Goal: Task Accomplishment & Management: Manage account settings

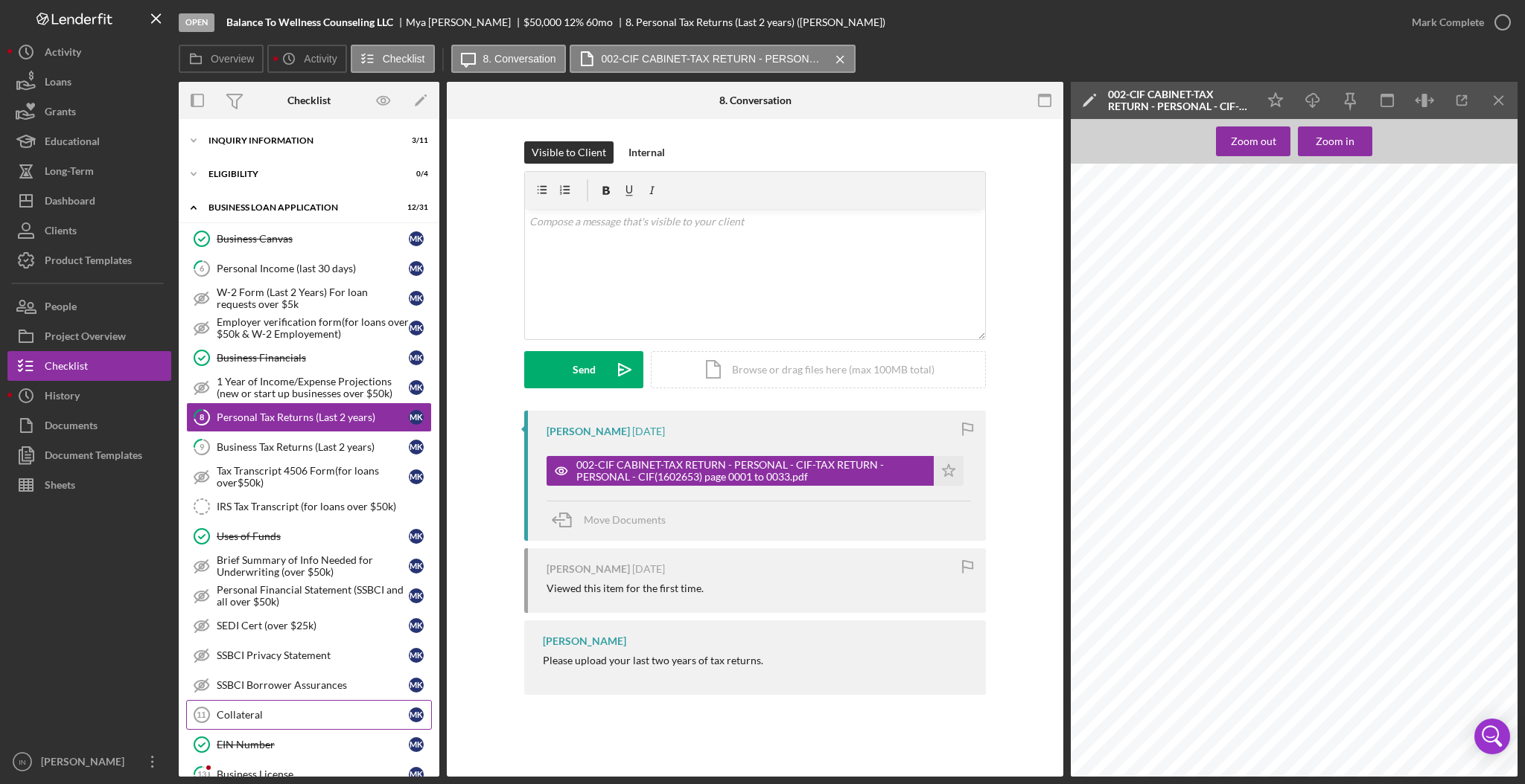
click at [258, 718] on div "Collateral" at bounding box center [312, 715] width 192 height 12
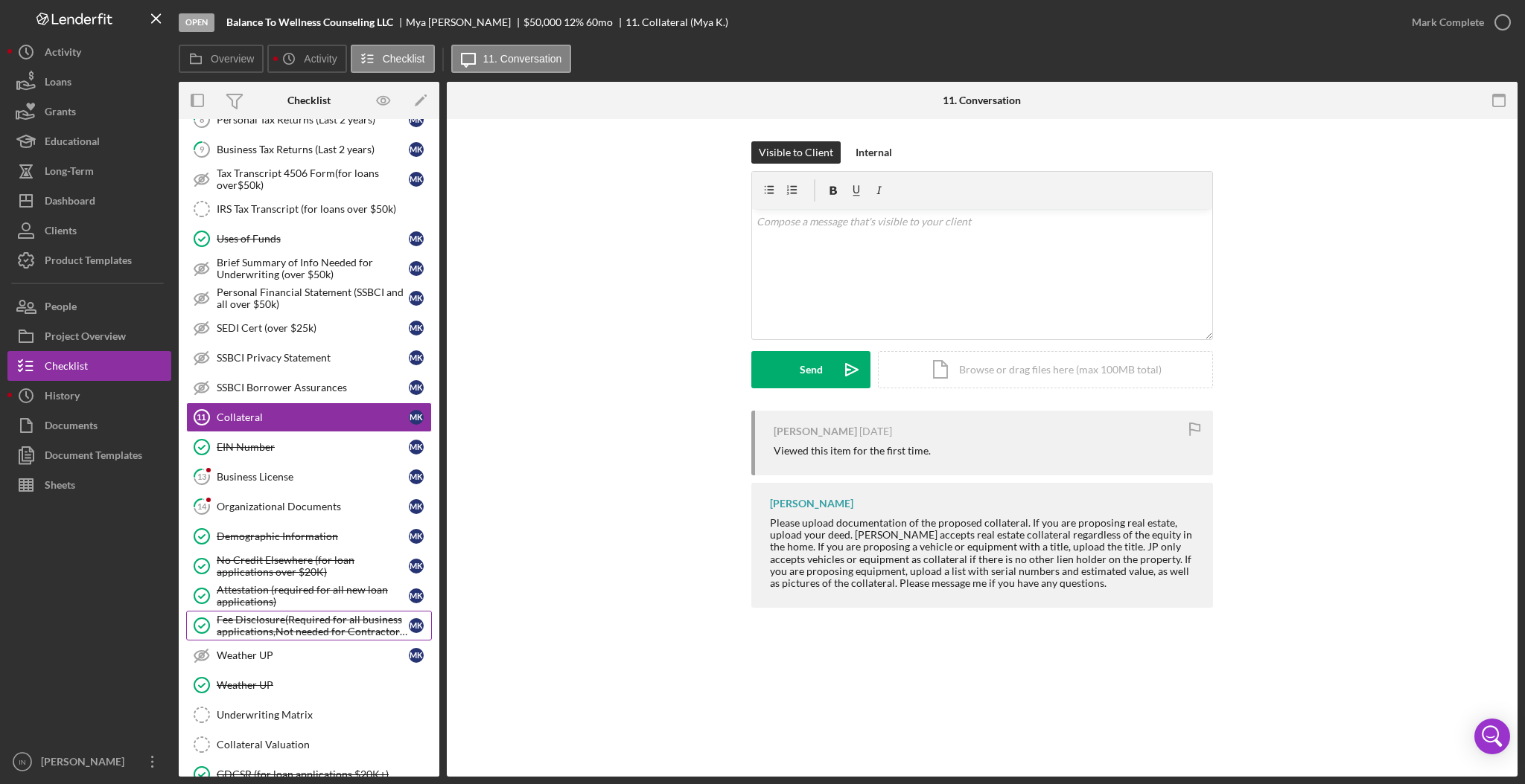
scroll to position [397, 0]
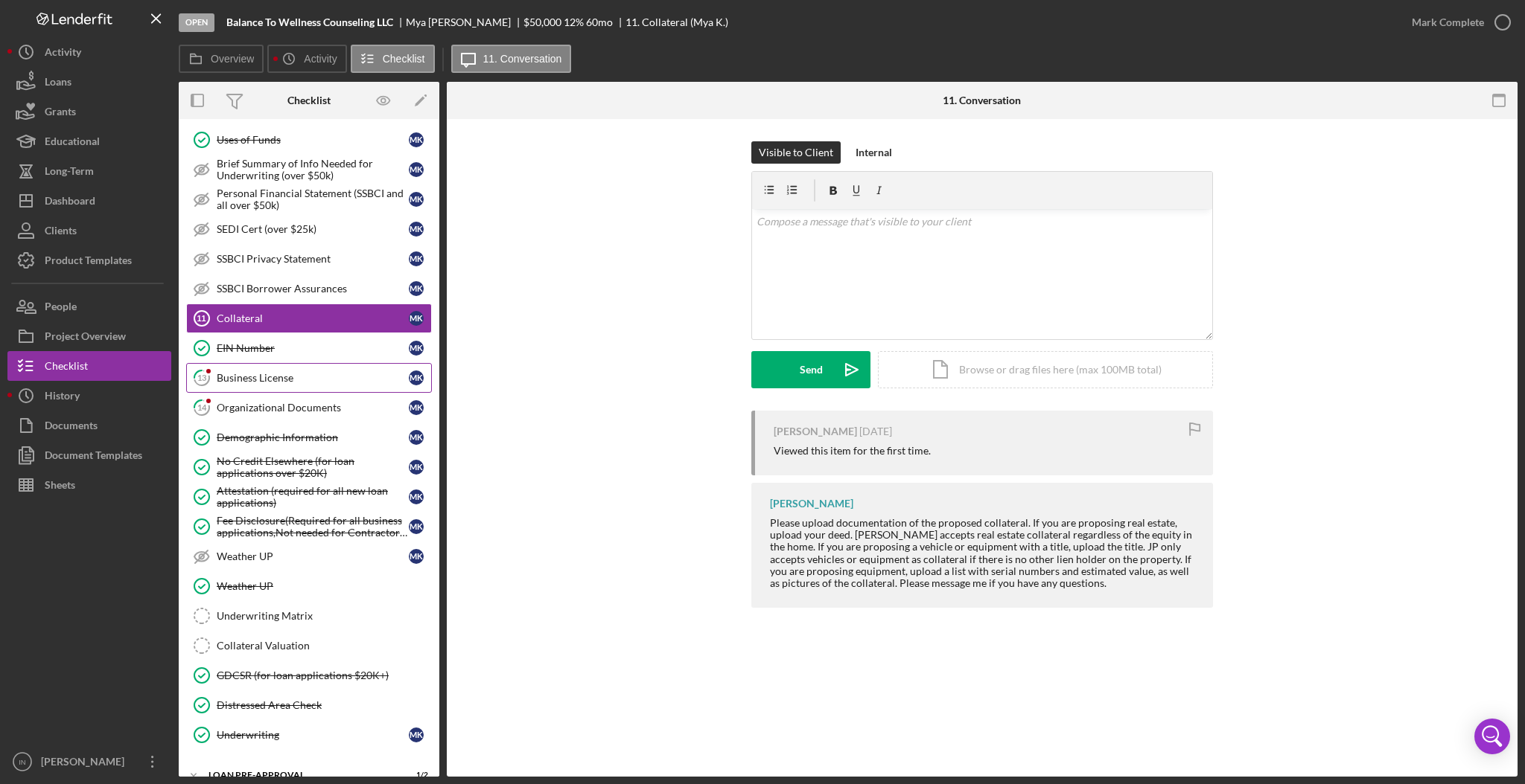
click at [240, 375] on div "Business License" at bounding box center [312, 377] width 192 height 12
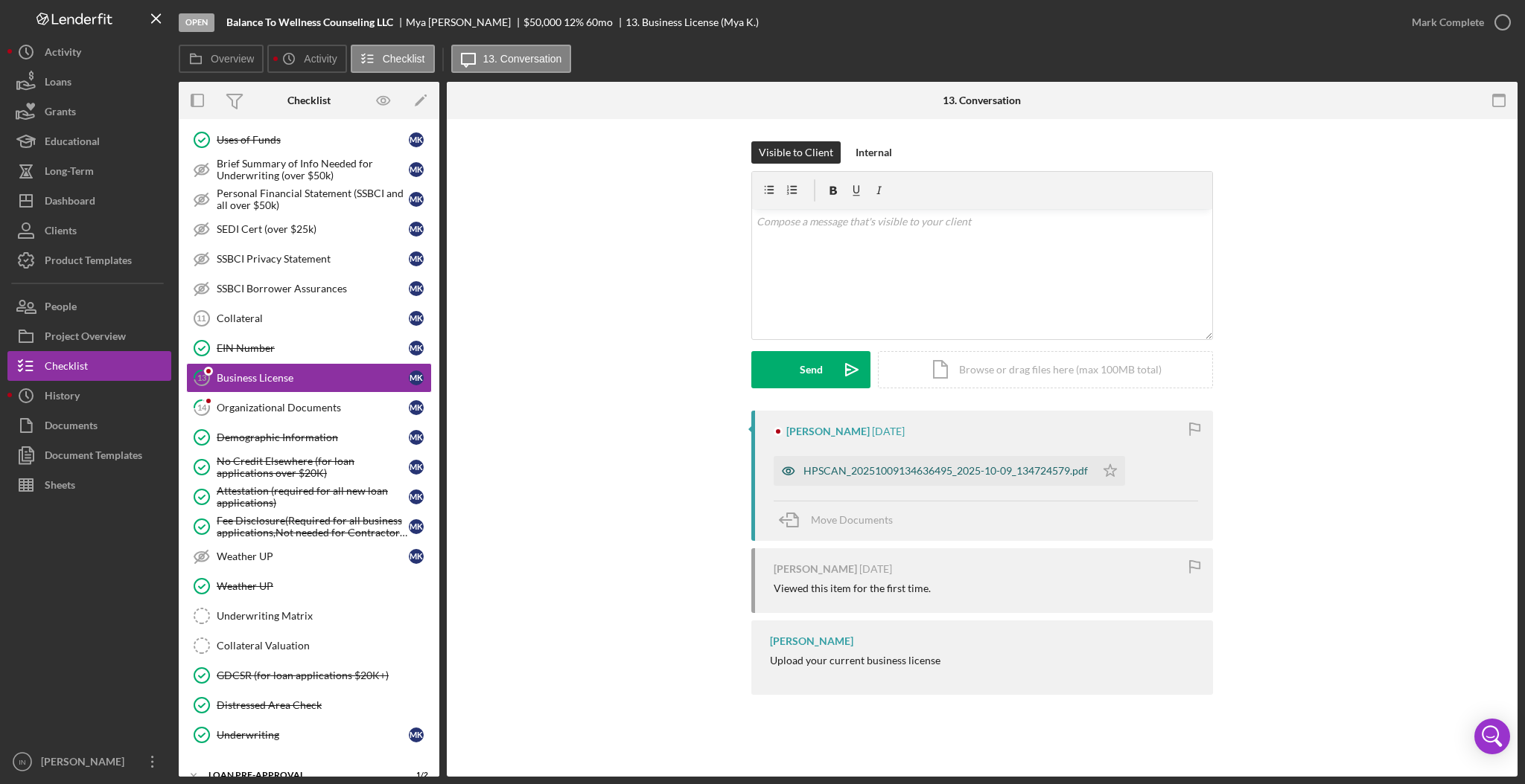
click at [923, 460] on div "HPSCAN_20251009134636495_2025-10-09_134724579.pdf" at bounding box center [934, 471] width 322 height 30
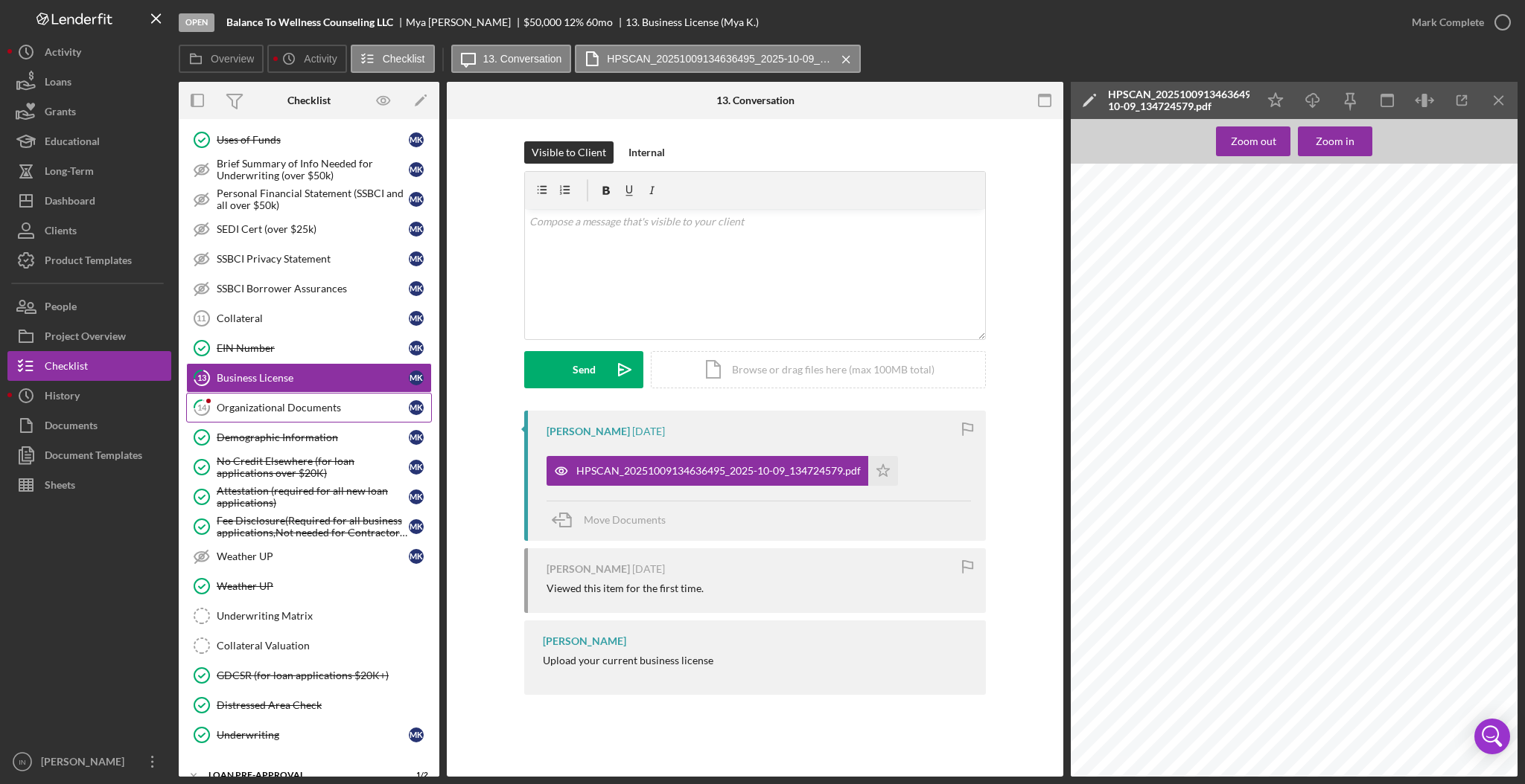
click at [282, 399] on link "14 Organizational Documents M K" at bounding box center [309, 407] width 245 height 30
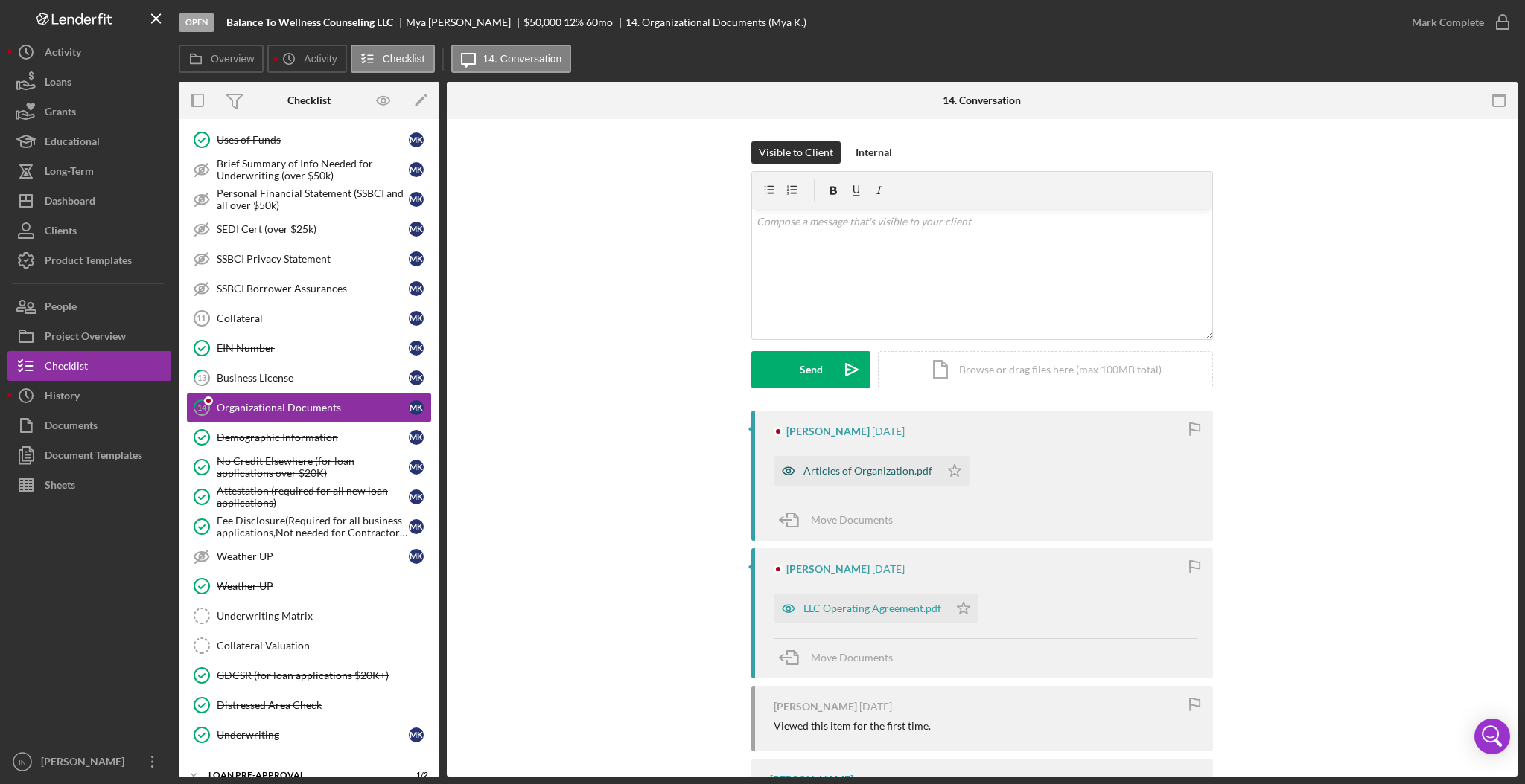
click at [825, 465] on div "Articles of Organization.pdf" at bounding box center [868, 471] width 129 height 12
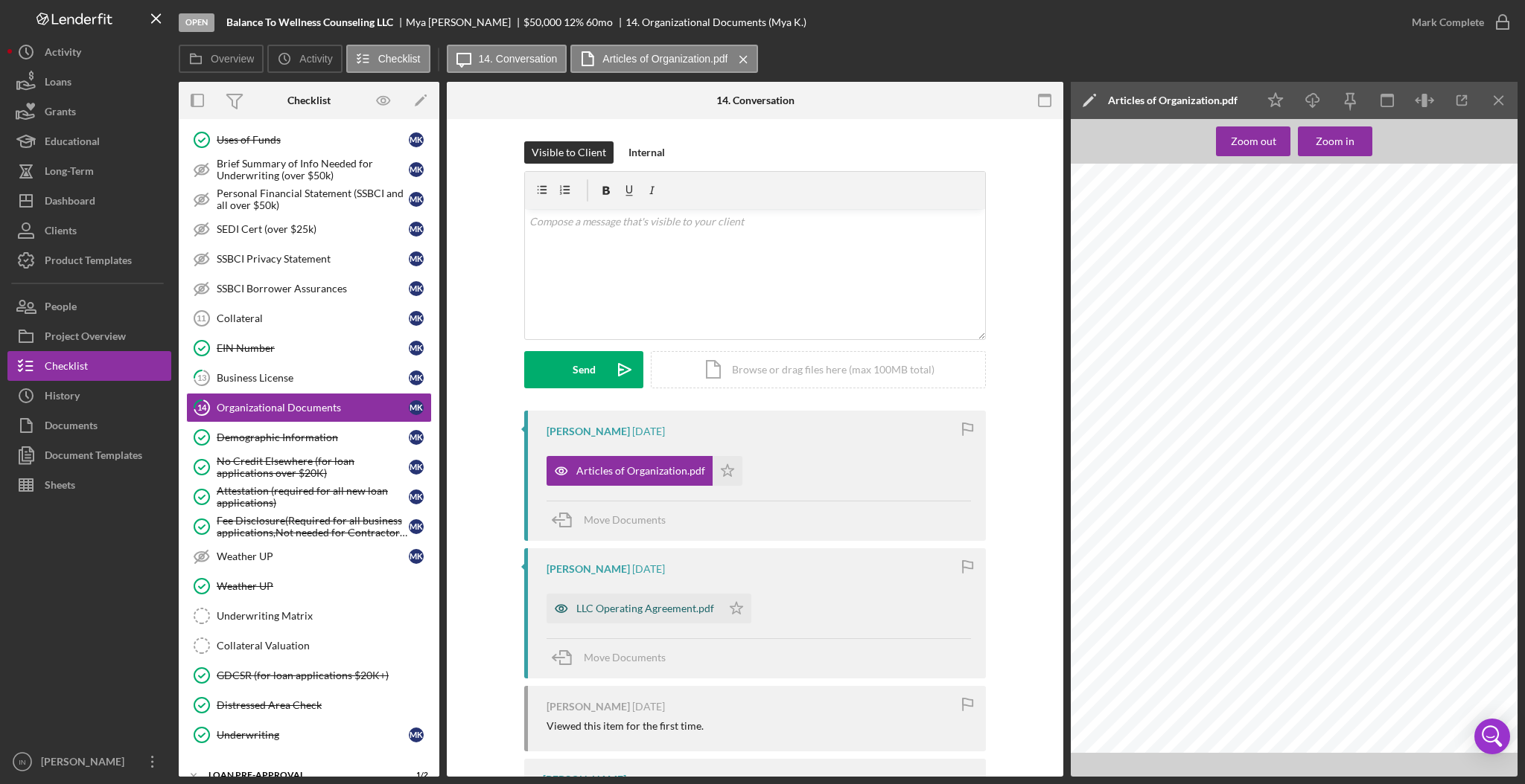
click at [641, 607] on div "LLC Operating Agreement.pdf" at bounding box center [645, 608] width 138 height 12
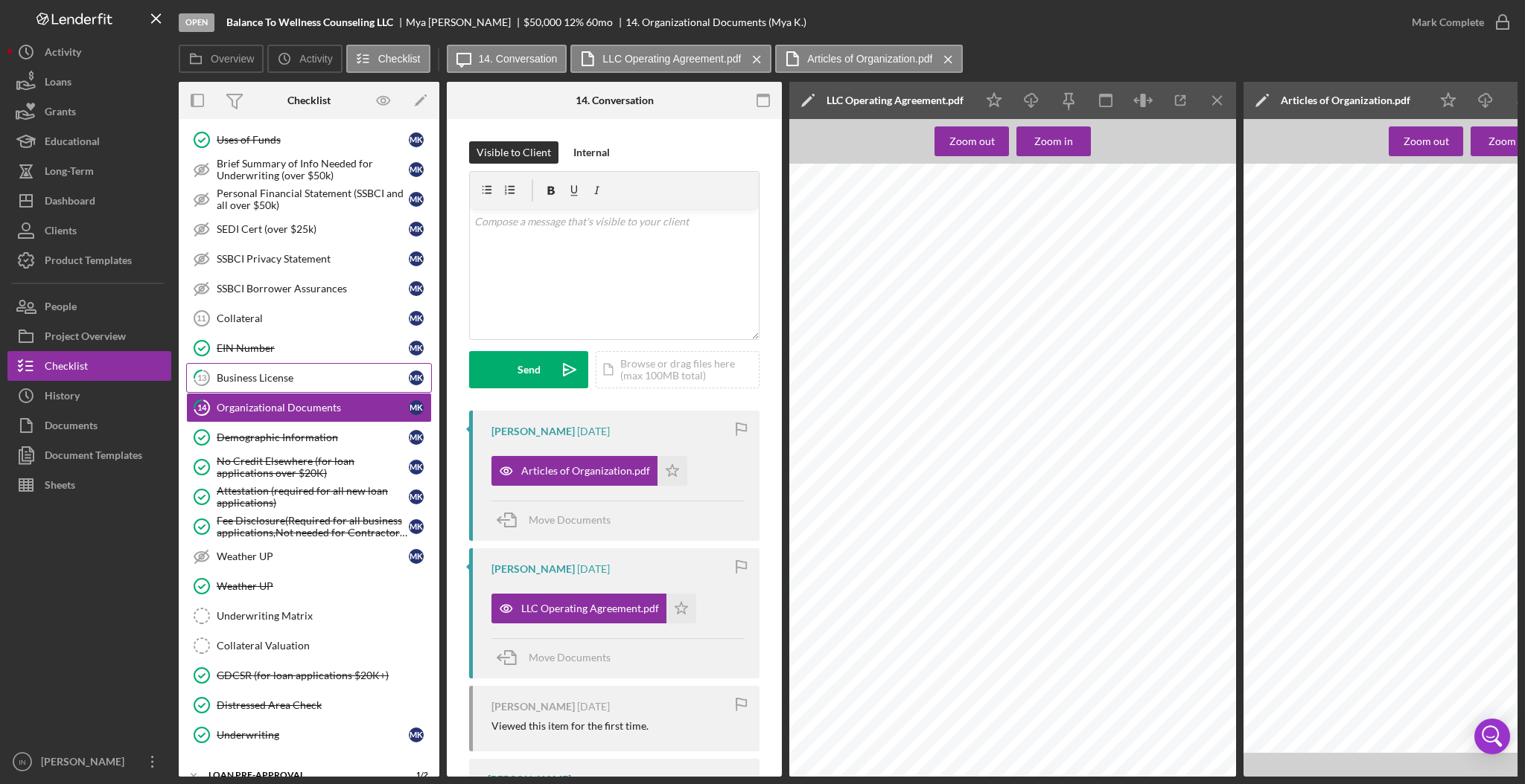
click at [279, 377] on div "Business License" at bounding box center [312, 377] width 192 height 12
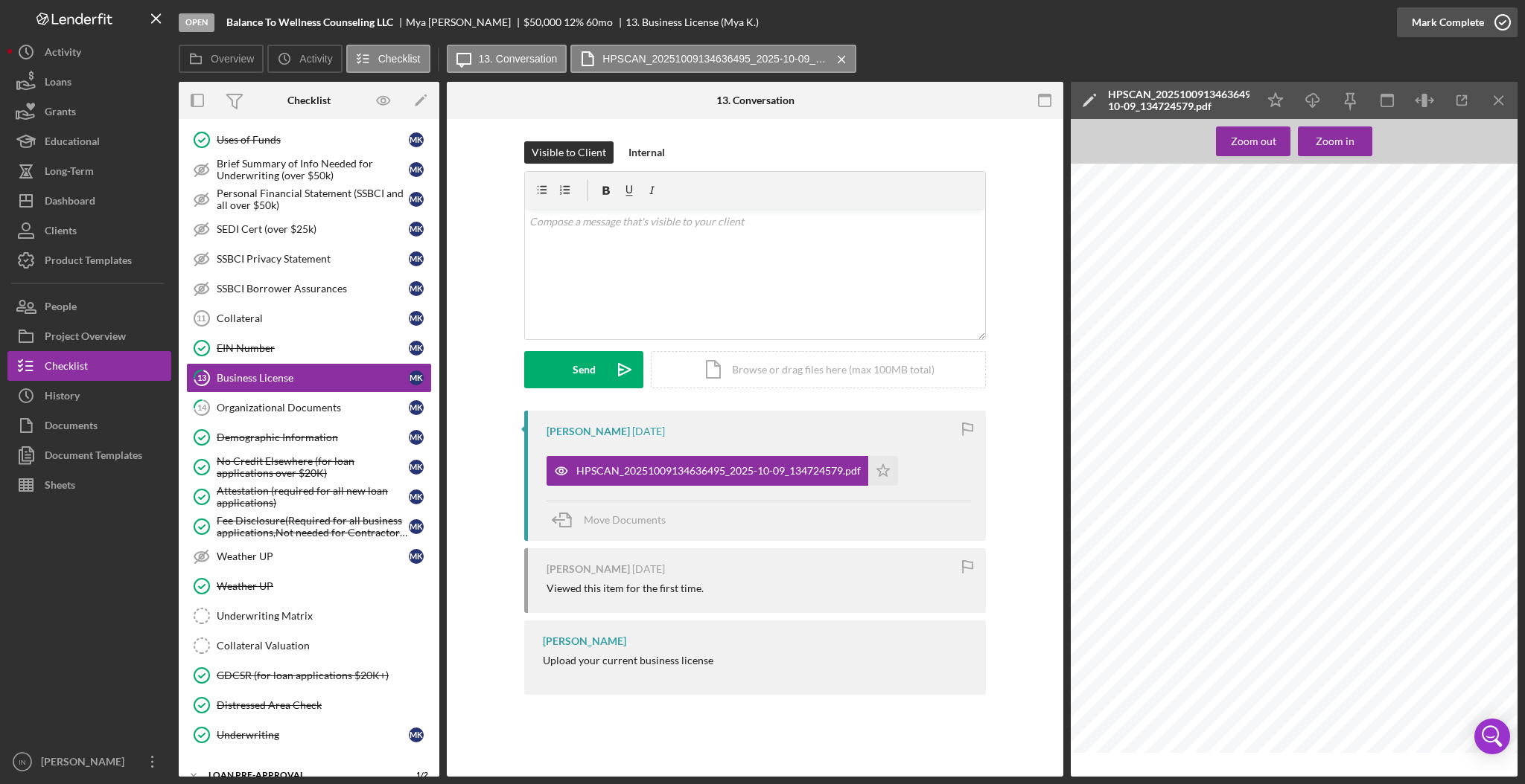
click at [1461, 29] on div "Mark Complete" at bounding box center [1447, 22] width 72 height 30
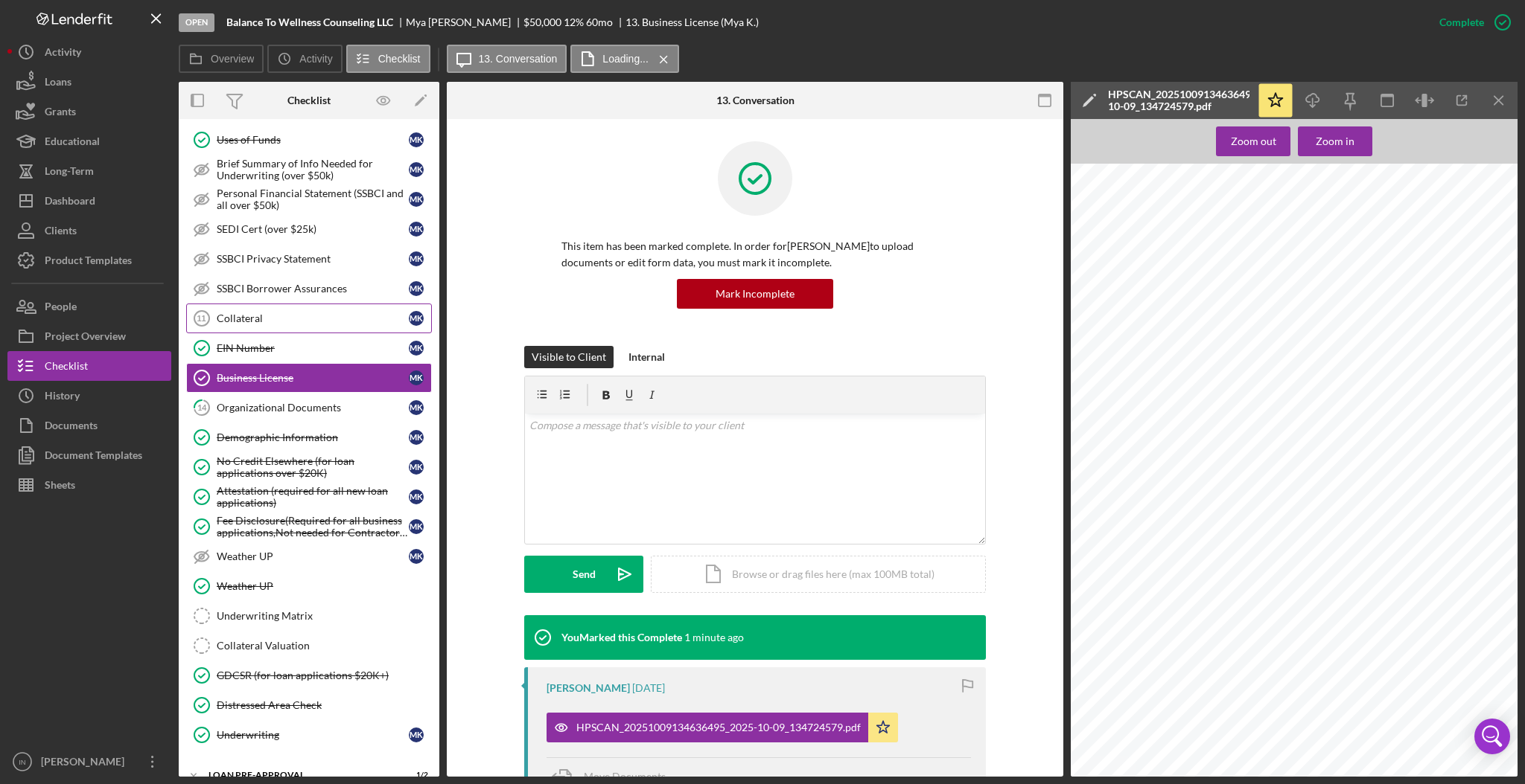
click at [316, 326] on link "Collateral 11 Collateral M K" at bounding box center [309, 318] width 245 height 30
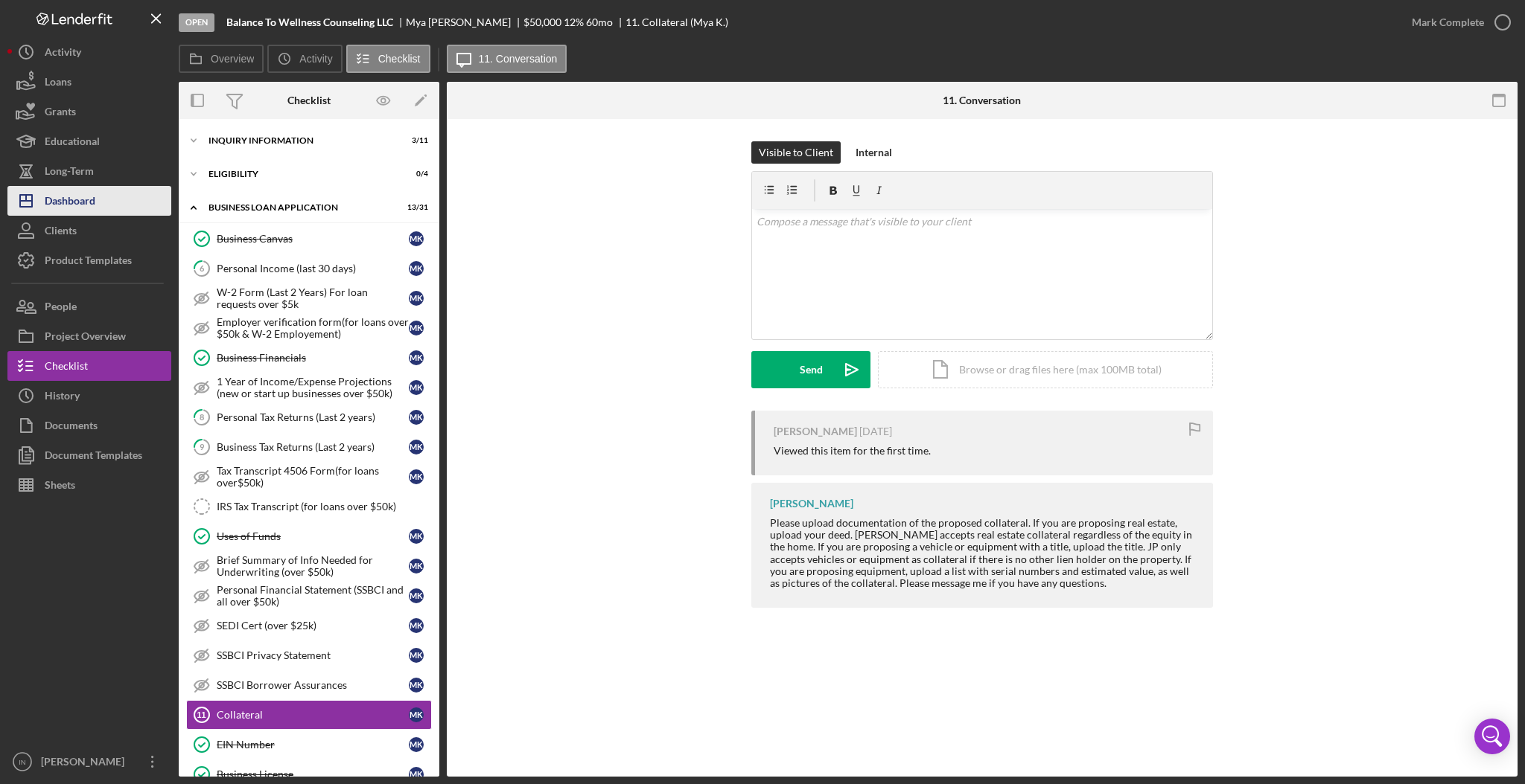
click at [93, 194] on div "Dashboard" at bounding box center [69, 203] width 51 height 34
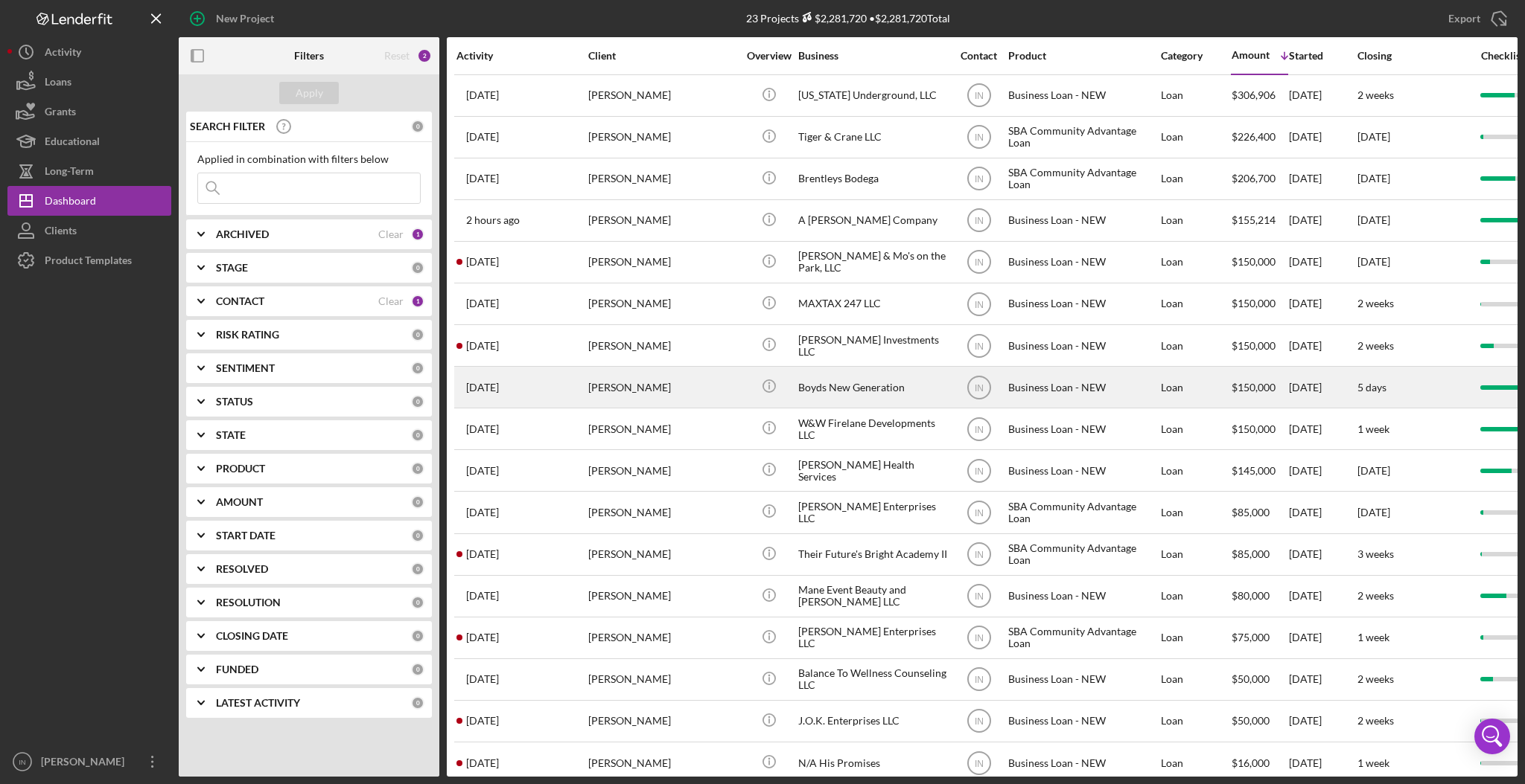
click at [677, 380] on div "Tammy Calloway" at bounding box center [662, 387] width 149 height 40
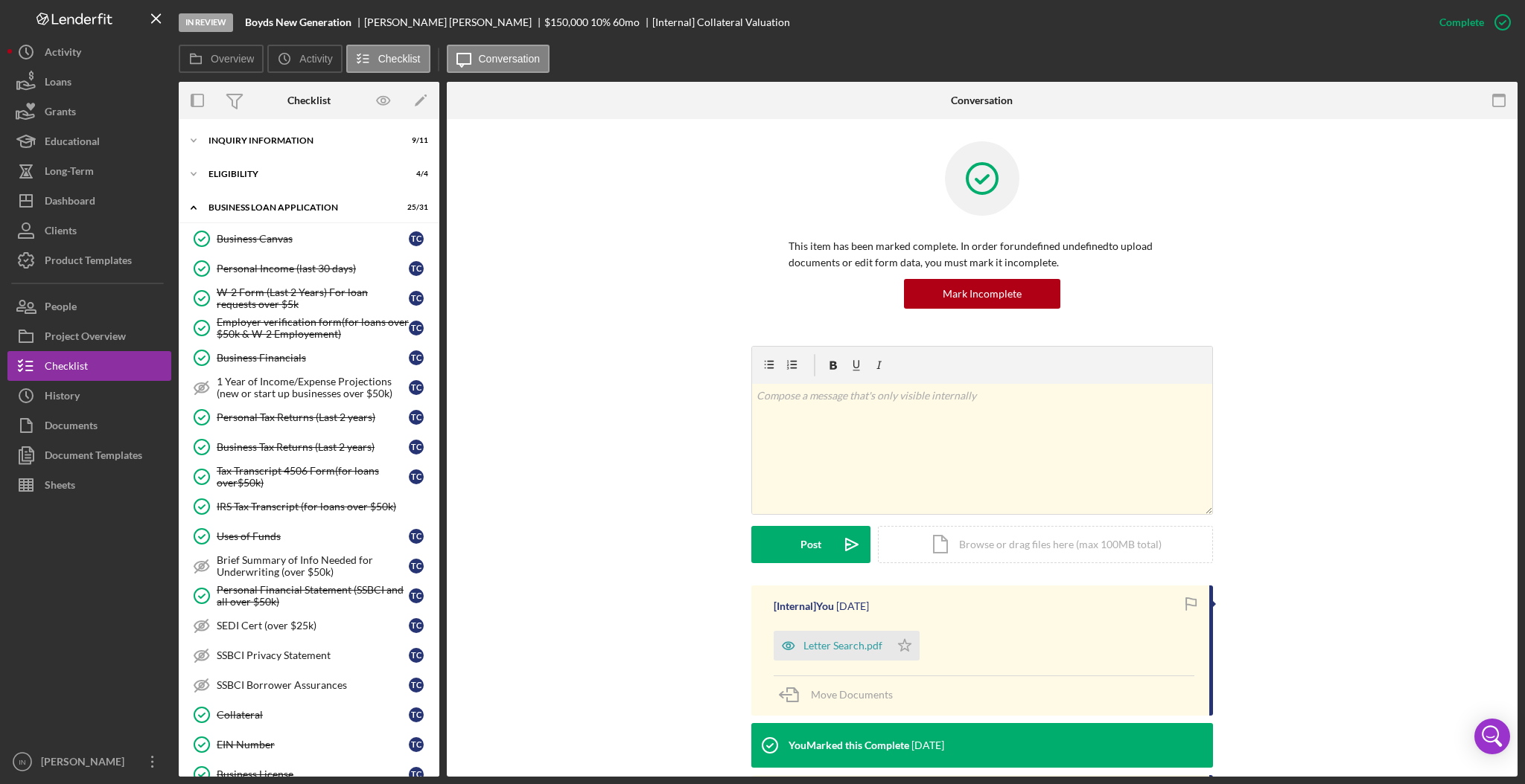
scroll to position [486, 0]
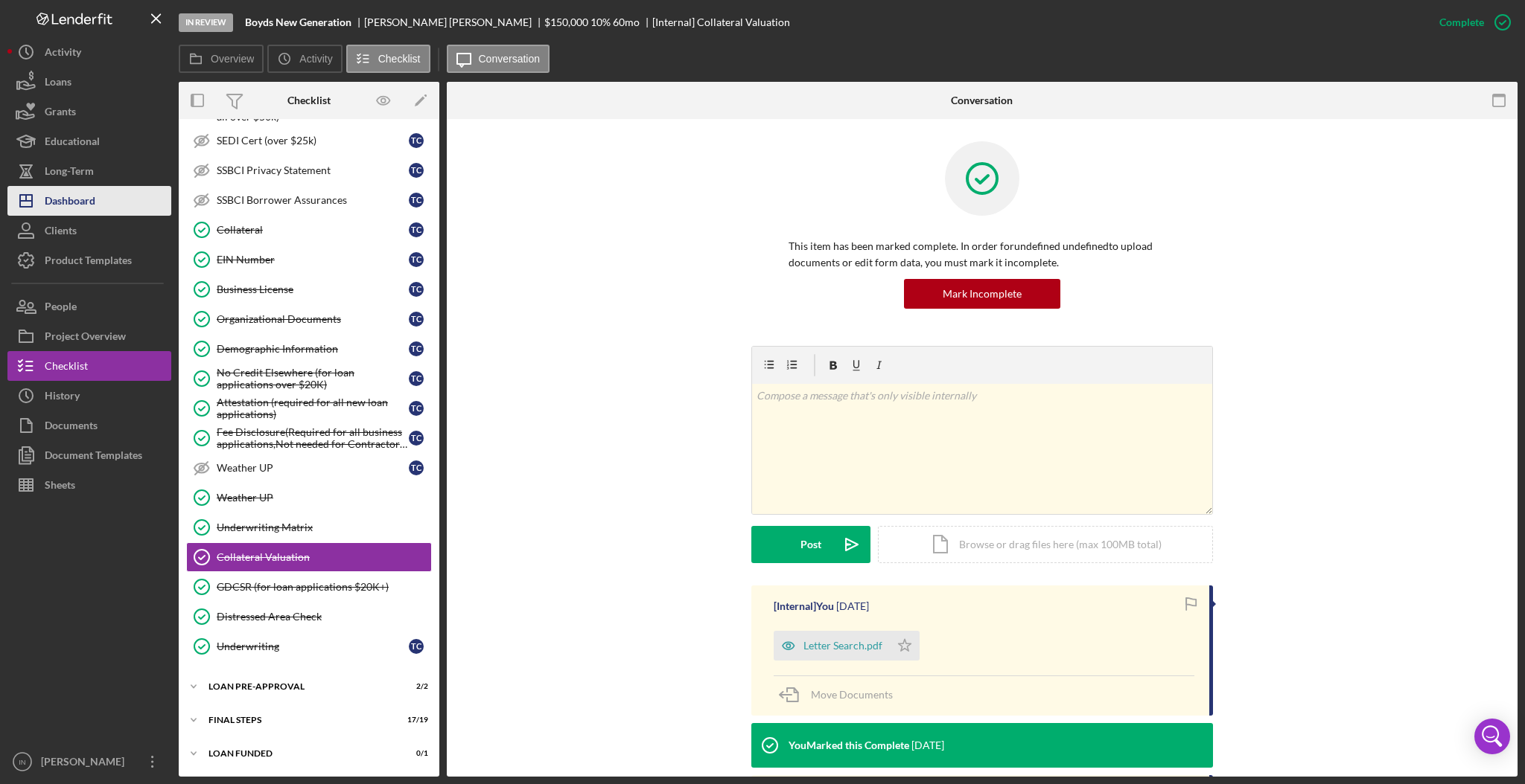
click at [99, 197] on button "Icon/Dashboard Dashboard" at bounding box center [89, 201] width 164 height 30
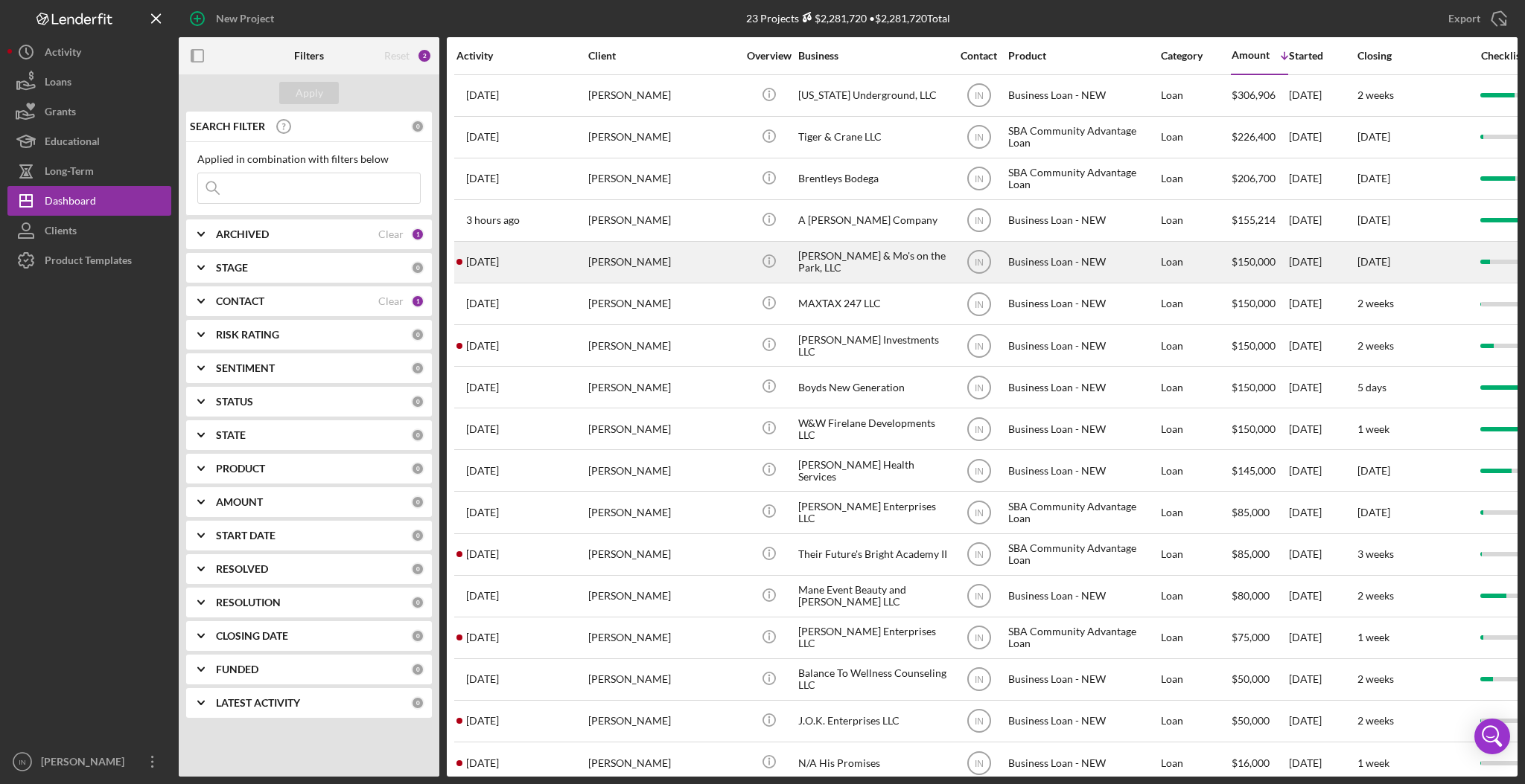
click at [649, 268] on div "Timothy Gordon" at bounding box center [662, 262] width 149 height 40
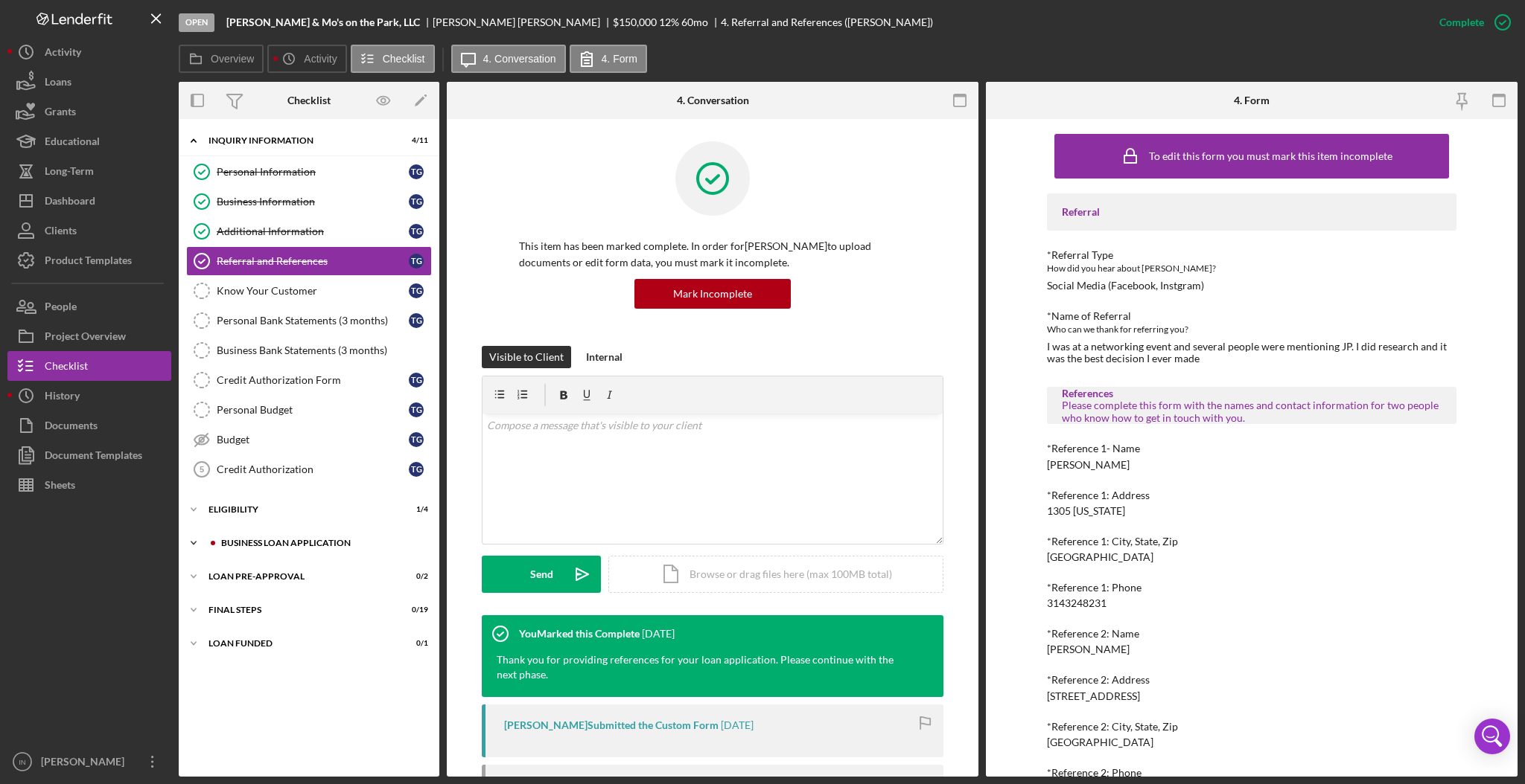
click at [281, 544] on div "BUSINESS LOAN APPLICATION" at bounding box center [320, 543] width 199 height 9
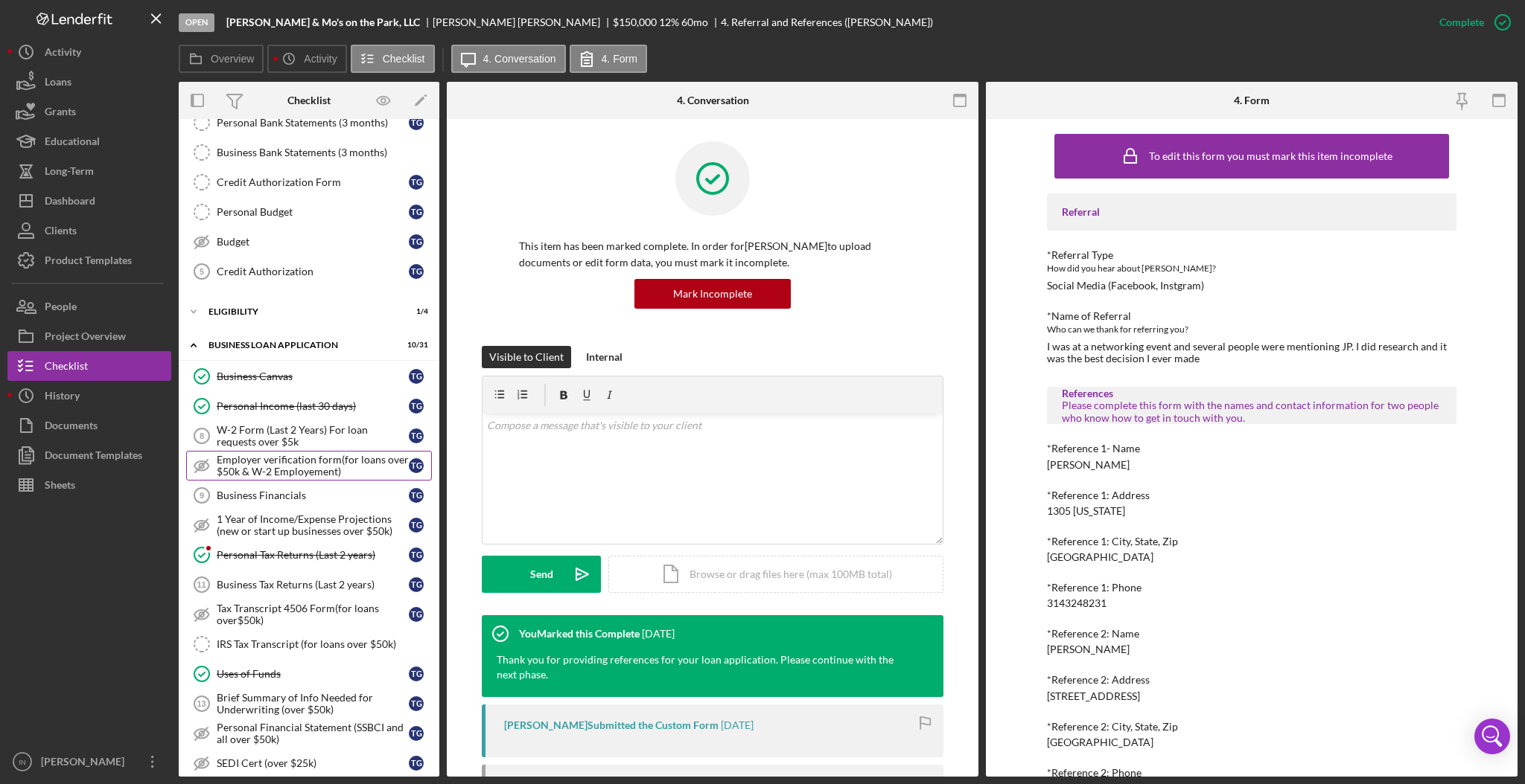
scroll to position [298, 0]
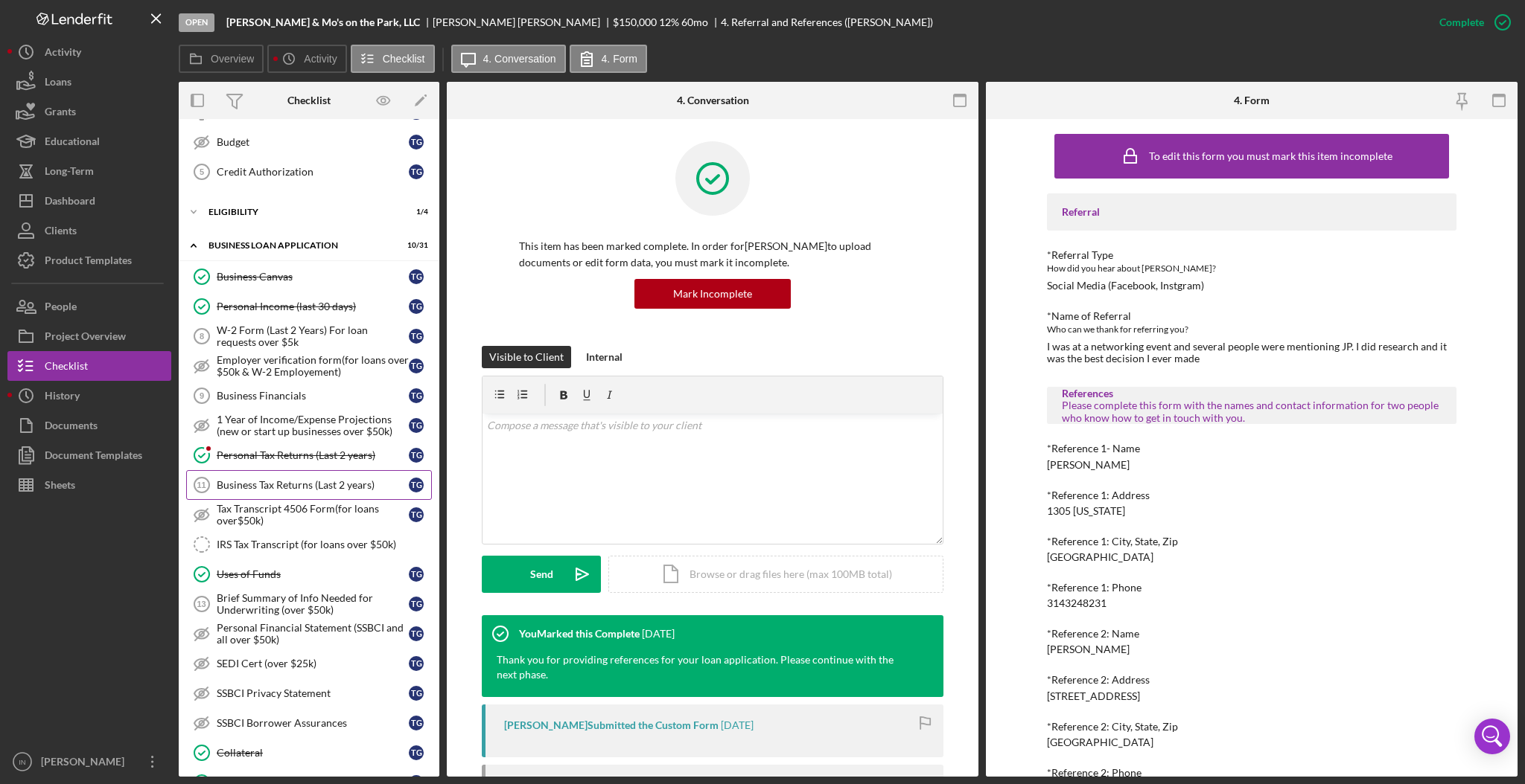
click at [236, 491] on div "Business Tax Returns (Last 2 years)" at bounding box center [312, 485] width 192 height 12
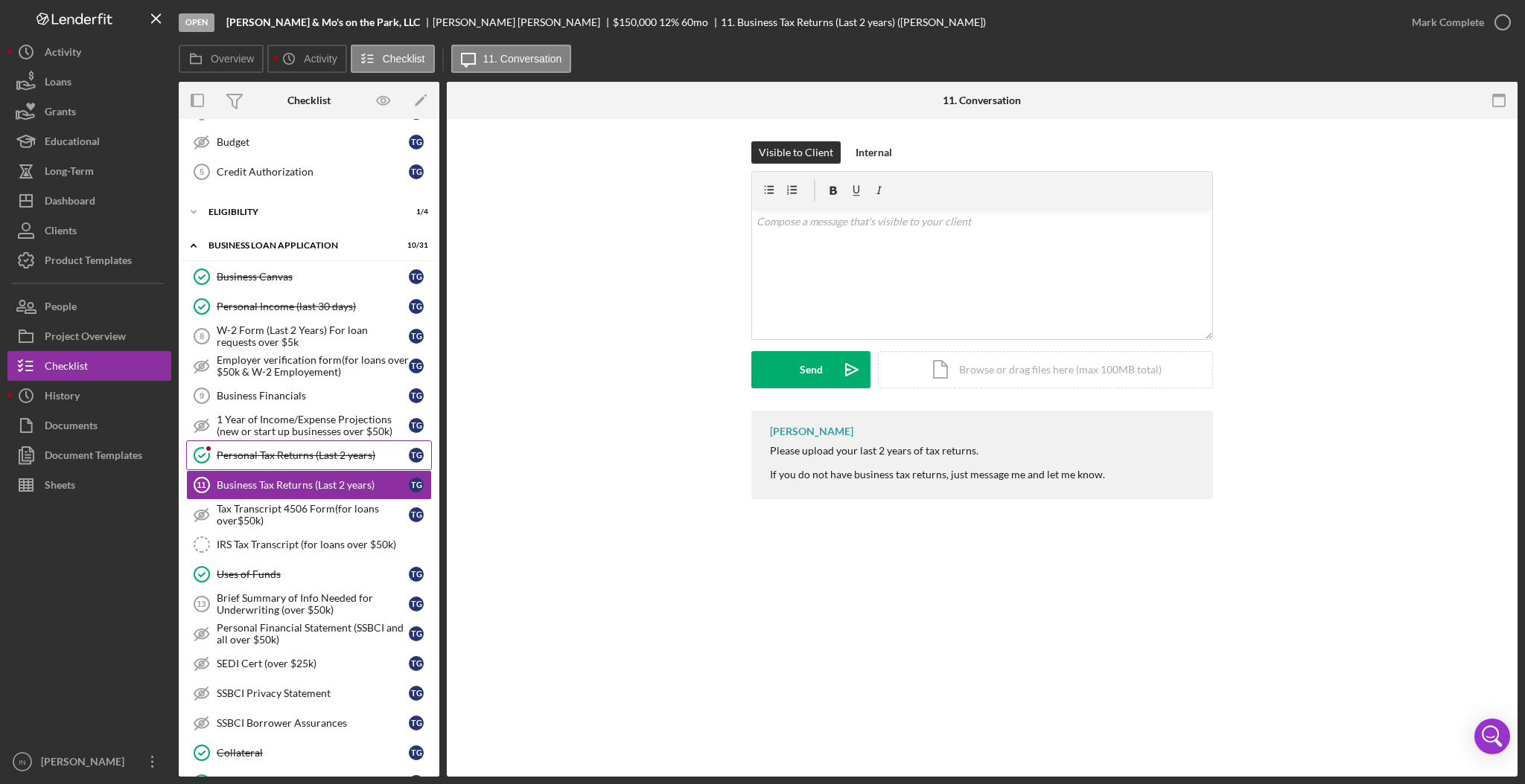
click at [255, 452] on div "Personal Tax Returns (Last 2 years)" at bounding box center [312, 455] width 192 height 12
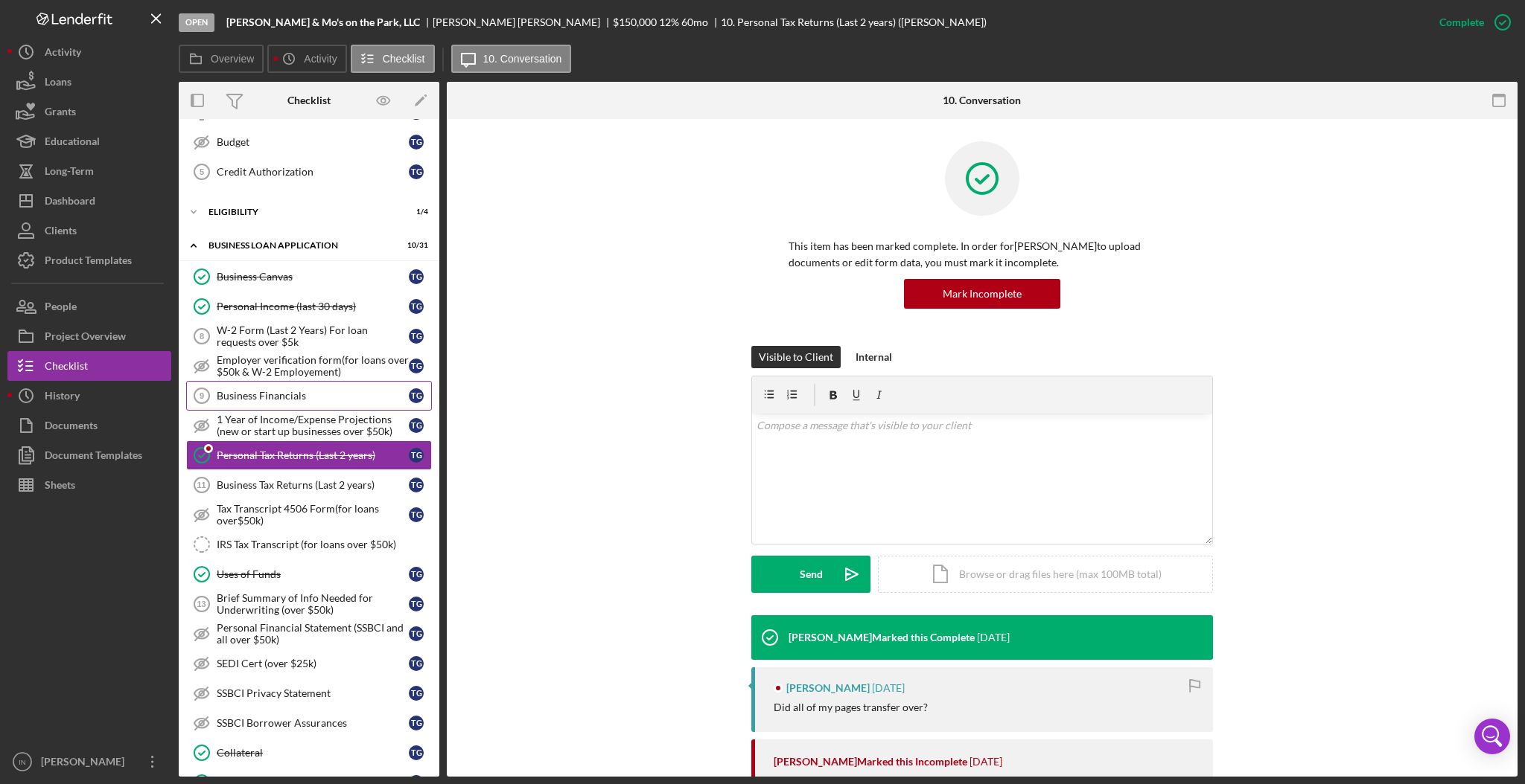
click at [261, 394] on div "Business Financials" at bounding box center [312, 395] width 192 height 12
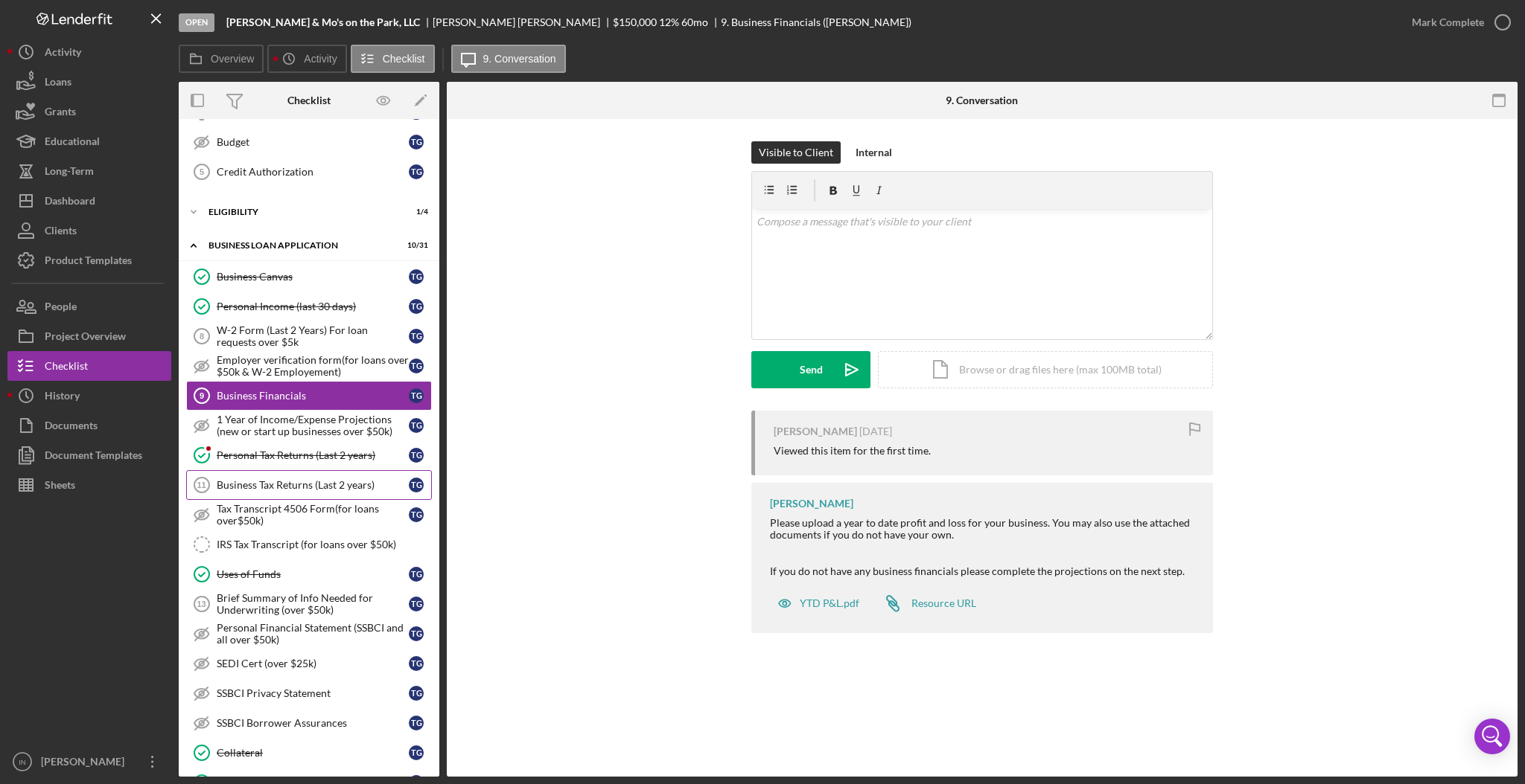
scroll to position [397, 0]
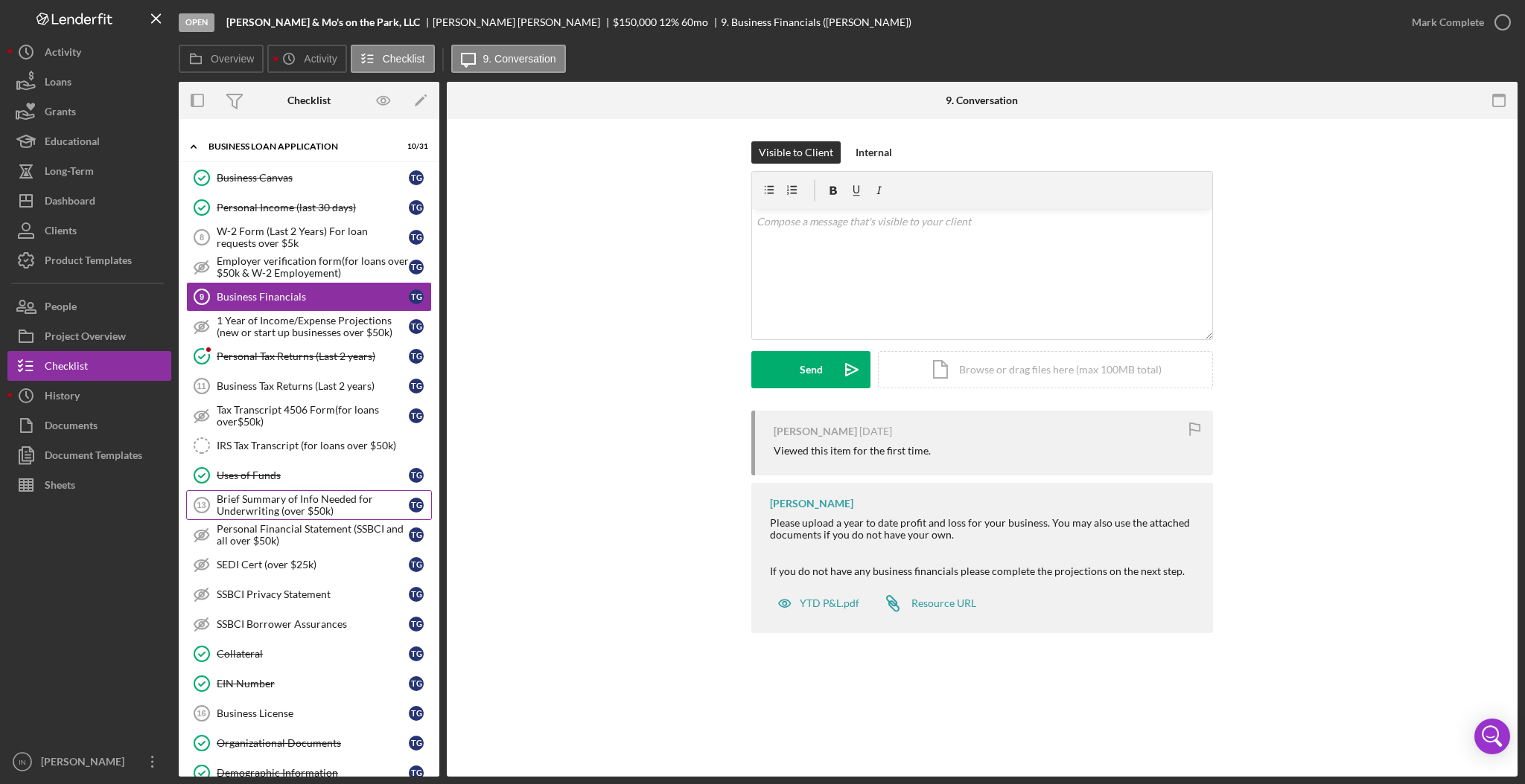
click at [278, 500] on div "Brief Summary of Info Needed for Underwriting (over $50k)" at bounding box center [312, 506] width 192 height 24
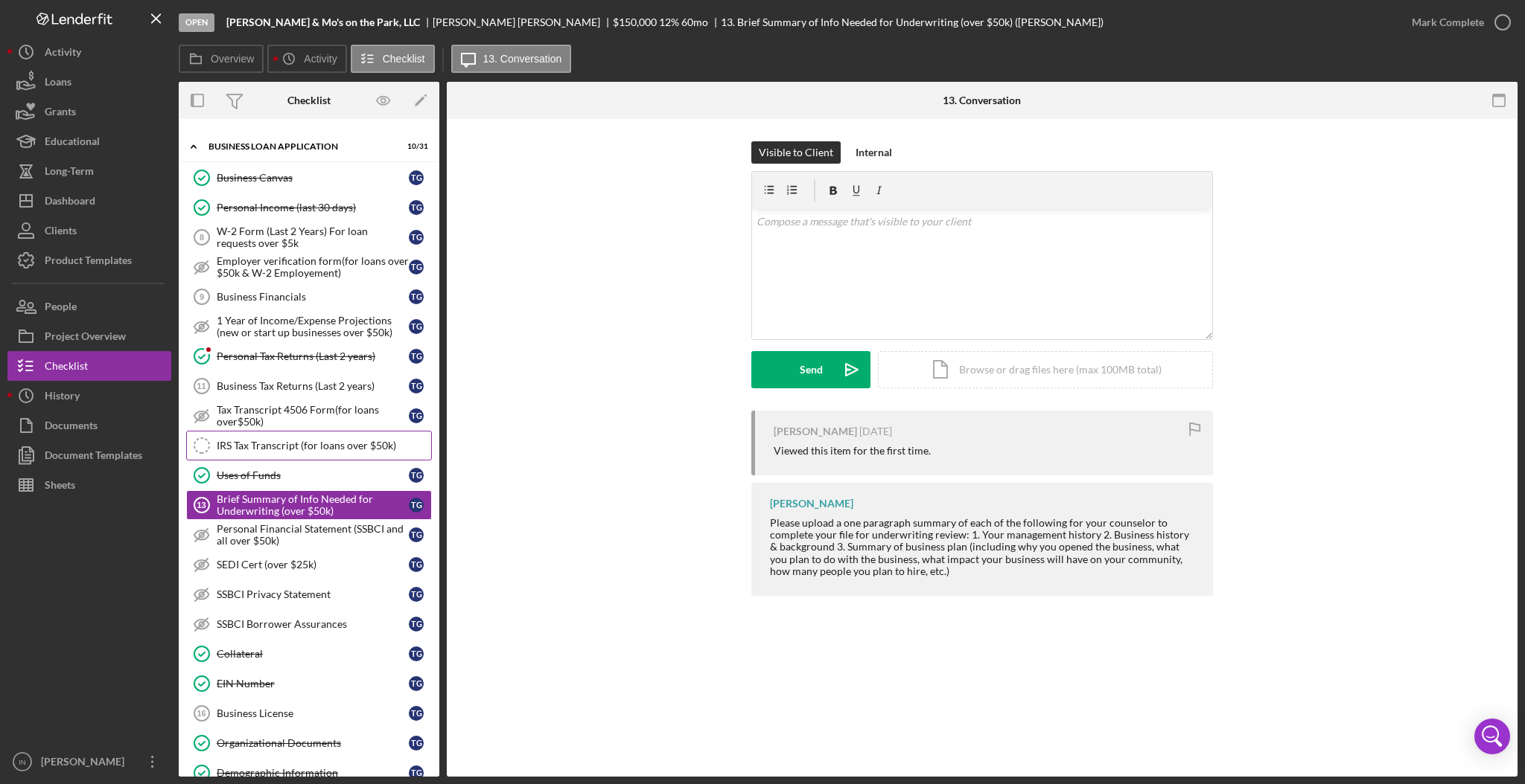
click at [294, 450] on div "IRS Tax Transcript (for loans over $50k)" at bounding box center [324, 445] width 215 height 12
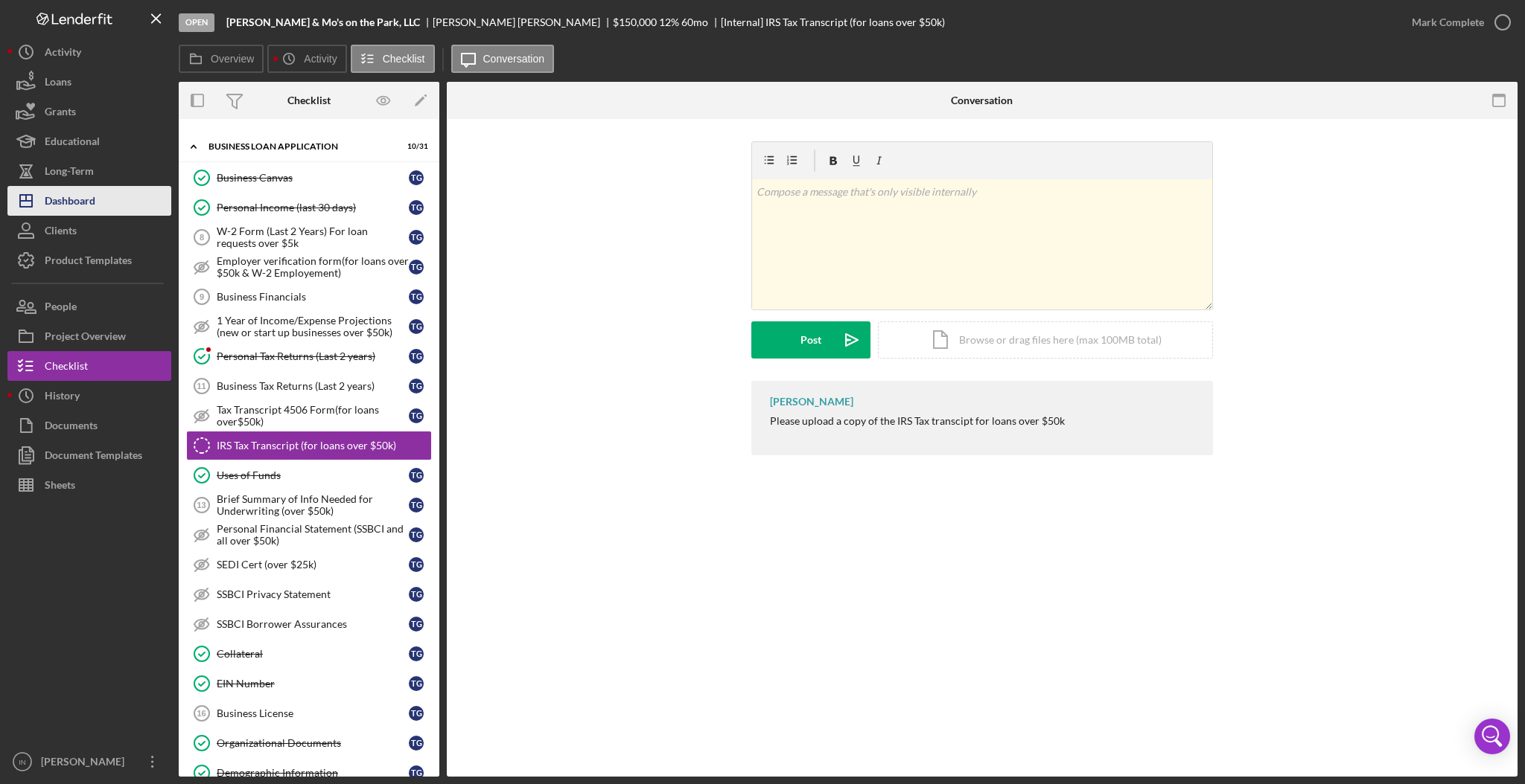
click at [85, 202] on div "Dashboard" at bounding box center [69, 203] width 51 height 34
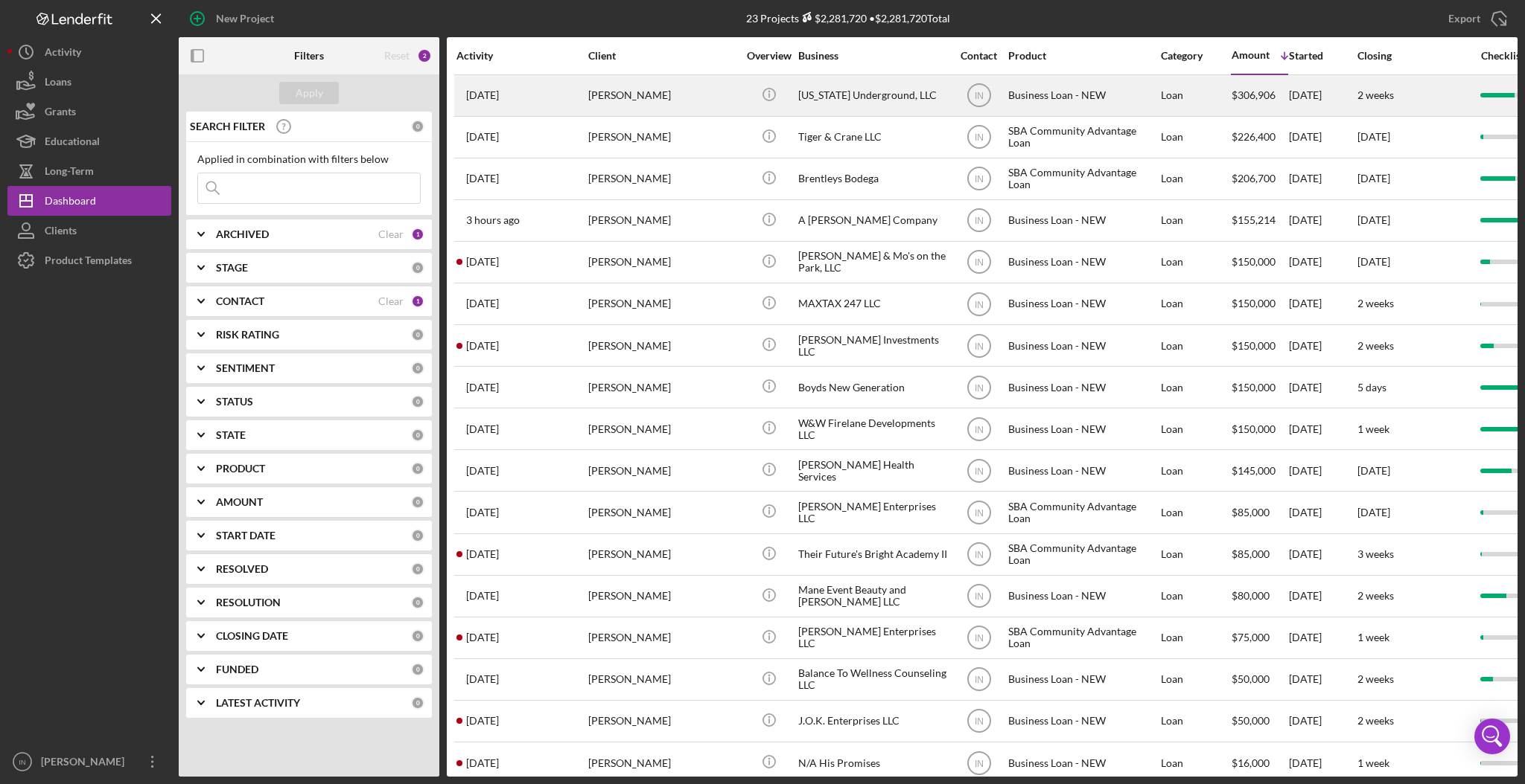
click at [685, 100] on div "Greg Jordan" at bounding box center [662, 95] width 149 height 40
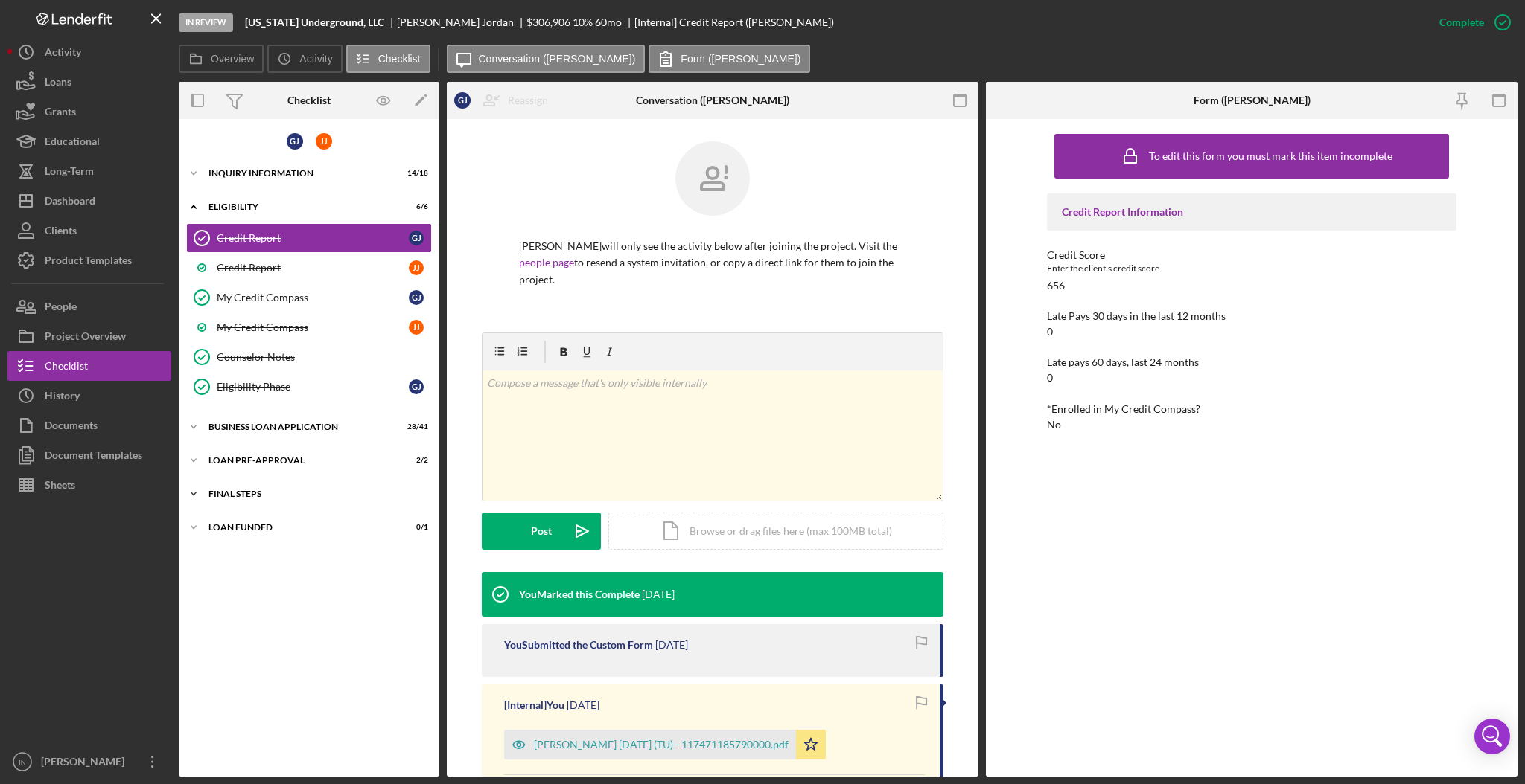
click at [258, 490] on div "FINAL STEPS" at bounding box center [314, 494] width 212 height 9
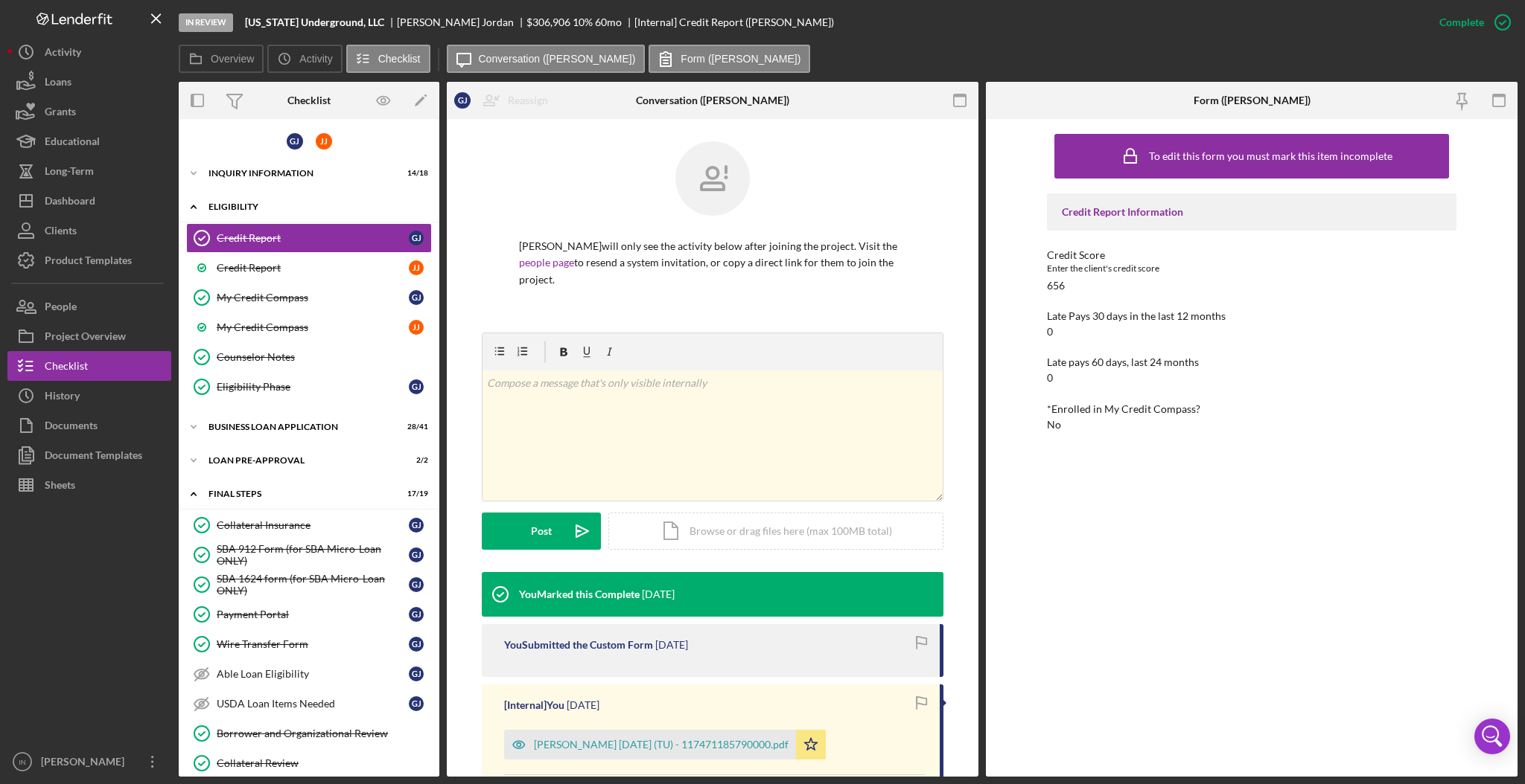
click at [269, 198] on div "Icon/Expander ELIGIBILITY 6 / 6" at bounding box center [308, 207] width 261 height 31
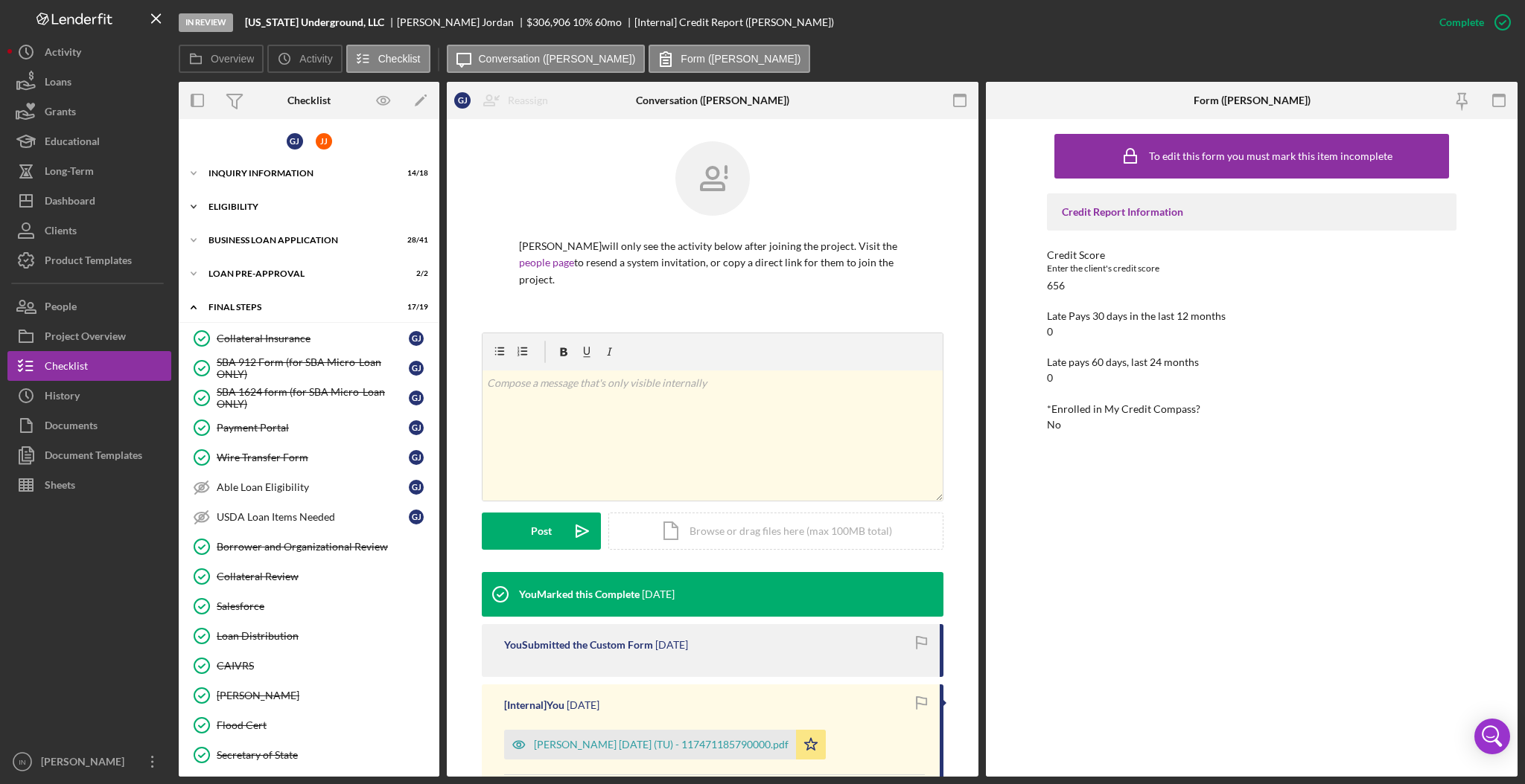
click at [249, 206] on div "ELIGIBILITY" at bounding box center [314, 206] width 212 height 9
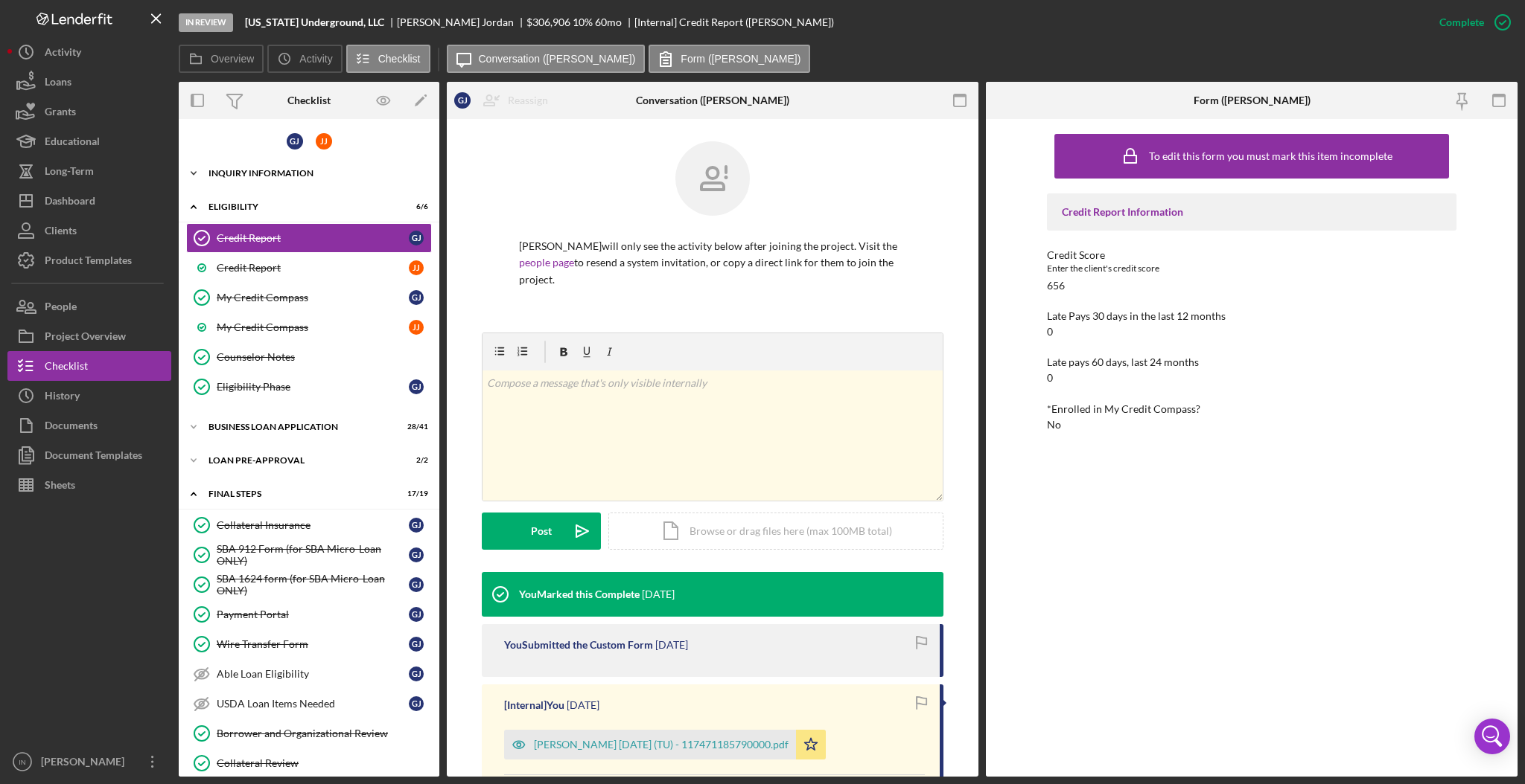
click at [262, 169] on div "INQUIRY INFORMATION" at bounding box center [314, 173] width 212 height 9
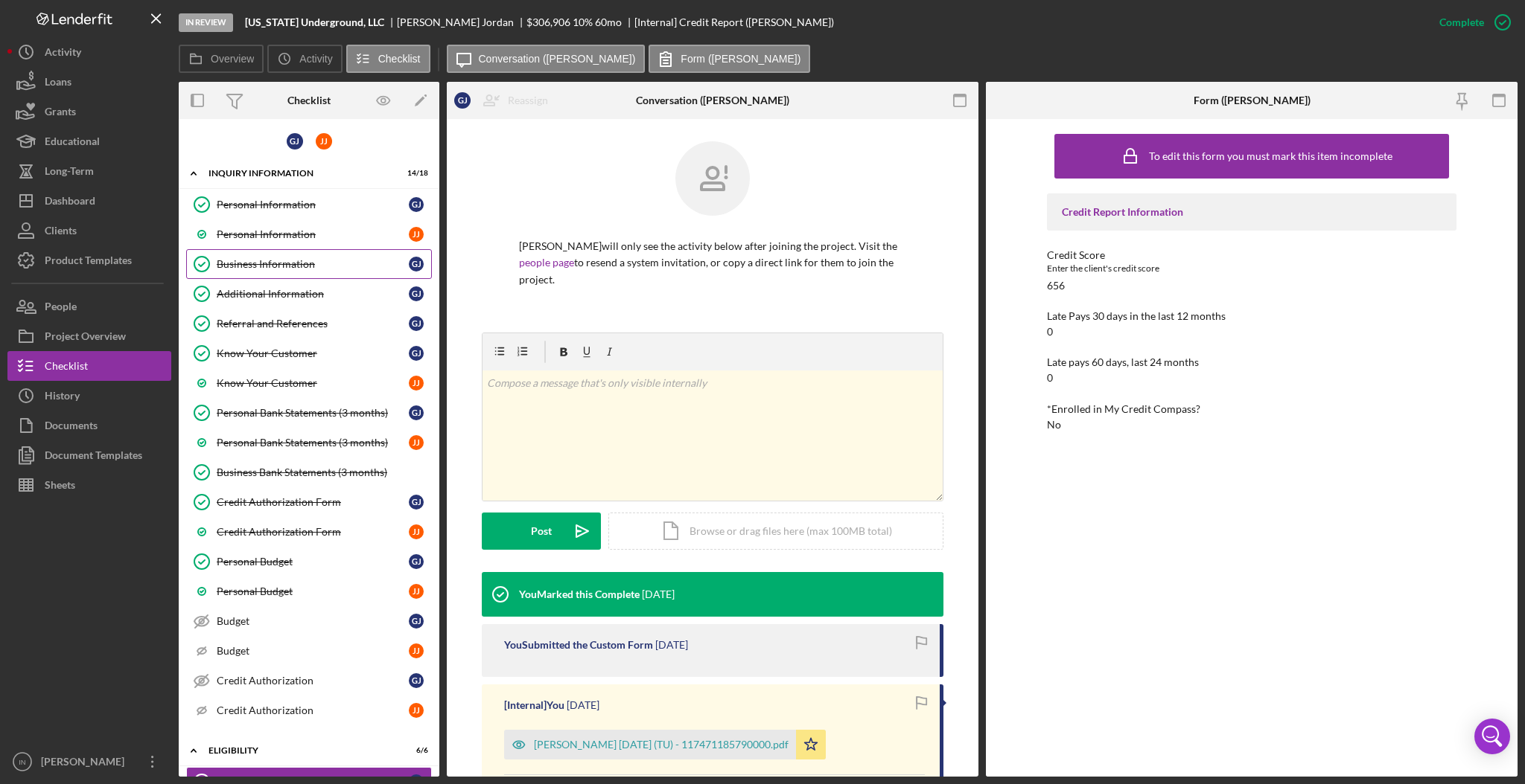
click at [286, 263] on div "Business Information" at bounding box center [312, 264] width 192 height 12
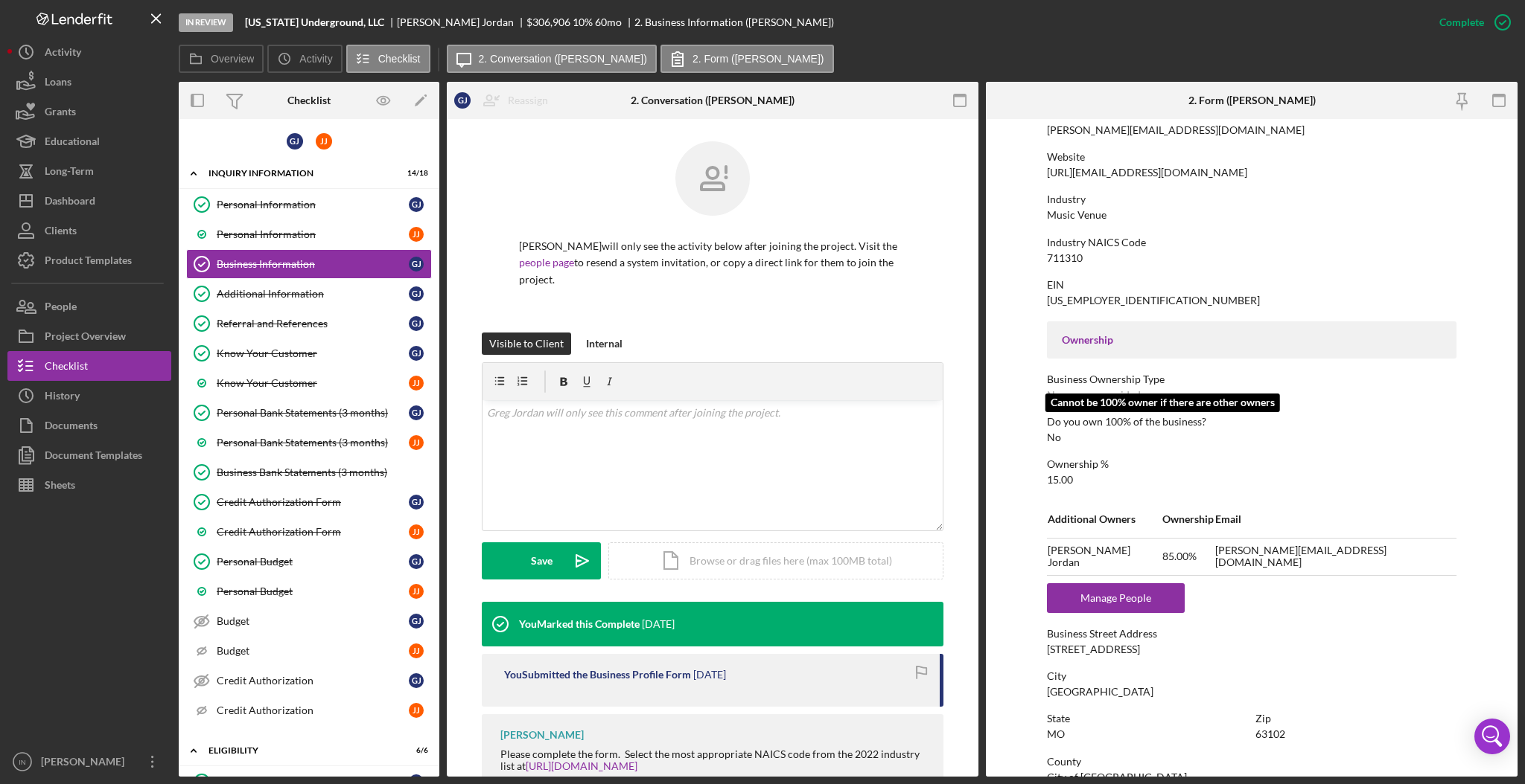
scroll to position [397, 0]
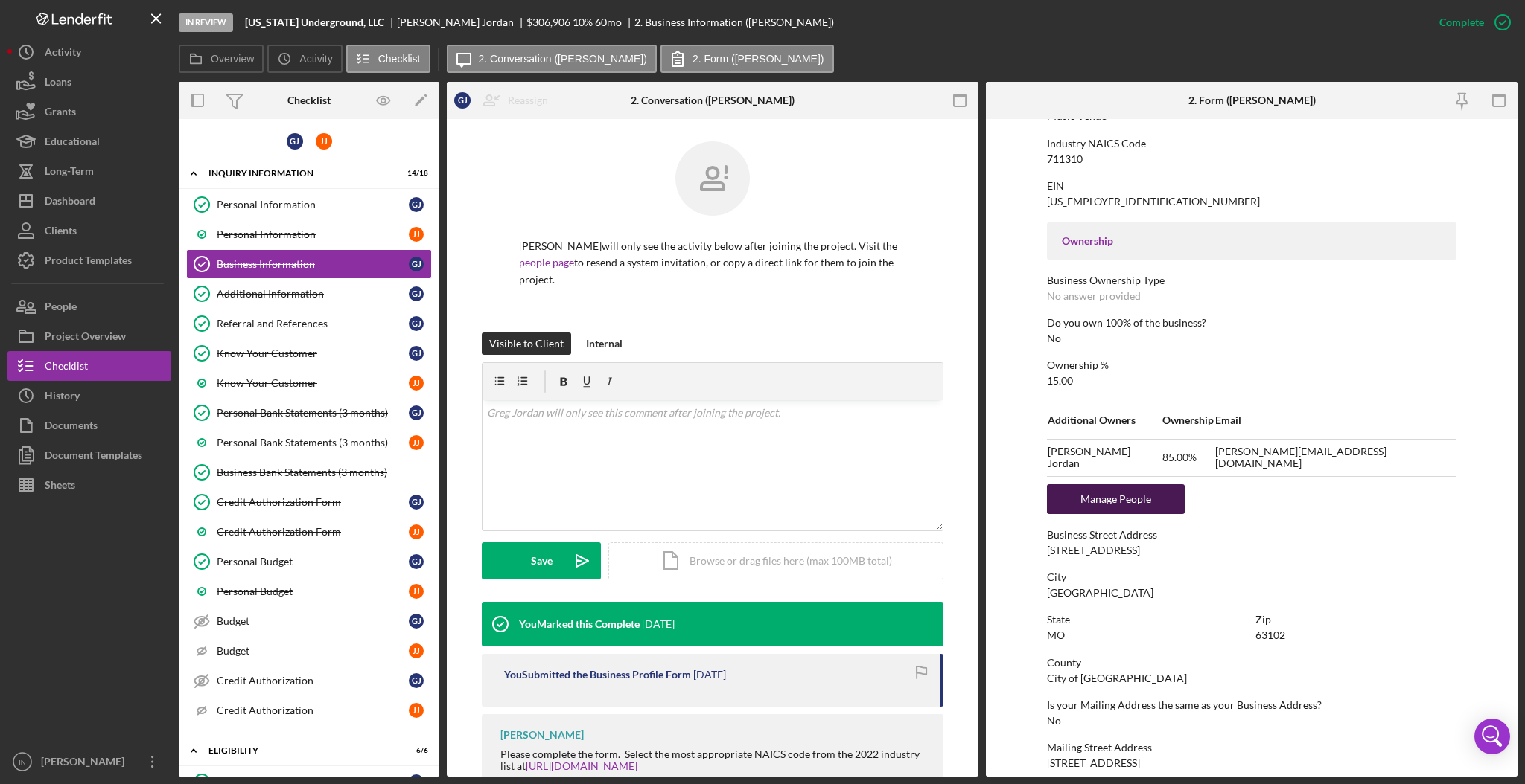
click at [1112, 494] on div "Manage People" at bounding box center [1115, 499] width 123 height 30
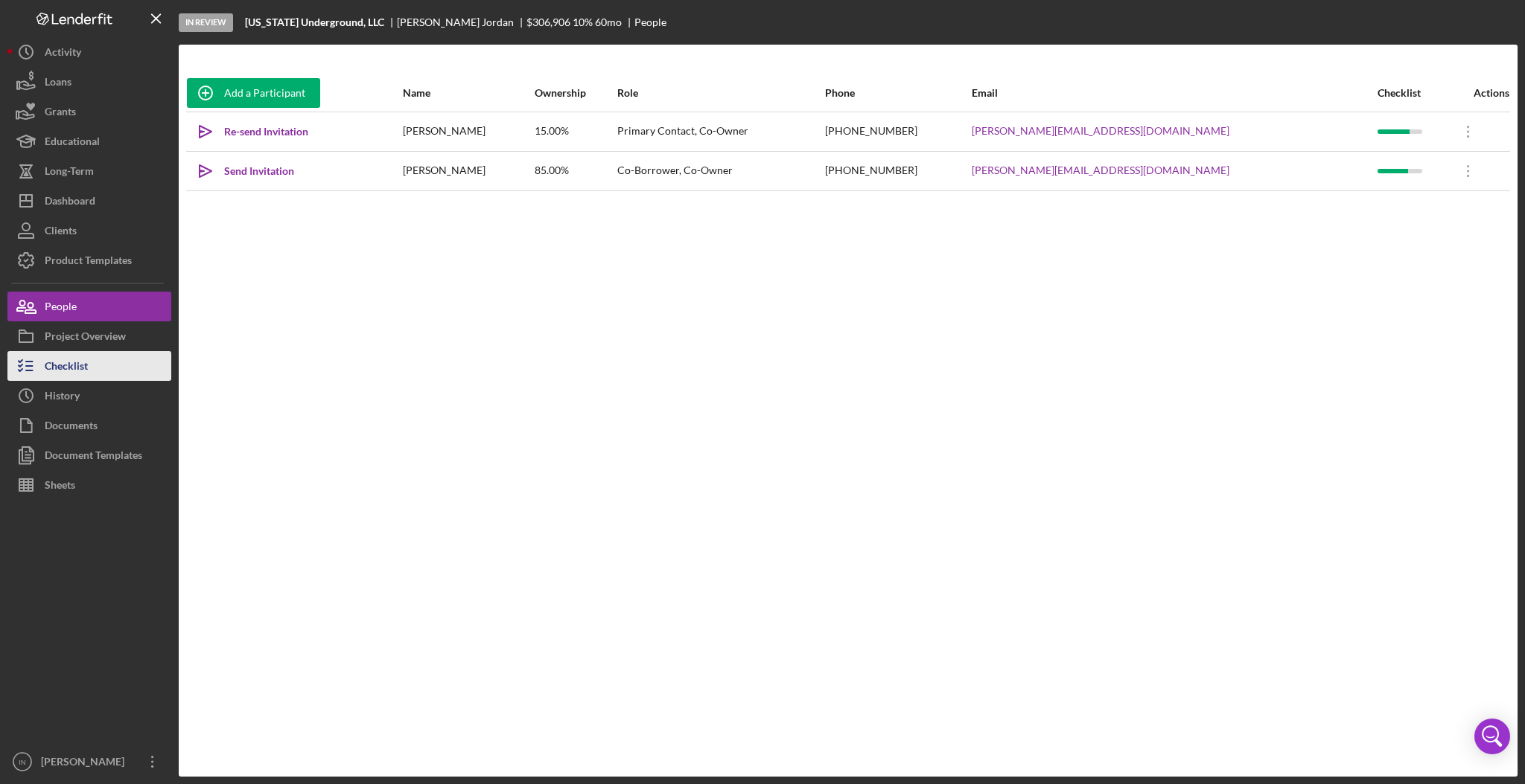
click at [85, 365] on div "Checklist" at bounding box center [66, 368] width 44 height 34
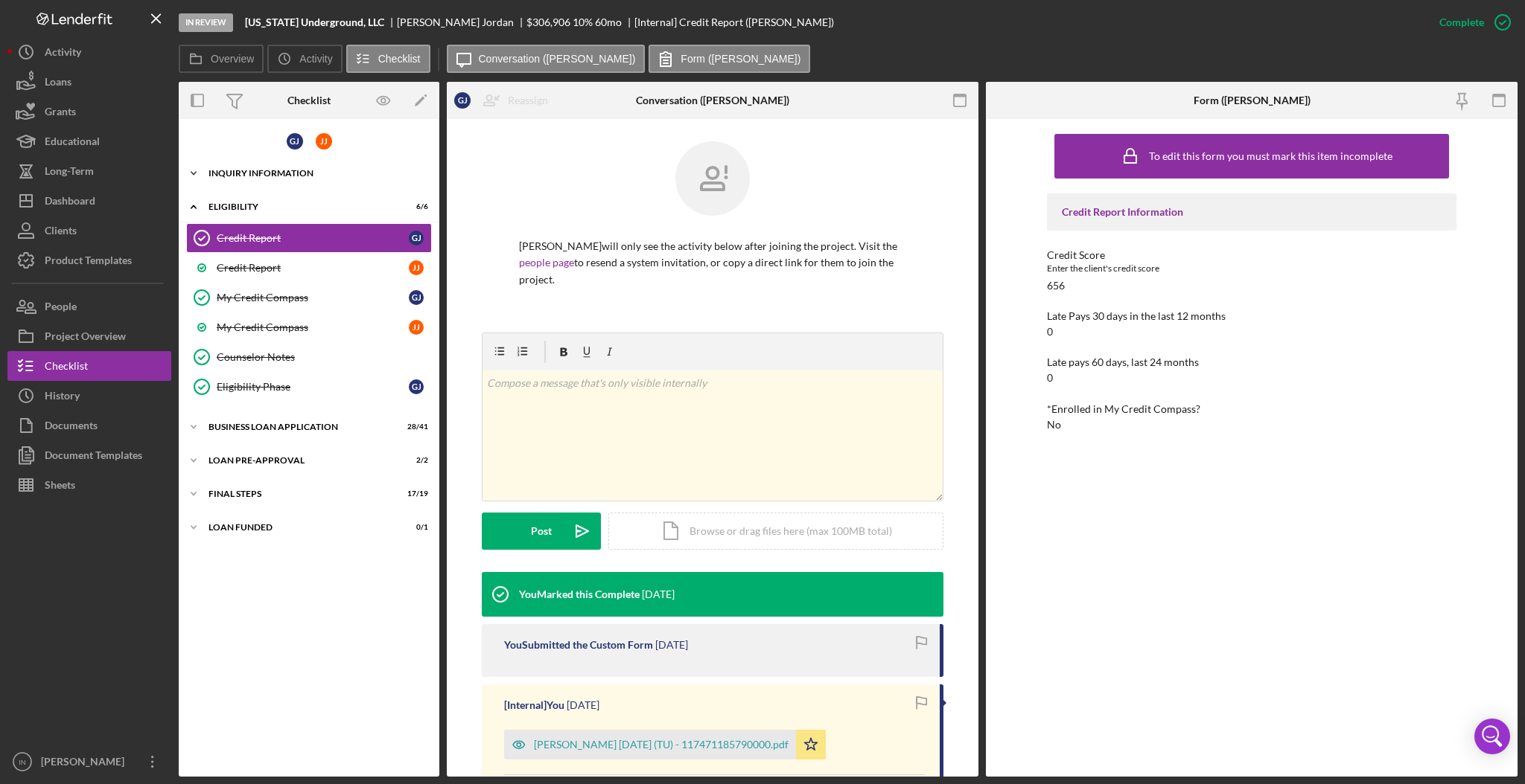
click at [275, 169] on div "INQUIRY INFORMATION" at bounding box center [314, 173] width 212 height 9
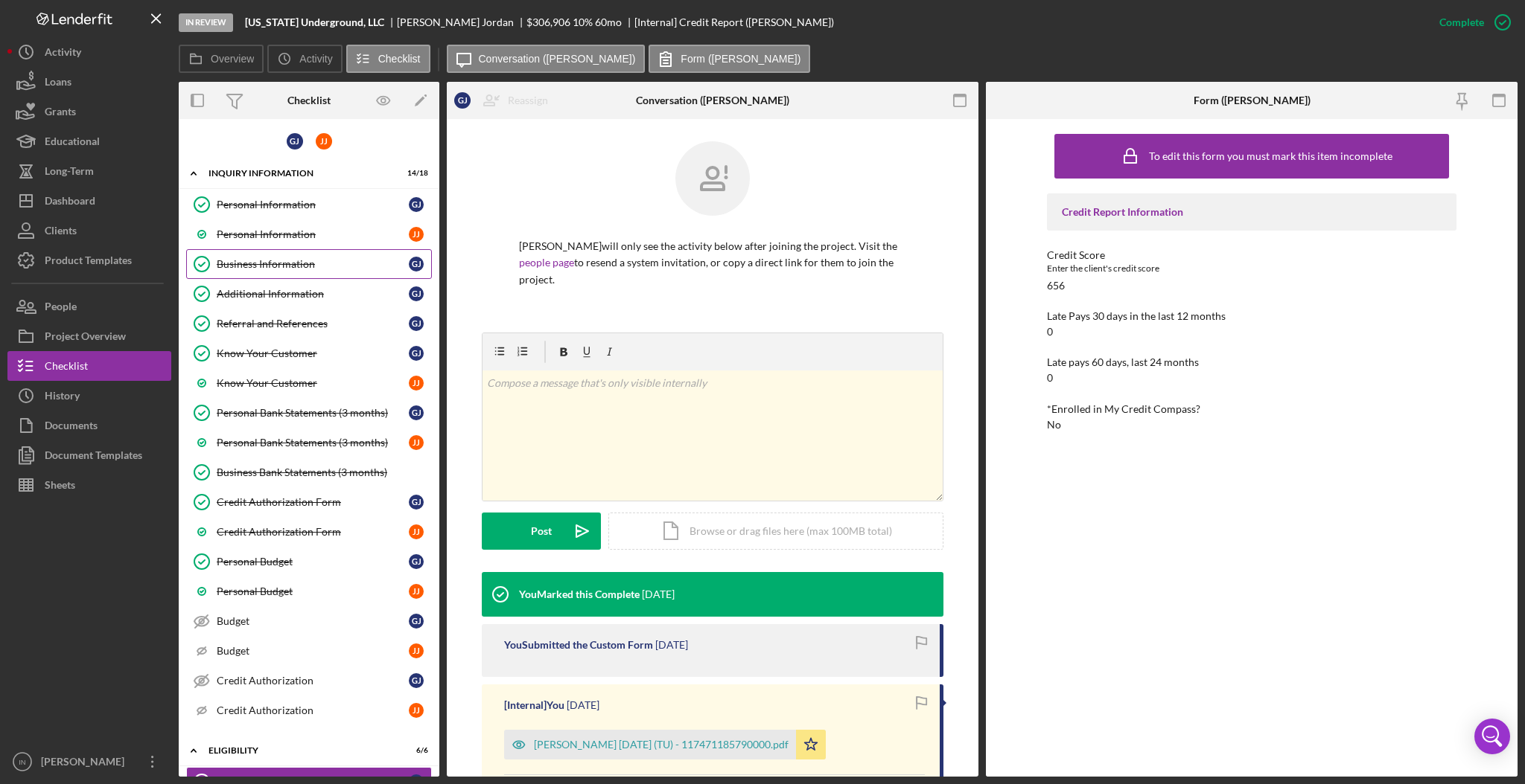
click at [289, 259] on div "Business Information" at bounding box center [312, 264] width 192 height 12
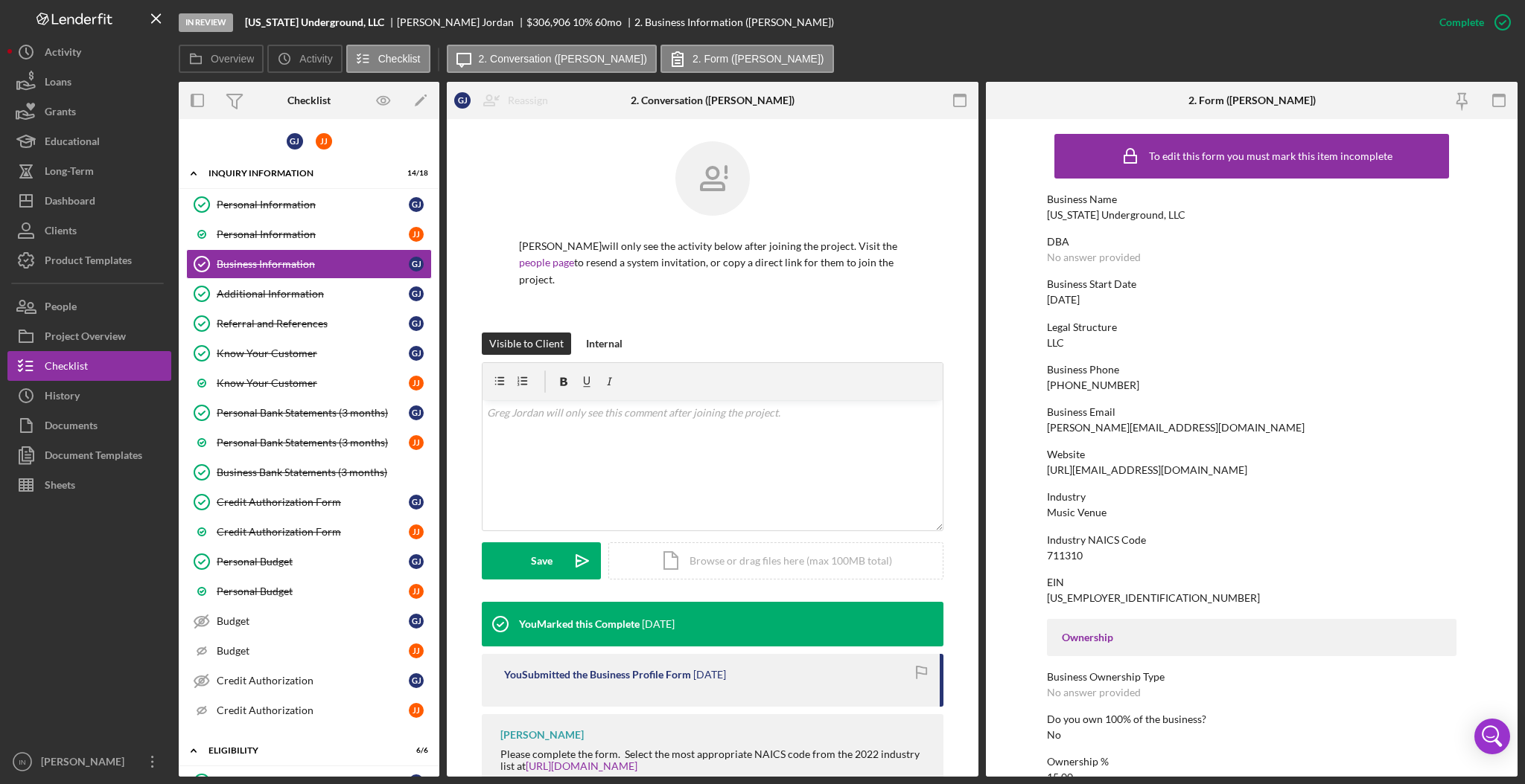
scroll to position [298, 0]
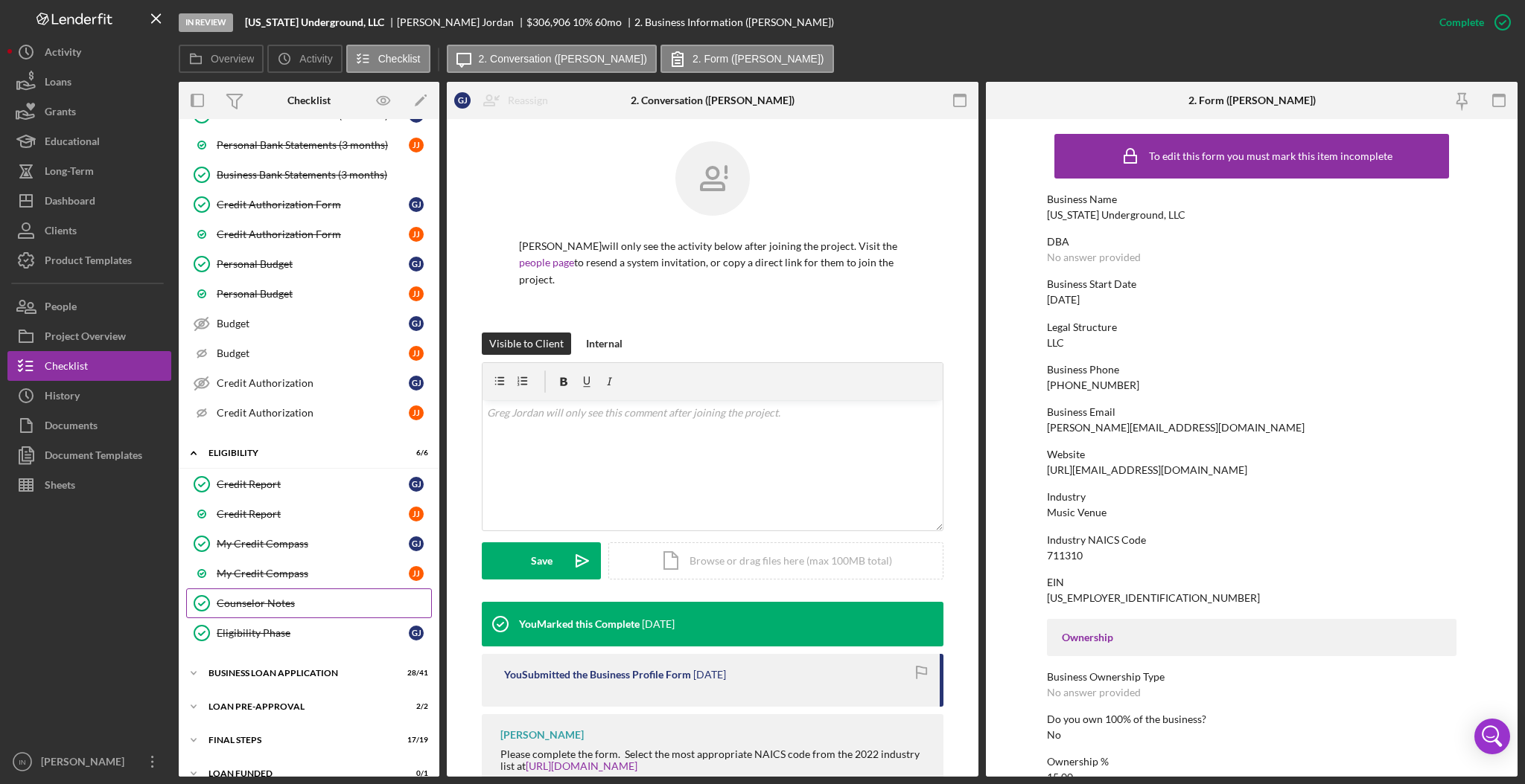
click at [281, 604] on div "Counselor Notes" at bounding box center [324, 603] width 215 height 12
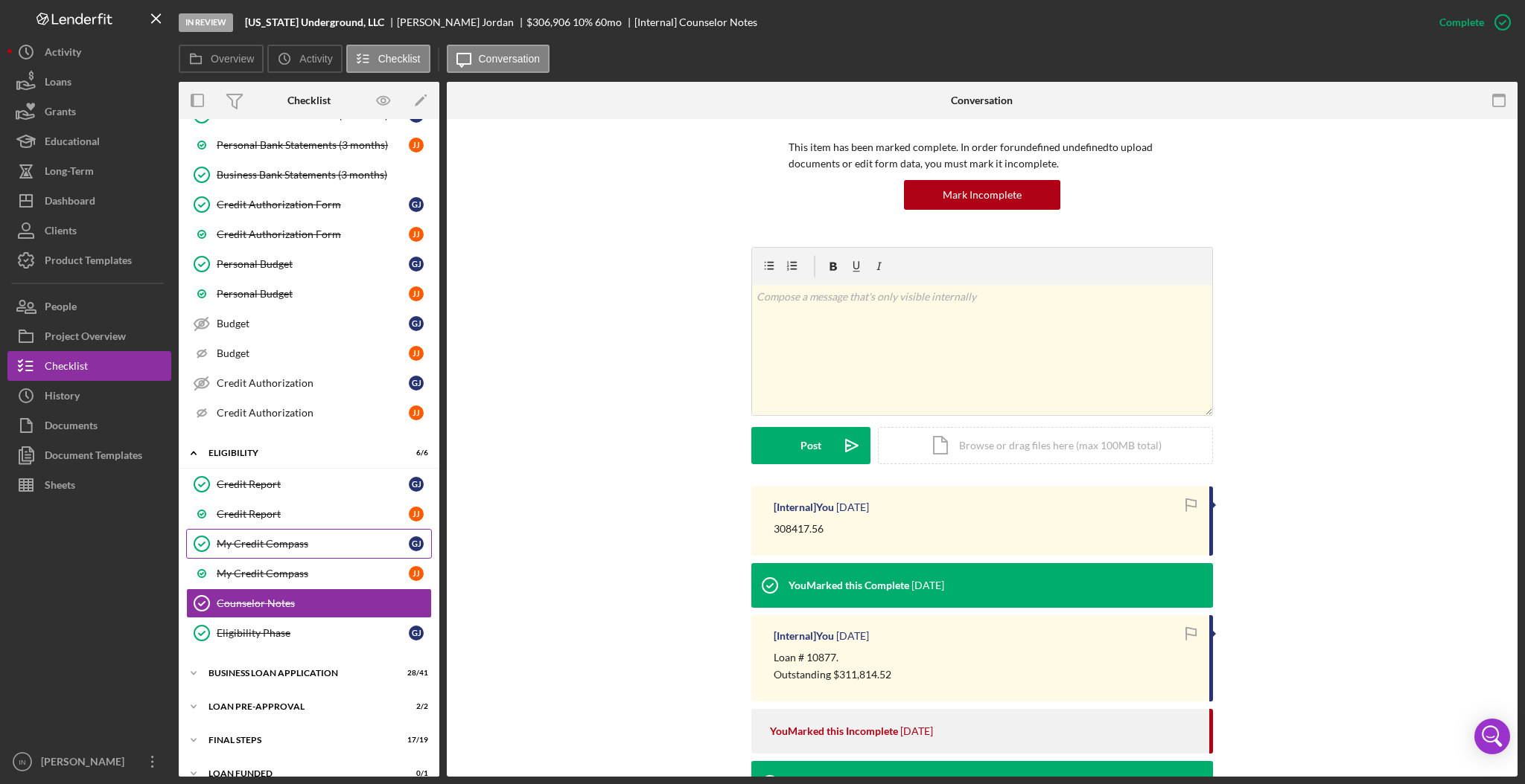
scroll to position [318, 0]
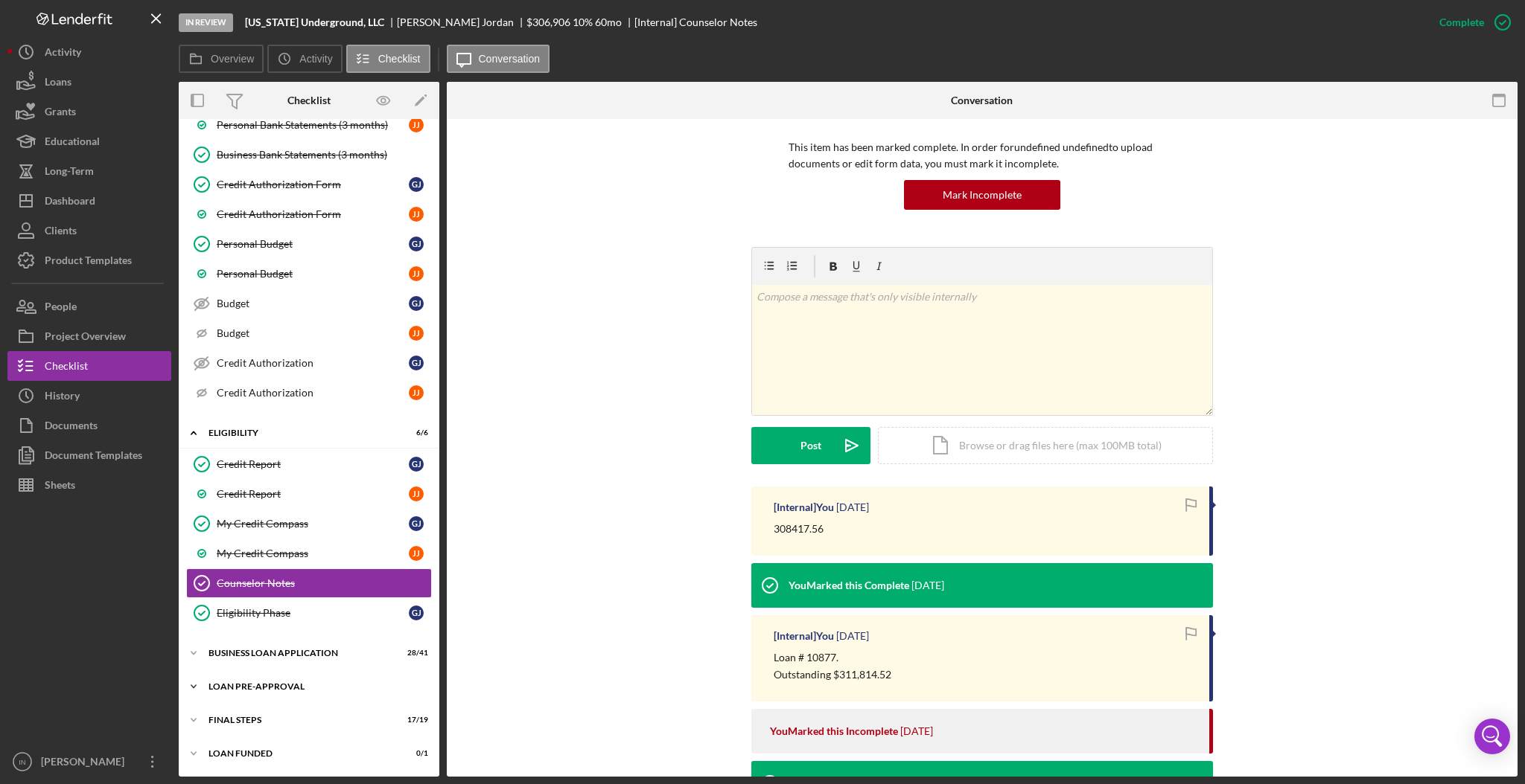
click at [253, 685] on div "LOAN PRE-APPROVAL" at bounding box center [314, 686] width 212 height 9
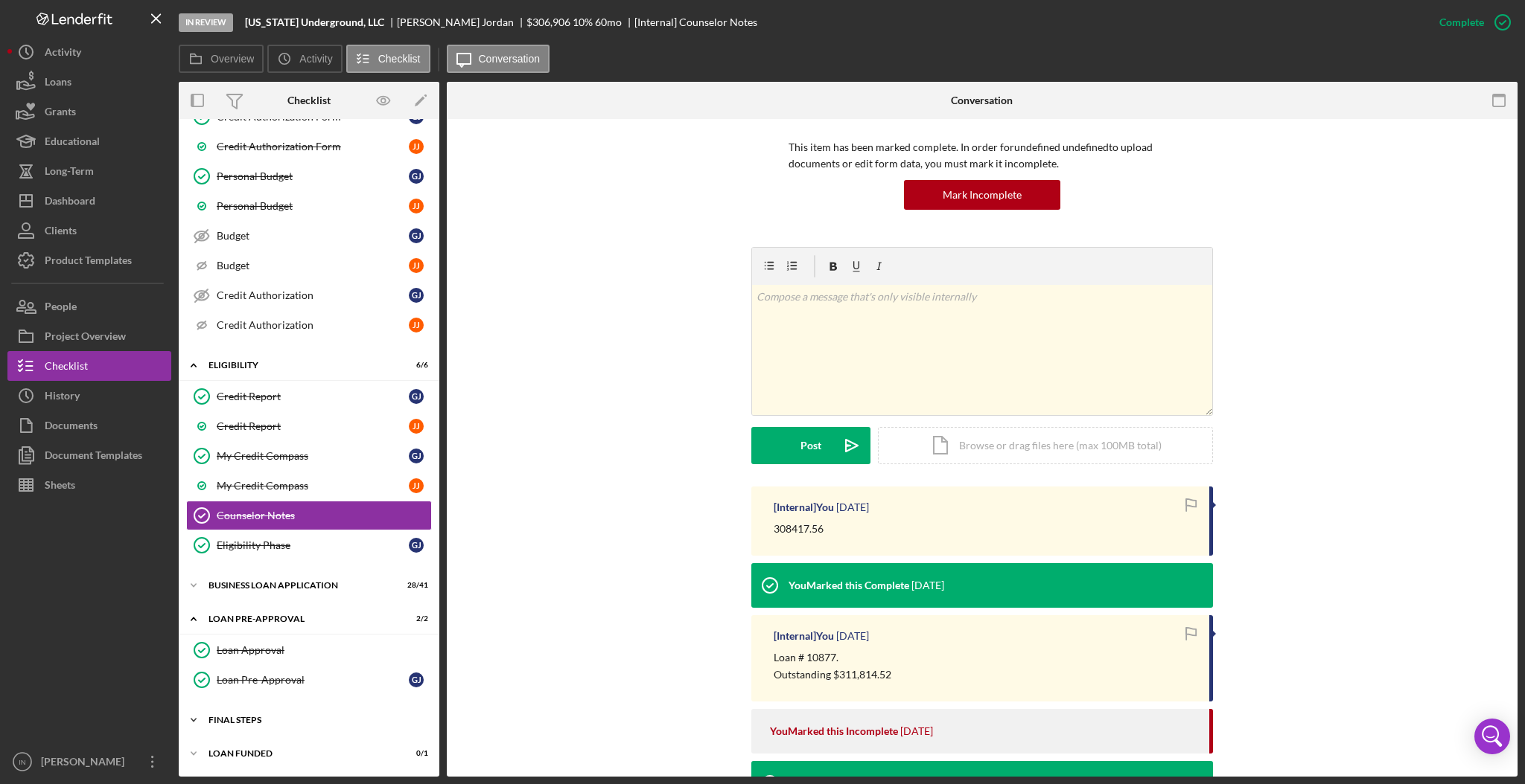
click at [265, 723] on div "FINAL STEPS" at bounding box center [314, 720] width 212 height 9
click at [280, 589] on div "BUSINESS LOAN APPLICATION" at bounding box center [314, 586] width 212 height 9
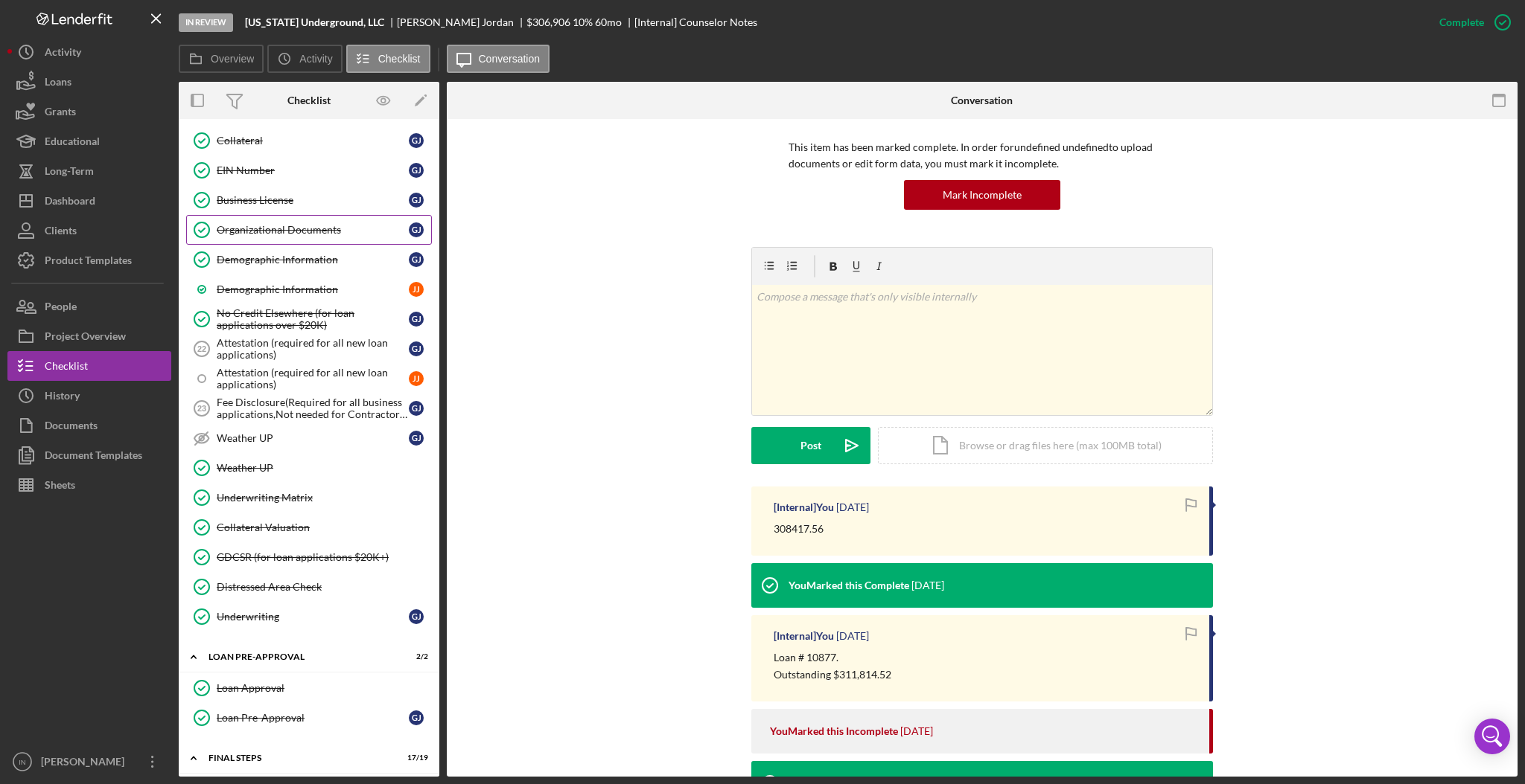
scroll to position [1675, 0]
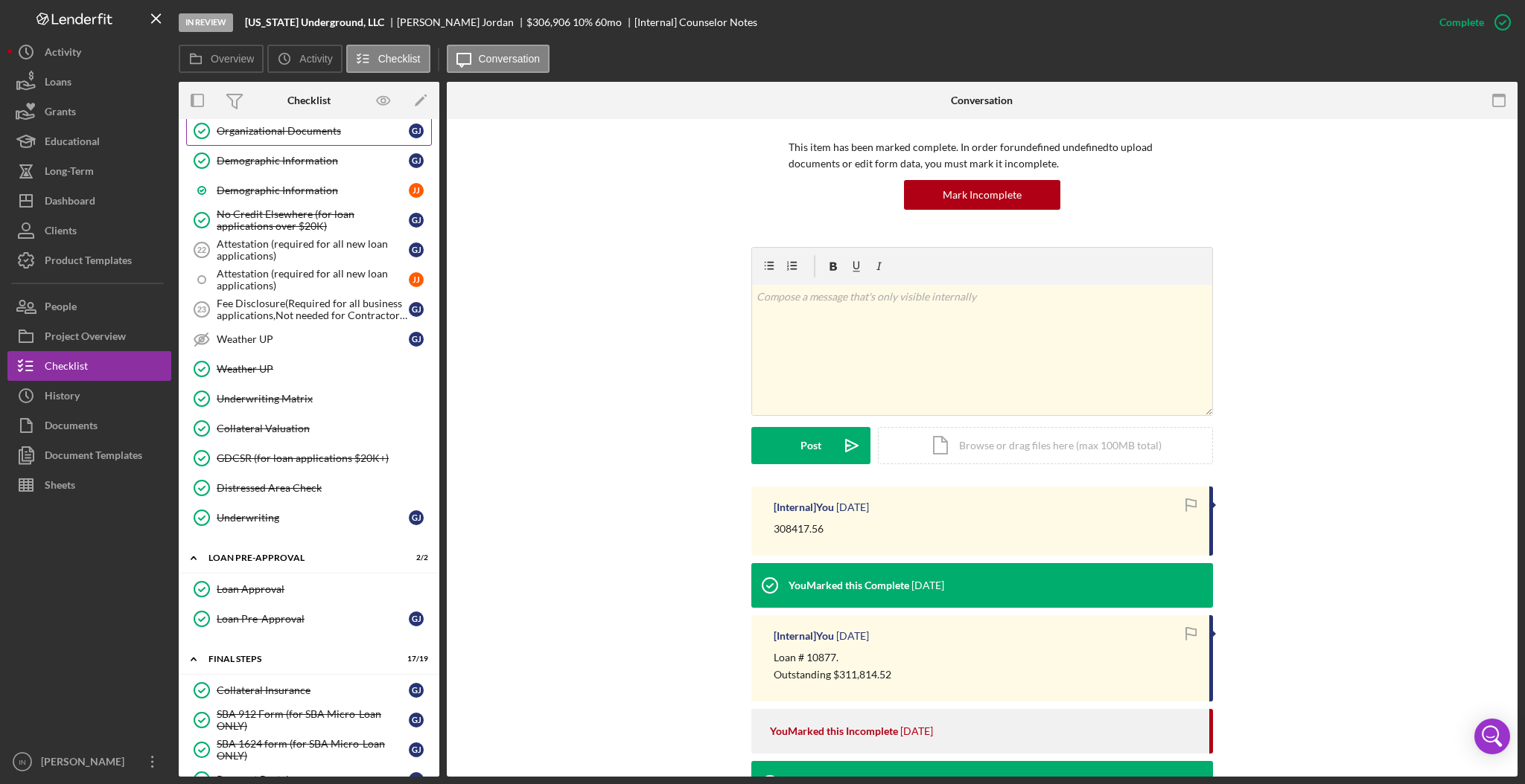
click at [305, 128] on div "Organizational Documents" at bounding box center [312, 131] width 192 height 12
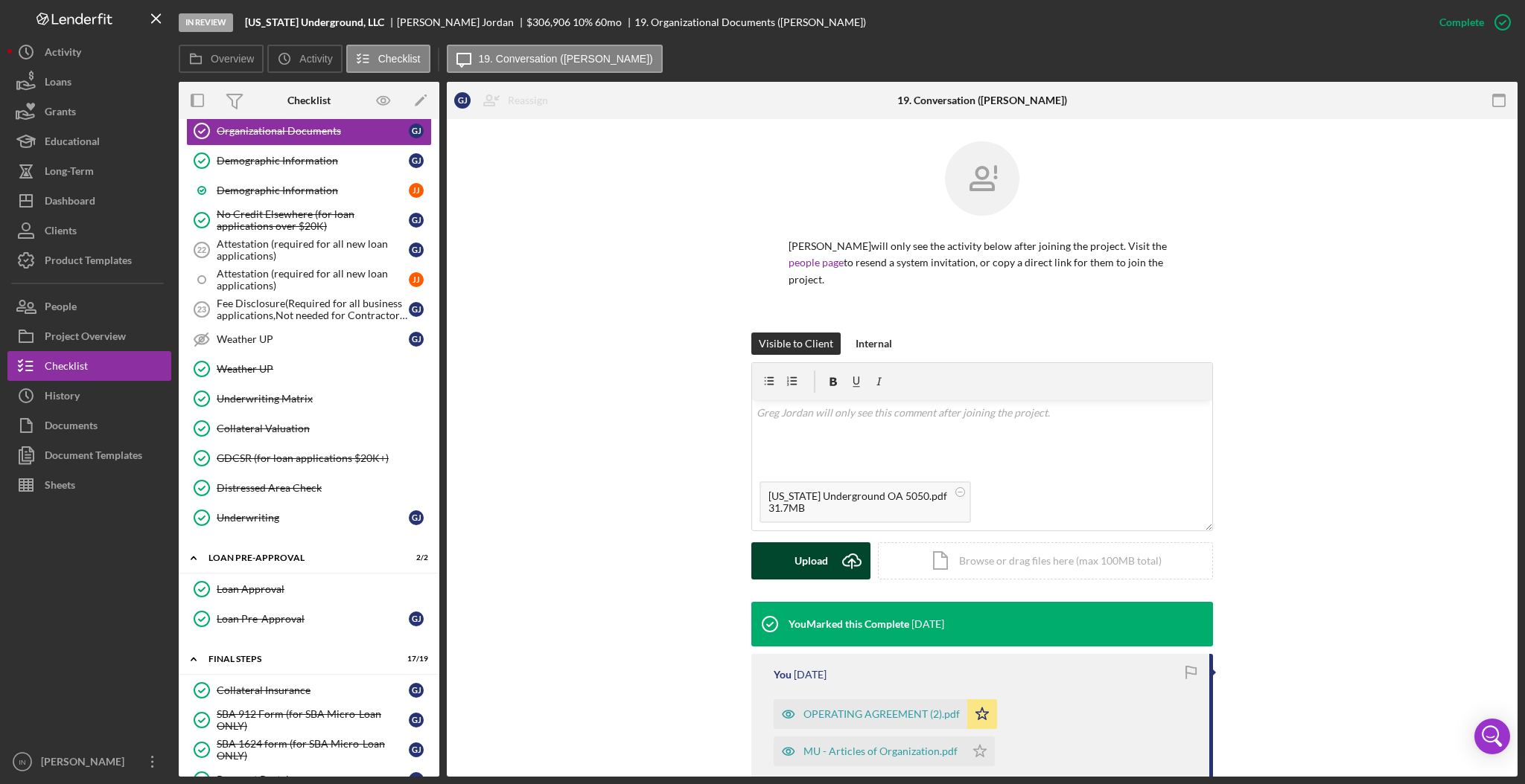
click at [825, 543] on button "Upload Icon/Upload" at bounding box center [811, 561] width 119 height 37
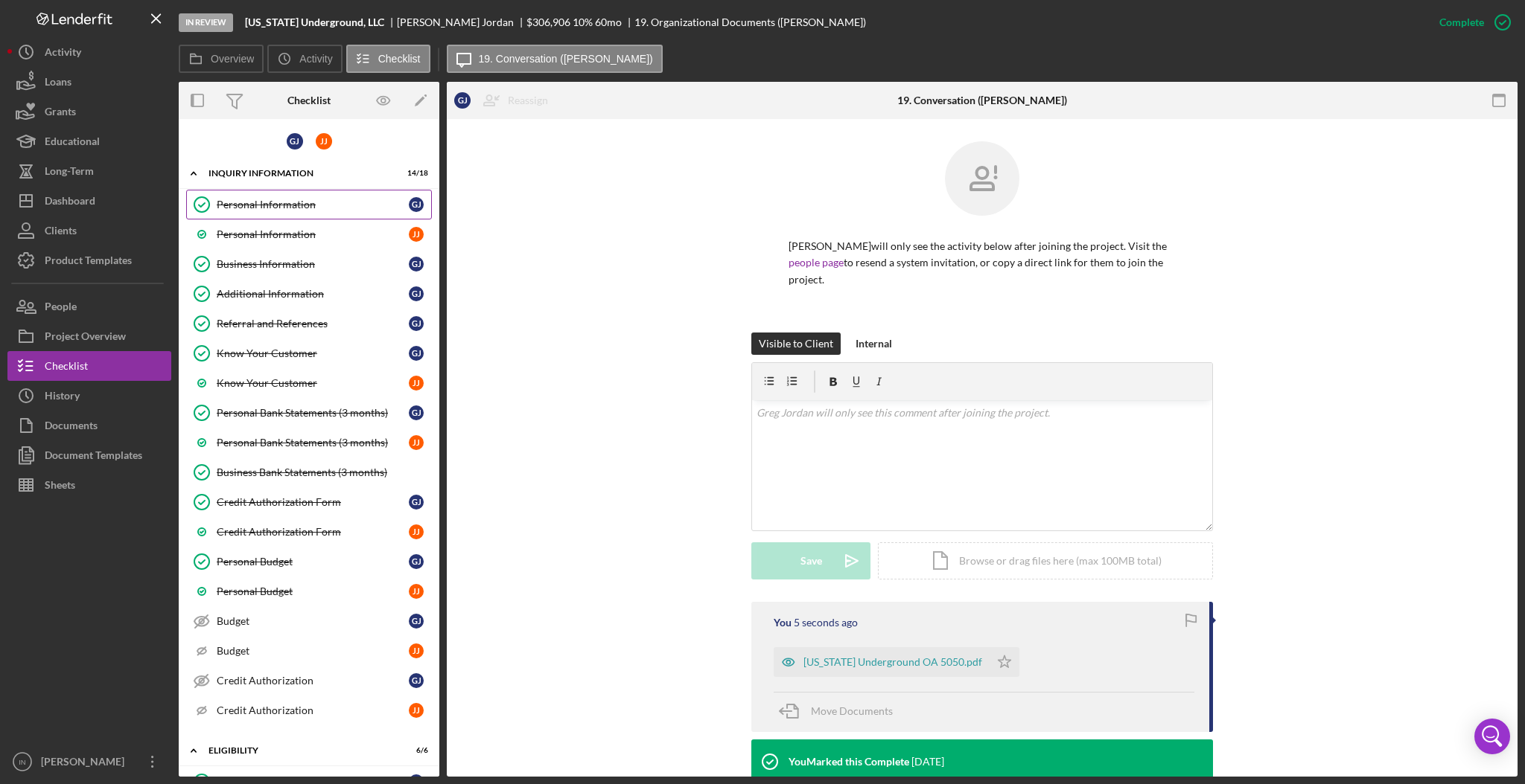
click at [277, 213] on link "Personal Information Personal Information G J" at bounding box center [309, 204] width 245 height 30
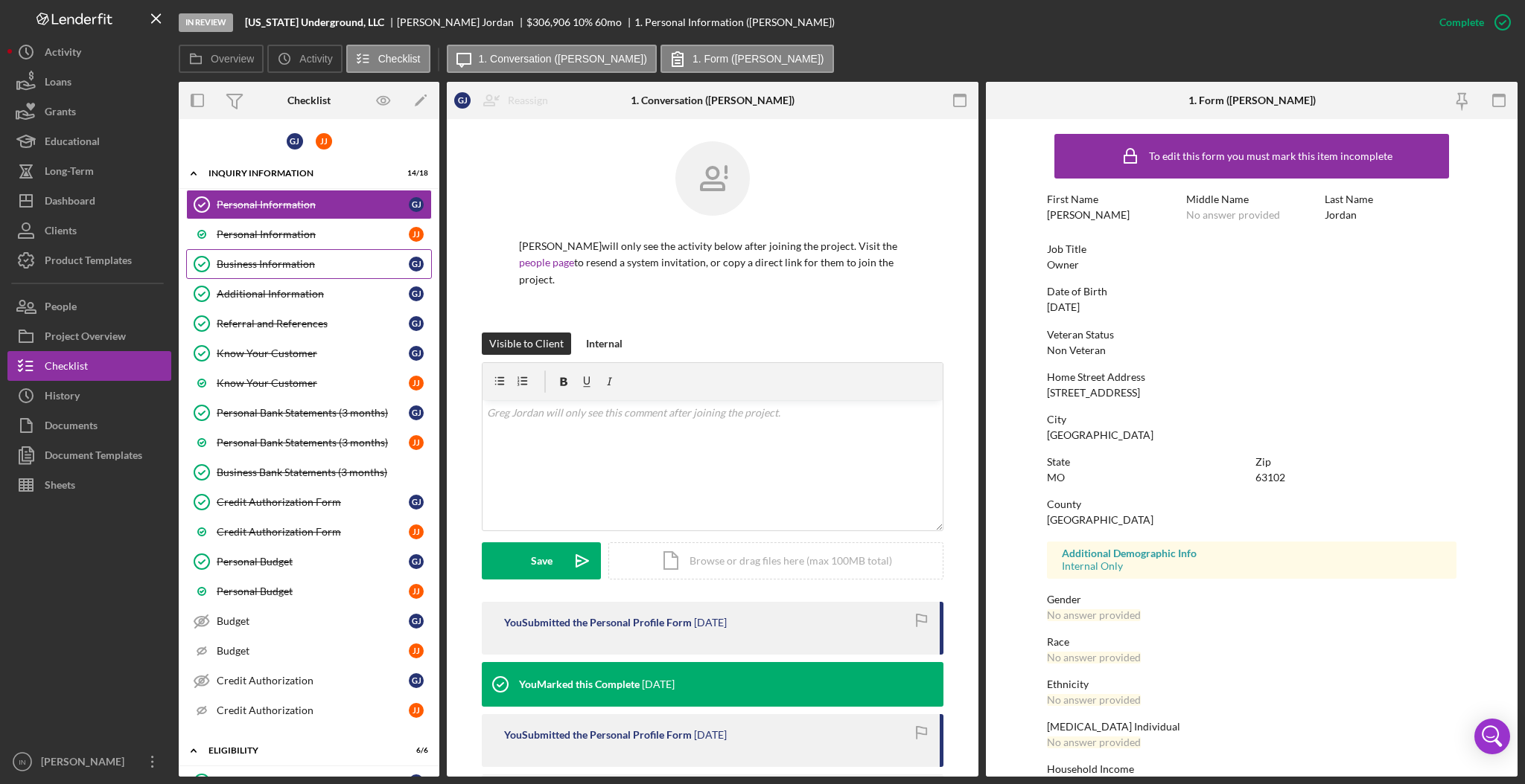
click at [281, 265] on div "Business Information" at bounding box center [312, 264] width 192 height 12
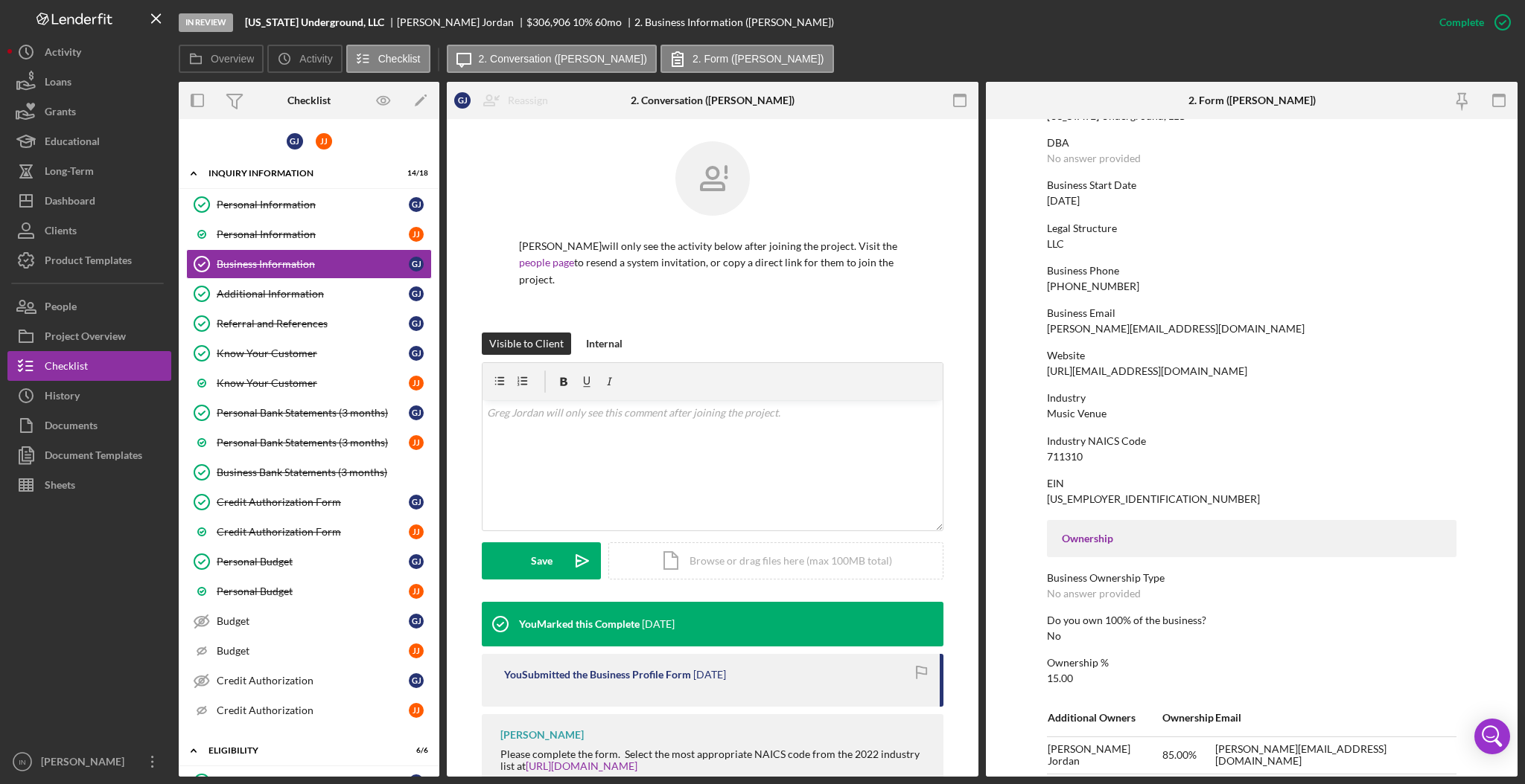
scroll to position [198, 0]
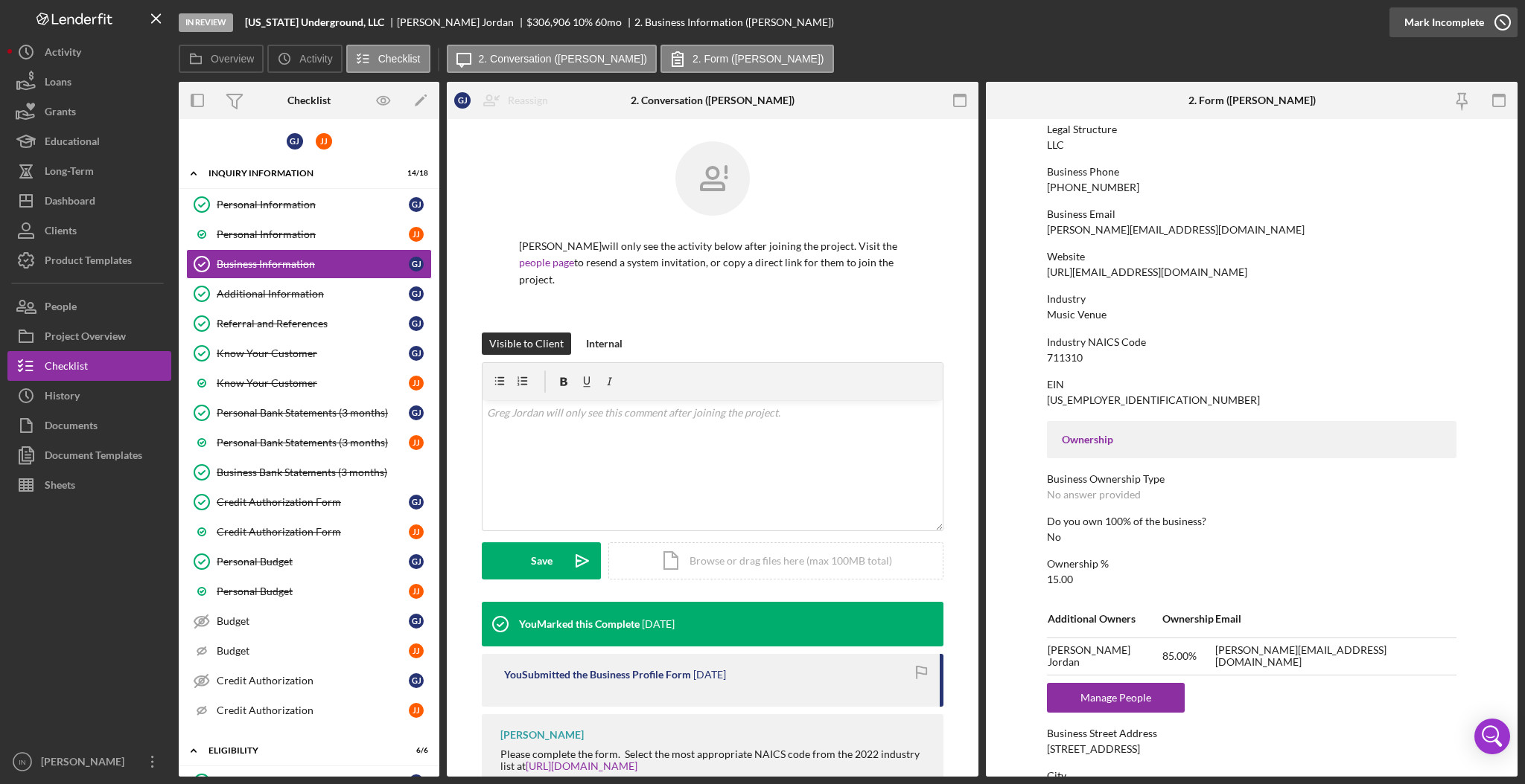
click at [1469, 15] on div "Mark Incomplete" at bounding box center [1444, 22] width 80 height 30
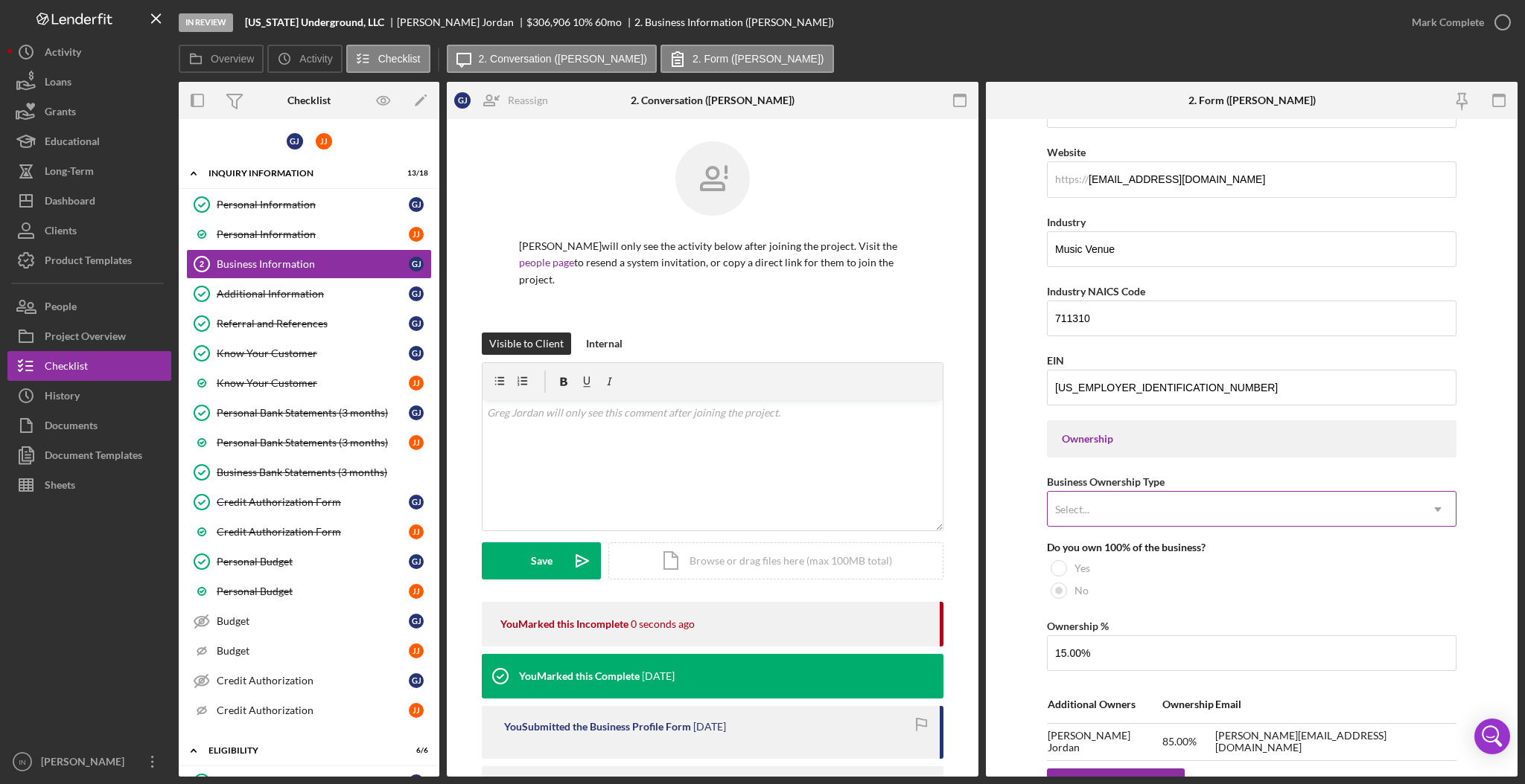
scroll to position [492, 0]
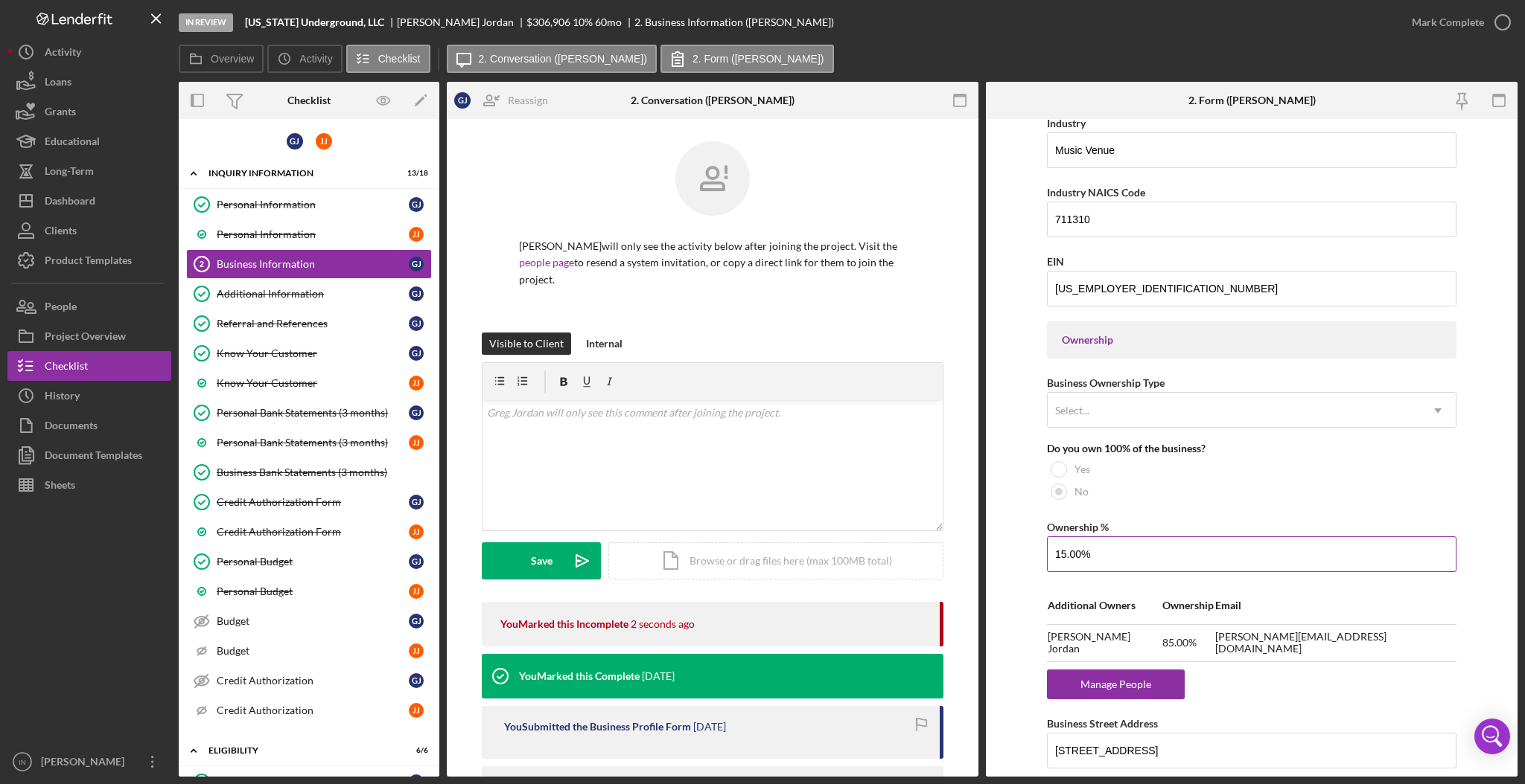
click at [1109, 548] on input "15.00%" at bounding box center [1251, 554] width 409 height 35
type input "1%"
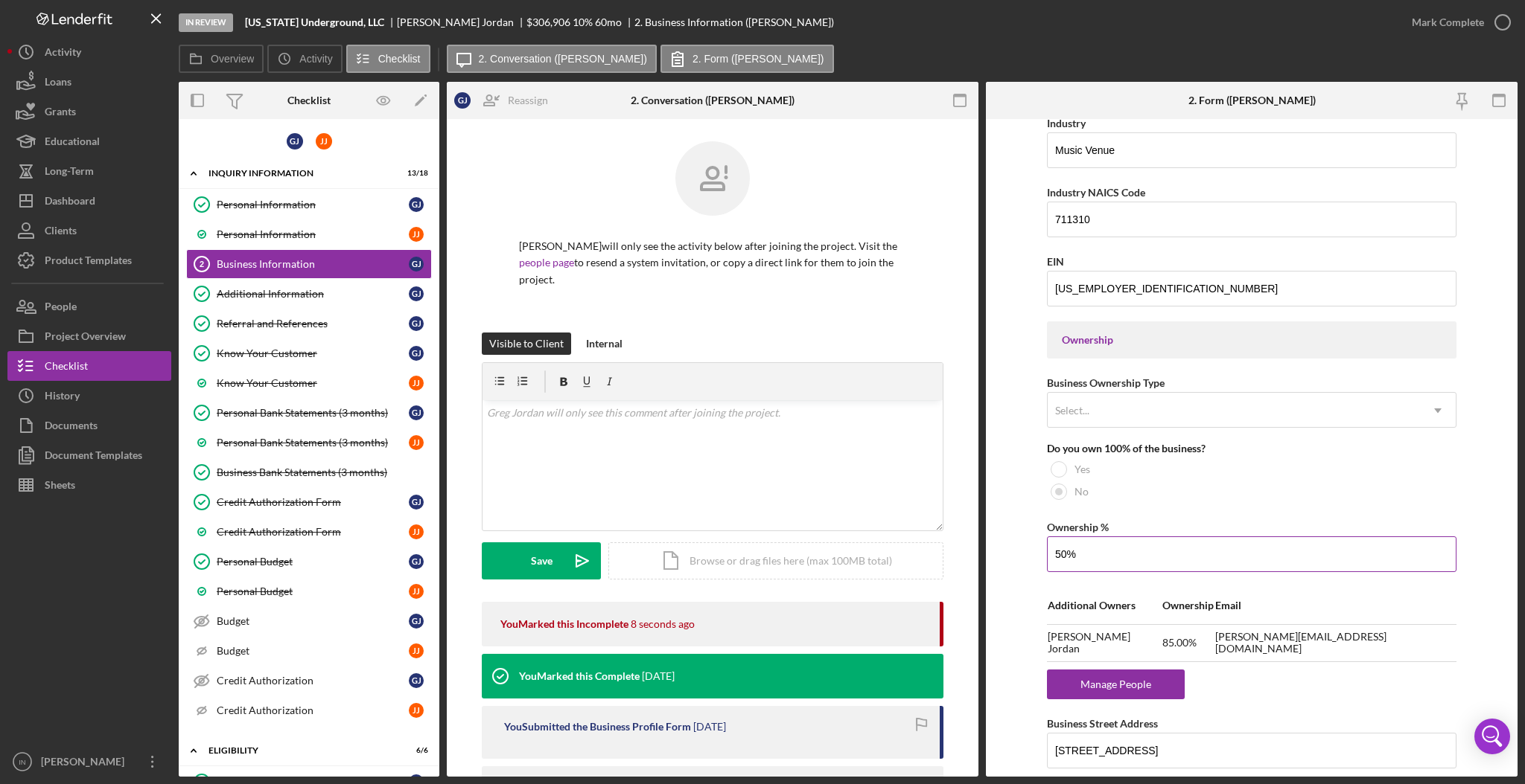
type input "50.00%"
click at [1268, 527] on div "Ownership %" at bounding box center [1251, 527] width 409 height 19
click at [1192, 649] on td "85.00%" at bounding box center [1188, 643] width 53 height 37
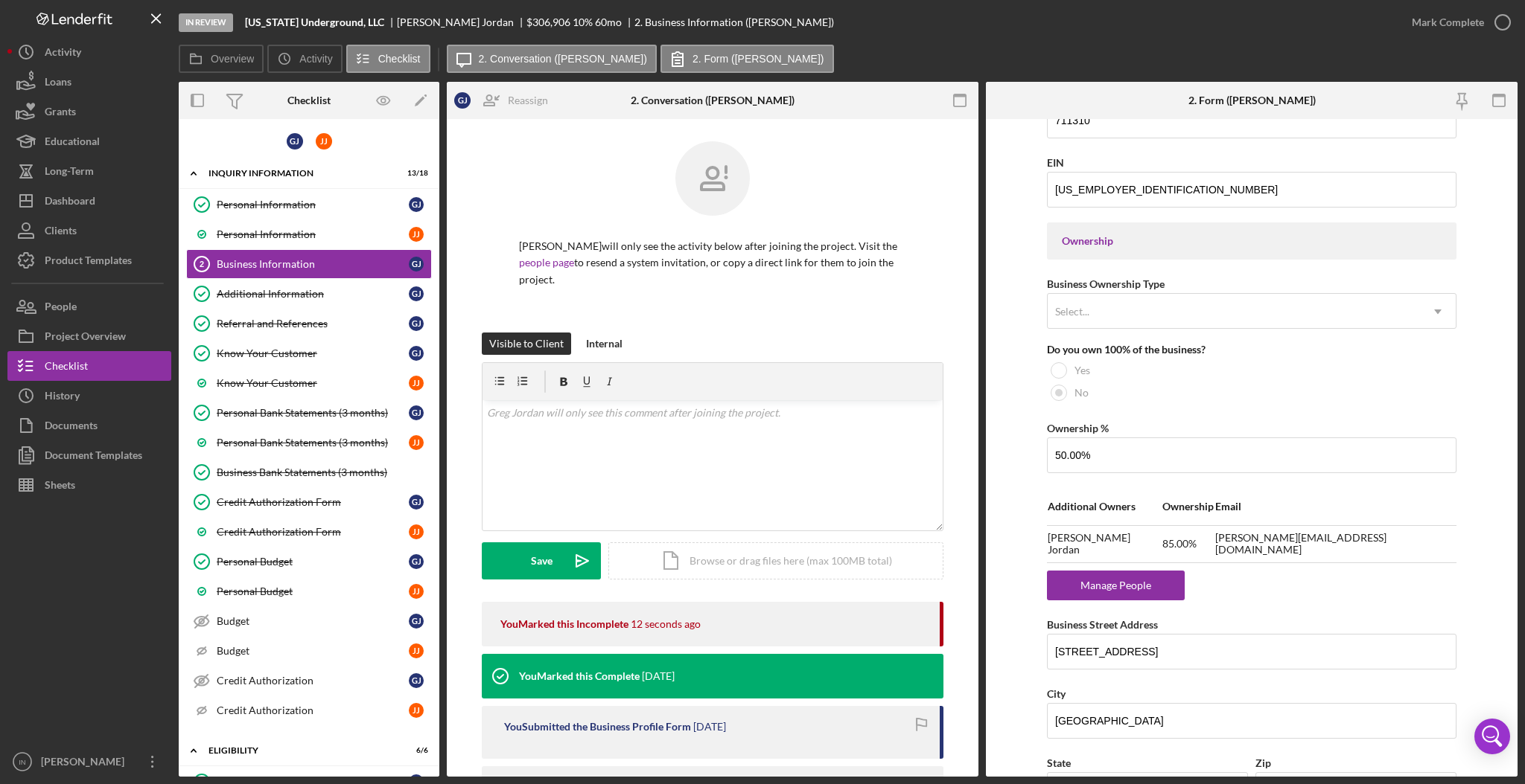
scroll to position [690, 0]
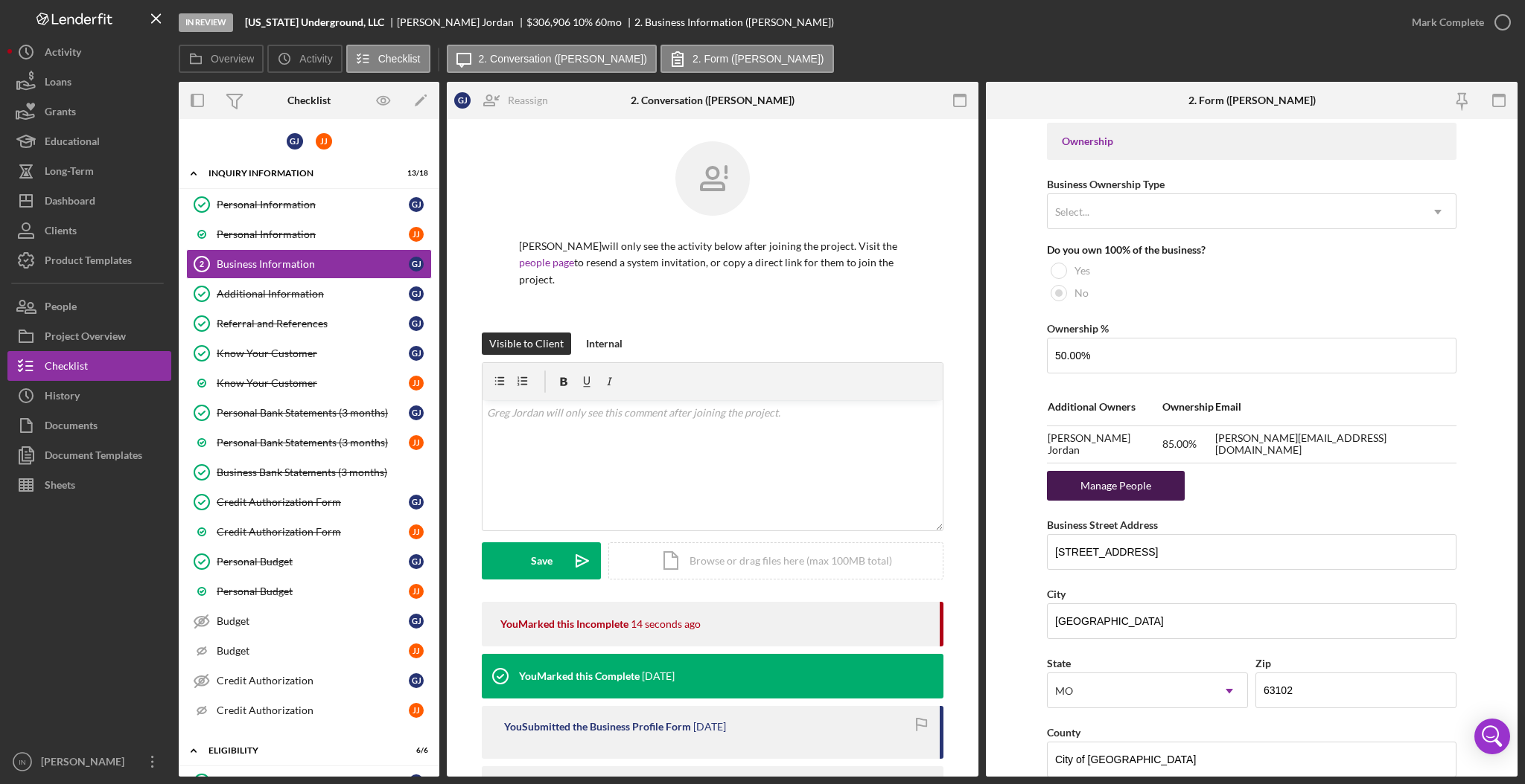
click at [1150, 476] on div "Manage People" at bounding box center [1115, 486] width 123 height 30
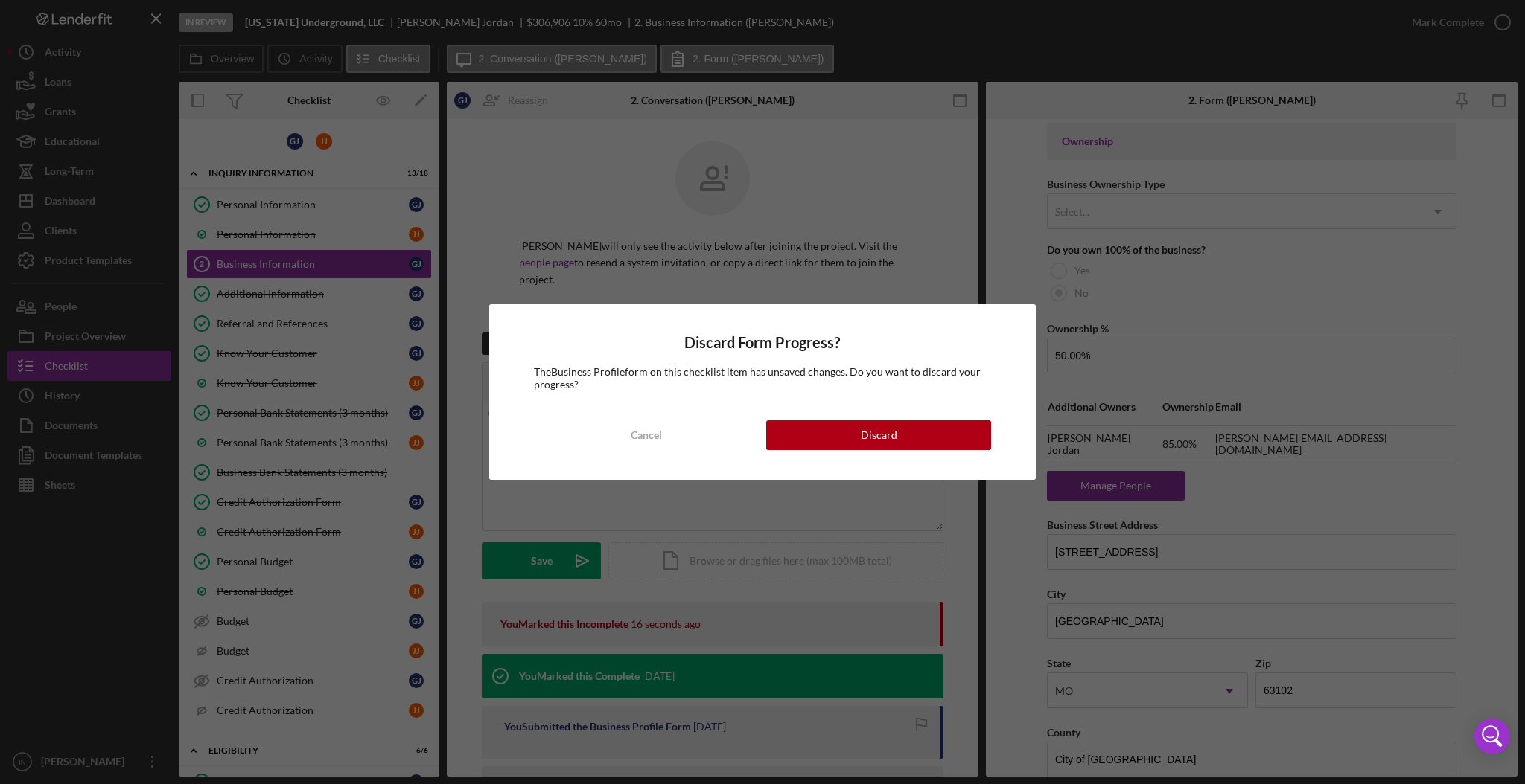
click at [1346, 482] on div "Discard Form Progress? The Business Profile form on this checklist item has uns…" at bounding box center [762, 392] width 1525 height 784
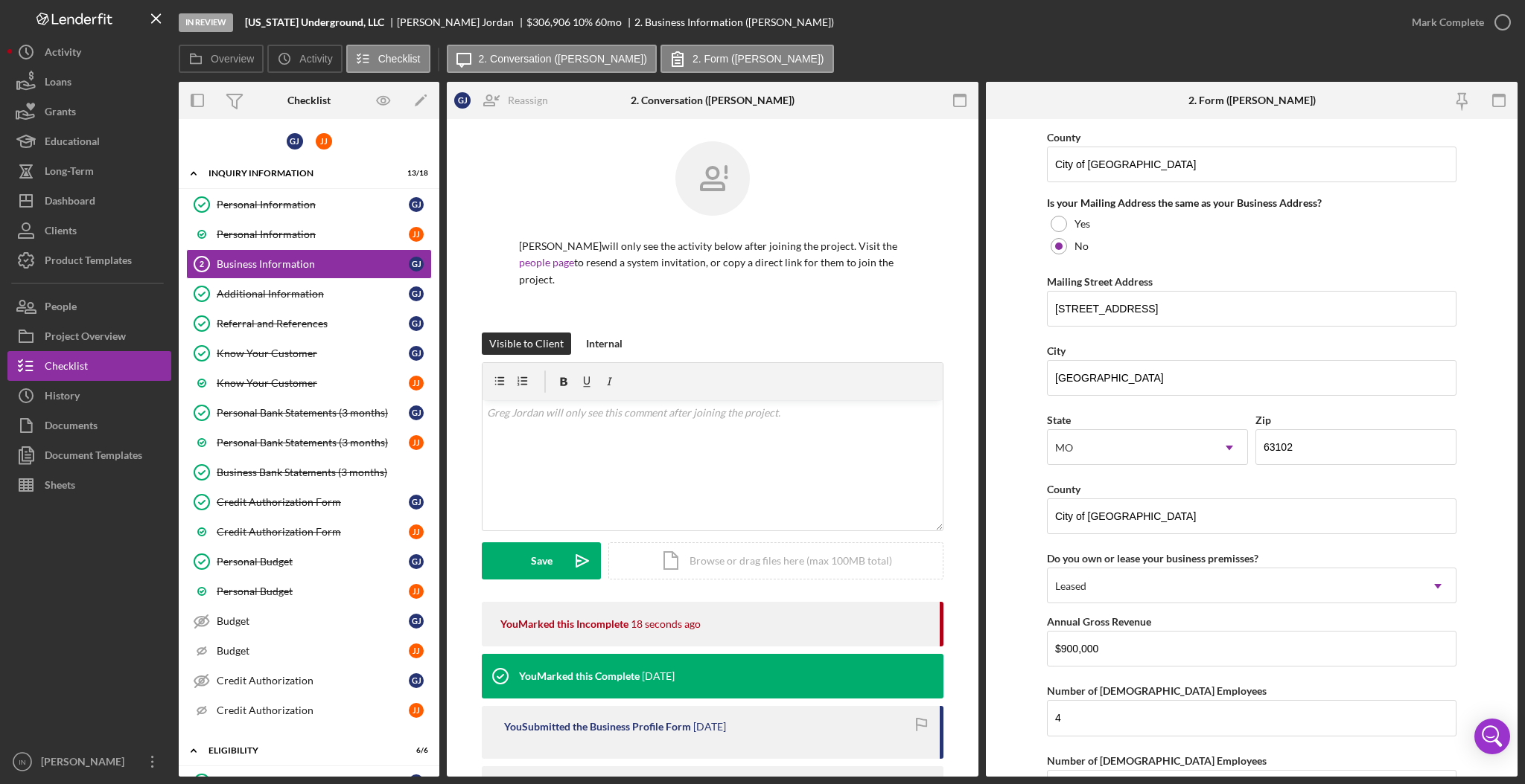
scroll to position [1468, 0]
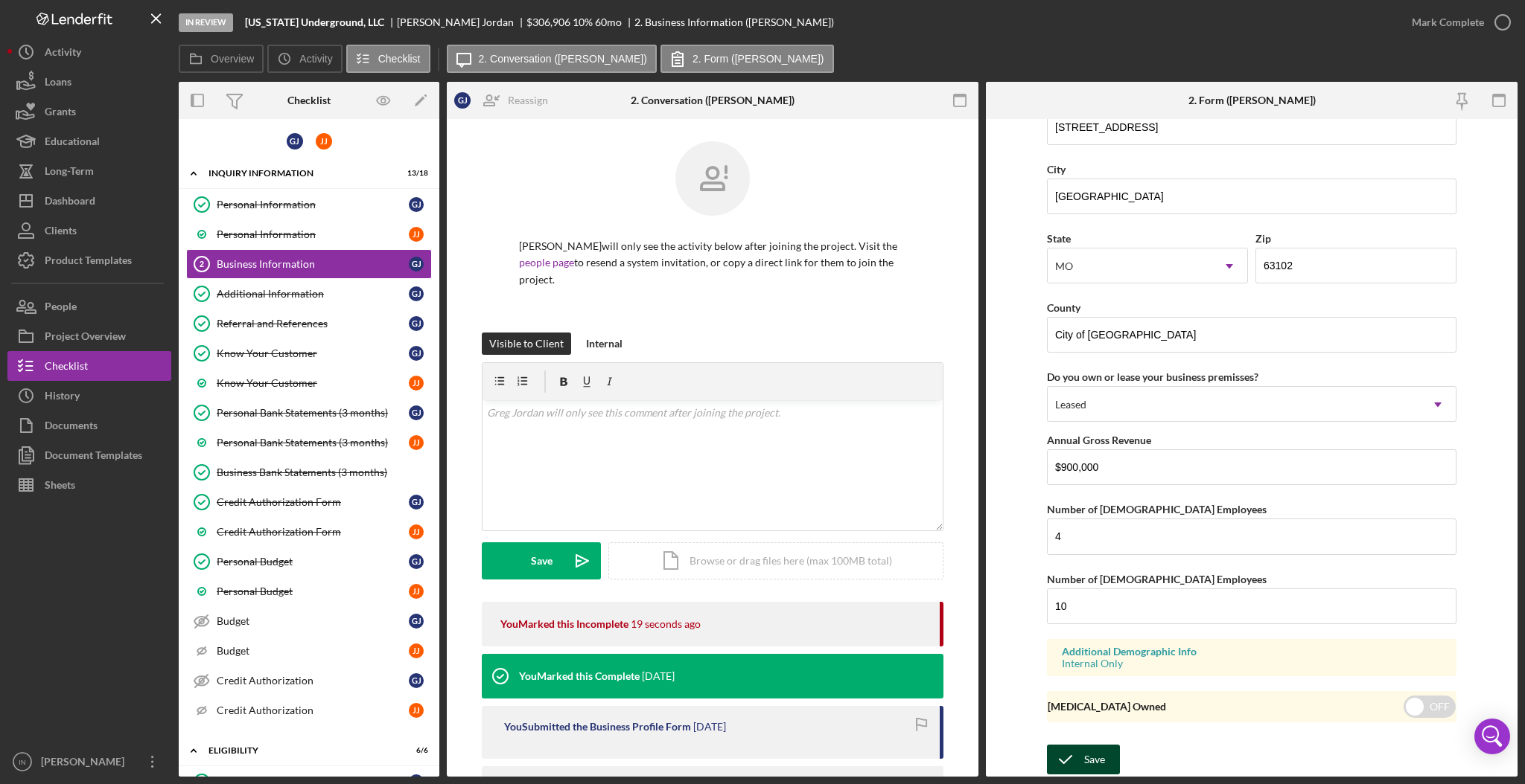
click at [1080, 752] on icon "submit" at bounding box center [1065, 760] width 37 height 37
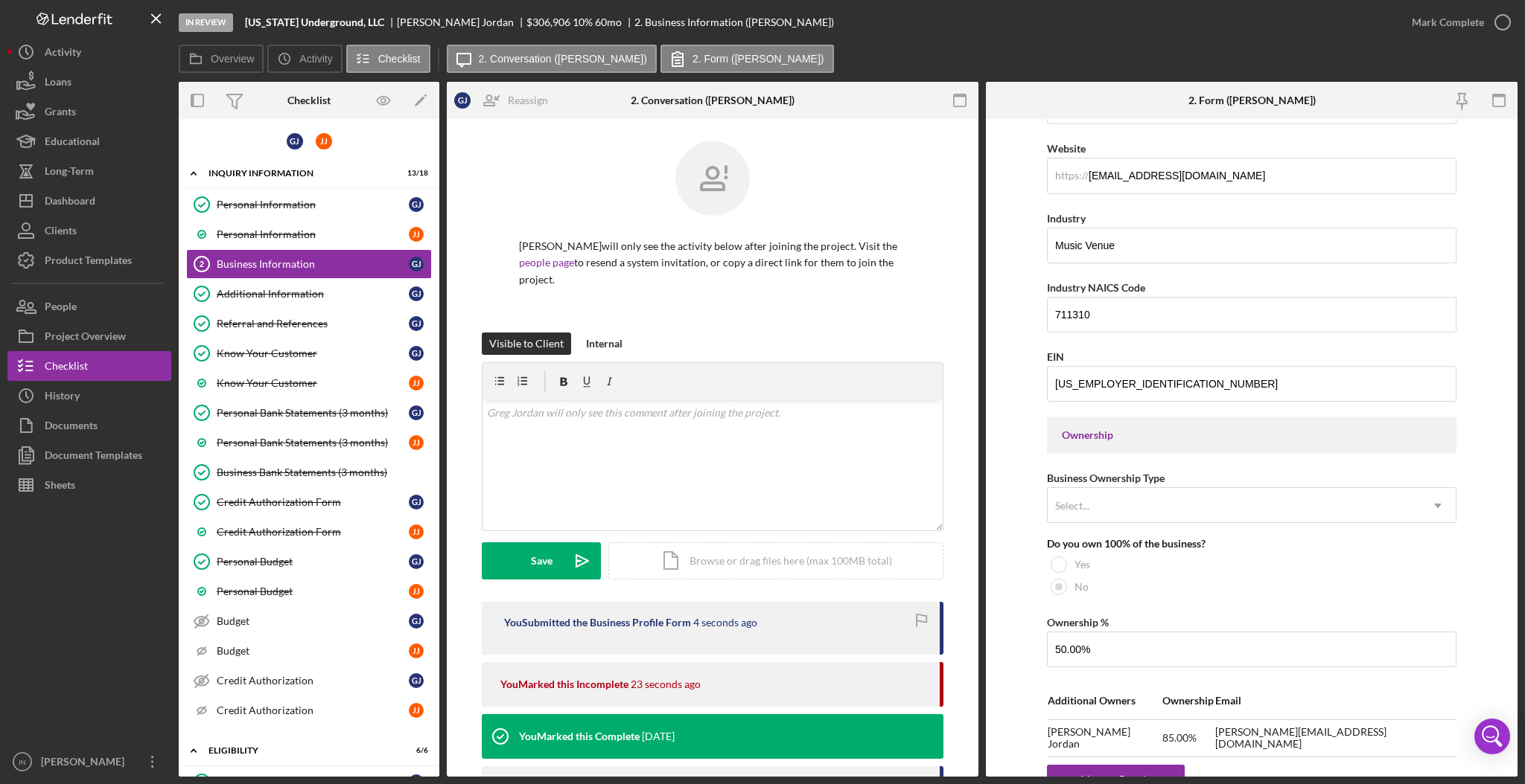
scroll to position [495, 0]
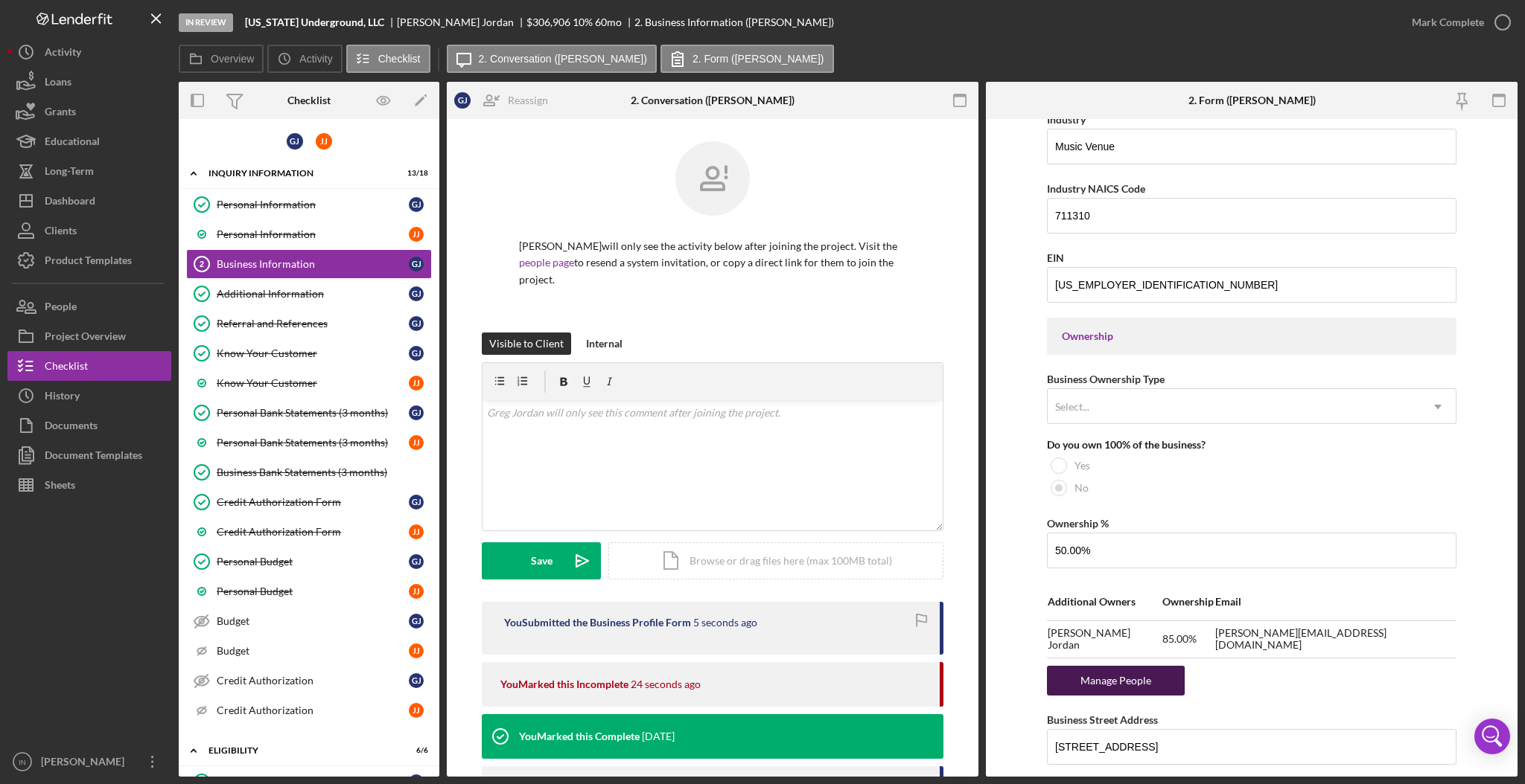
click at [1153, 669] on div "Manage People" at bounding box center [1115, 681] width 123 height 30
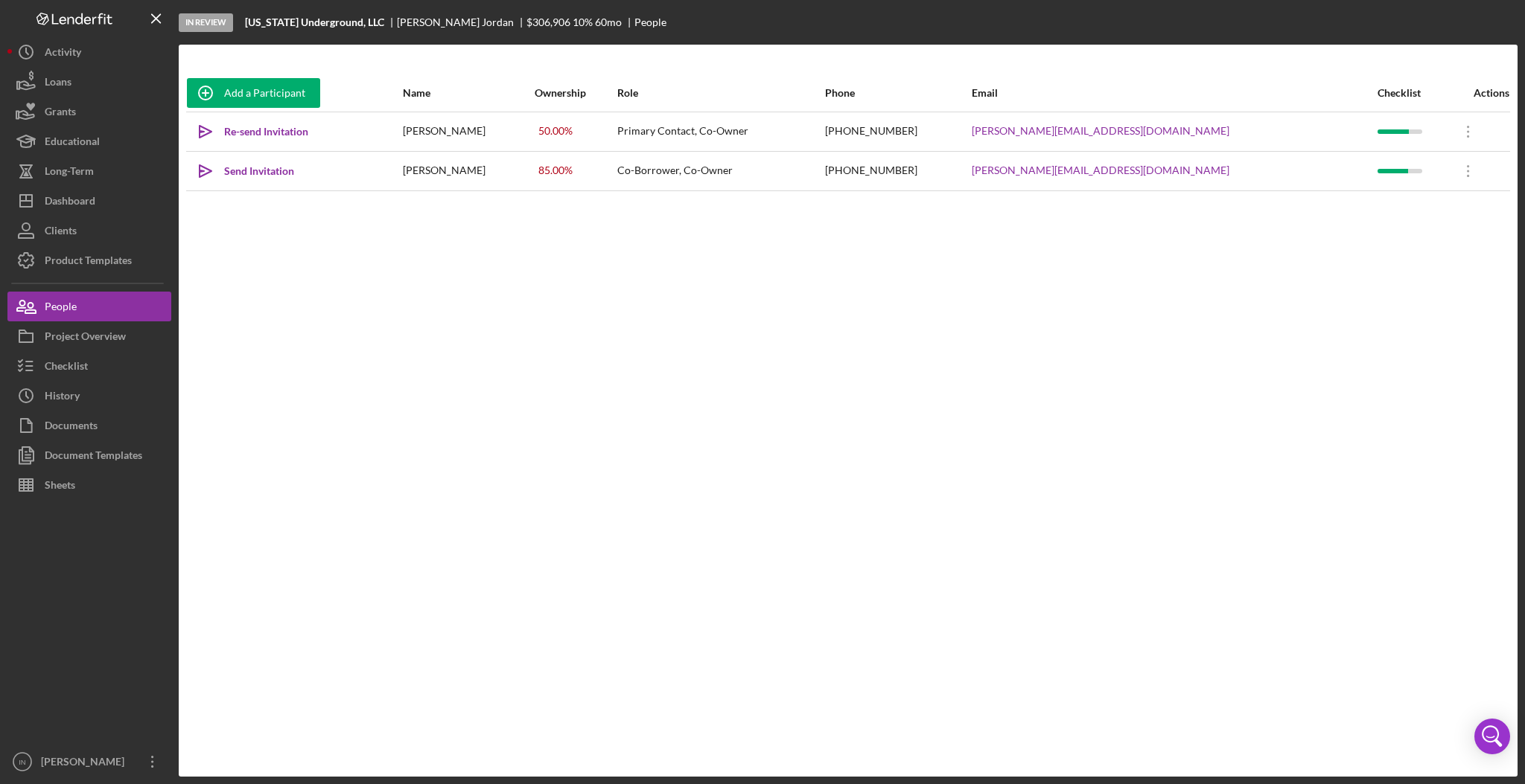
click at [483, 170] on div "Julian Jordan" at bounding box center [467, 171] width 130 height 37
click at [1452, 166] on icon "Icon/Overflow" at bounding box center [1468, 171] width 37 height 37
click at [1400, 202] on div "Icon/Edit Edit" at bounding box center [1385, 210] width 164 height 31
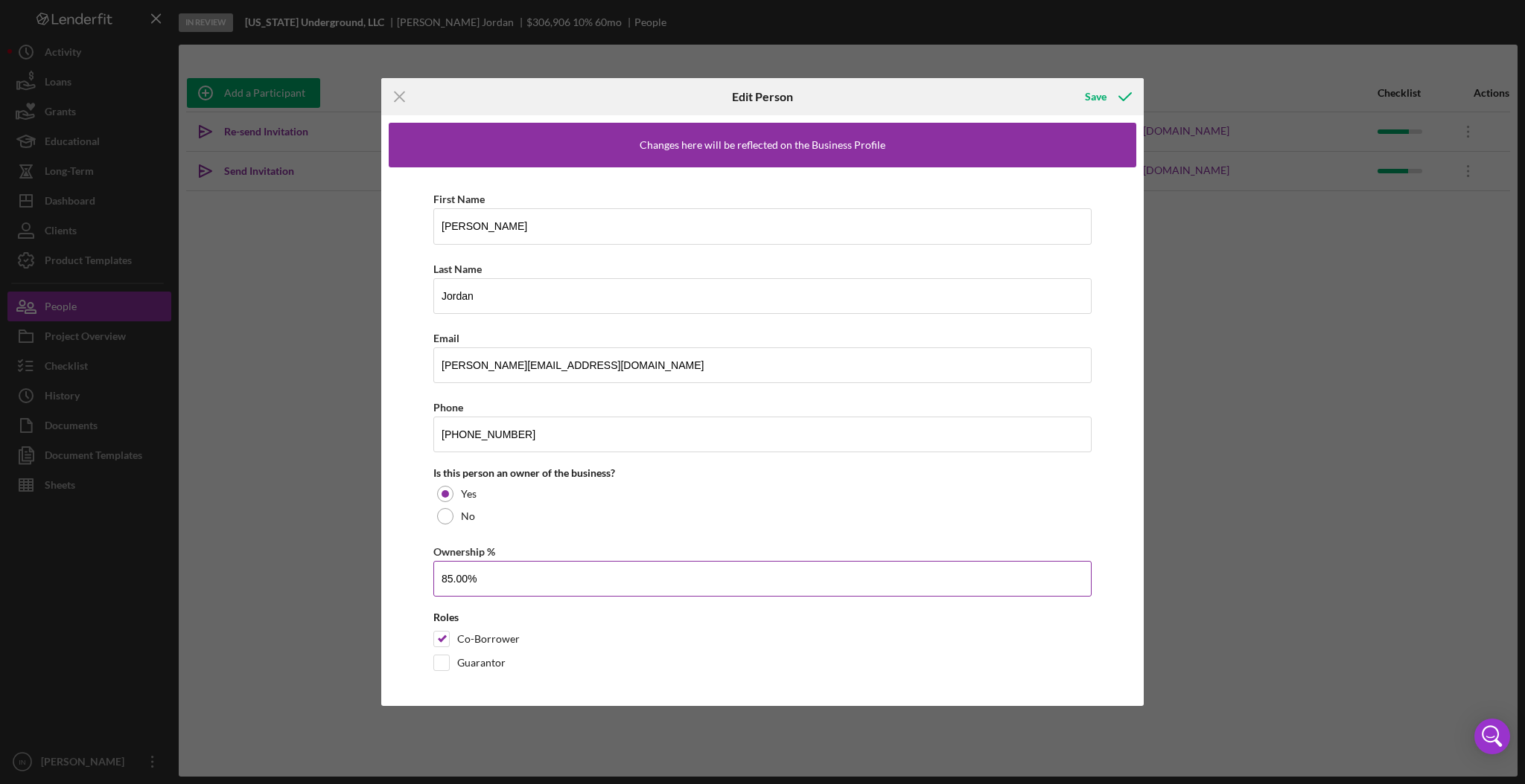
click at [451, 582] on input "85.00%" at bounding box center [762, 579] width 658 height 35
type input "50.00%"
click at [1102, 100] on div "Save" at bounding box center [1095, 96] width 22 height 30
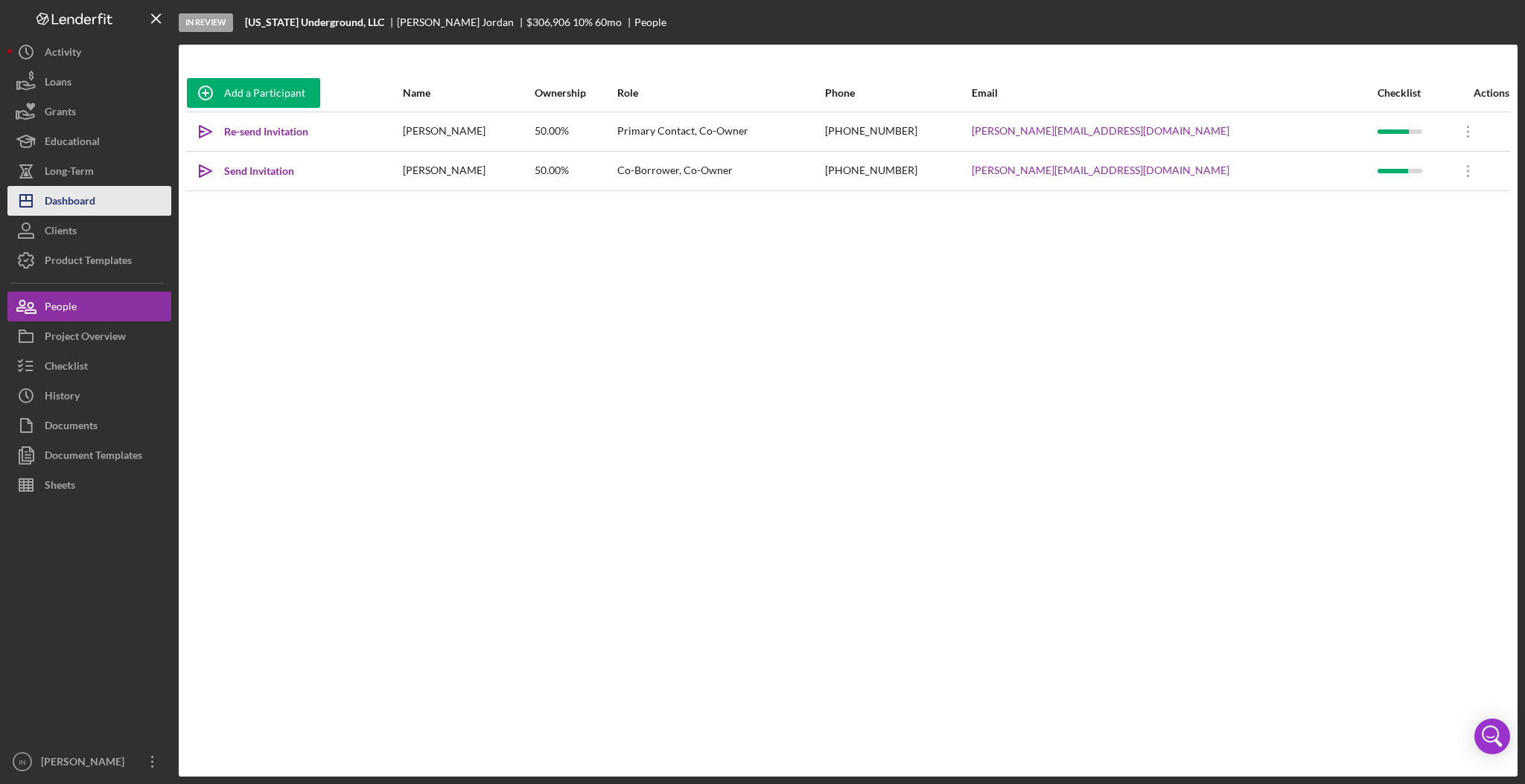
click at [72, 196] on div "Dashboard" at bounding box center [69, 203] width 51 height 34
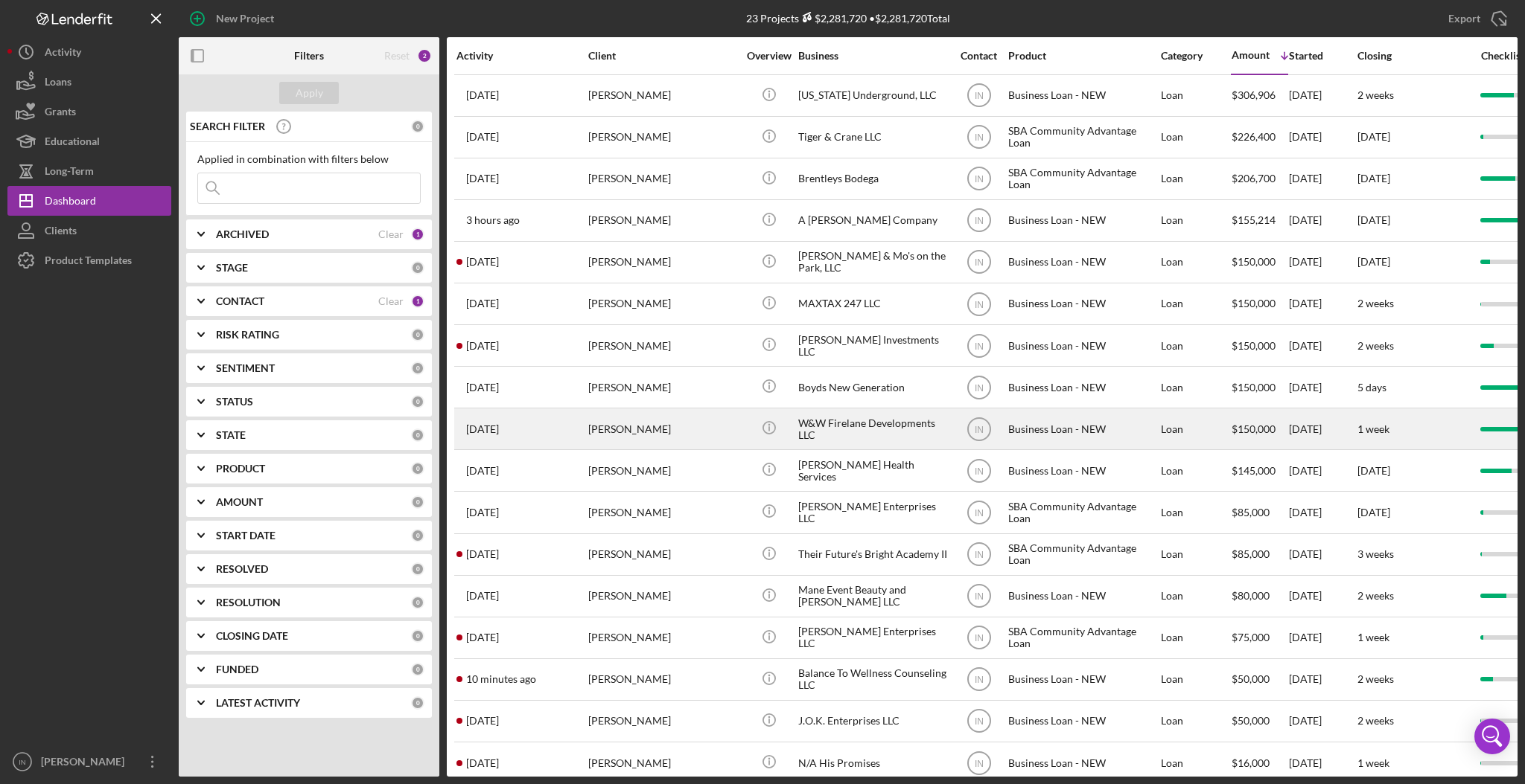
click at [681, 419] on div "Larry Webb" at bounding box center [662, 428] width 149 height 40
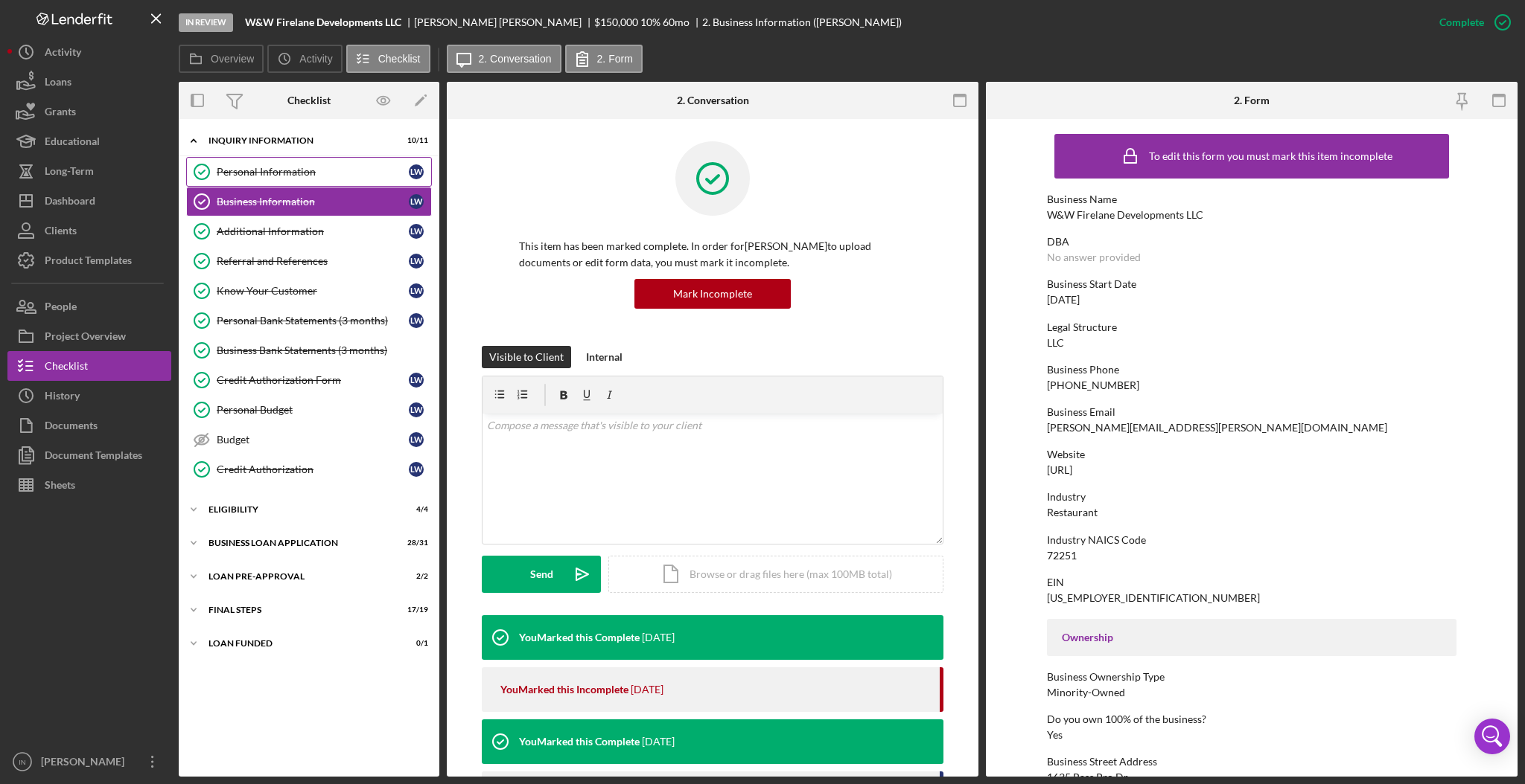
click at [332, 168] on div "Personal Information" at bounding box center [312, 172] width 192 height 12
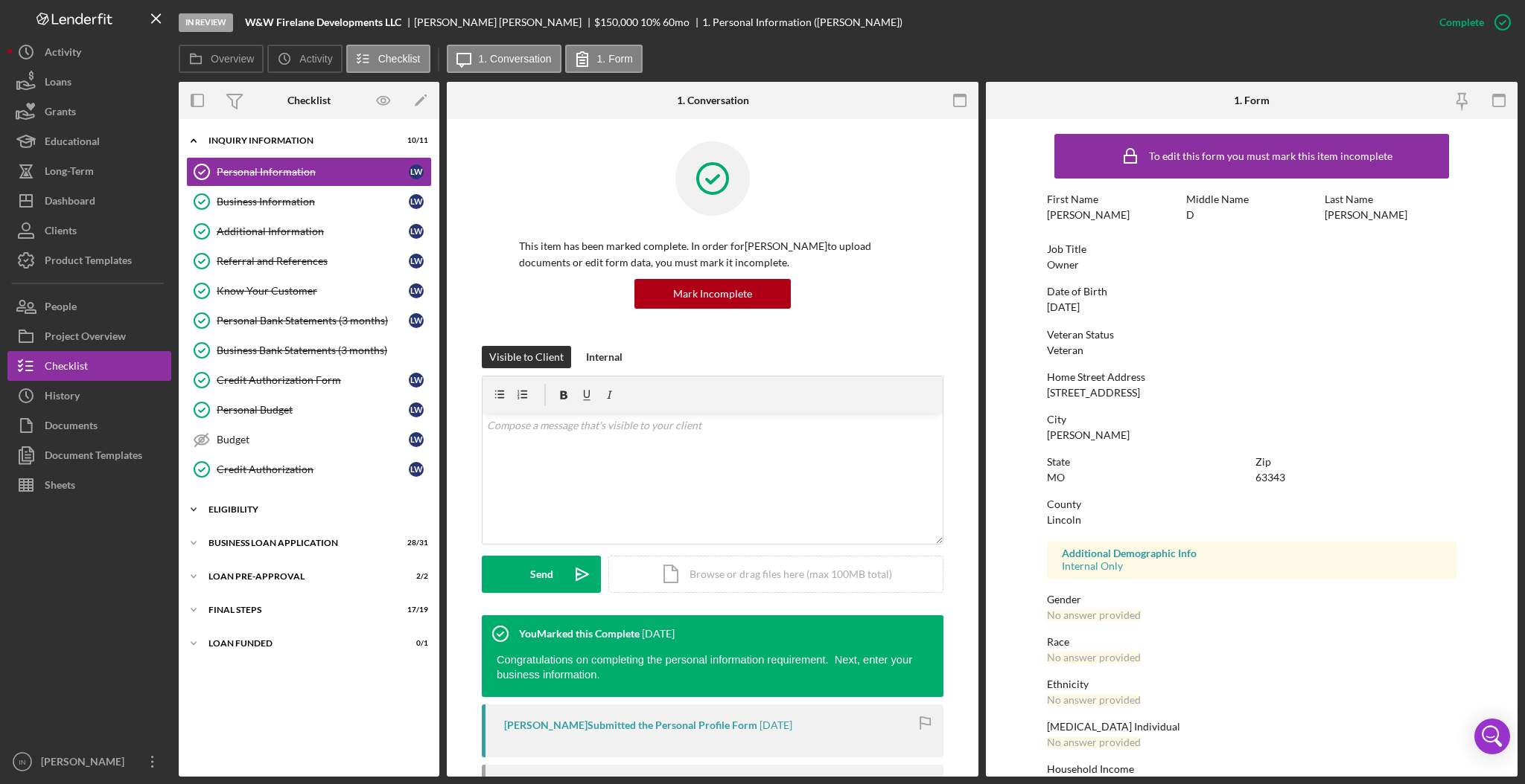
click at [287, 517] on div "Icon/Expander ELIGIBILITY 4 / 4" at bounding box center [308, 510] width 261 height 30
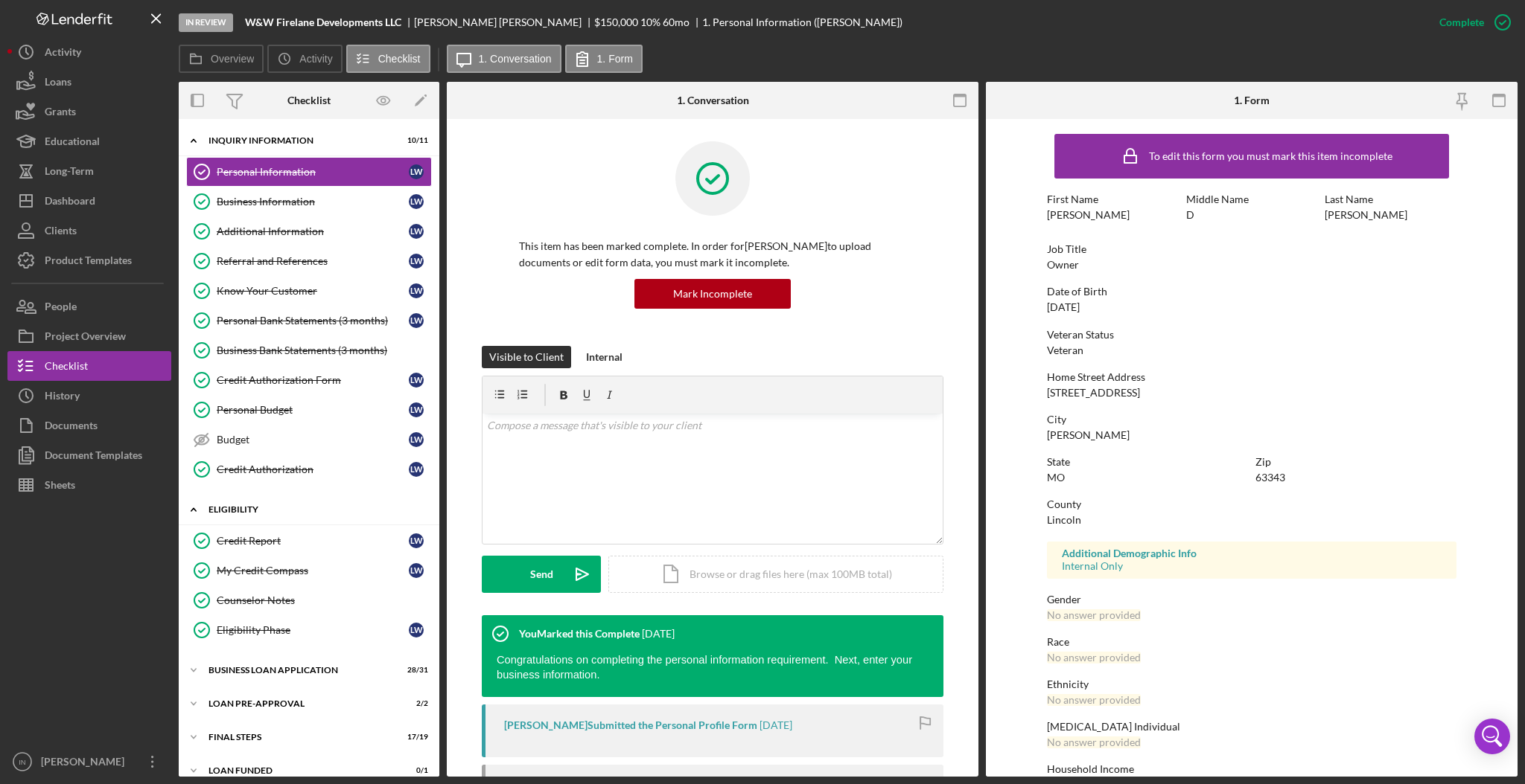
scroll to position [17, 0]
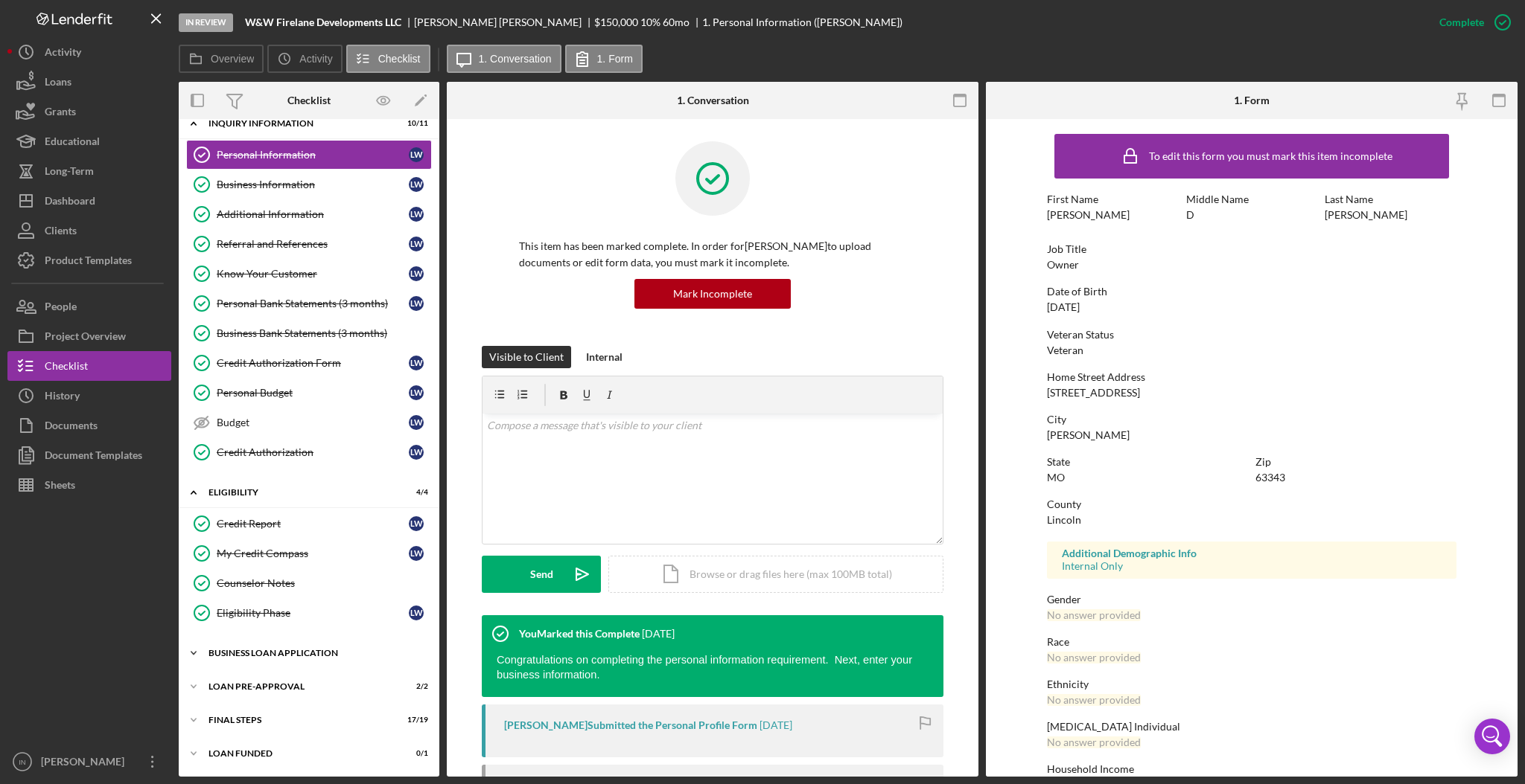
click at [313, 648] on div "Icon/Expander BUSINESS LOAN APPLICATION 28 / 31" at bounding box center [308, 653] width 261 height 30
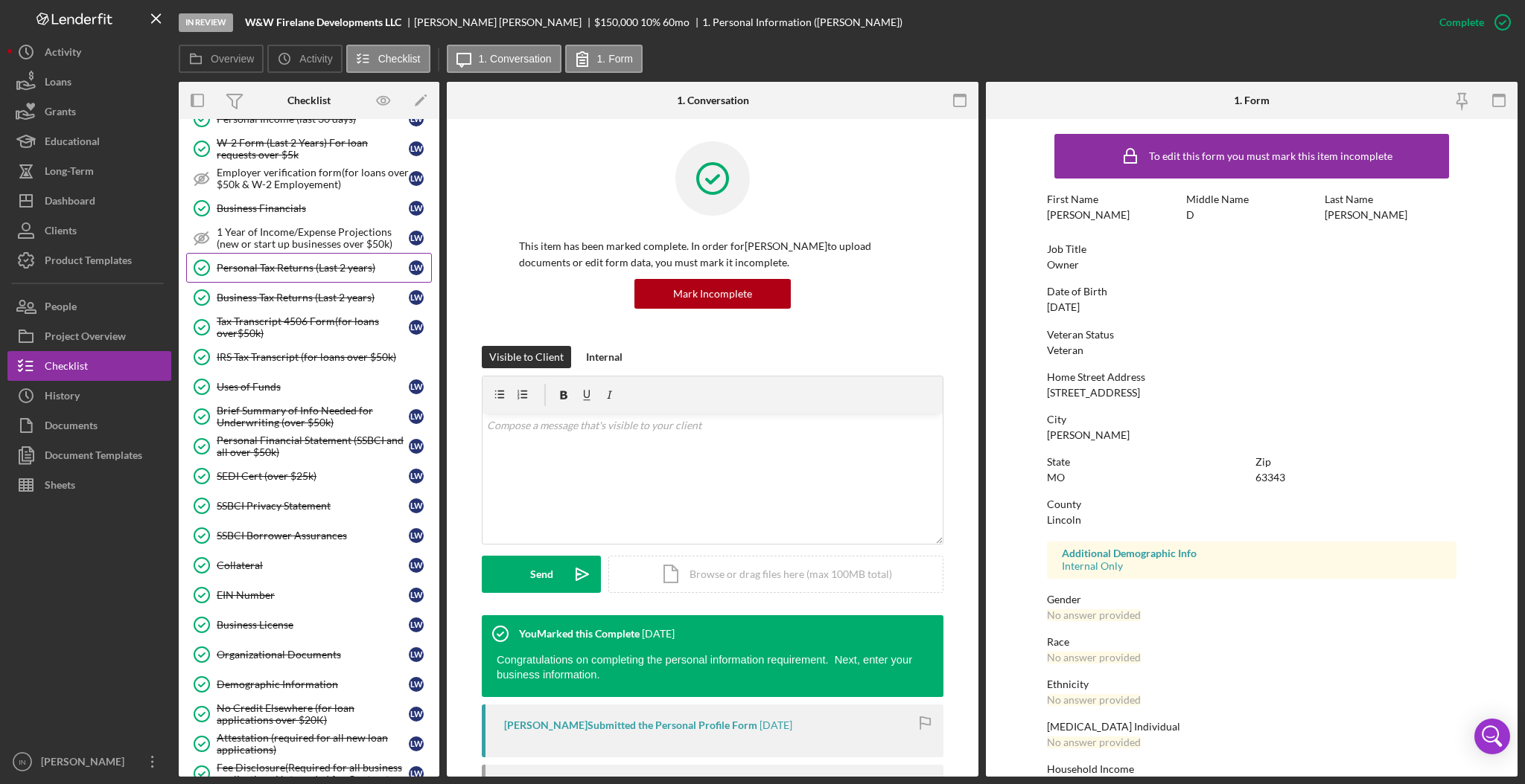
scroll to position [811, 0]
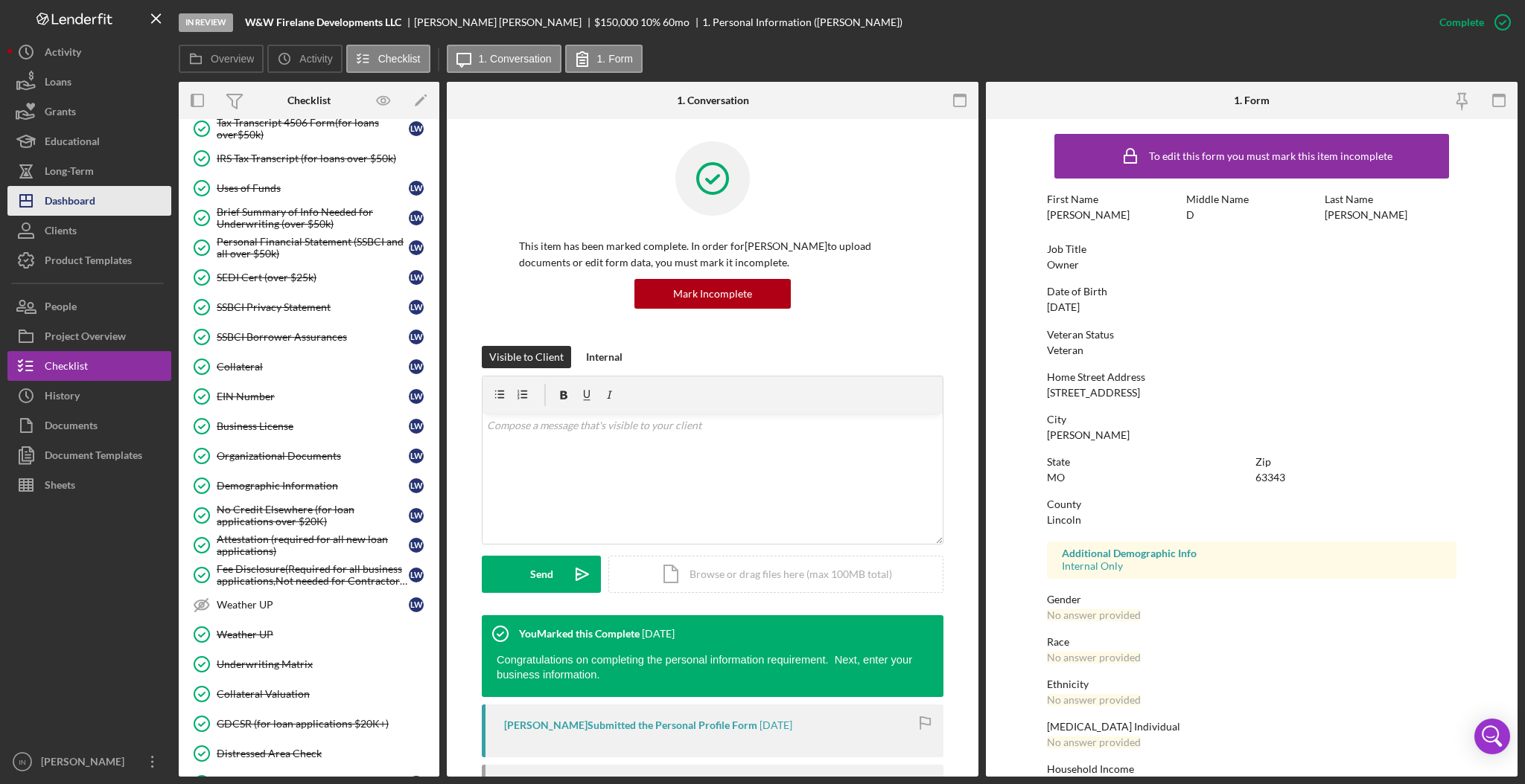
click at [73, 198] on div "Dashboard" at bounding box center [69, 203] width 51 height 34
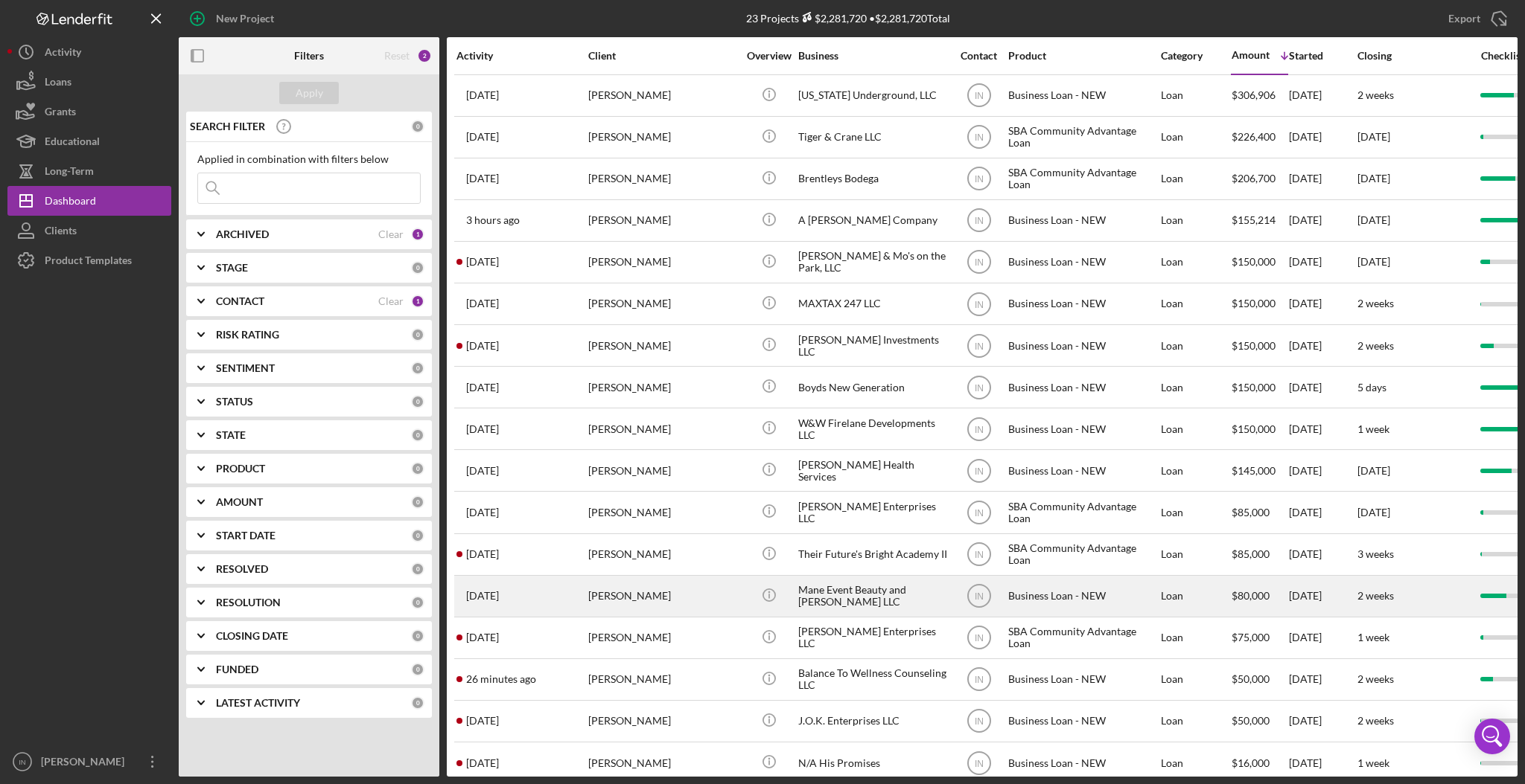
click at [639, 596] on div "[PERSON_NAME]" at bounding box center [662, 596] width 149 height 40
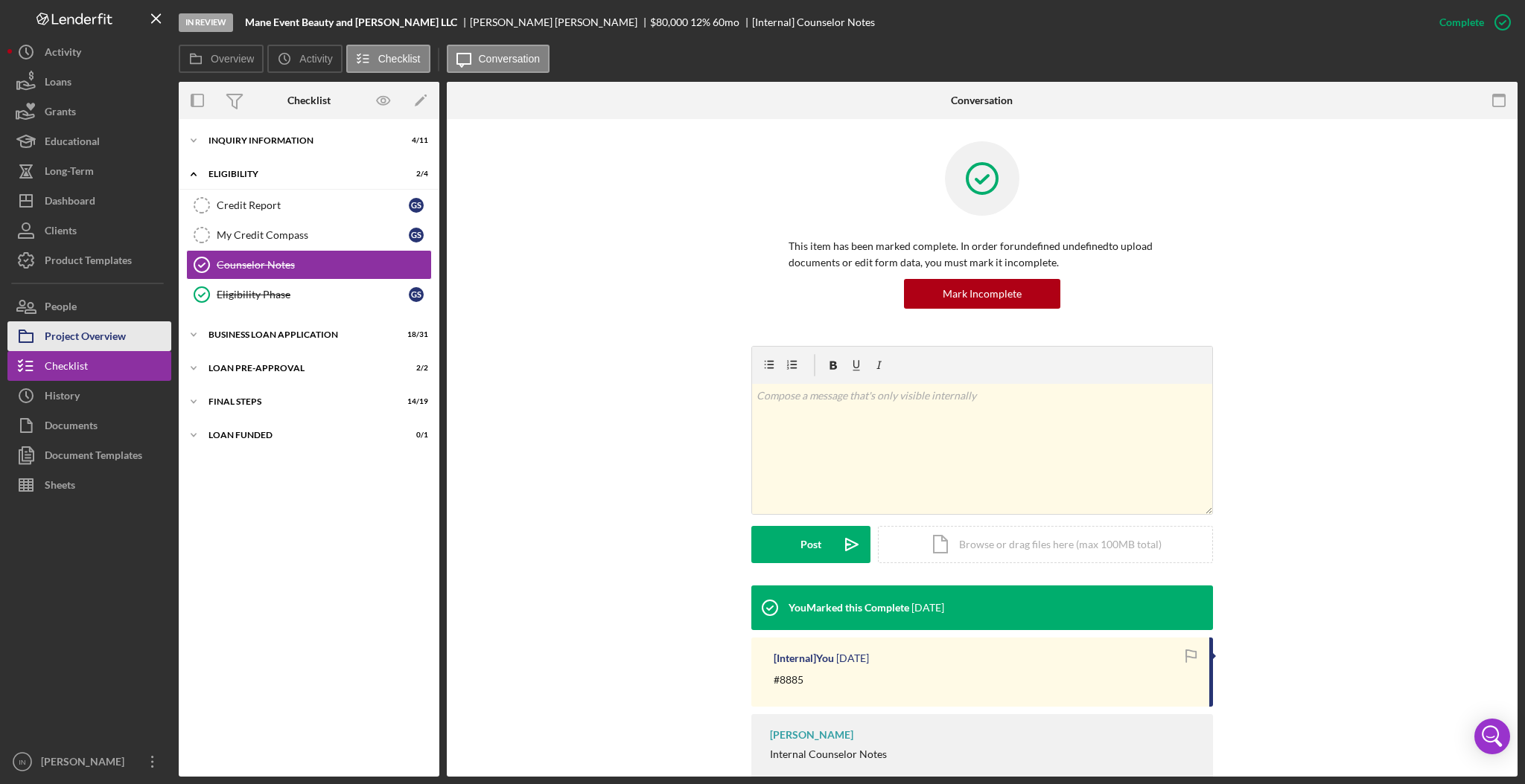
click at [145, 329] on button "Project Overview" at bounding box center [89, 336] width 164 height 30
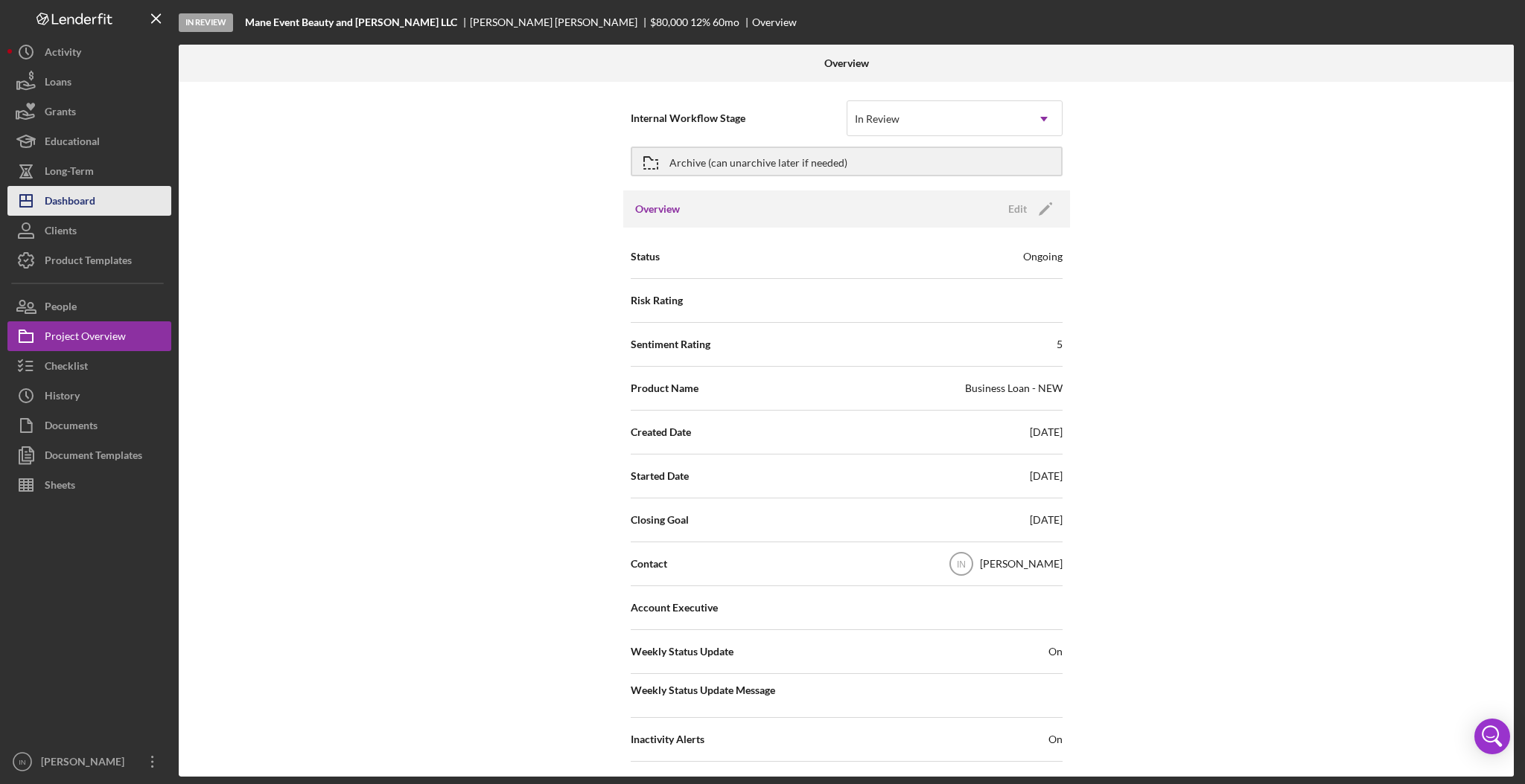
click at [81, 202] on div "Dashboard" at bounding box center [69, 203] width 51 height 34
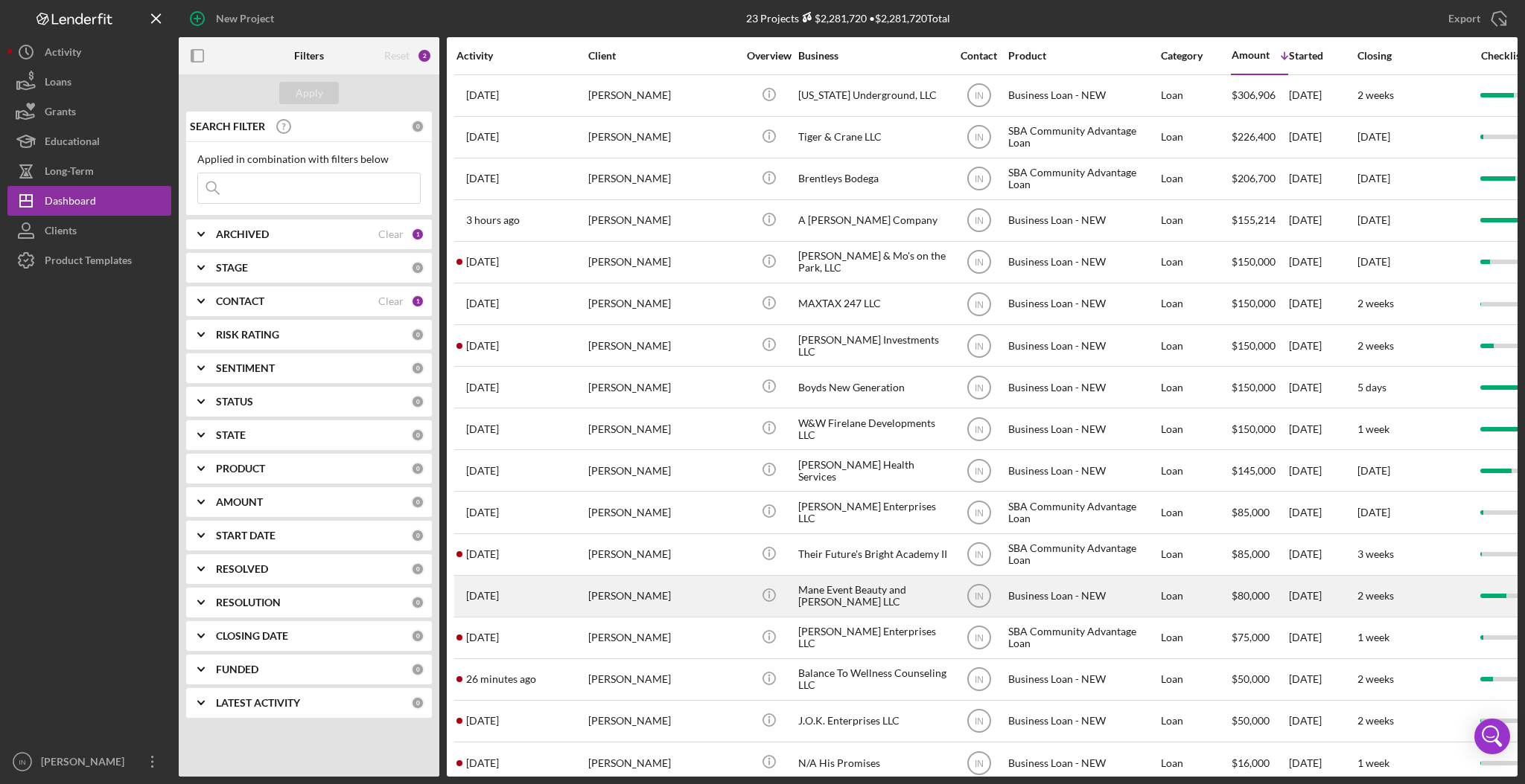
click at [650, 598] on div "[PERSON_NAME]" at bounding box center [662, 596] width 149 height 40
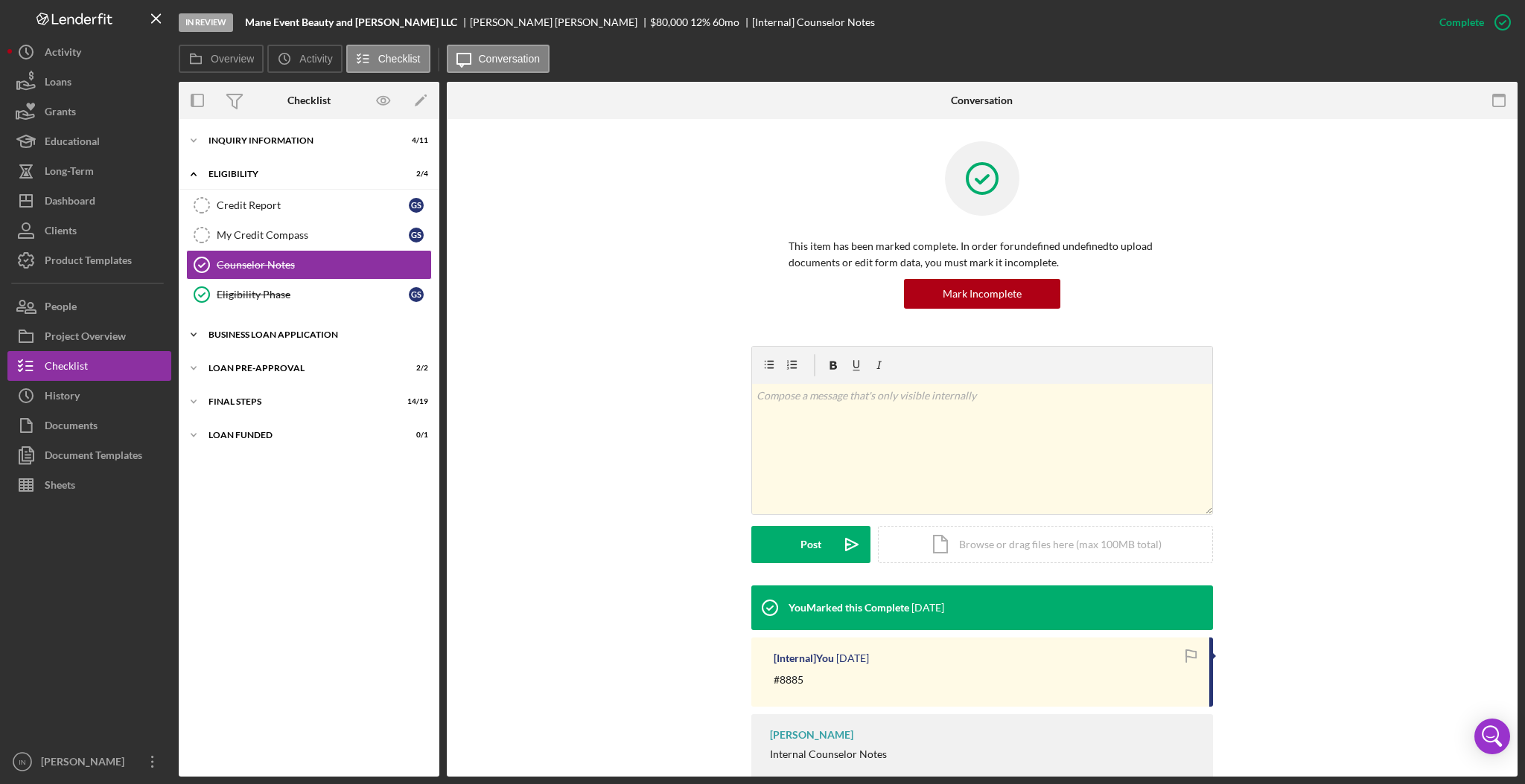
click at [280, 334] on div "BUSINESS LOAN APPLICATION" at bounding box center [314, 335] width 212 height 9
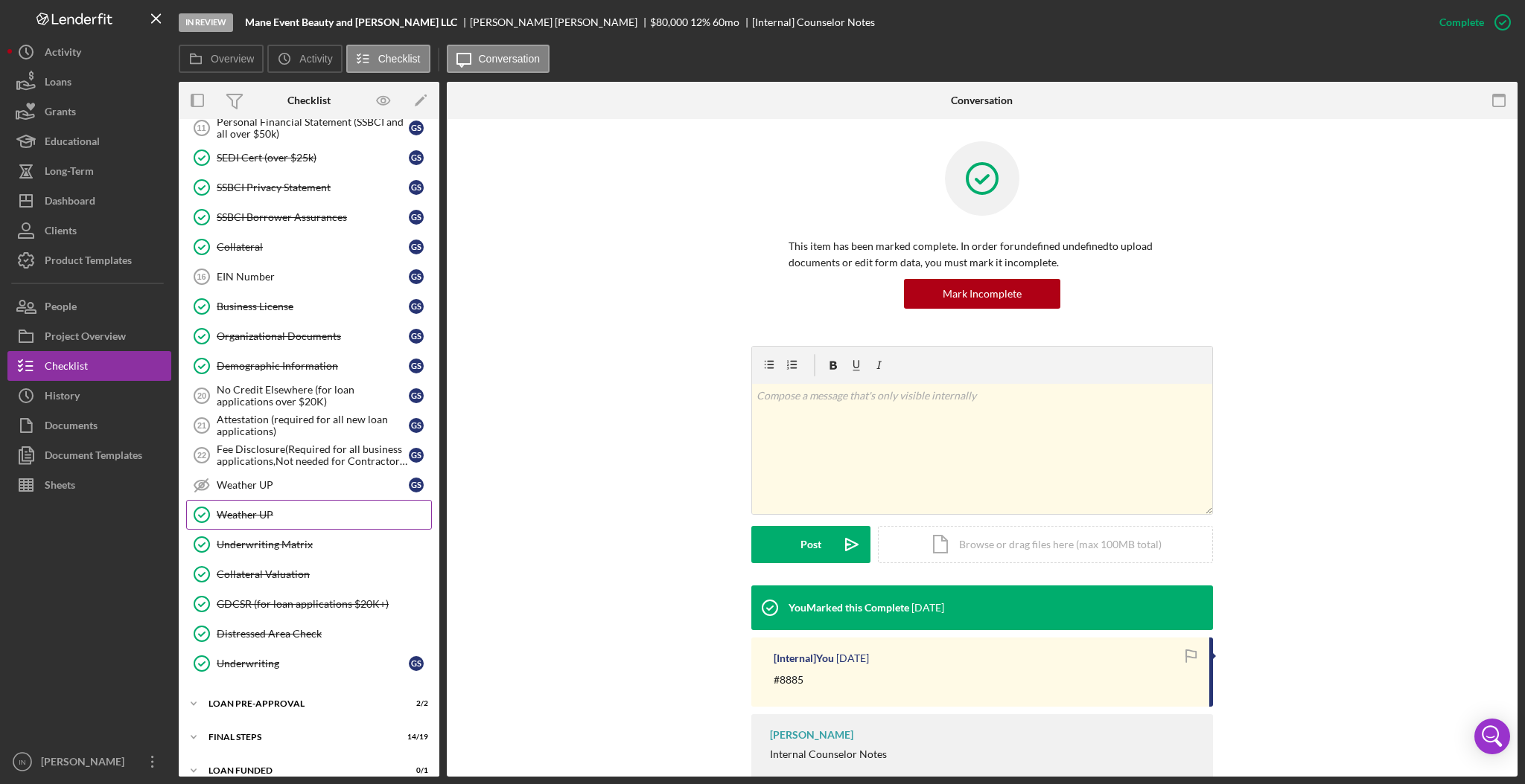
scroll to position [615, 0]
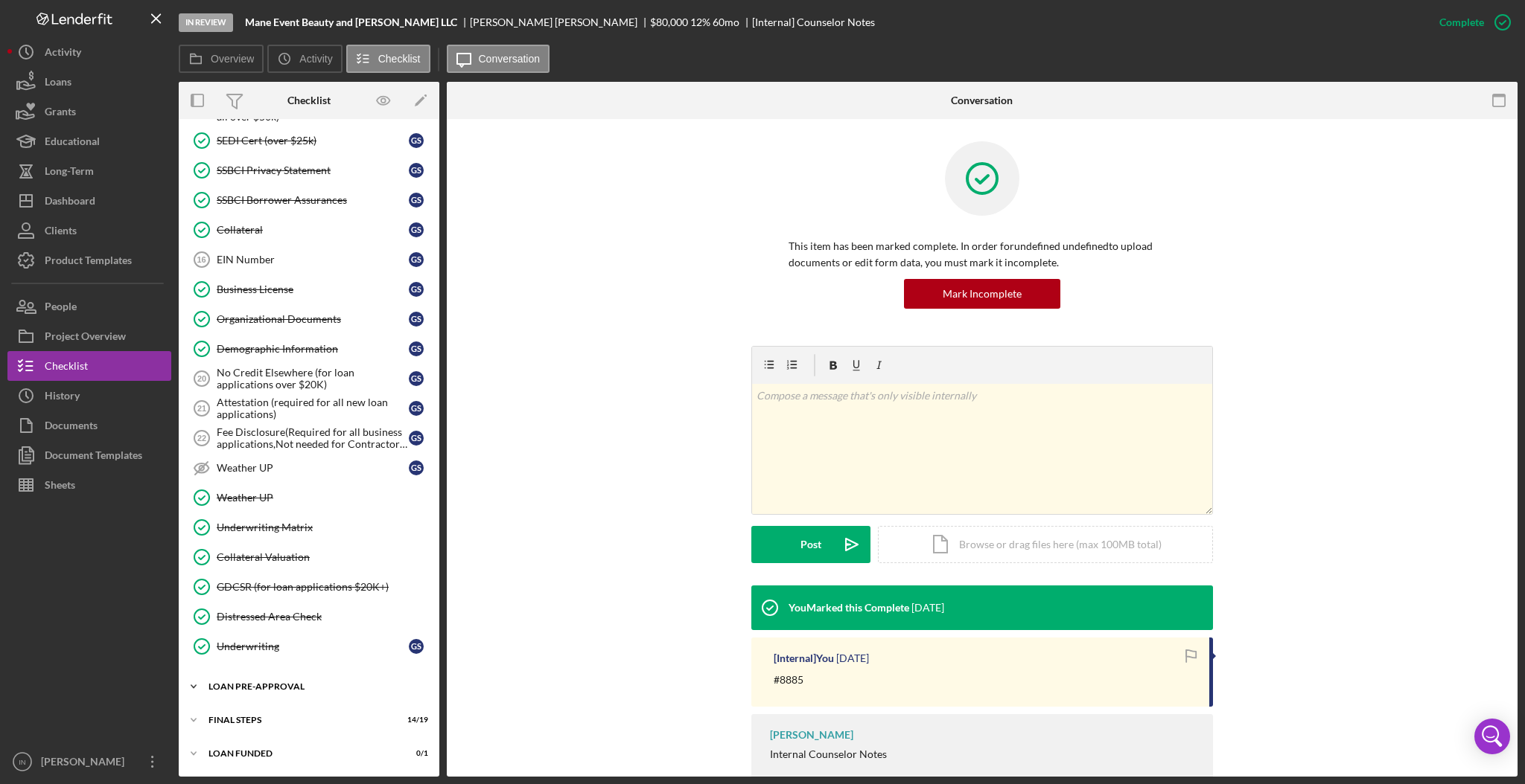
click at [274, 686] on div "LOAN PRE-APPROVAL" at bounding box center [314, 686] width 212 height 9
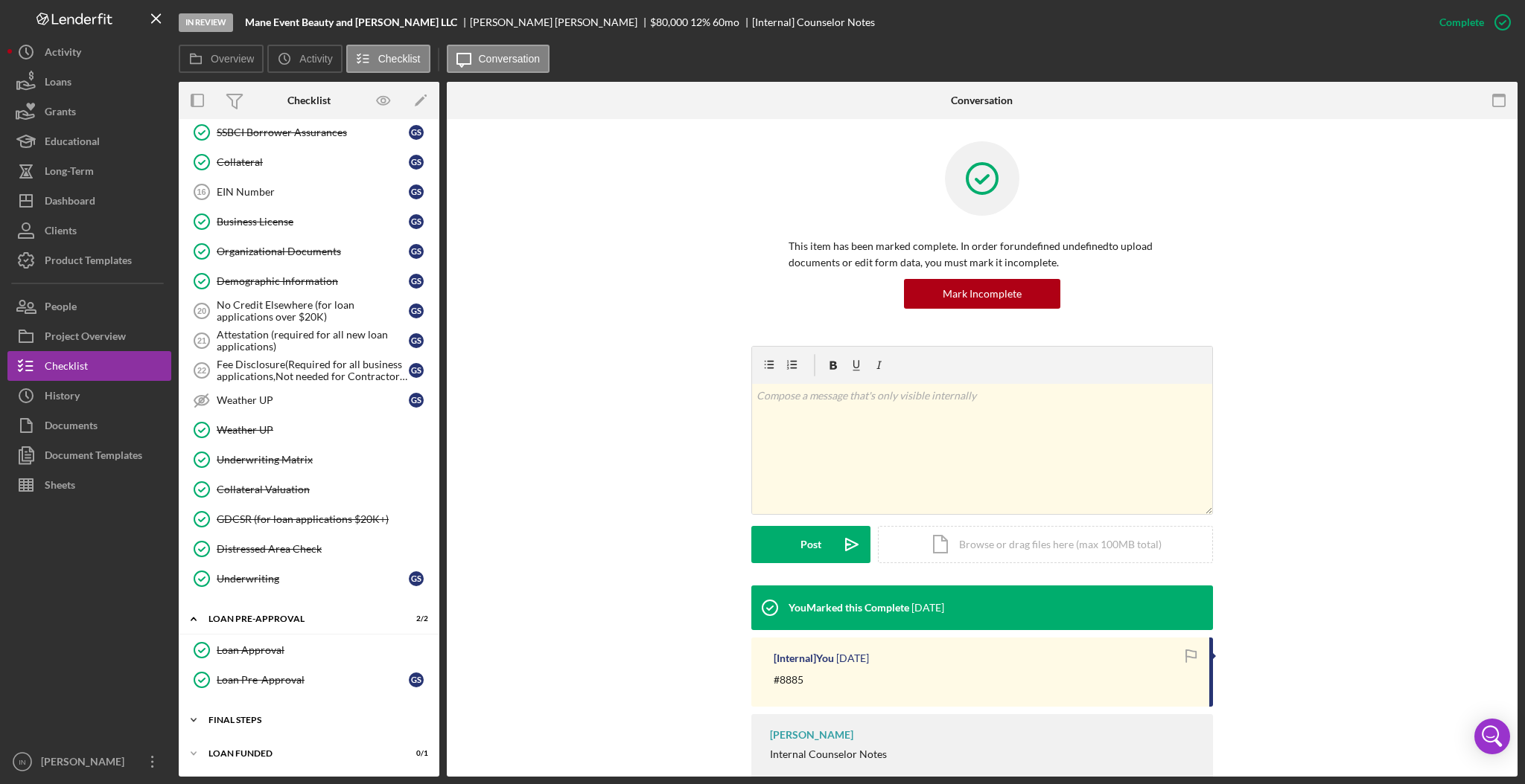
click at [259, 711] on div "Icon/Expander FINAL STEPS 14 / 19" at bounding box center [308, 720] width 261 height 30
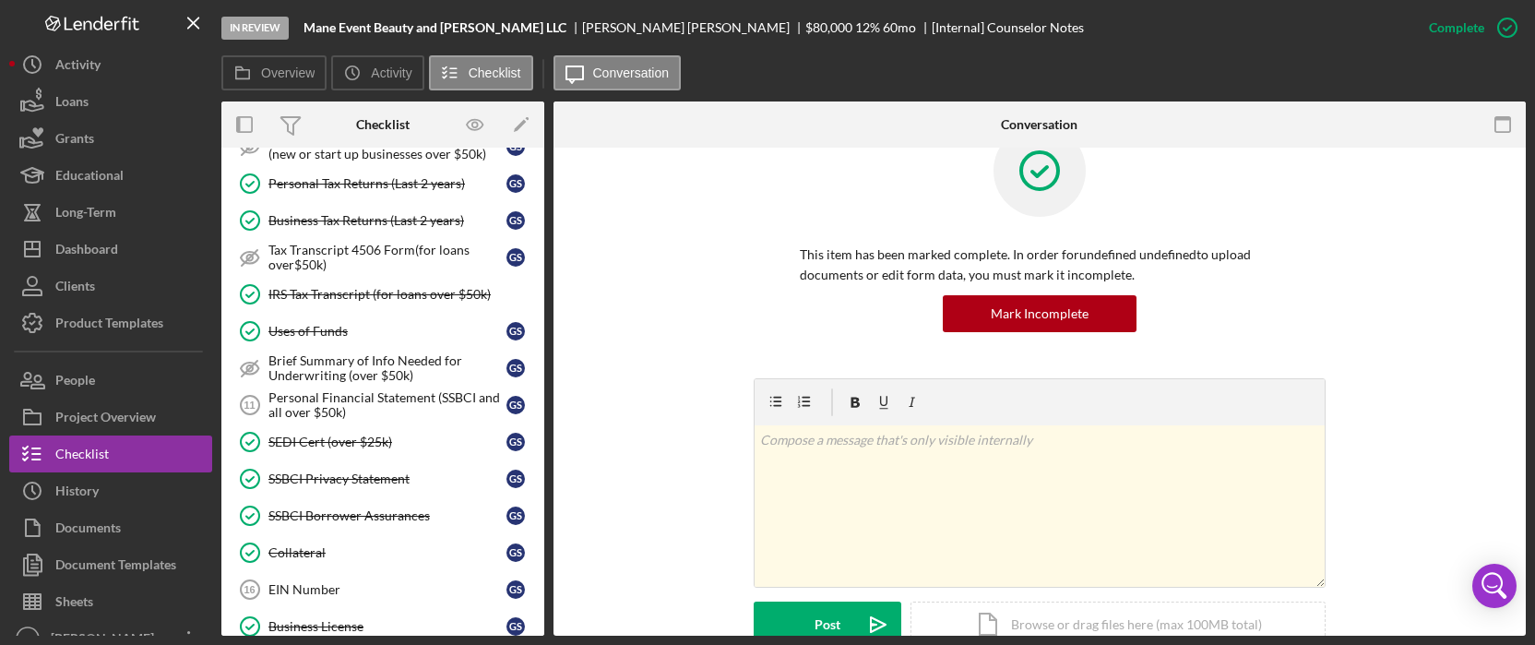
scroll to position [0, 0]
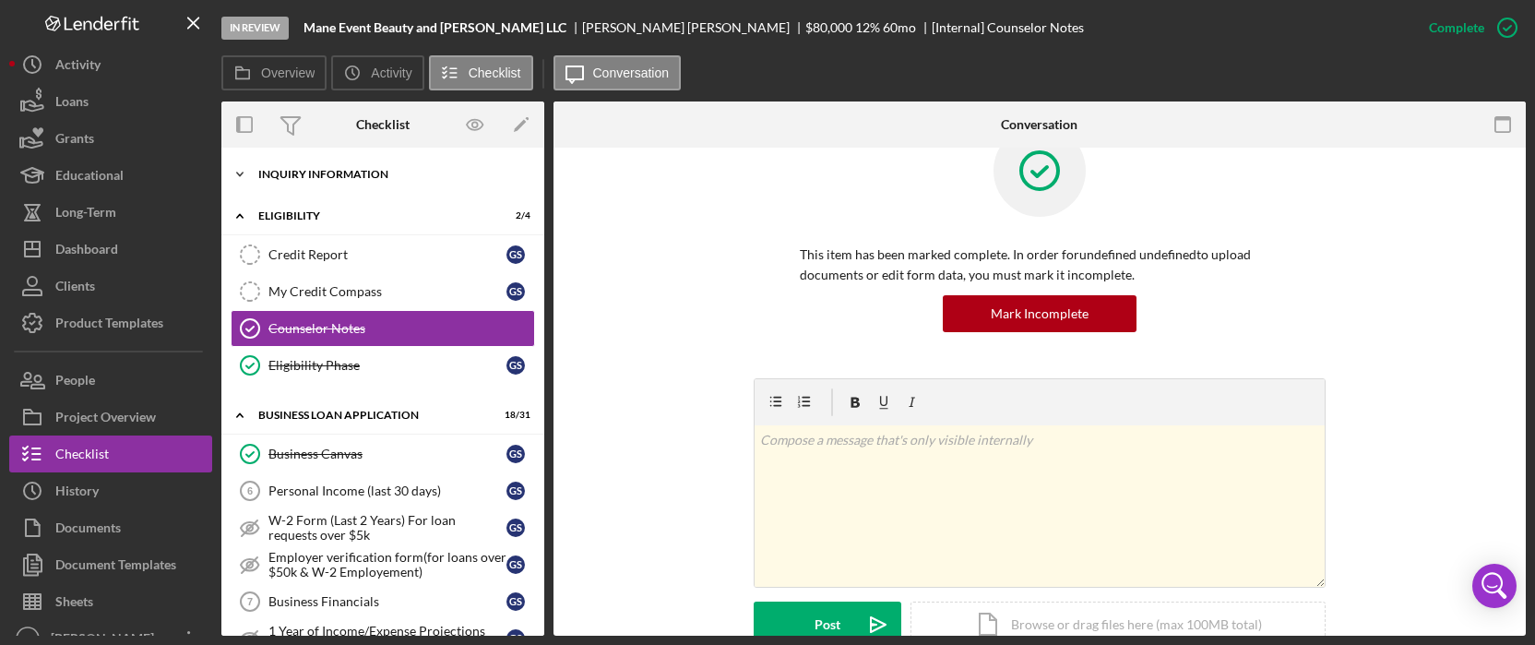
click at [368, 173] on div "INQUIRY INFORMATION" at bounding box center [389, 174] width 263 height 11
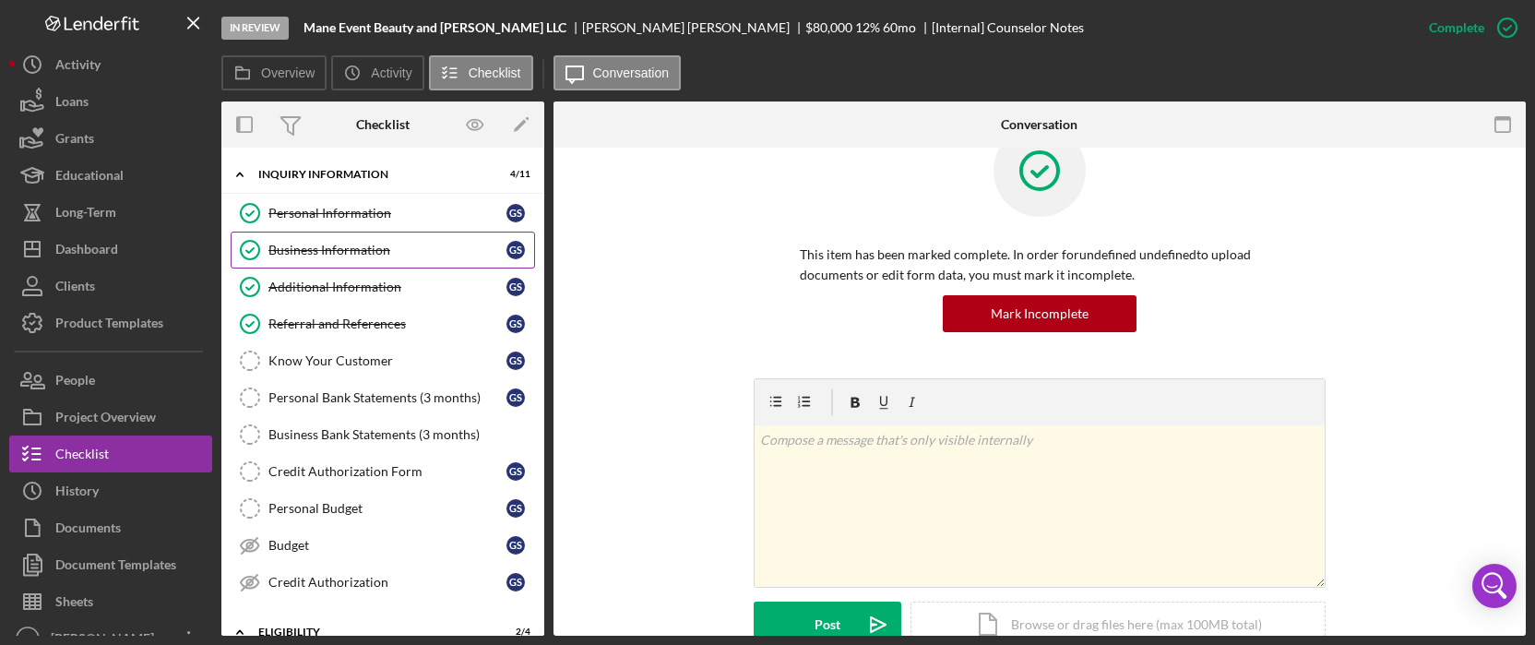
click at [354, 239] on link "Business Information Business Information G S" at bounding box center [383, 250] width 304 height 37
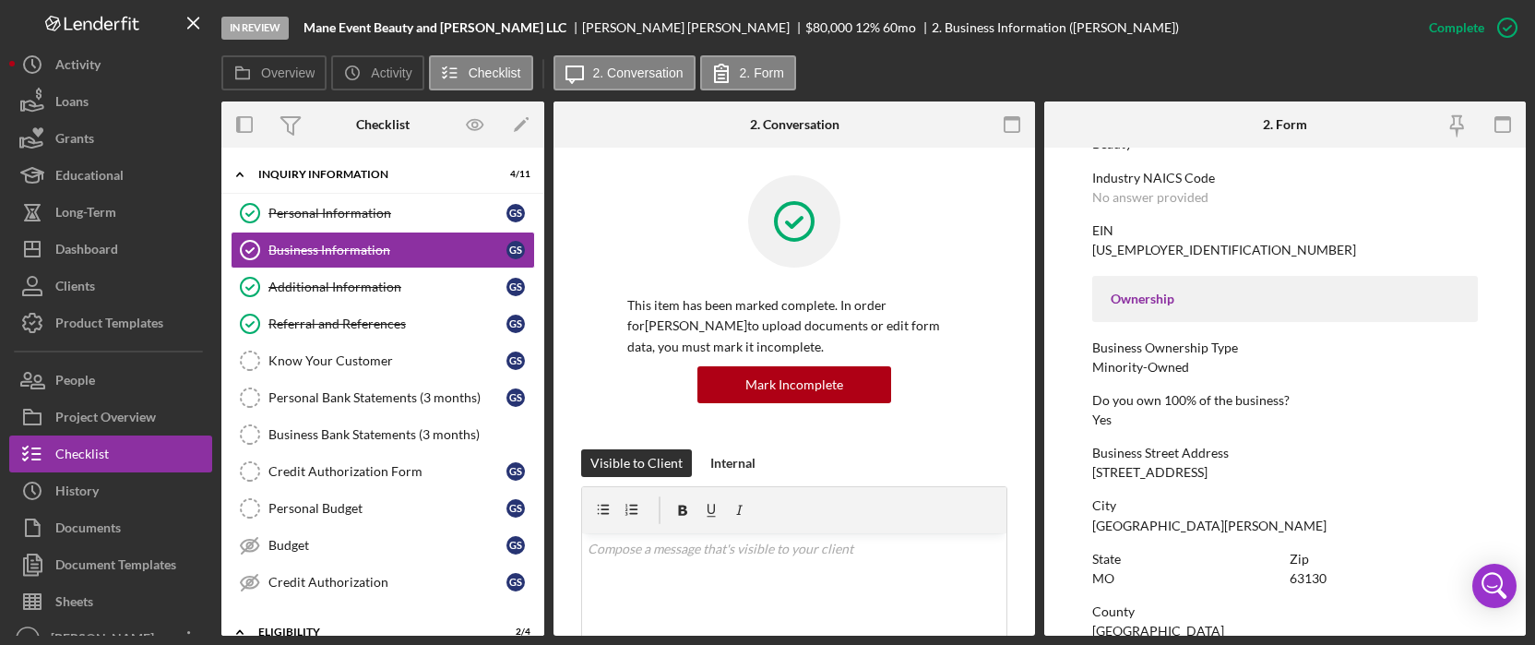
scroll to position [614, 0]
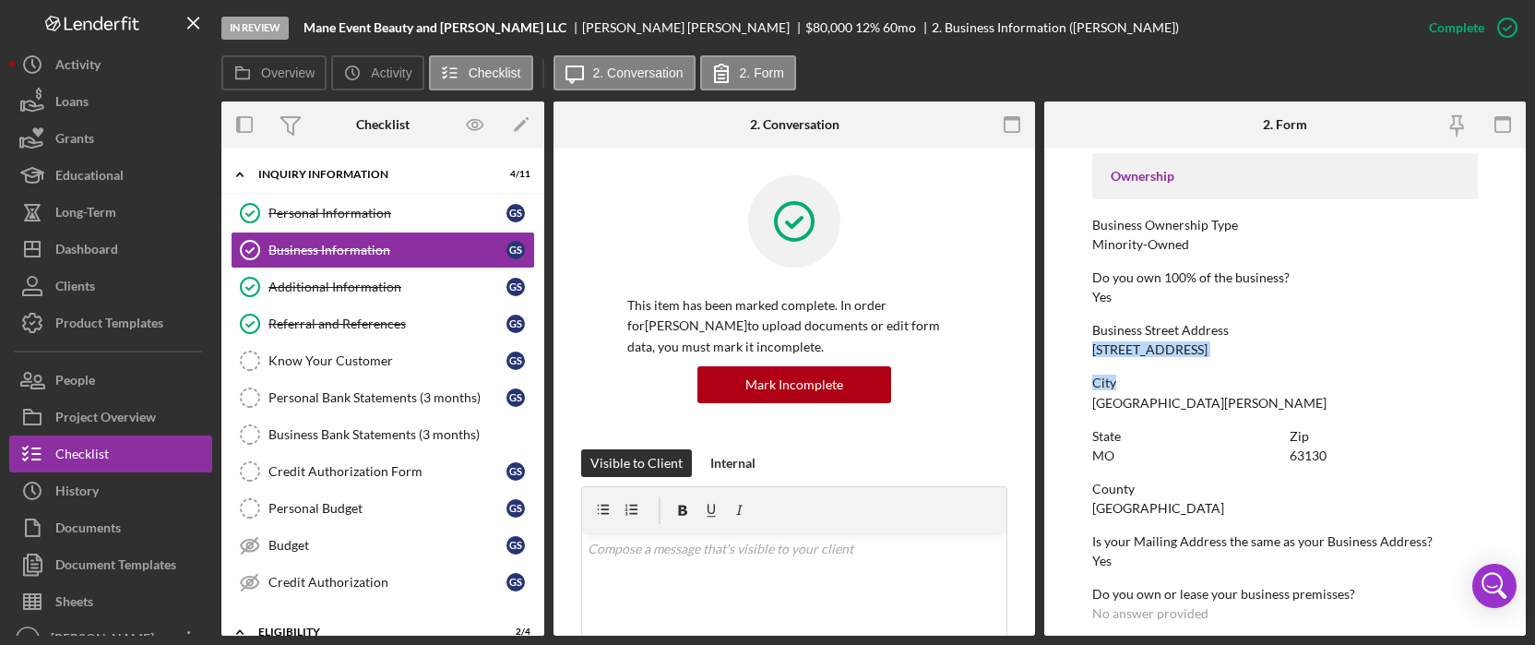
drag, startPoint x: 1089, startPoint y: 349, endPoint x: 1217, endPoint y: 358, distance: 128.6
click at [1217, 358] on form "To edit this form you must mark this item incomplete Business Name Mane Event B…" at bounding box center [1285, 392] width 482 height 488
click at [1196, 345] on div "Business Street Address 7586 Olive Blvd" at bounding box center [1285, 340] width 386 height 34
drag, startPoint x: 1192, startPoint y: 349, endPoint x: 1096, endPoint y: 352, distance: 96.0
click at [1083, 352] on form "To edit this form you must mark this item incomplete Business Name Mane Event B…" at bounding box center [1285, 392] width 482 height 488
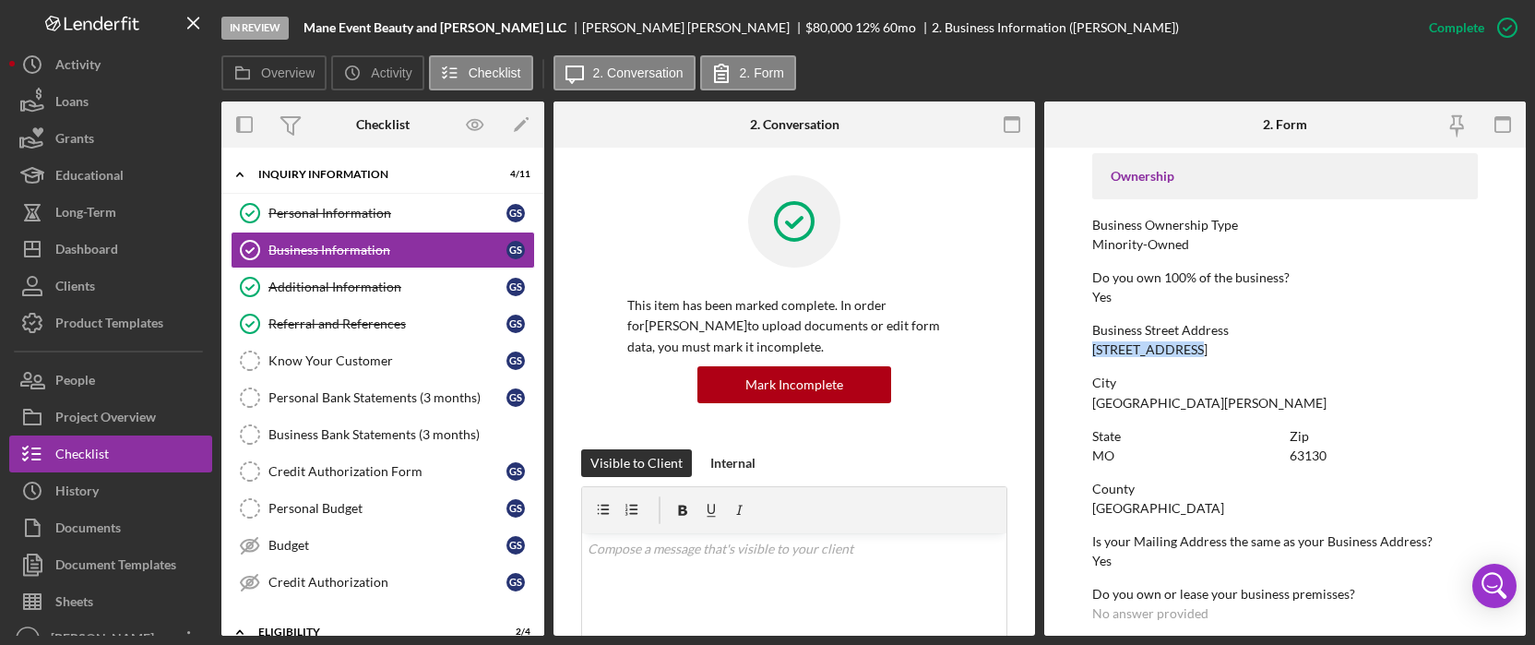
copy div "7586 Olive Blvd"
drag, startPoint x: 1144, startPoint y: 402, endPoint x: 1085, endPoint y: 402, distance: 59.0
click at [1085, 402] on form "To edit this form you must mark this item incomplete Business Name Mane Event B…" at bounding box center [1285, 392] width 482 height 488
copy div "St. Louis"
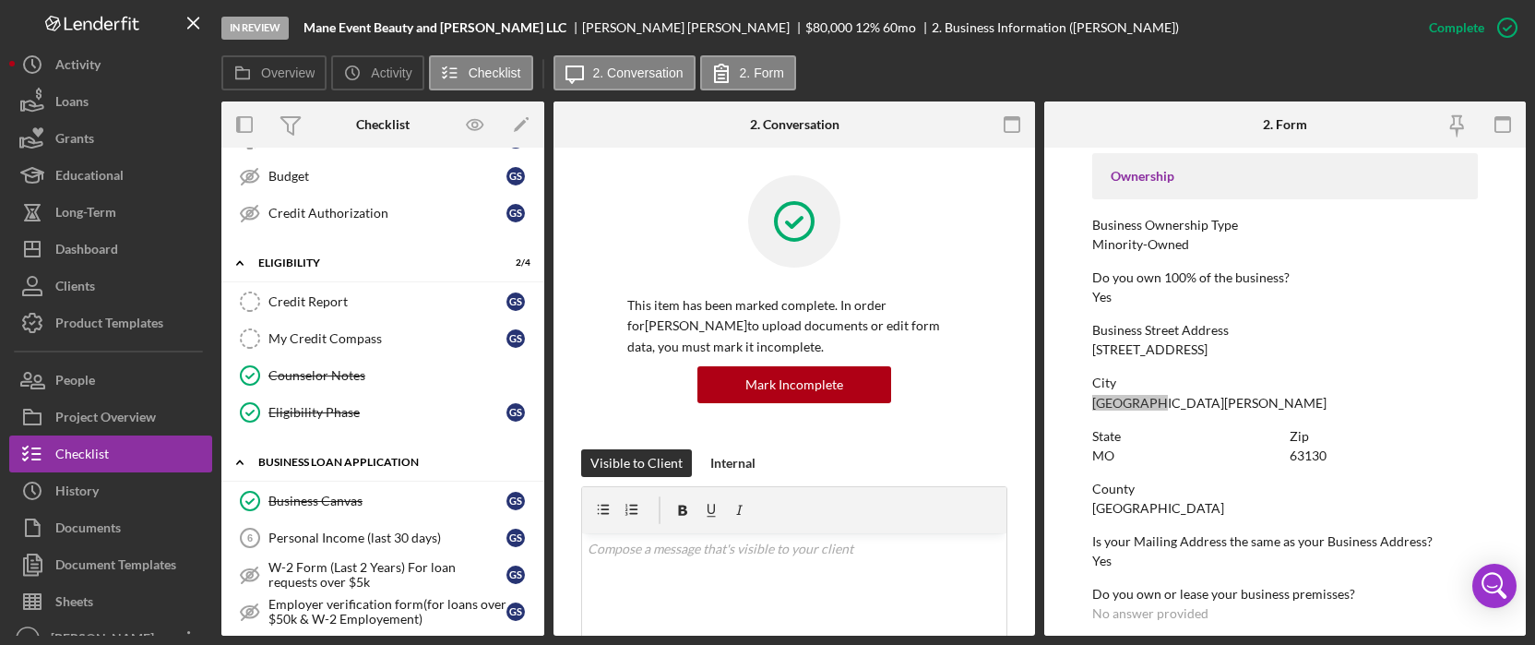
scroll to position [492, 0]
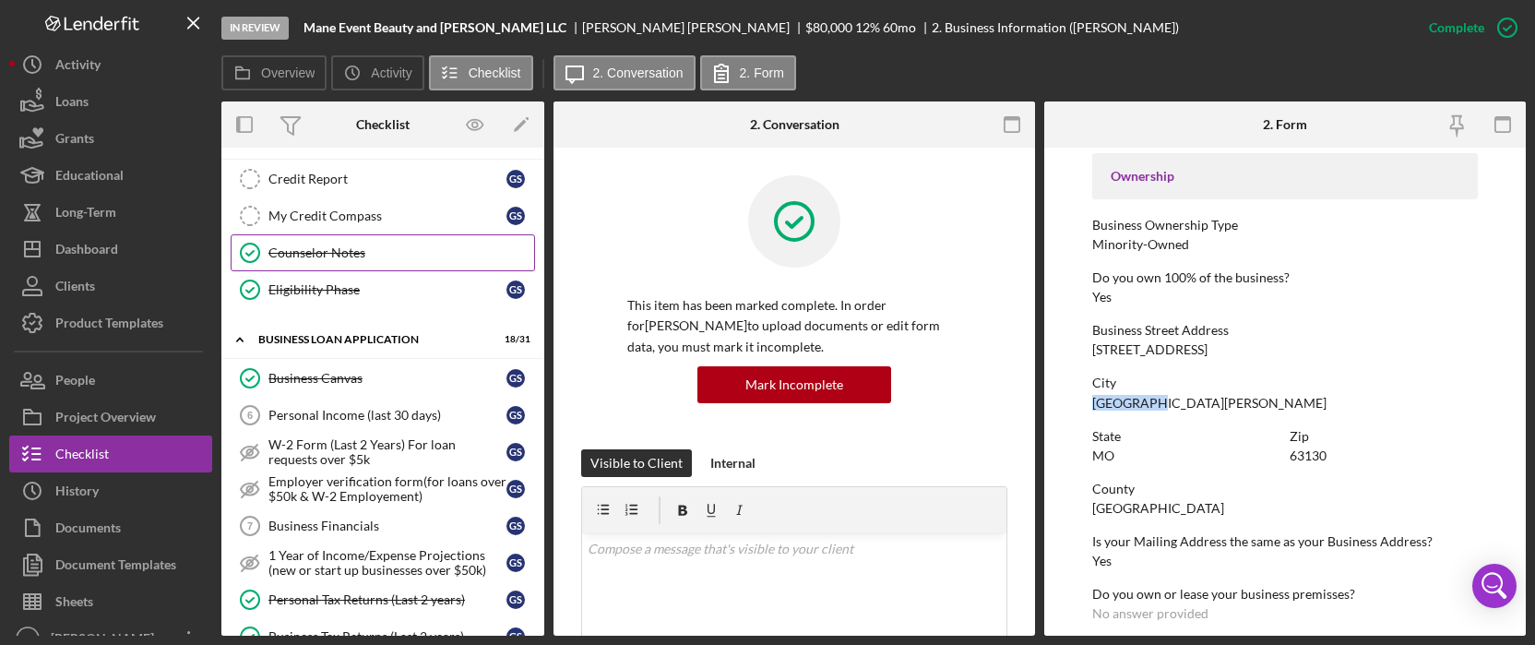
click at [352, 240] on link "Counselor Notes Counselor Notes" at bounding box center [383, 252] width 304 height 37
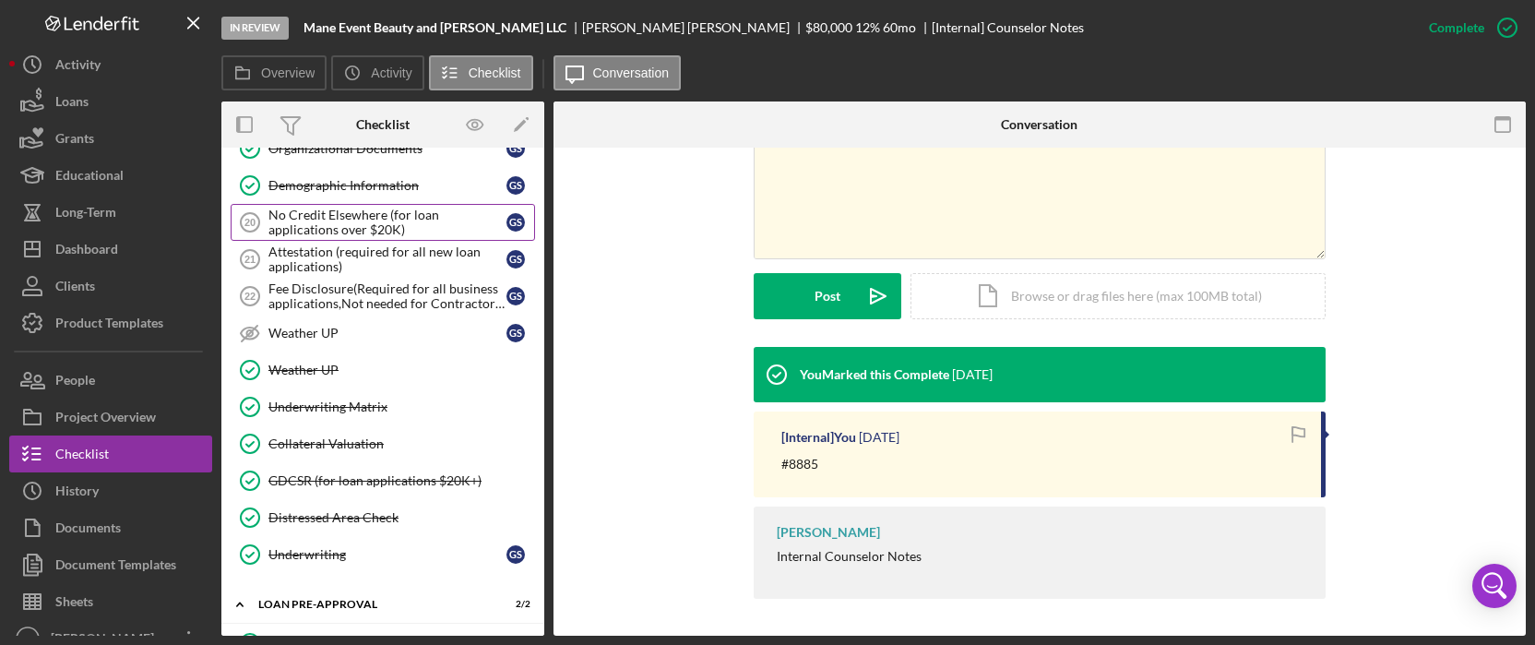
scroll to position [1176, 0]
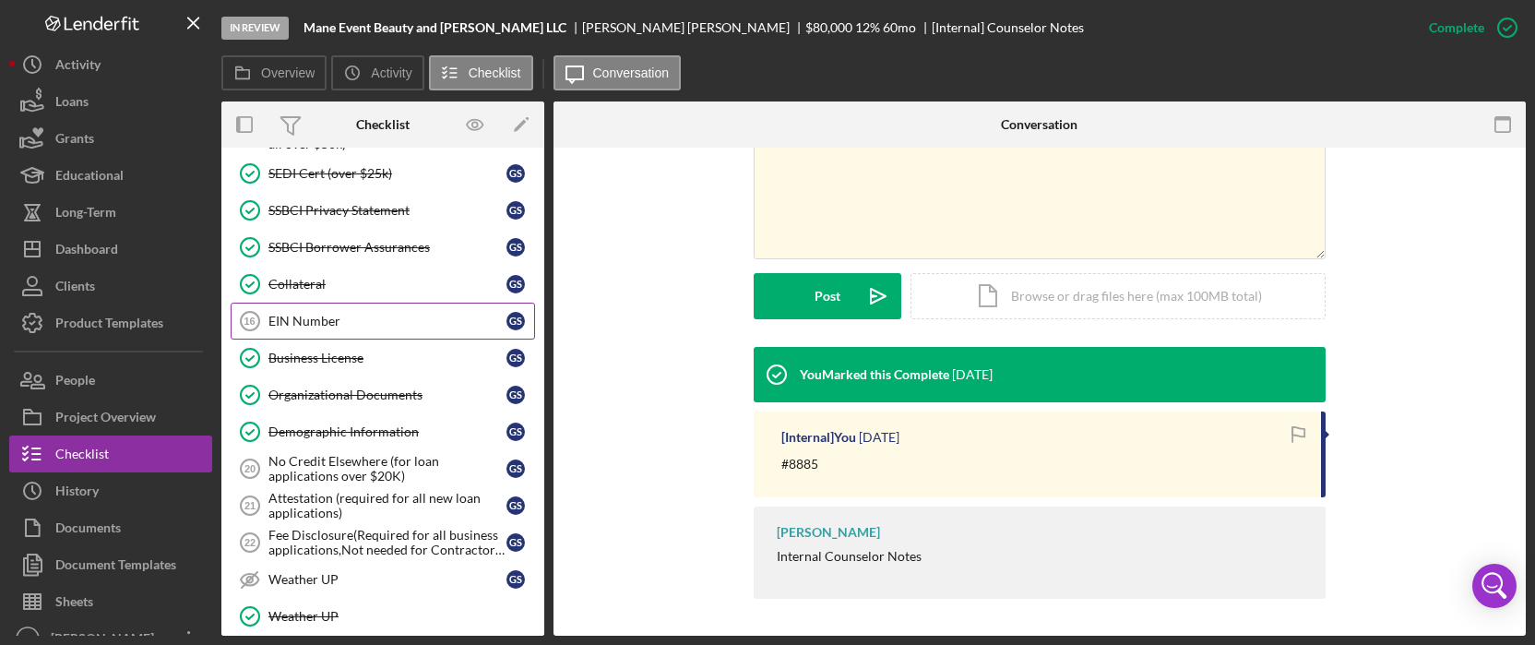
click at [396, 314] on div "EIN Number" at bounding box center [387, 321] width 238 height 15
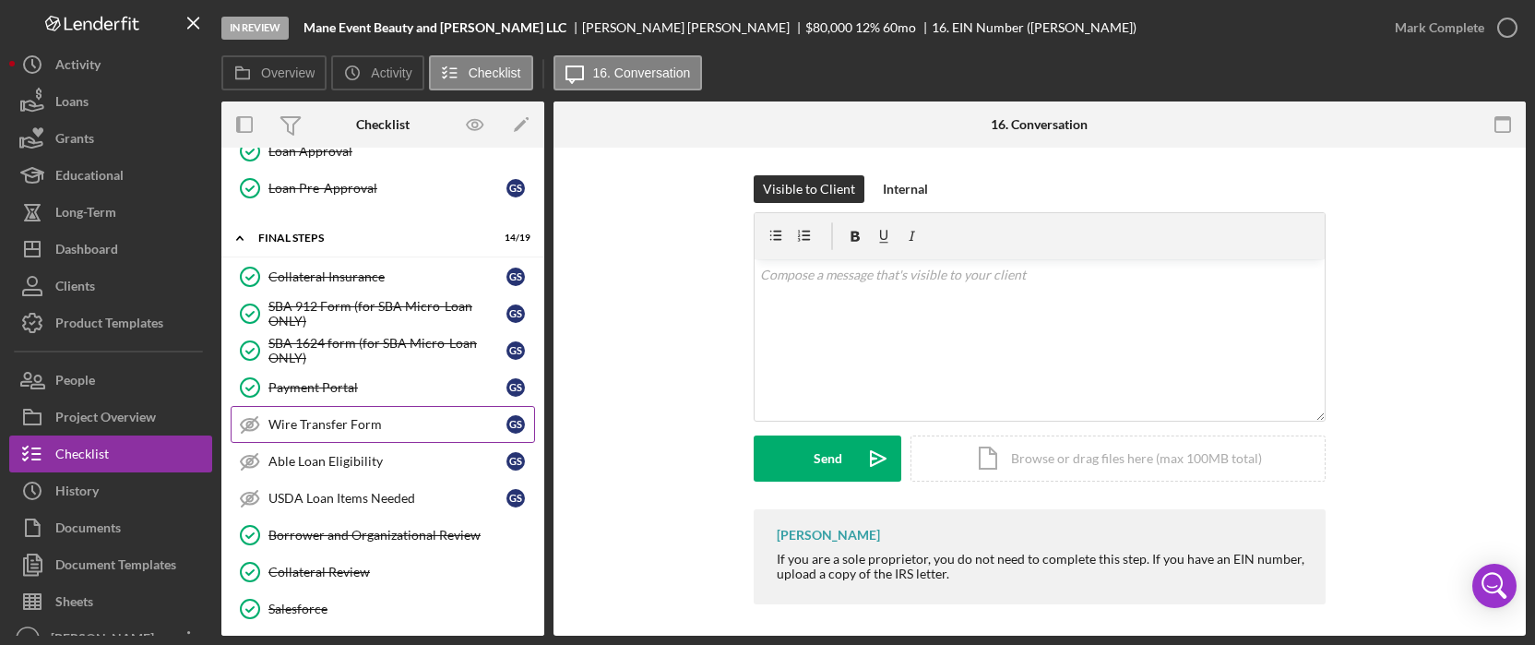
scroll to position [2284, 0]
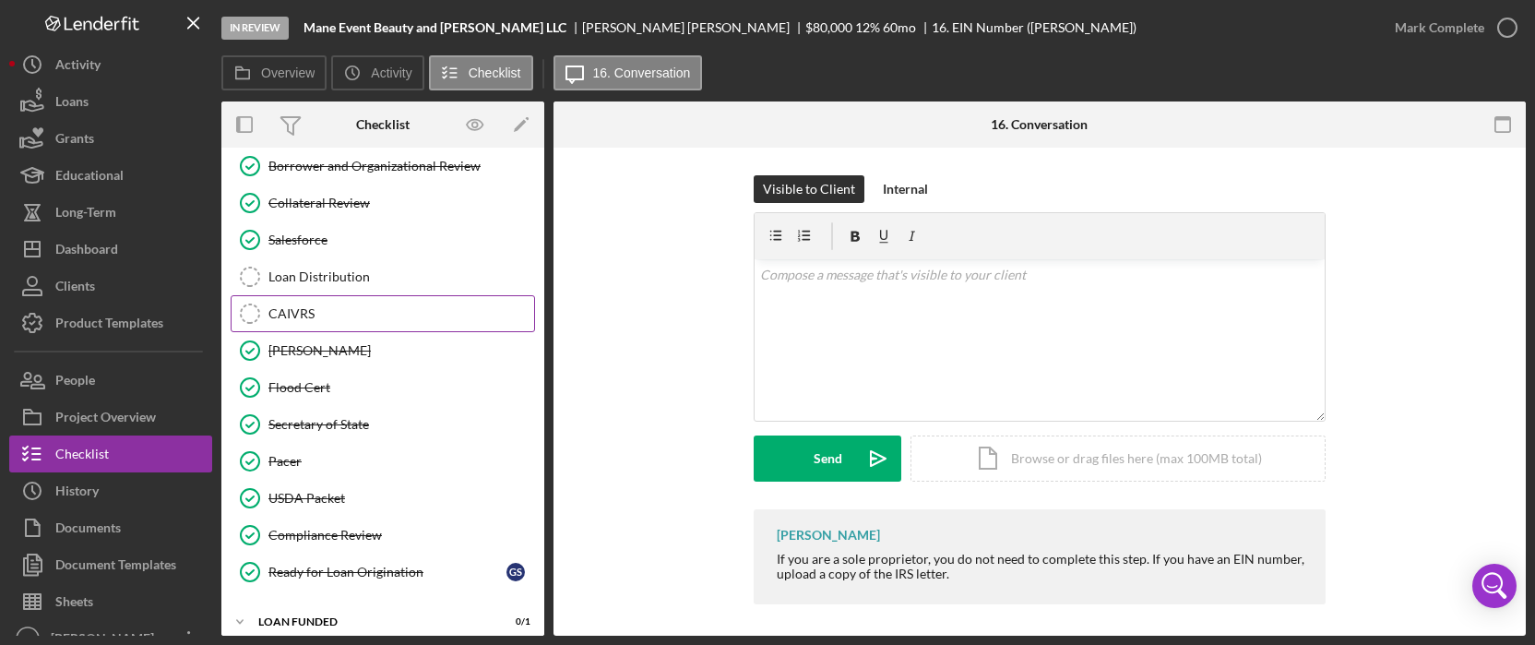
click at [384, 306] on div "CAIVRS" at bounding box center [401, 313] width 266 height 15
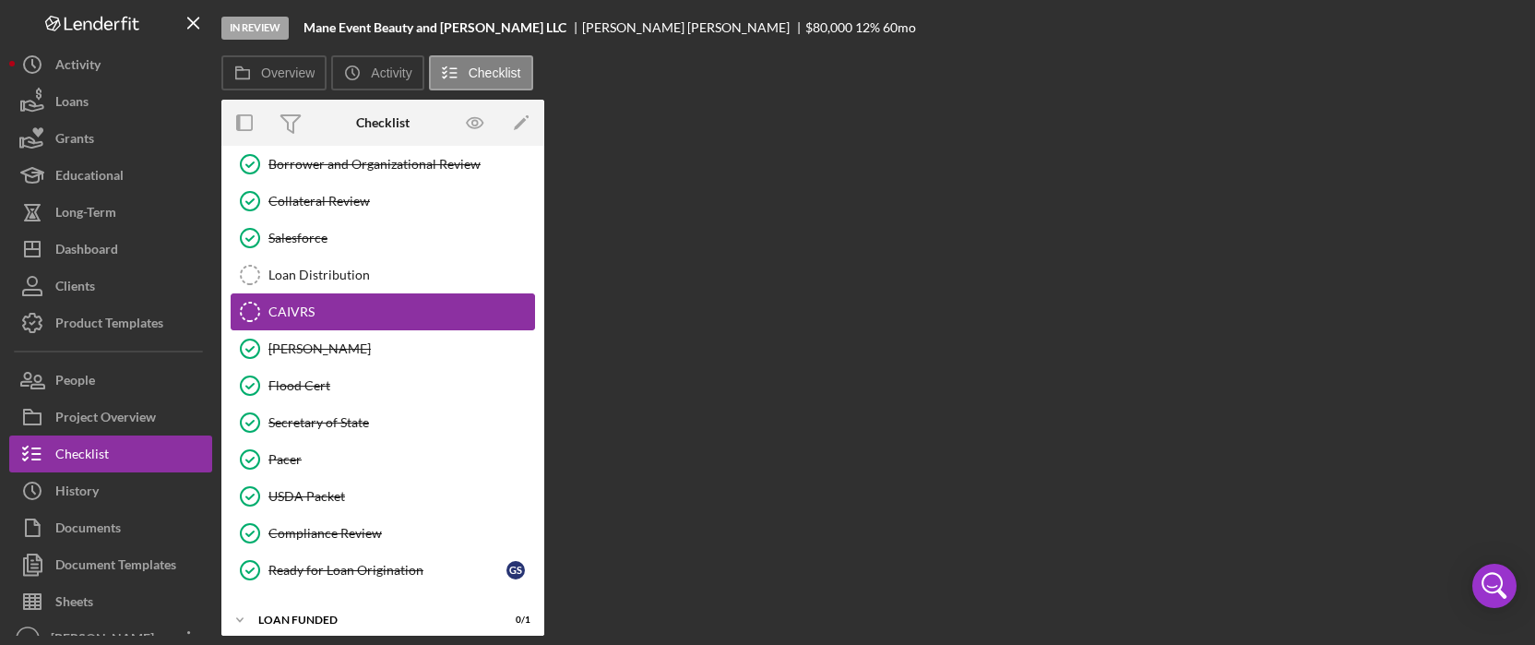
scroll to position [2284, 0]
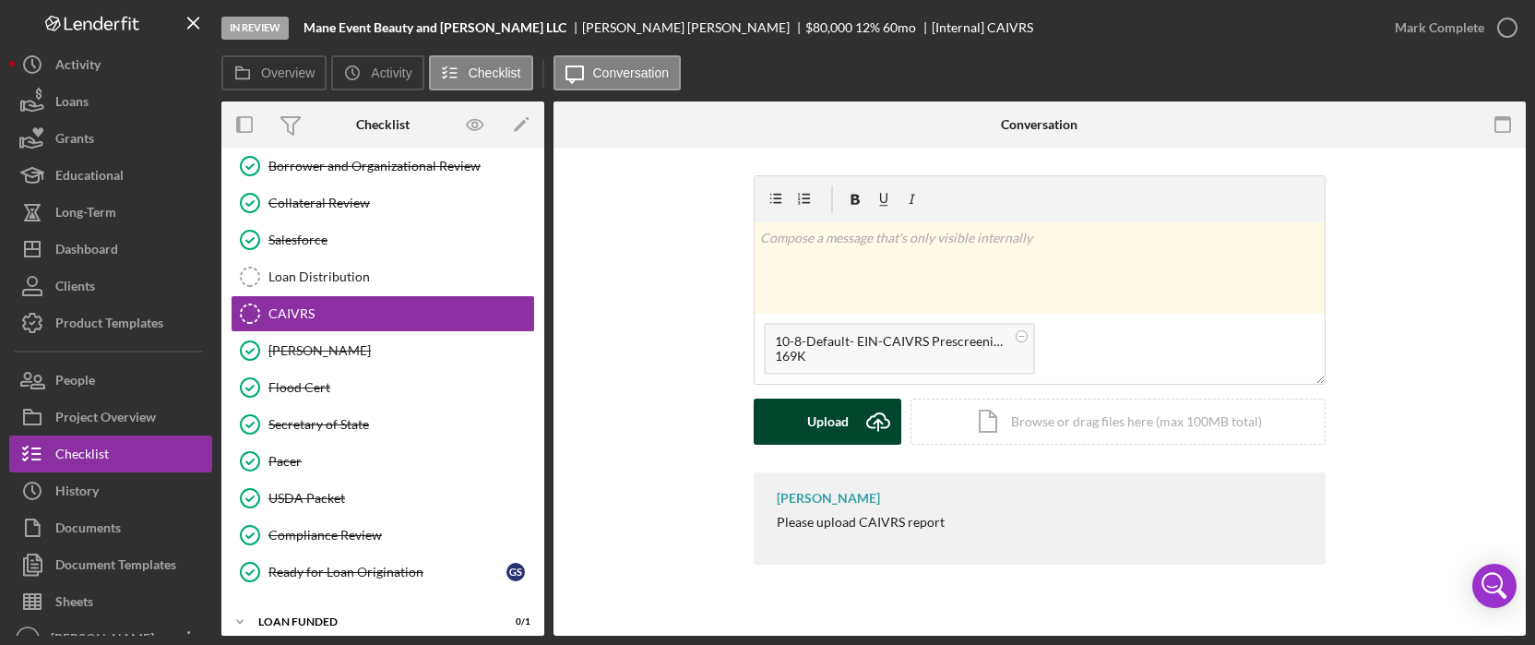
click at [814, 411] on div "Upload" at bounding box center [828, 422] width 42 height 46
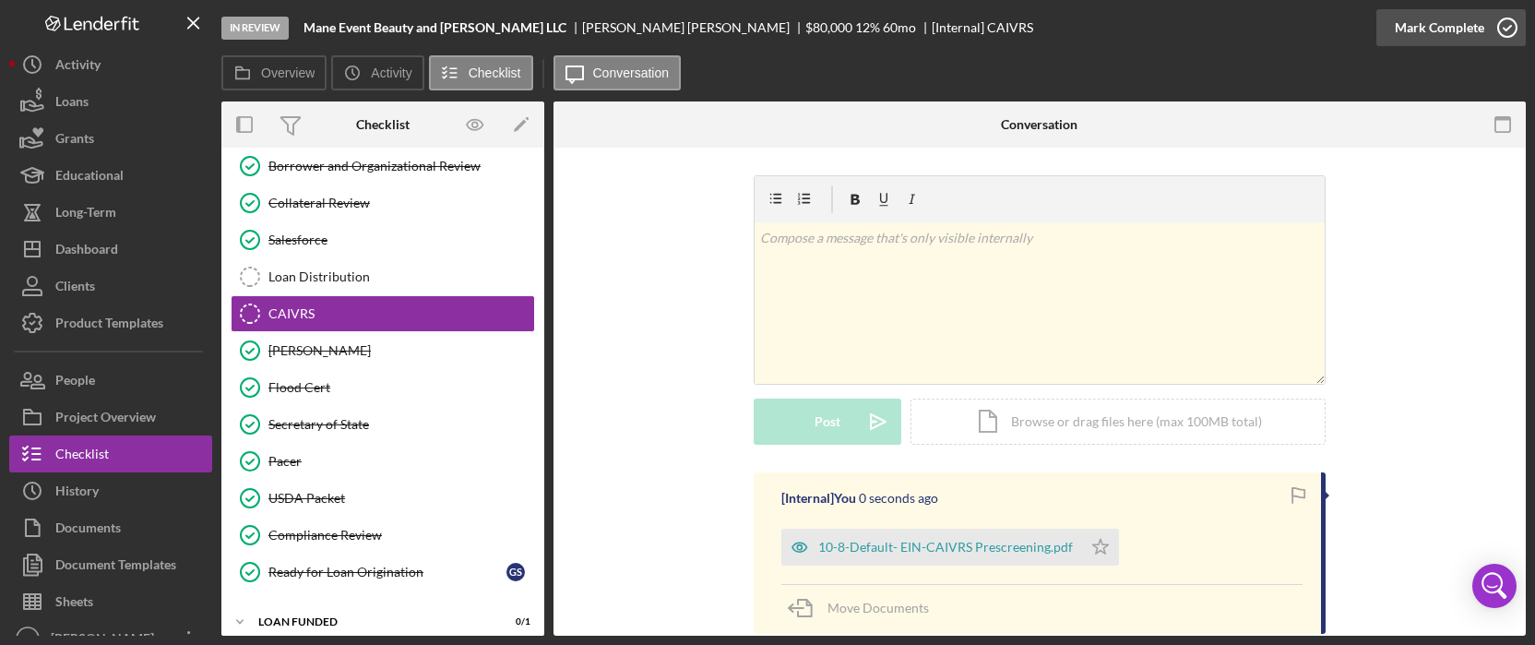
click at [1433, 36] on div "Mark Complete" at bounding box center [1439, 27] width 89 height 37
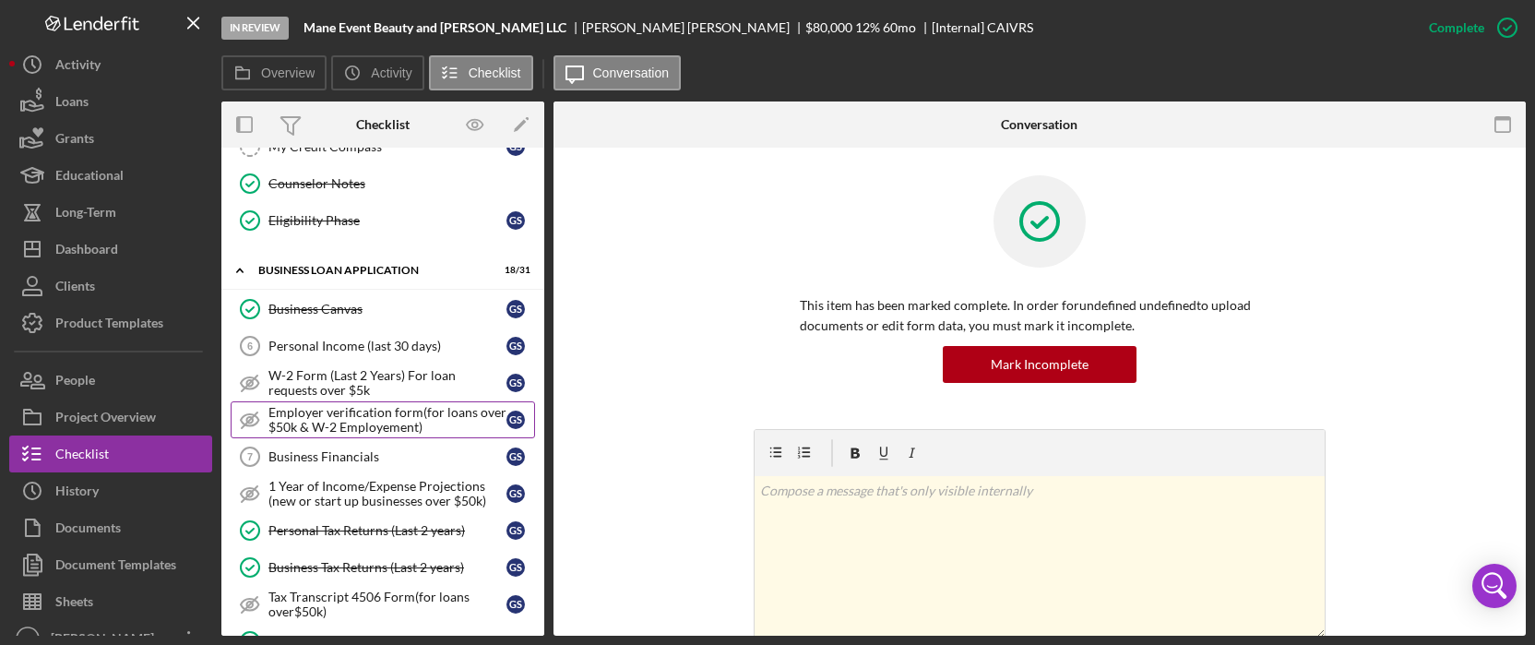
scroll to position [69, 0]
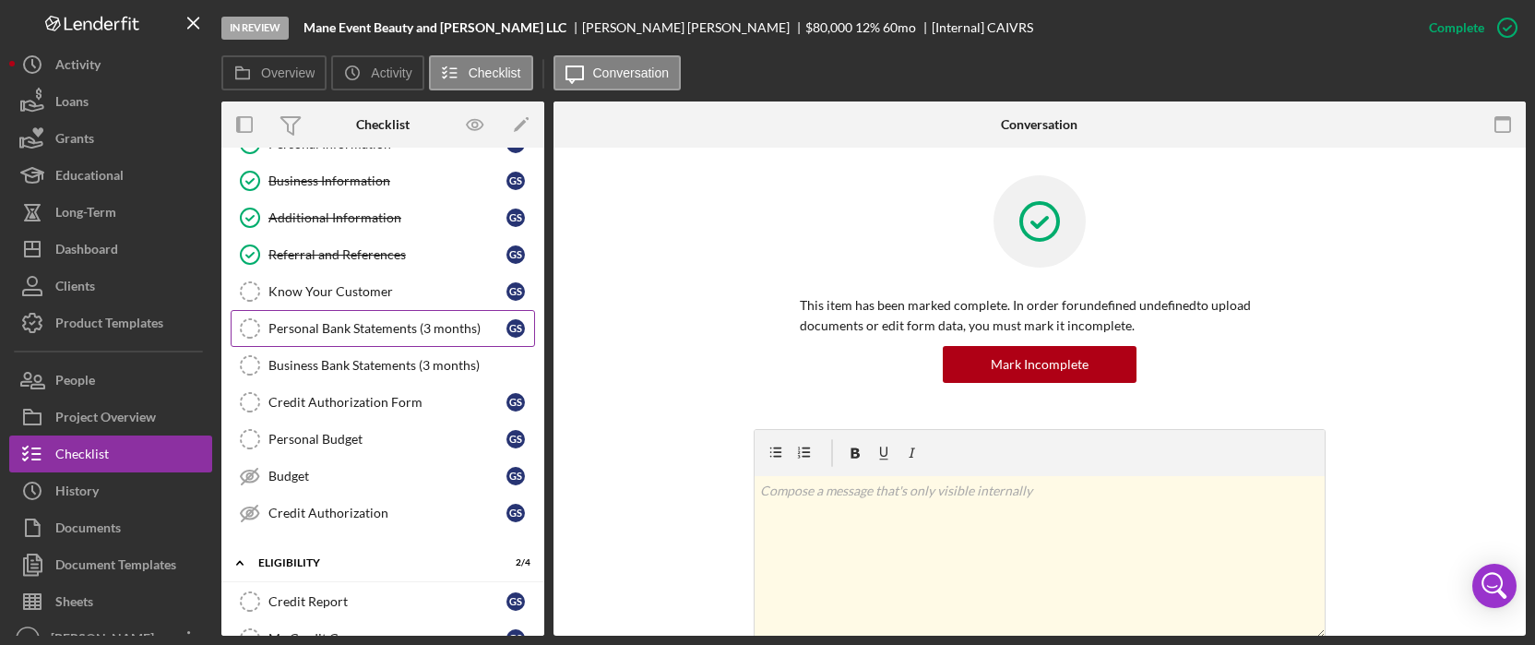
click at [398, 332] on div "Personal Bank Statements (3 months)" at bounding box center [387, 328] width 238 height 15
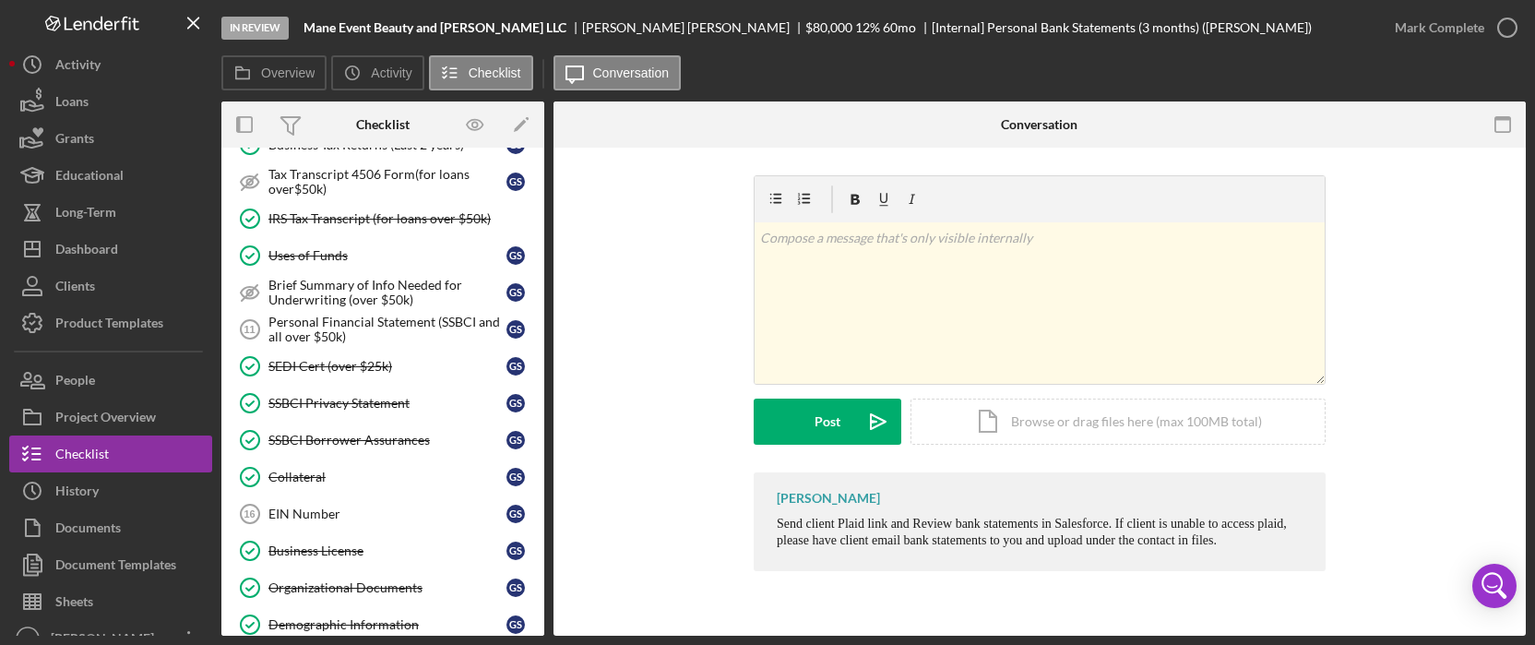
scroll to position [1107, 0]
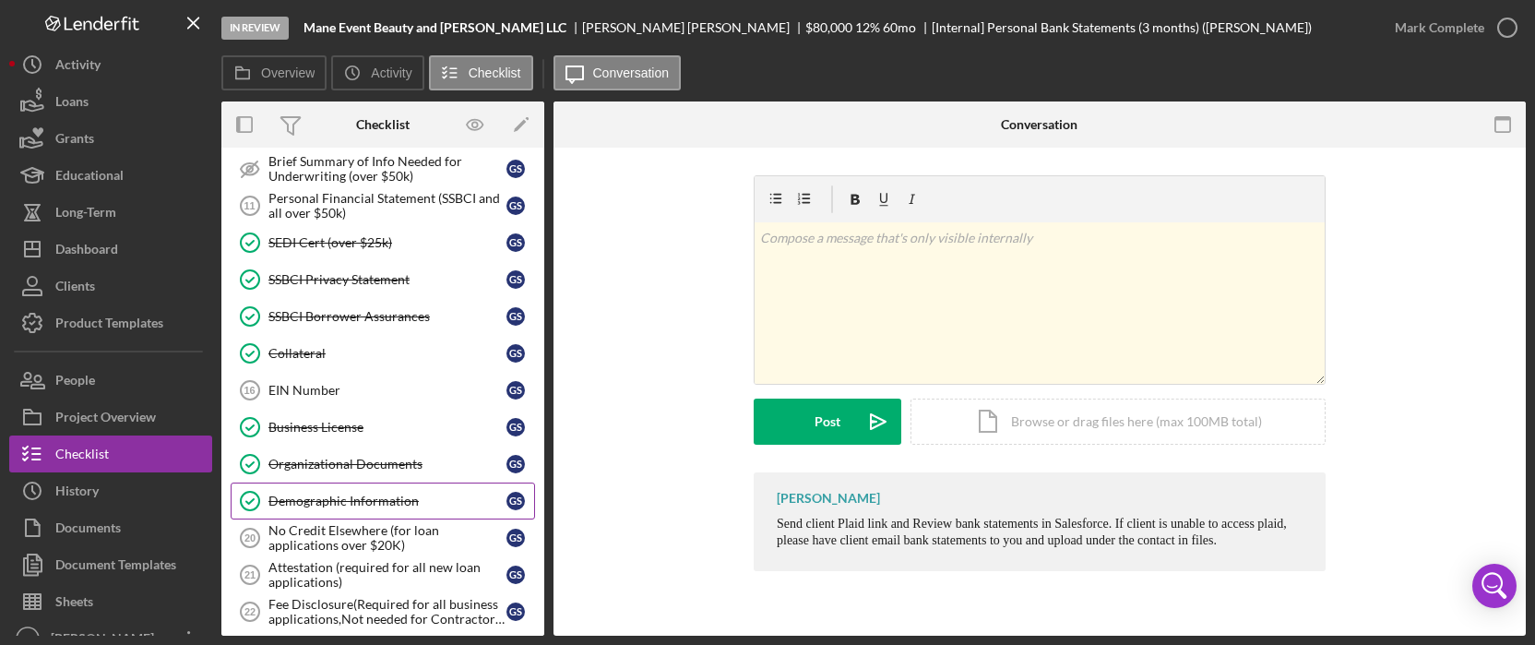
click at [381, 483] on link "Demographic Information Demographic Information G S" at bounding box center [383, 501] width 304 height 37
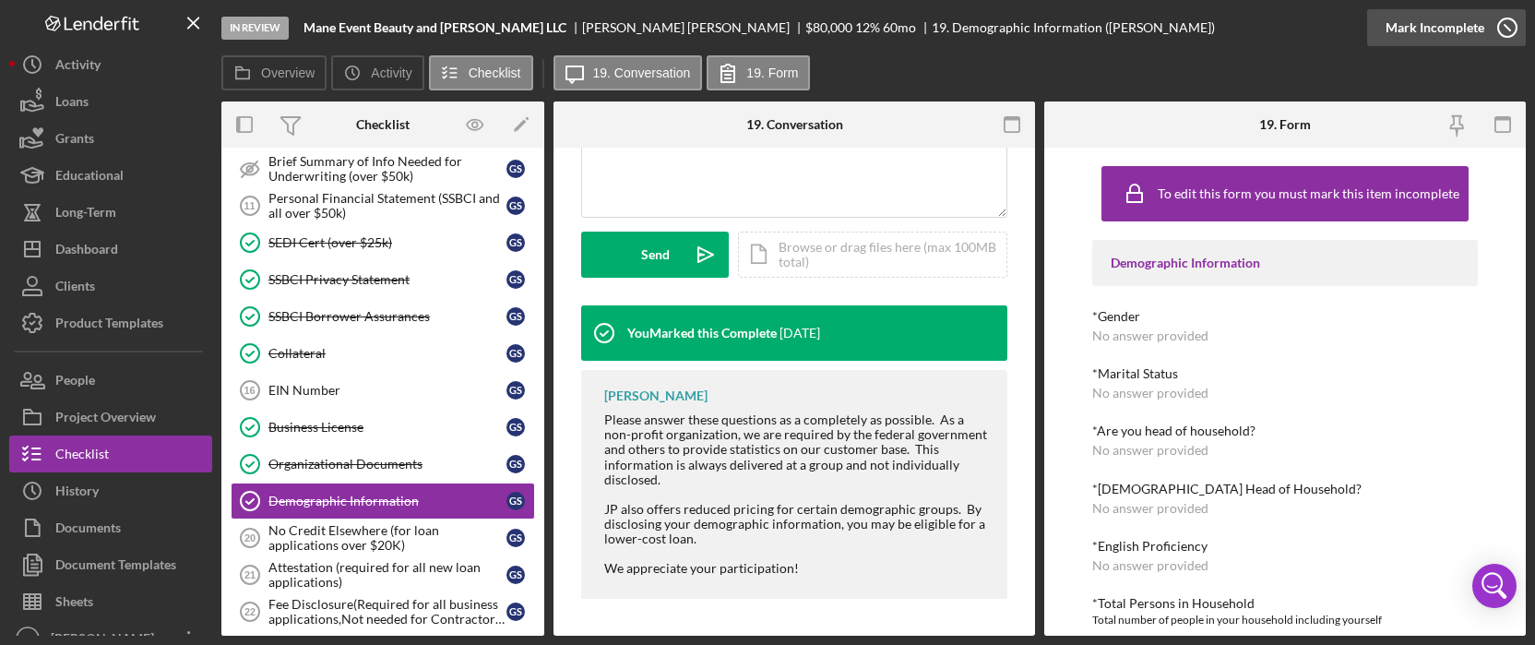
click at [1464, 14] on div "Mark Incomplete" at bounding box center [1435, 27] width 99 height 37
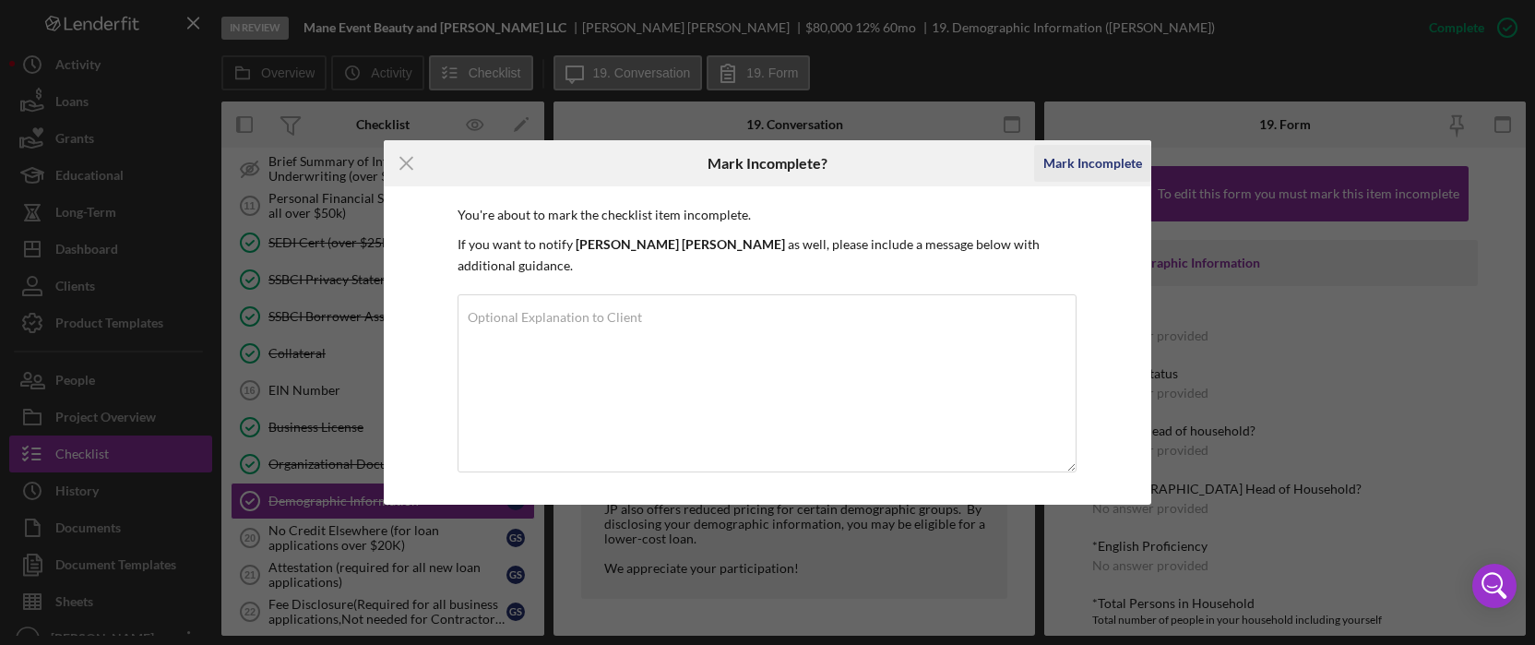
click at [1115, 180] on div "Mark Incomplete" at bounding box center [1093, 163] width 99 height 37
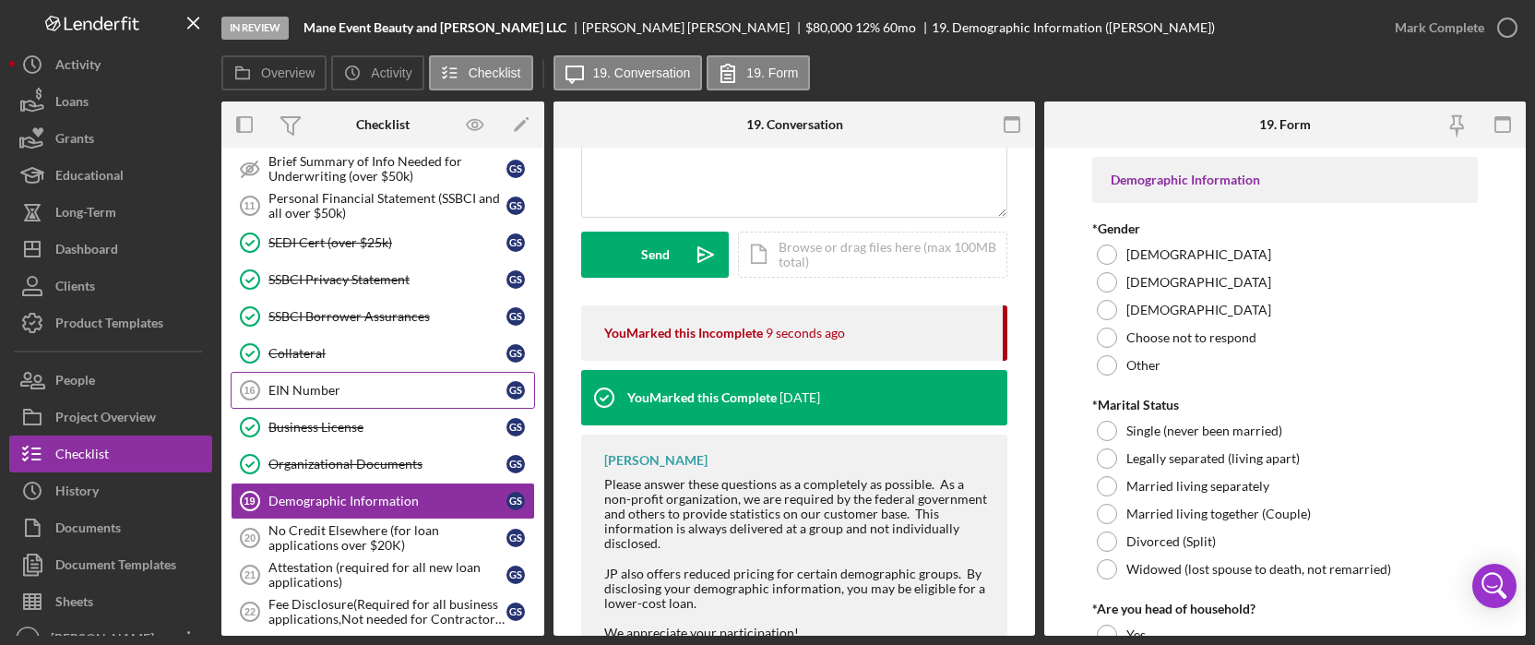
click at [385, 373] on link "EIN Number 16 EIN Number G S" at bounding box center [383, 390] width 304 height 37
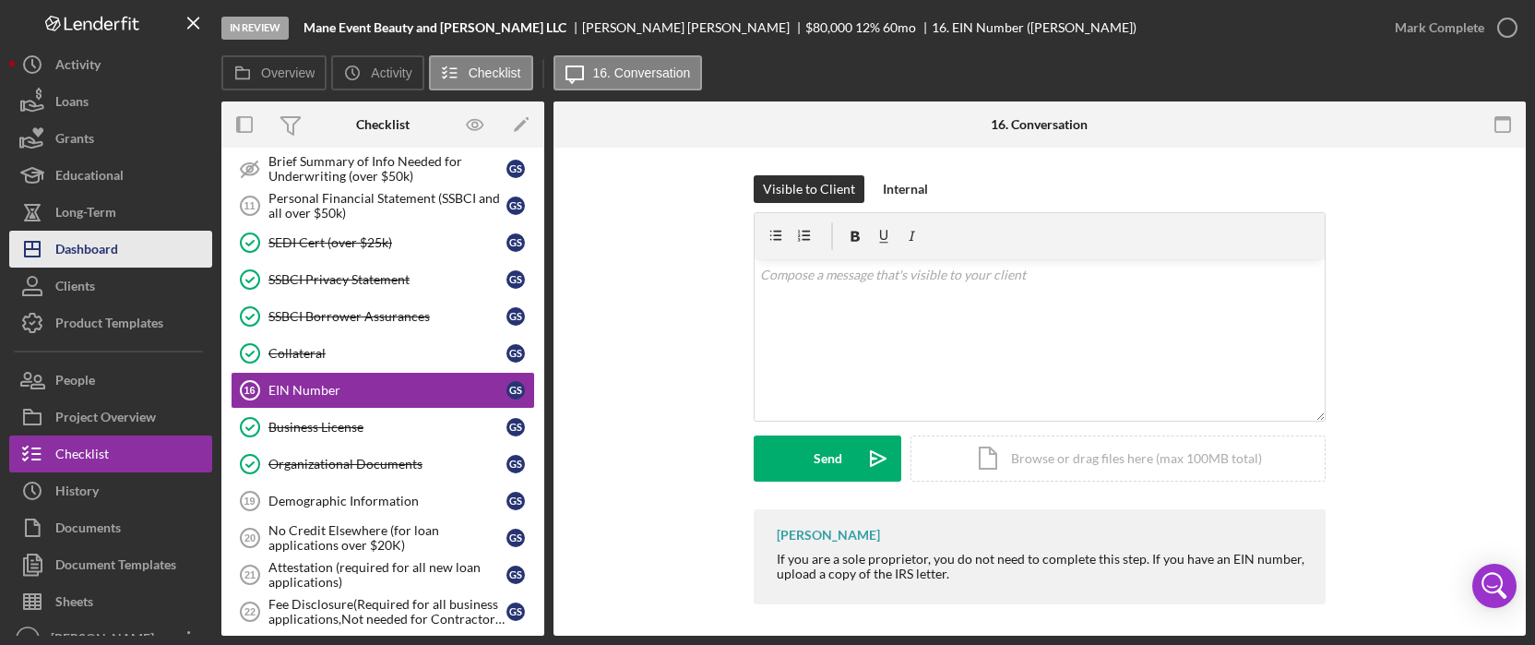
click at [118, 240] on button "Icon/Dashboard Dashboard" at bounding box center [110, 249] width 203 height 37
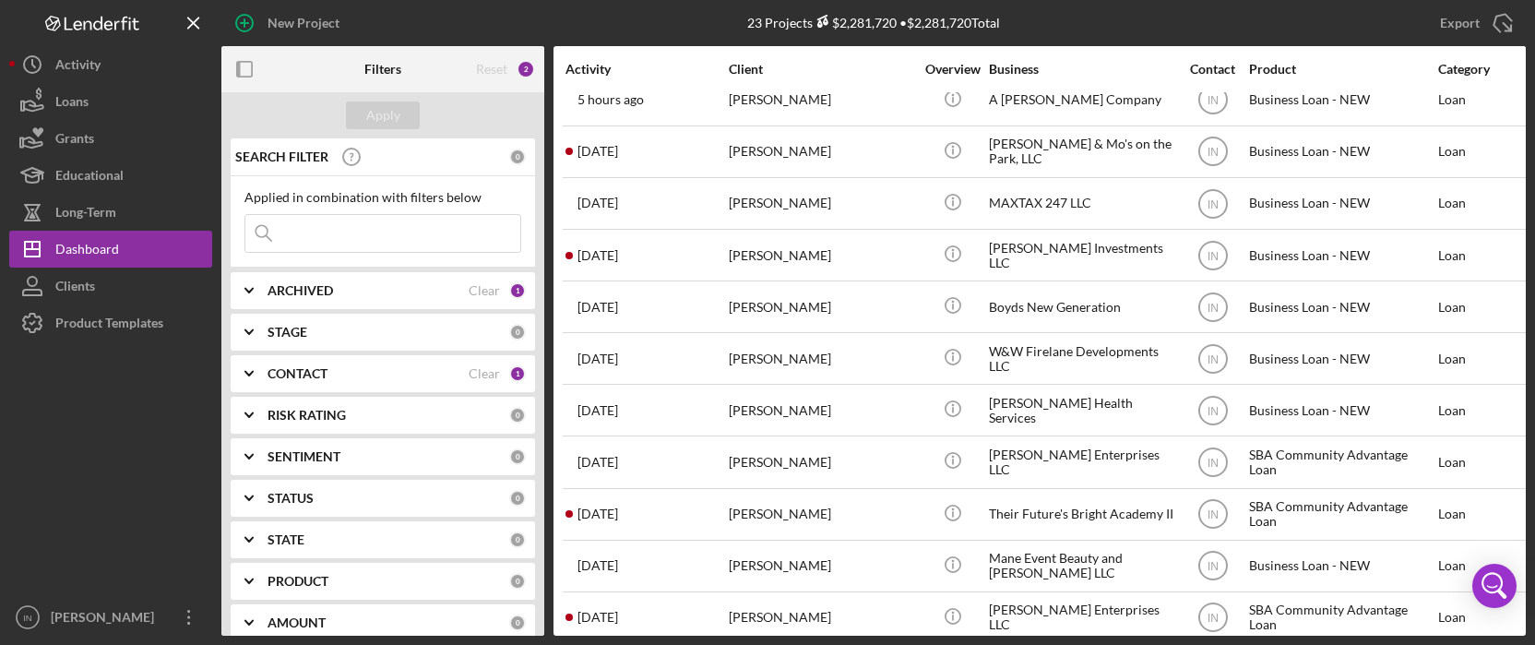
scroll to position [51, 0]
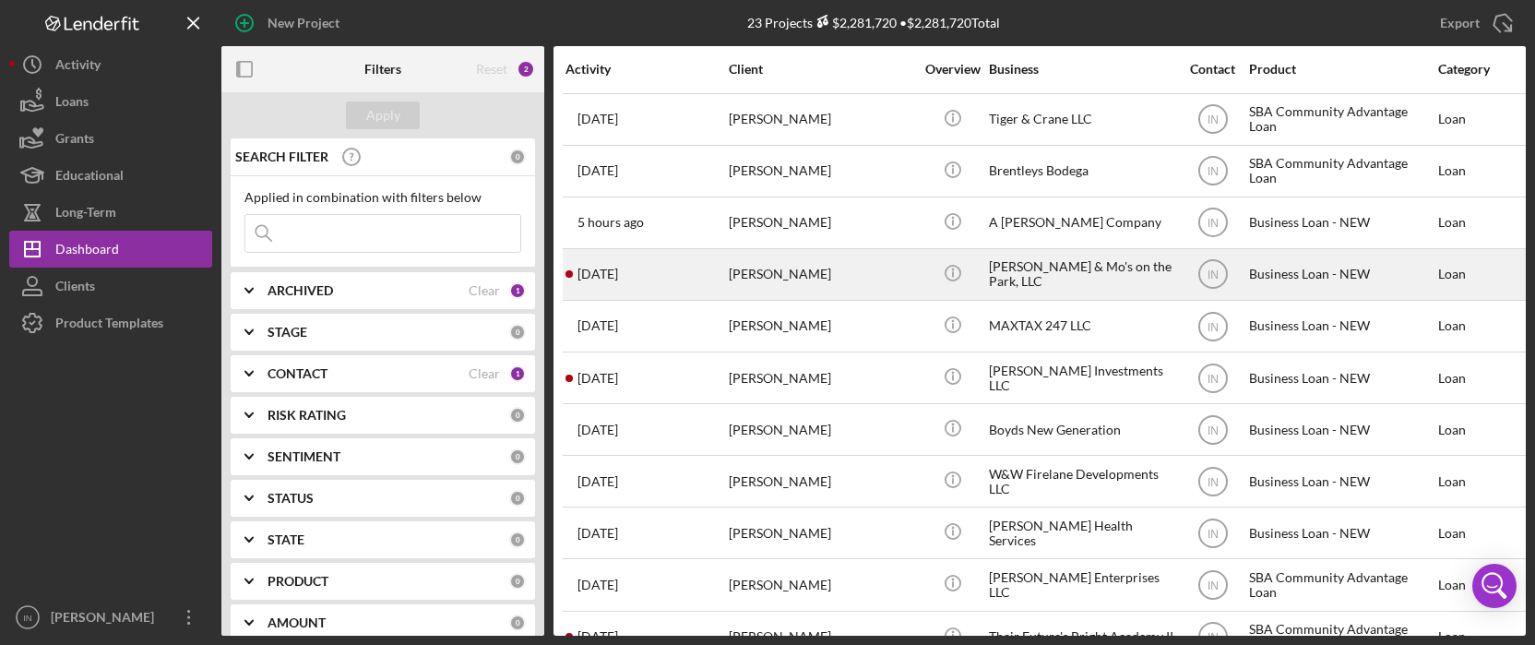
click at [825, 259] on div "Timothy Gordon" at bounding box center [821, 274] width 185 height 49
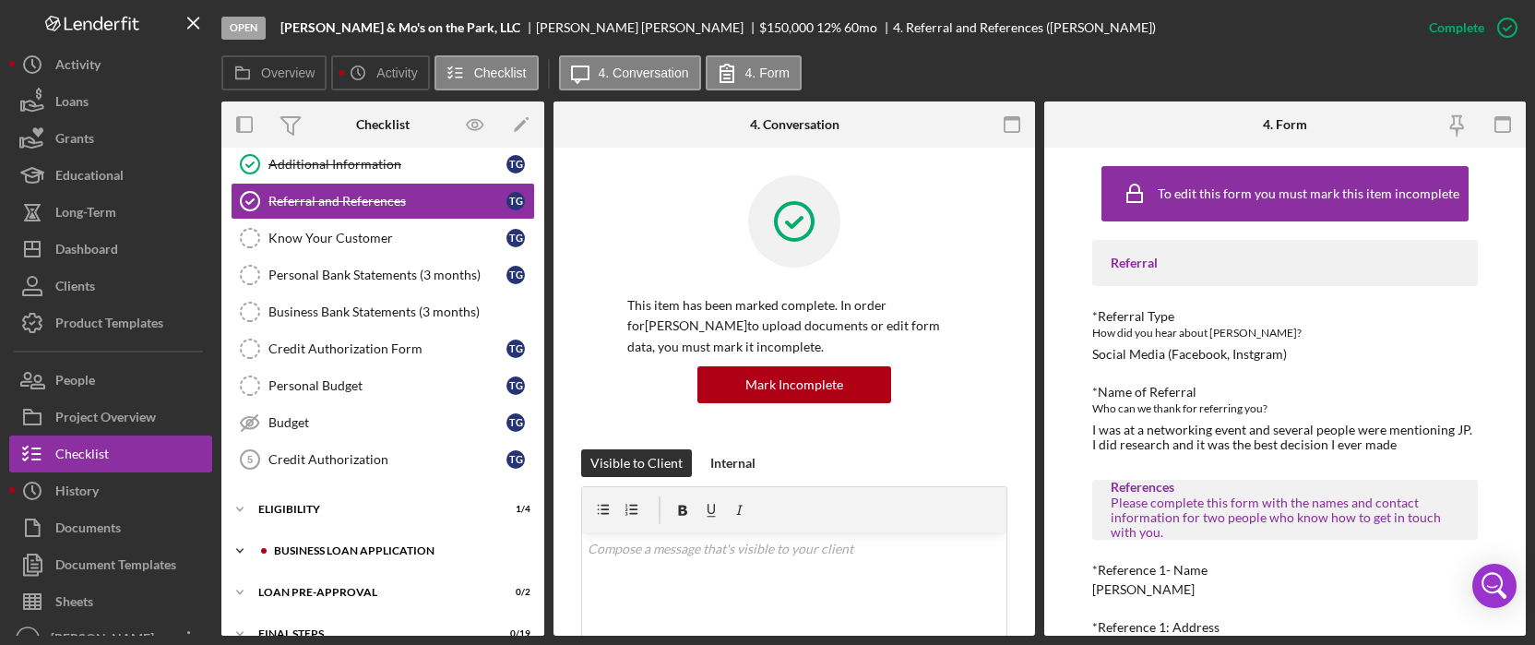
scroll to position [188, 0]
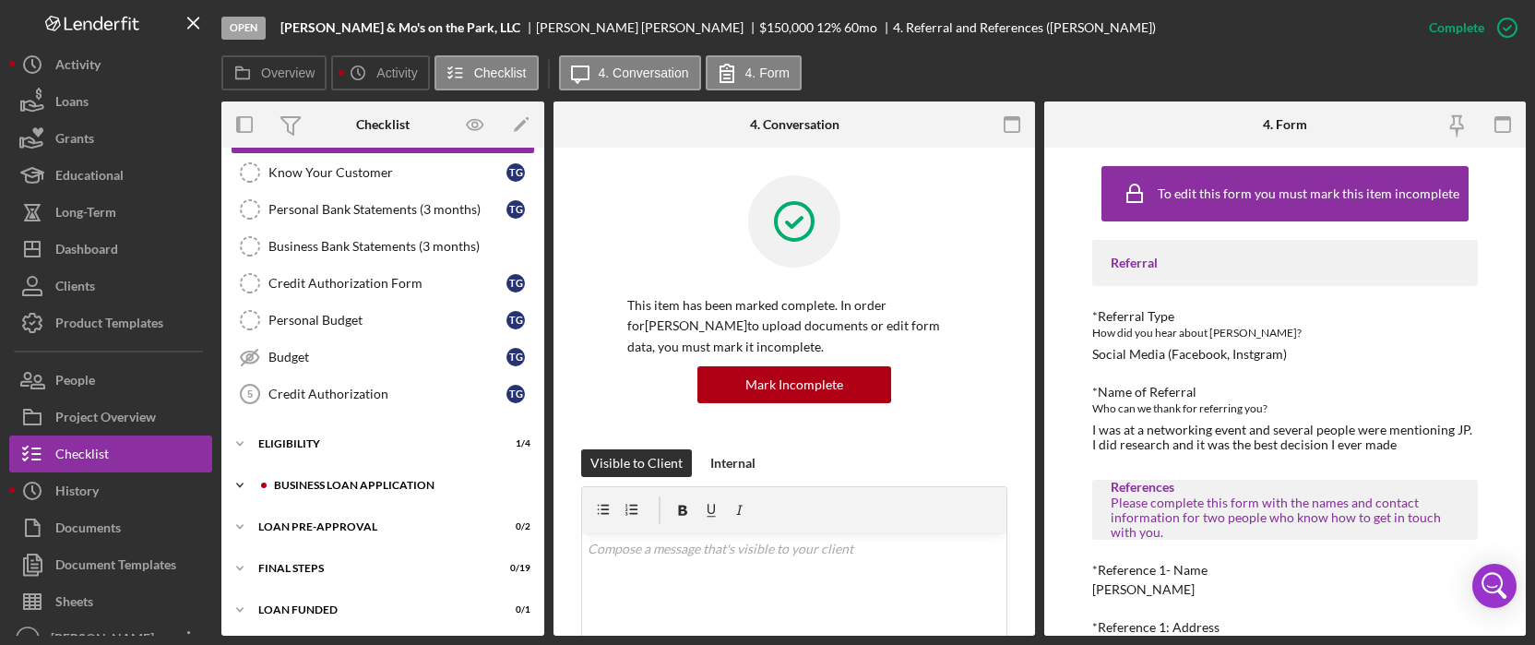
click at [362, 480] on div "BUSINESS LOAN APPLICATION" at bounding box center [397, 485] width 247 height 11
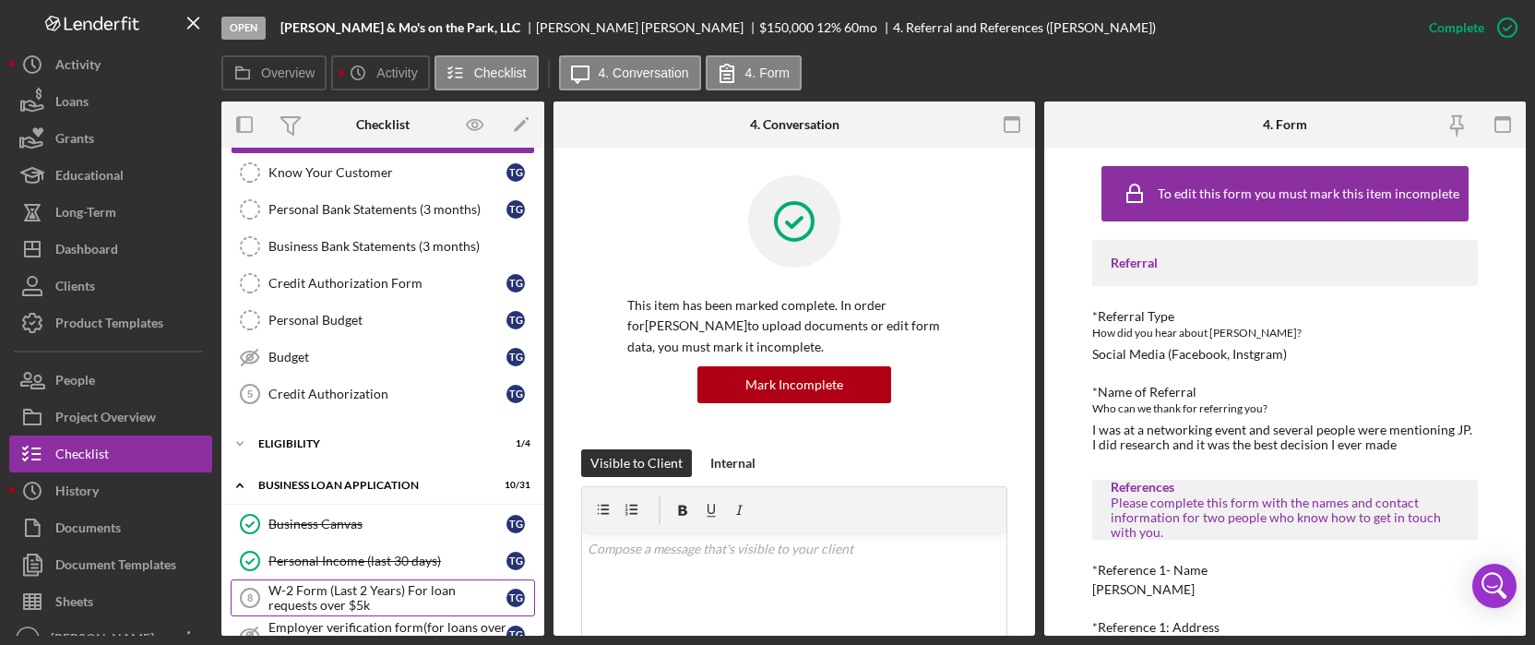
scroll to position [557, 0]
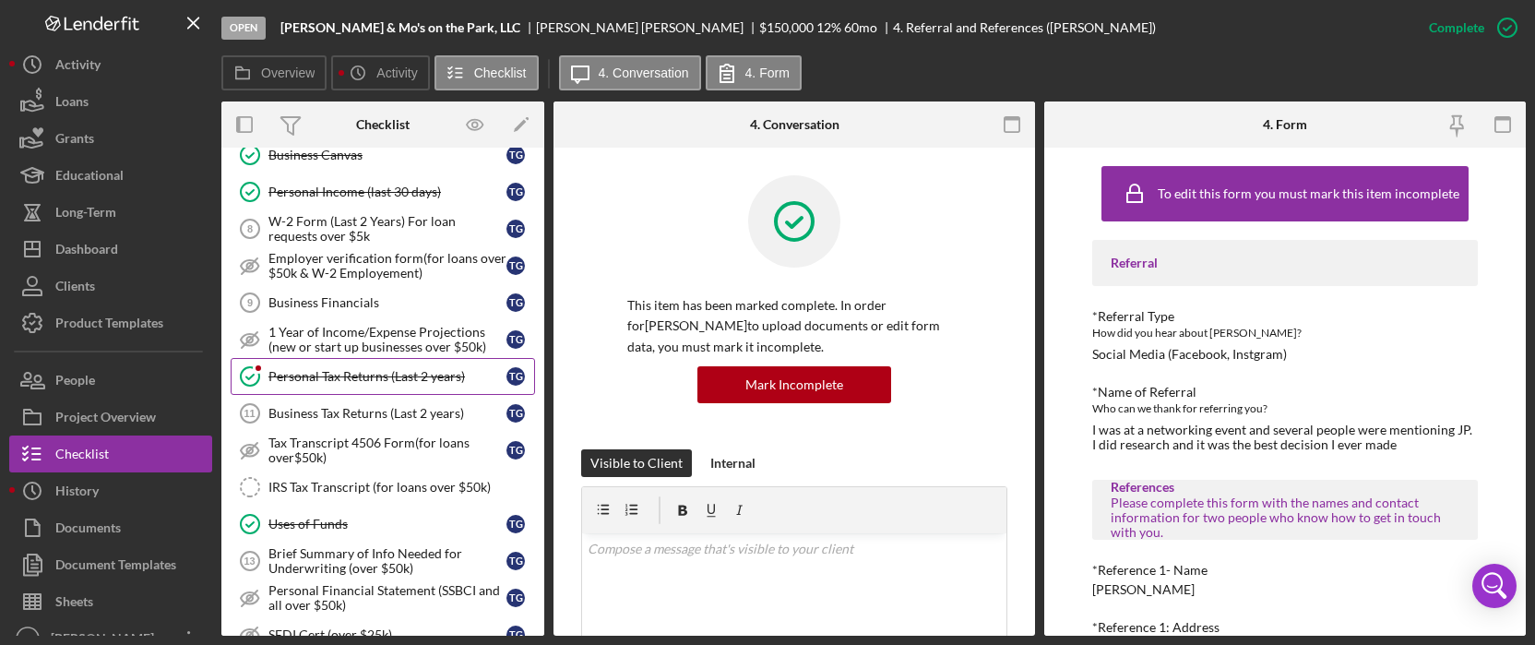
click at [347, 388] on link "Personal Tax Returns (Last 2 years) Personal Tax Returns (Last 2 years) T G" at bounding box center [383, 376] width 304 height 37
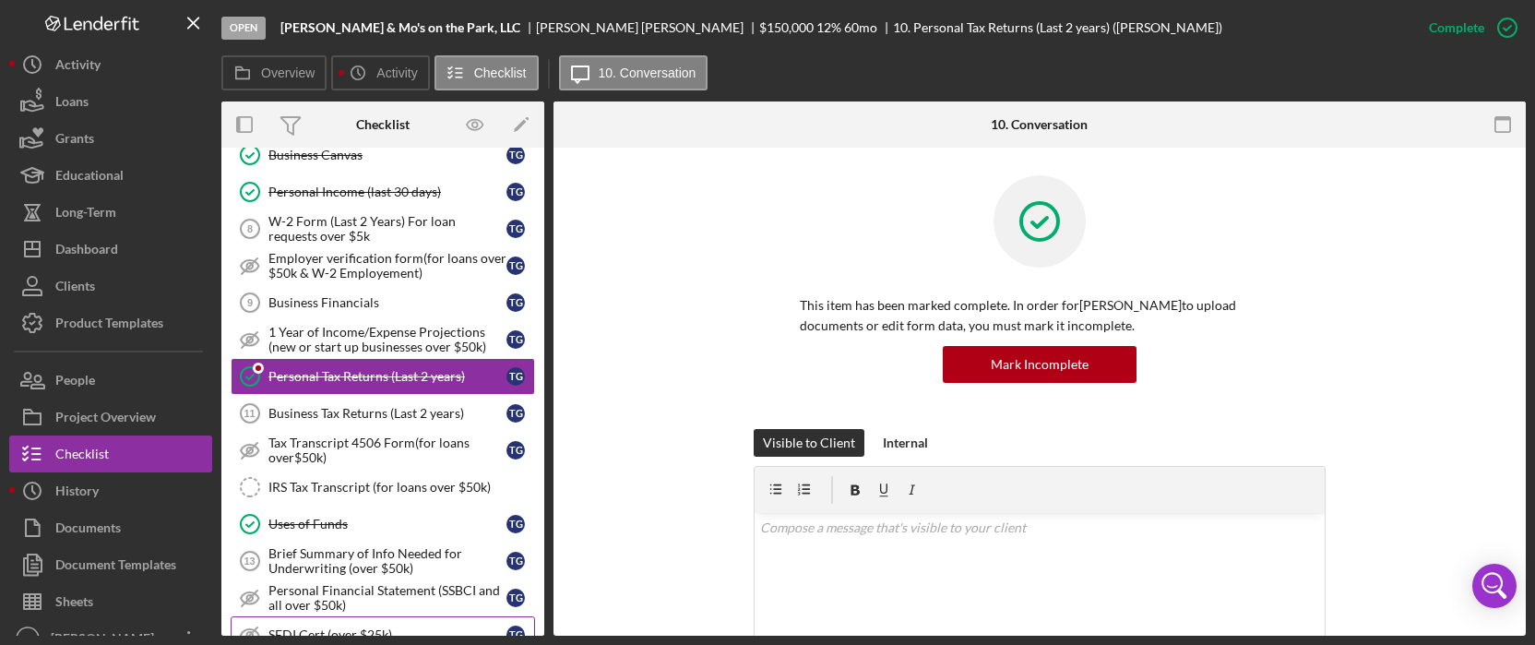
scroll to position [680, 0]
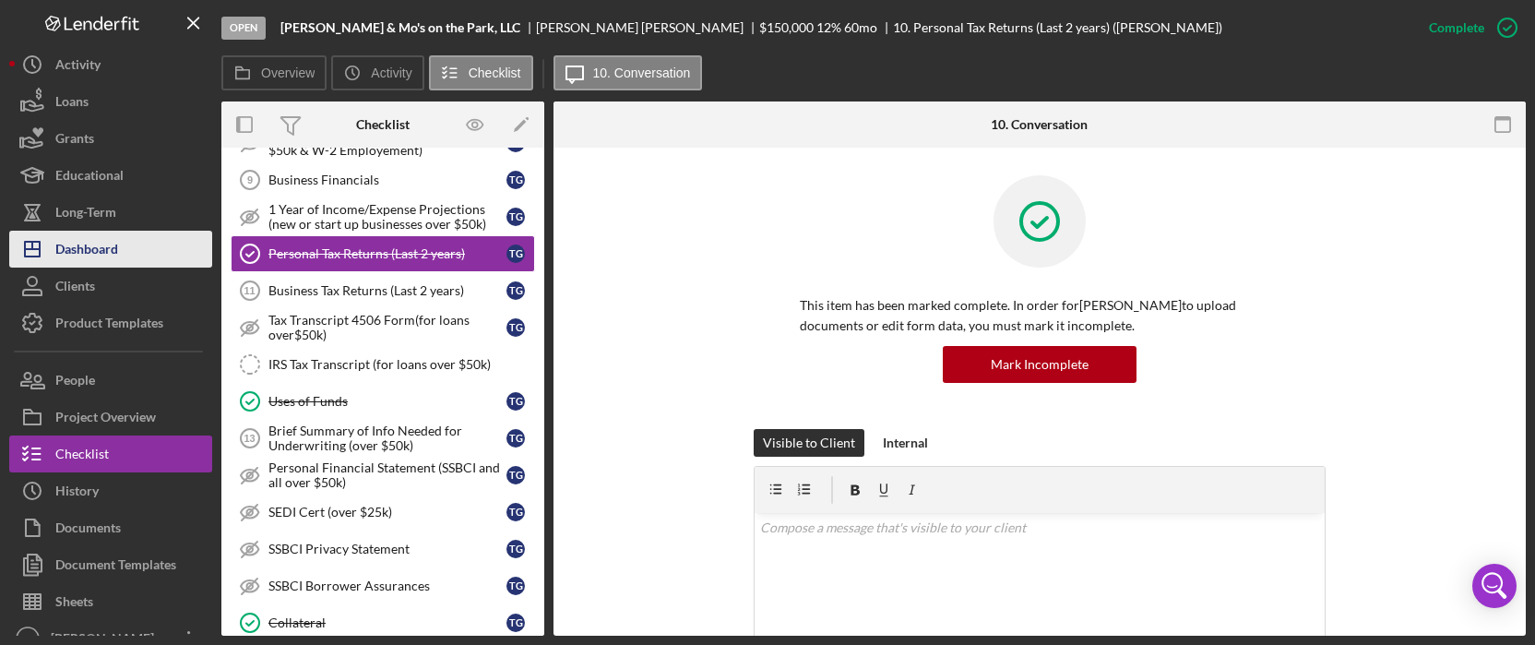
click at [127, 243] on button "Icon/Dashboard Dashboard" at bounding box center [110, 249] width 203 height 37
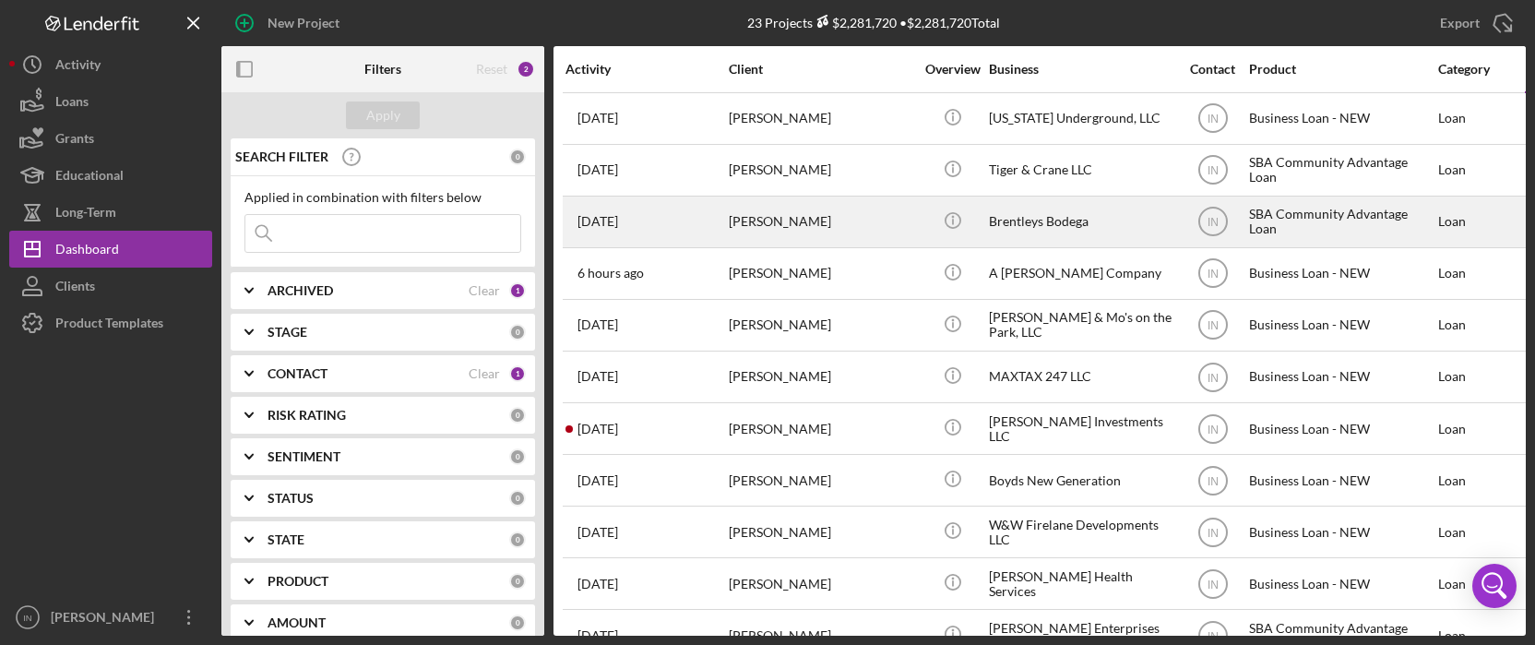
scroll to position [123, 0]
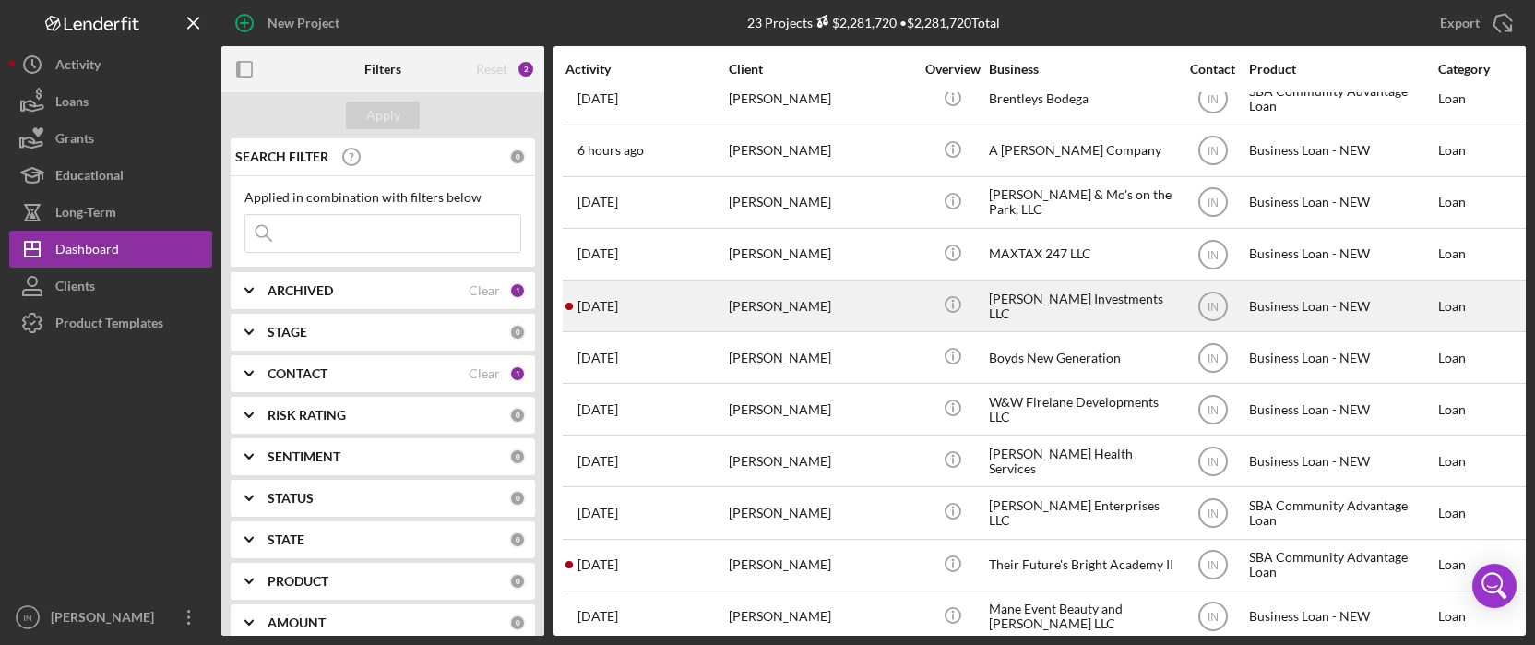
click at [828, 298] on div "Gerald Miner" at bounding box center [821, 305] width 185 height 49
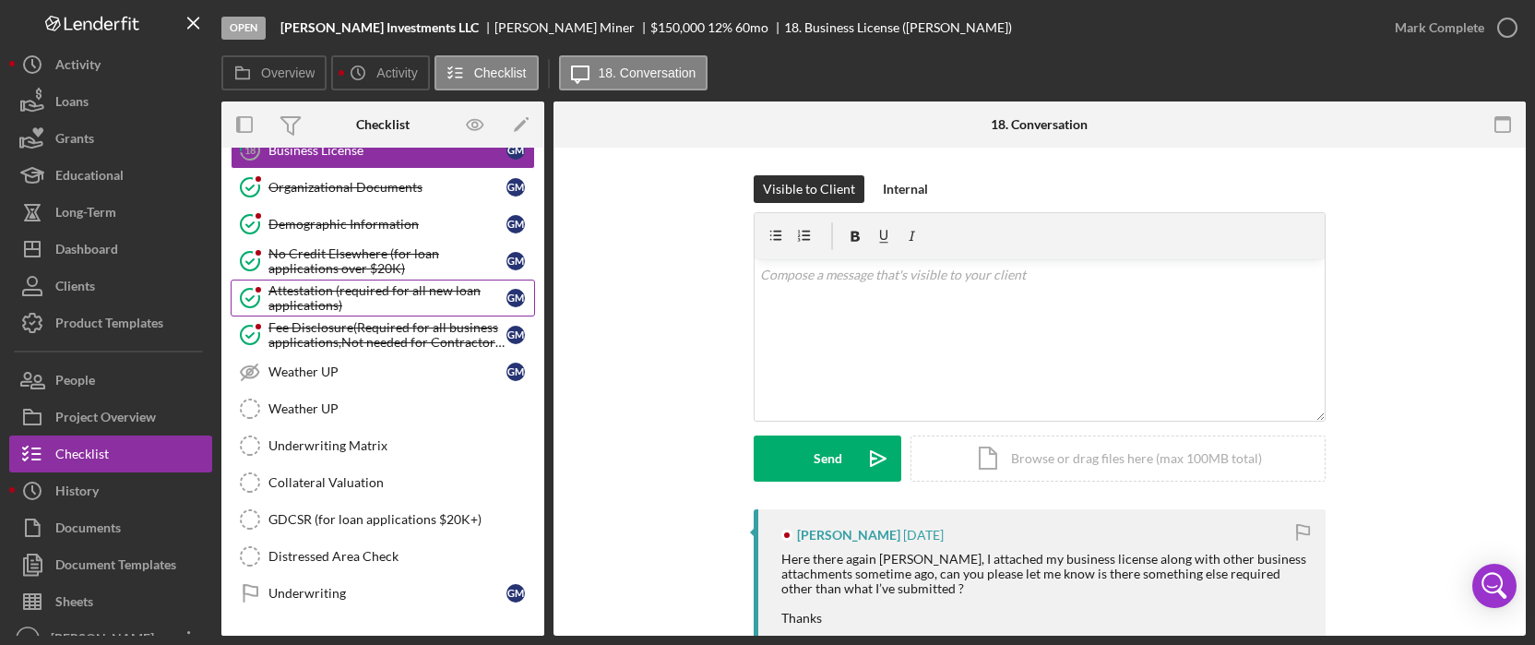
scroll to position [923, 0]
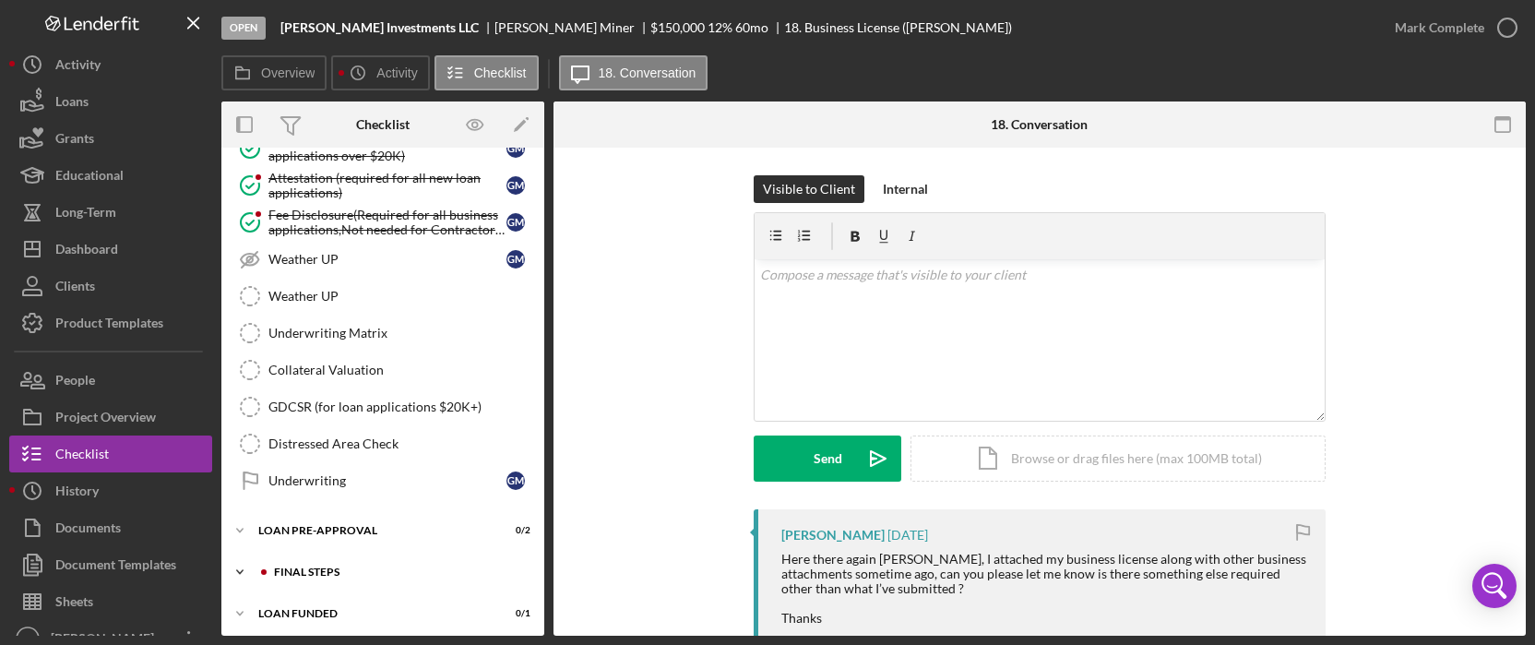
click at [350, 555] on div "Icon/Expander FINAL STEPS 0 / 19" at bounding box center [382, 572] width 323 height 37
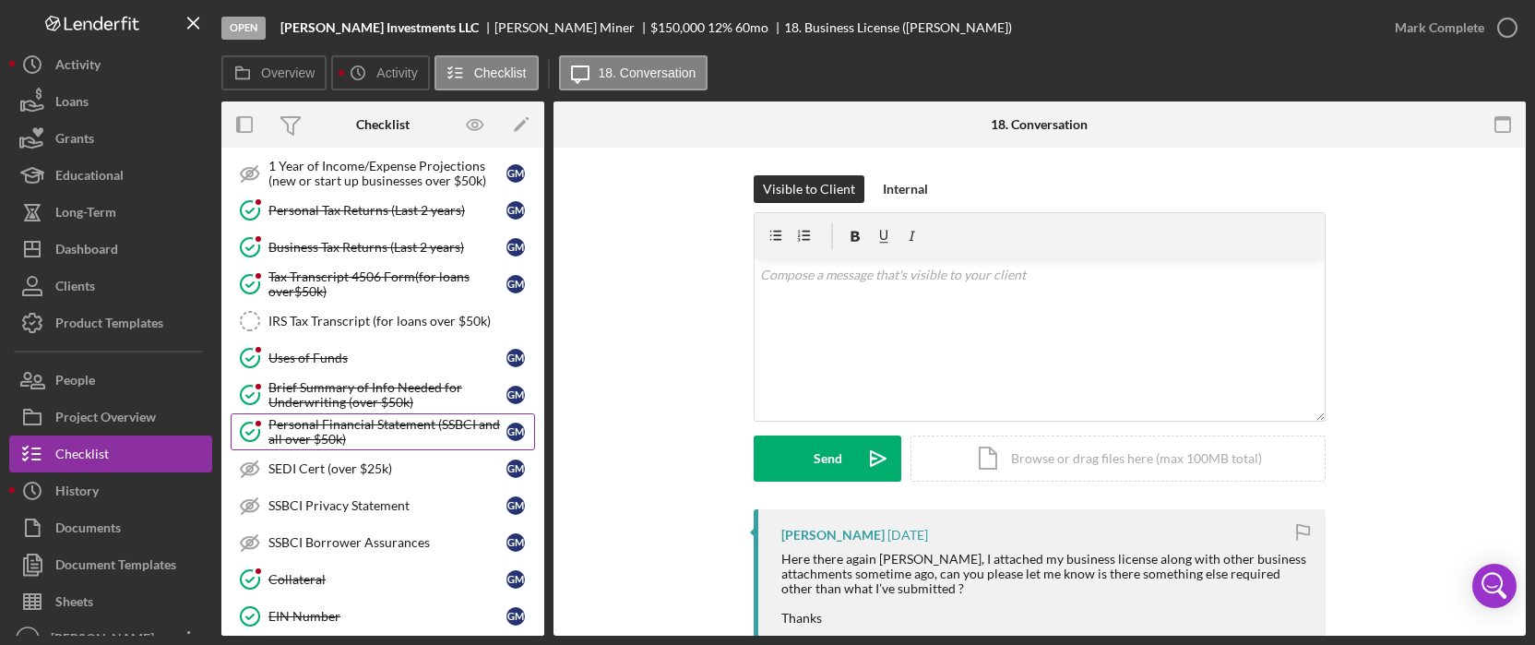
scroll to position [0, 0]
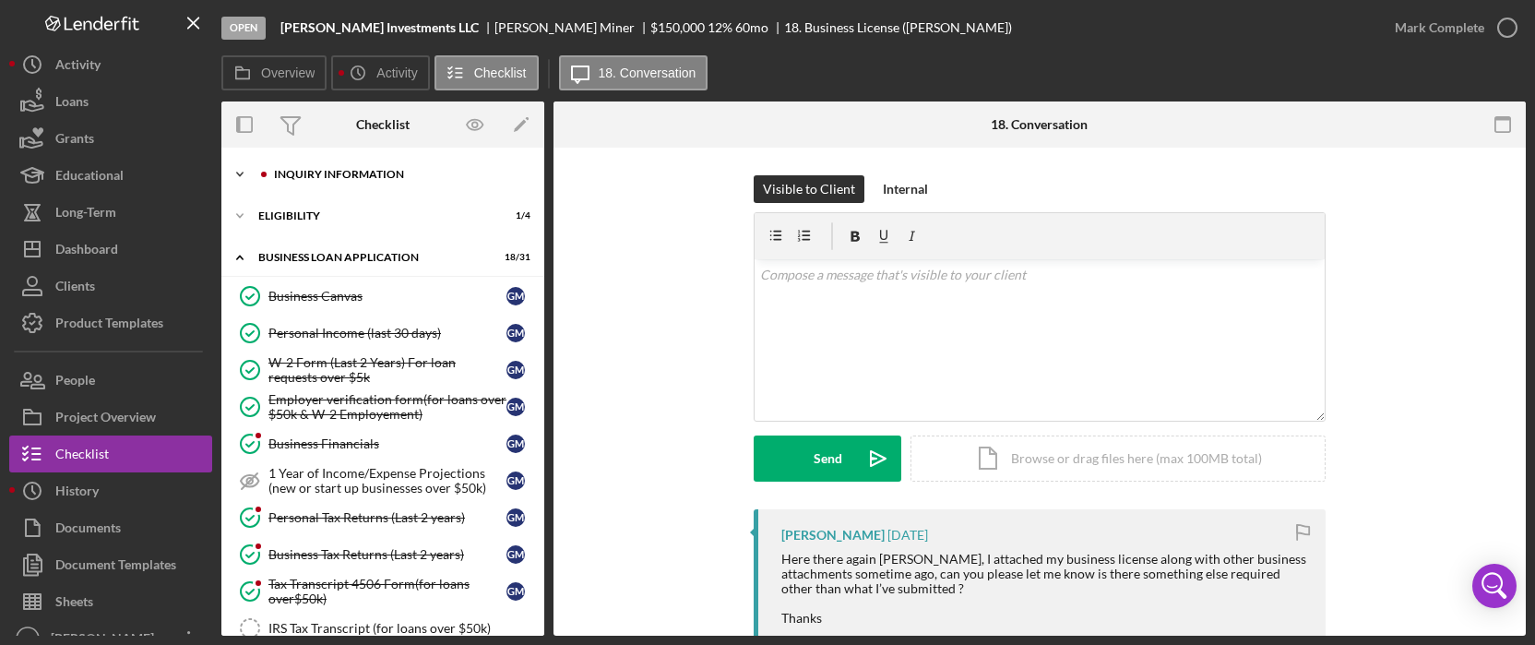
click at [410, 167] on div "Icon/Expander INQUIRY INFORMATION 2 / 11" at bounding box center [382, 174] width 323 height 37
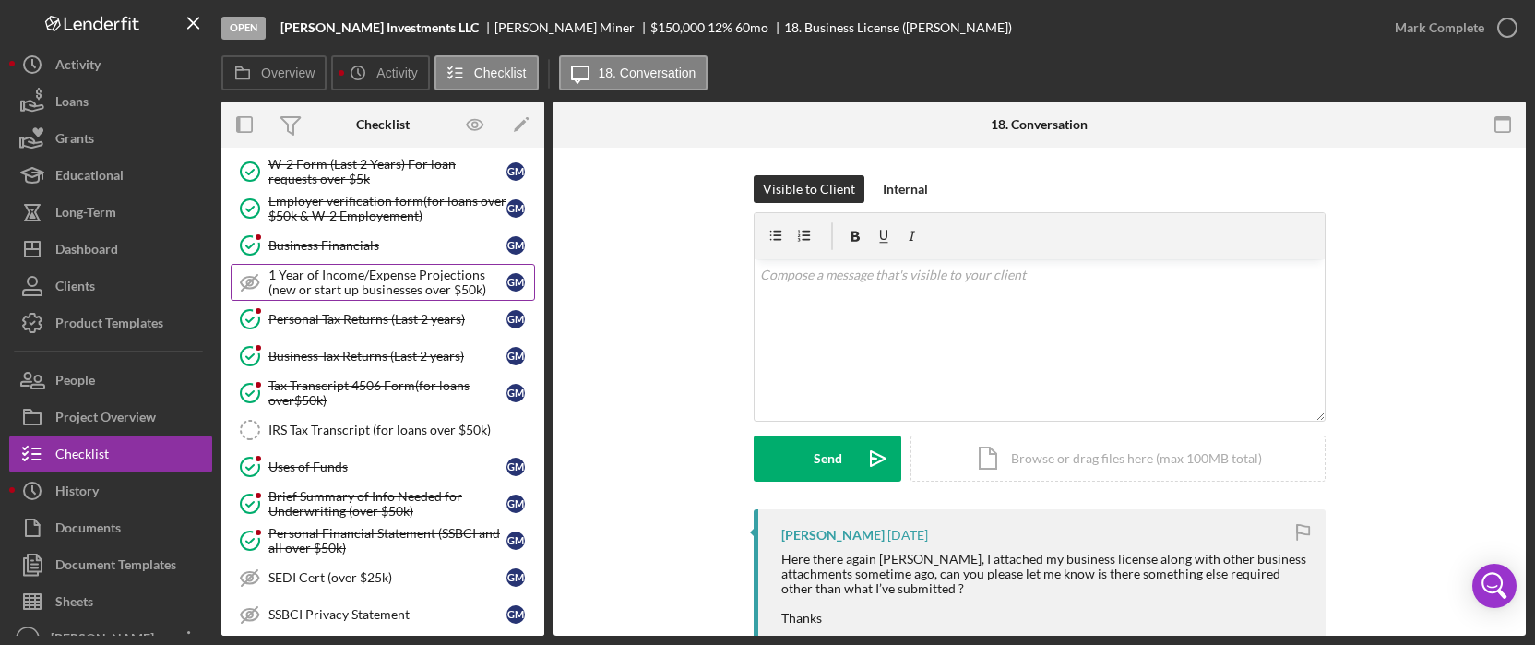
scroll to position [738, 0]
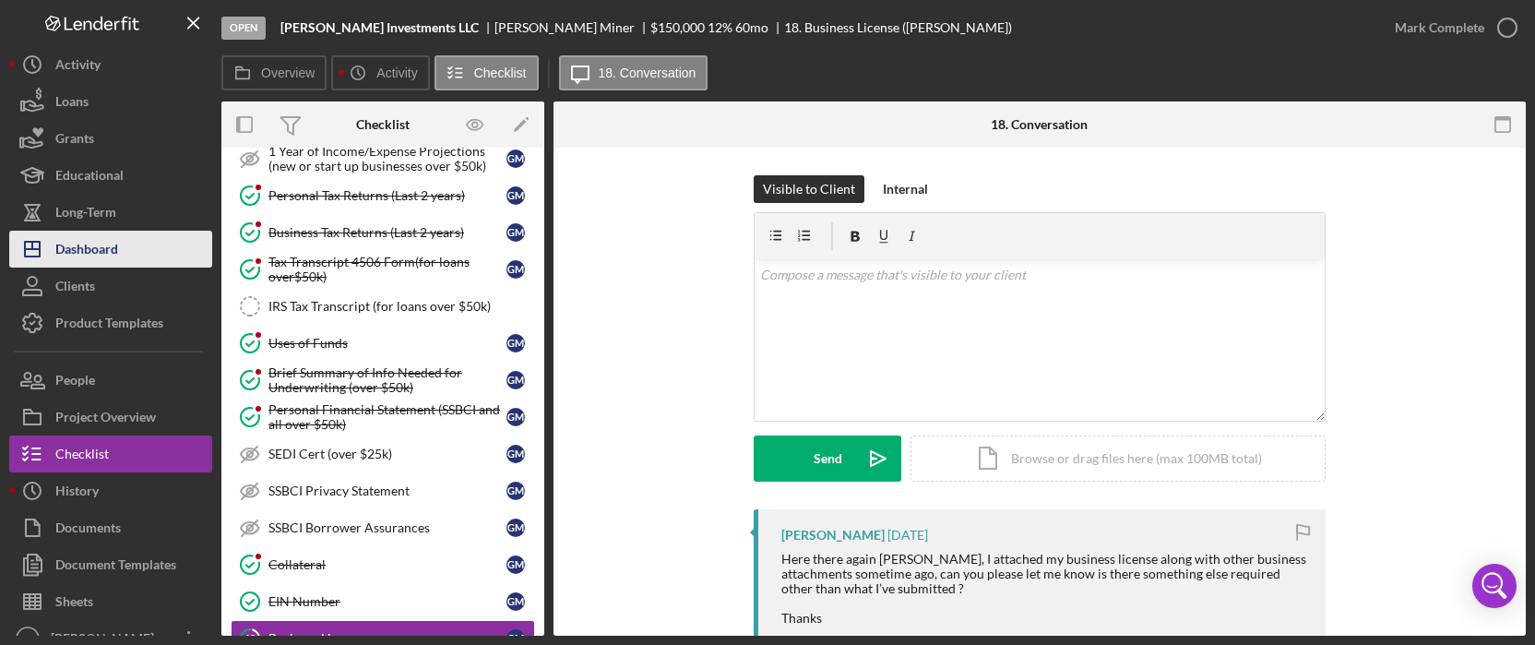
click at [127, 235] on button "Icon/Dashboard Dashboard" at bounding box center [110, 249] width 203 height 37
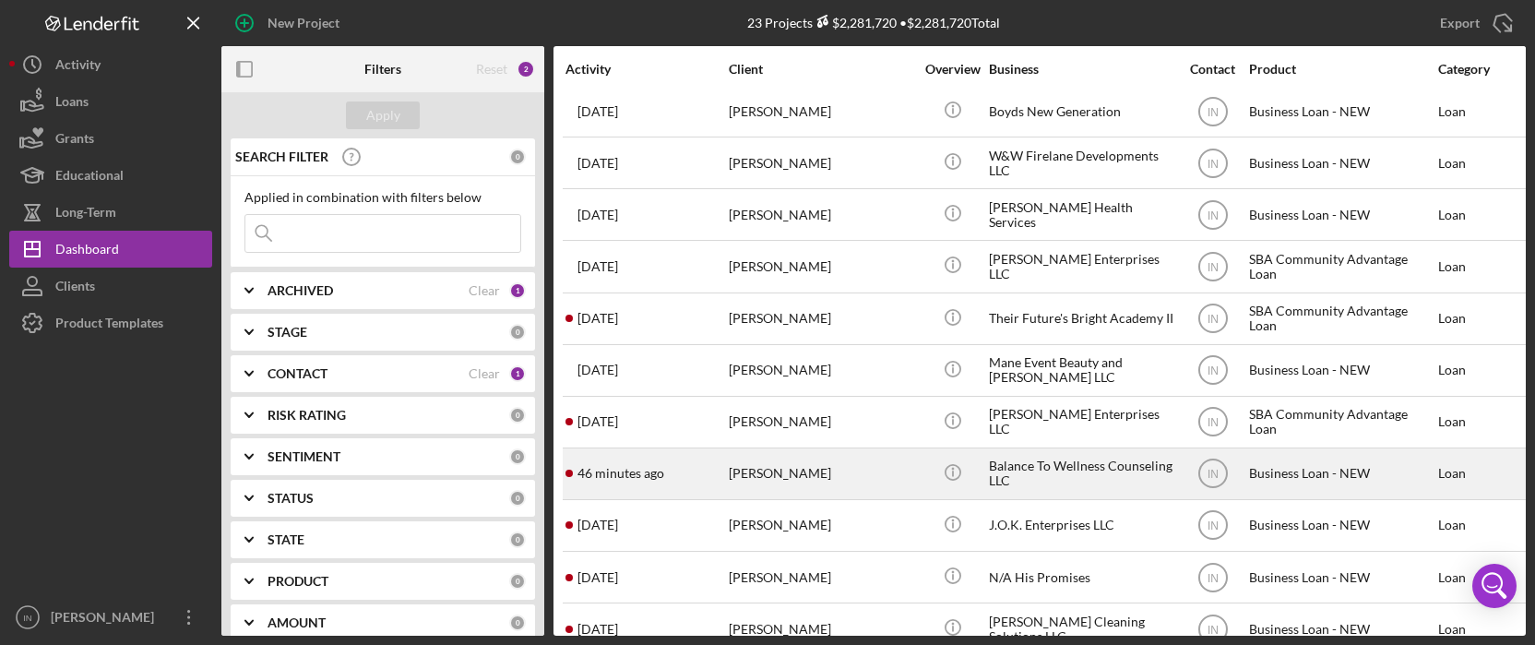
scroll to position [492, 0]
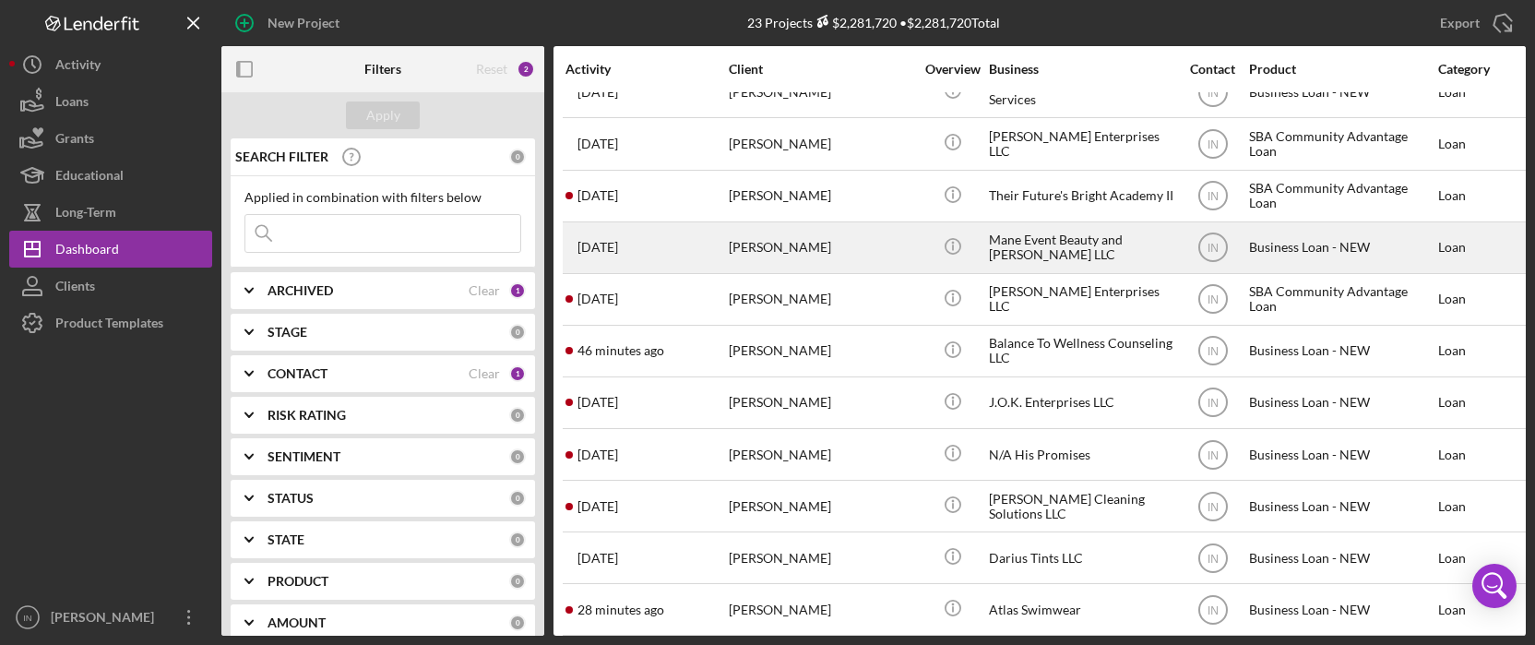
click at [819, 242] on div "[PERSON_NAME]" at bounding box center [821, 247] width 185 height 49
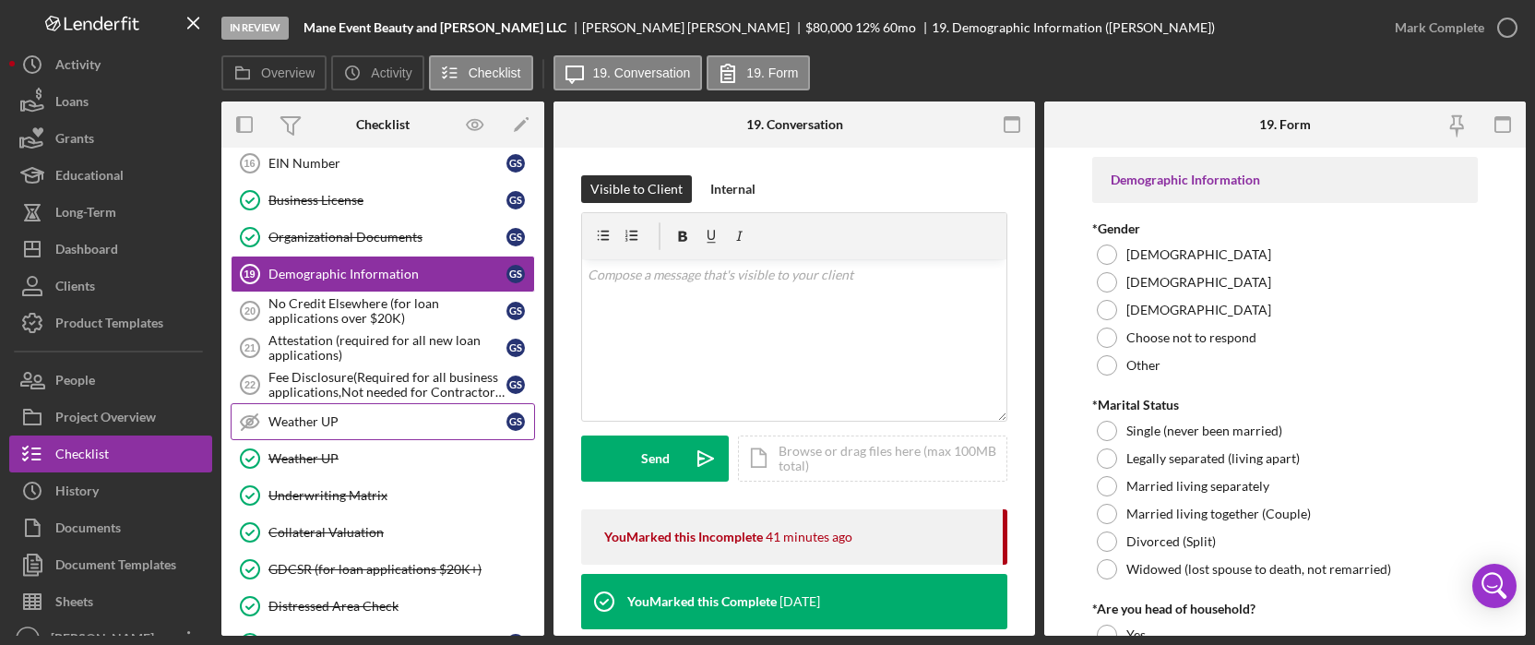
scroll to position [923, 0]
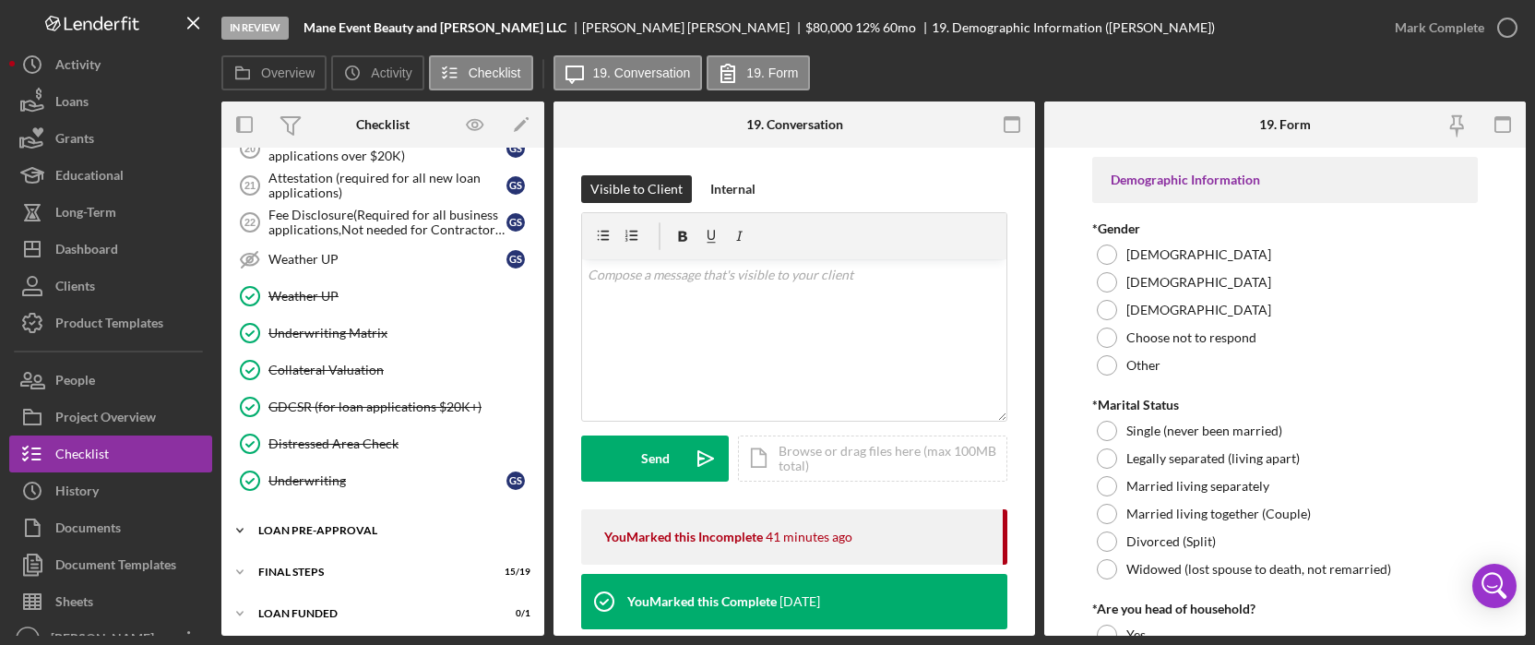
click at [384, 525] on div "LOAN PRE-APPROVAL" at bounding box center [389, 530] width 263 height 11
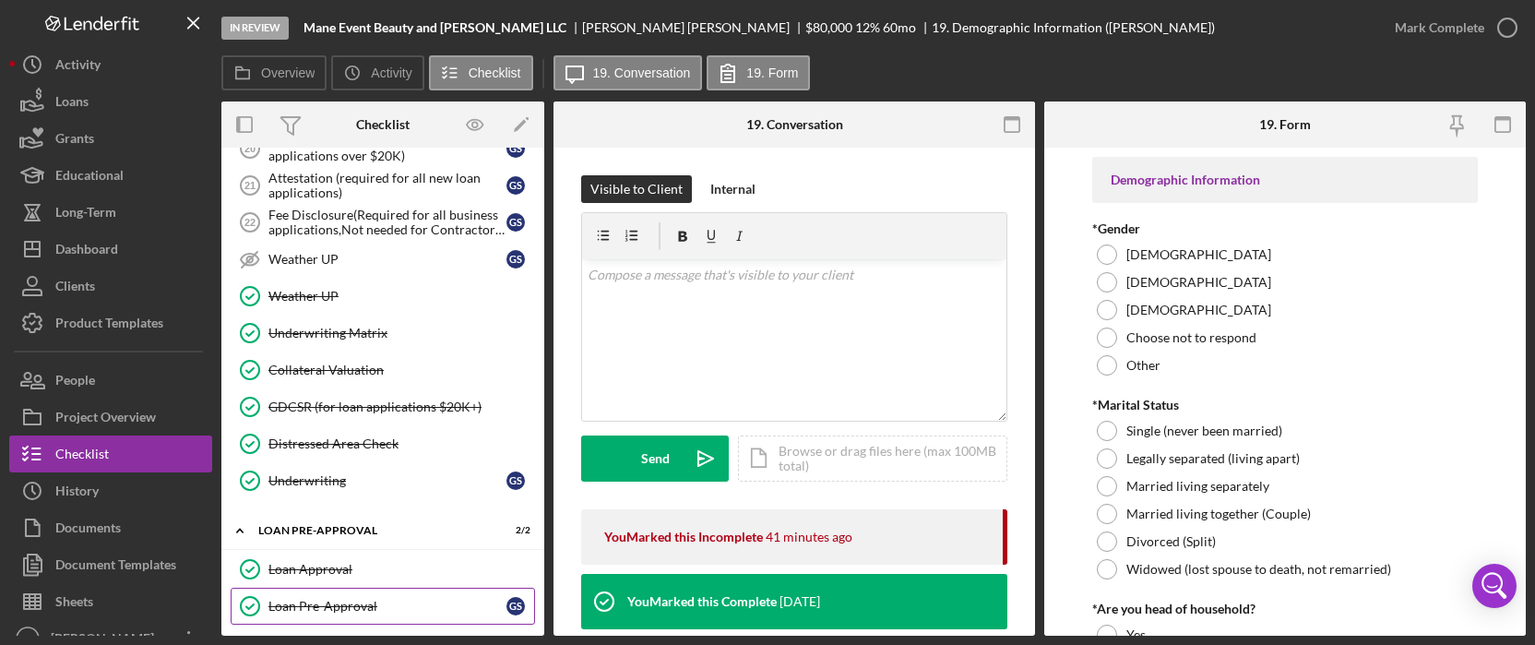
scroll to position [1006, 0]
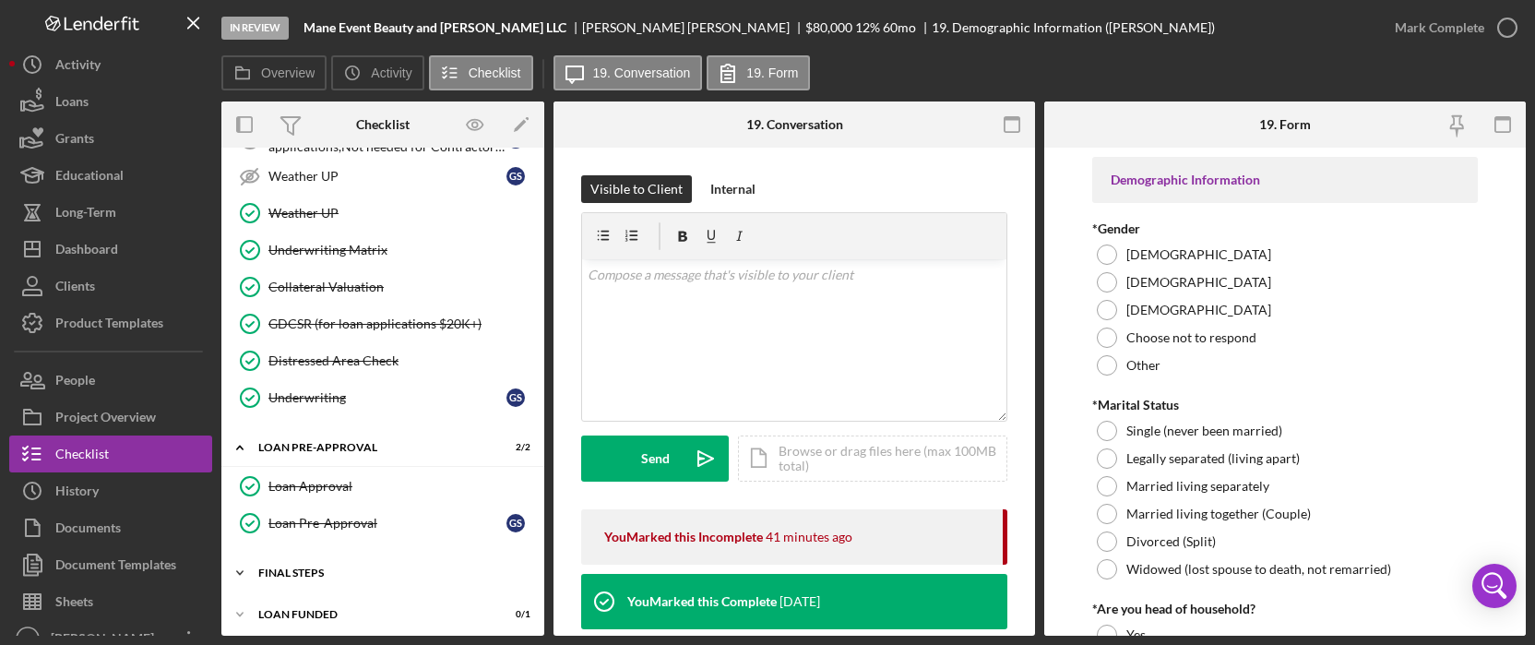
click at [353, 567] on div "FINAL STEPS" at bounding box center [389, 572] width 263 height 11
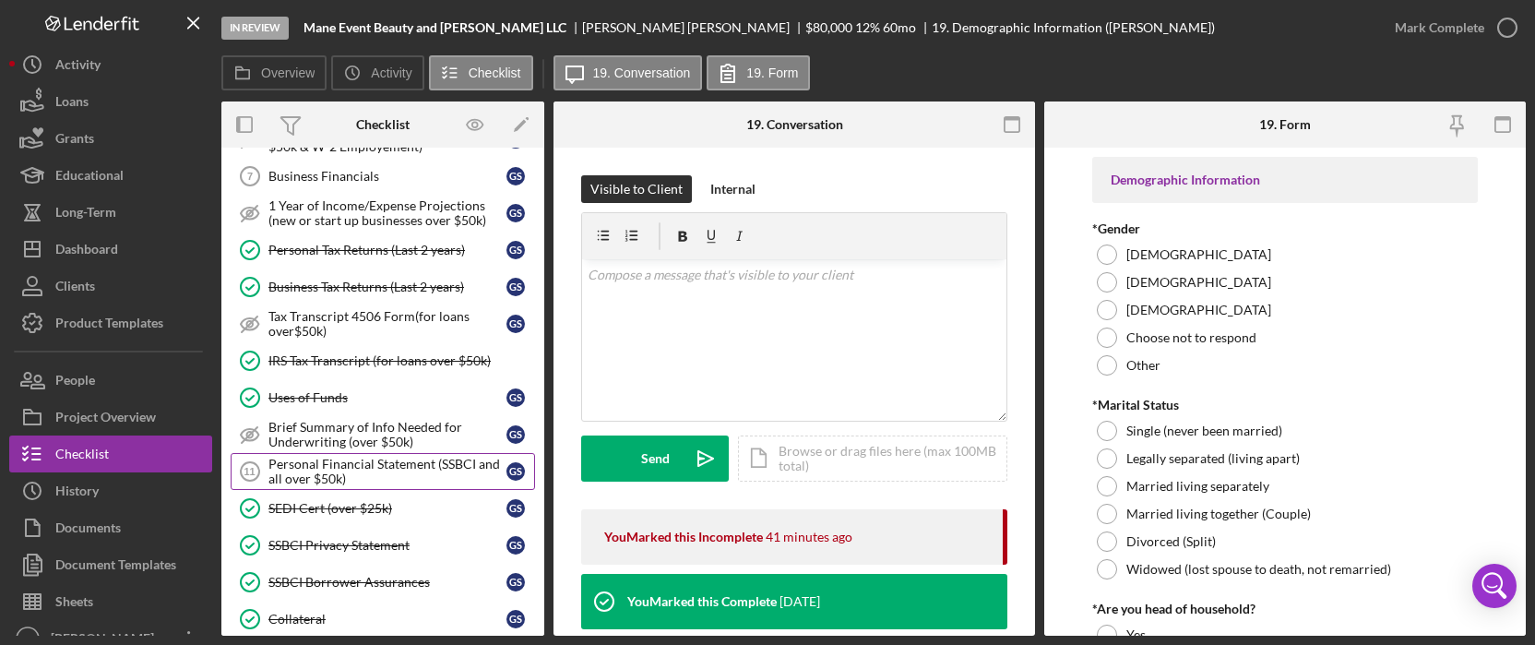
scroll to position [22, 0]
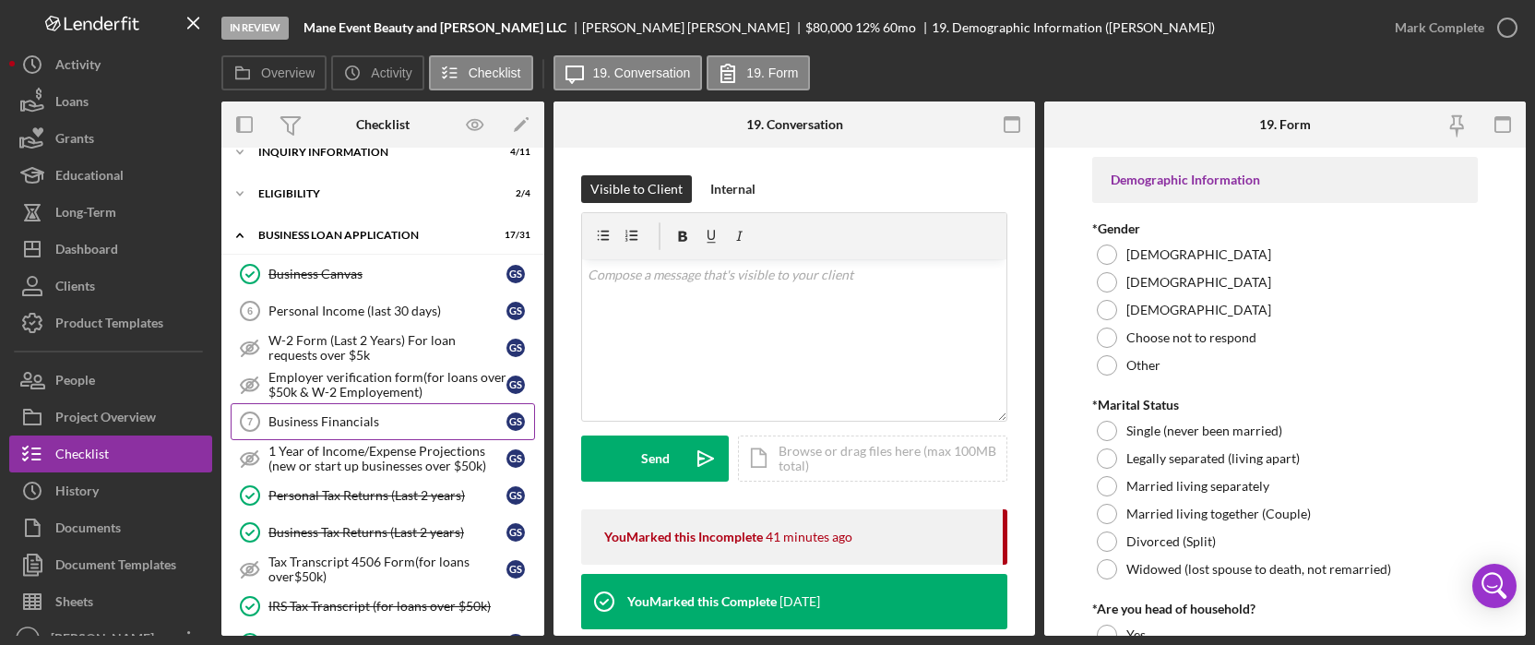
click at [324, 414] on div "Business Financials" at bounding box center [387, 421] width 238 height 15
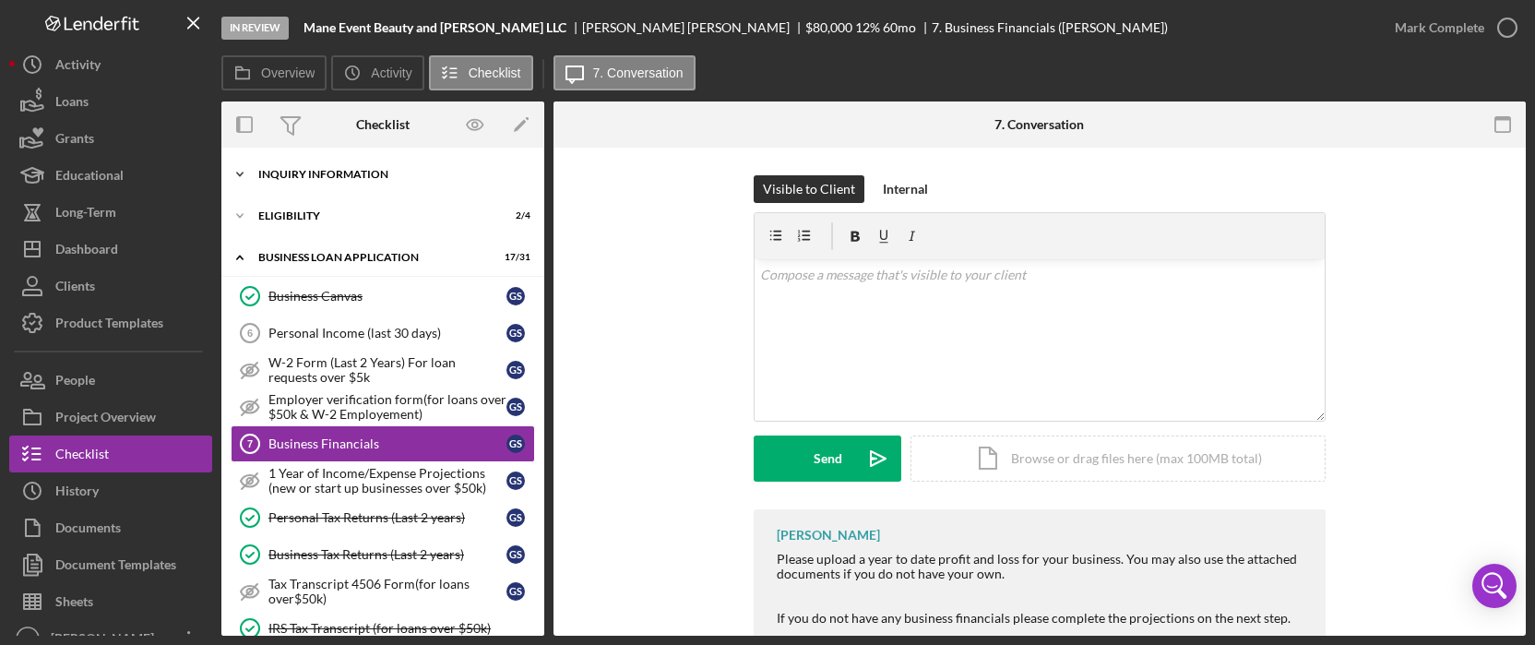
click at [344, 176] on div "INQUIRY INFORMATION" at bounding box center [389, 174] width 263 height 11
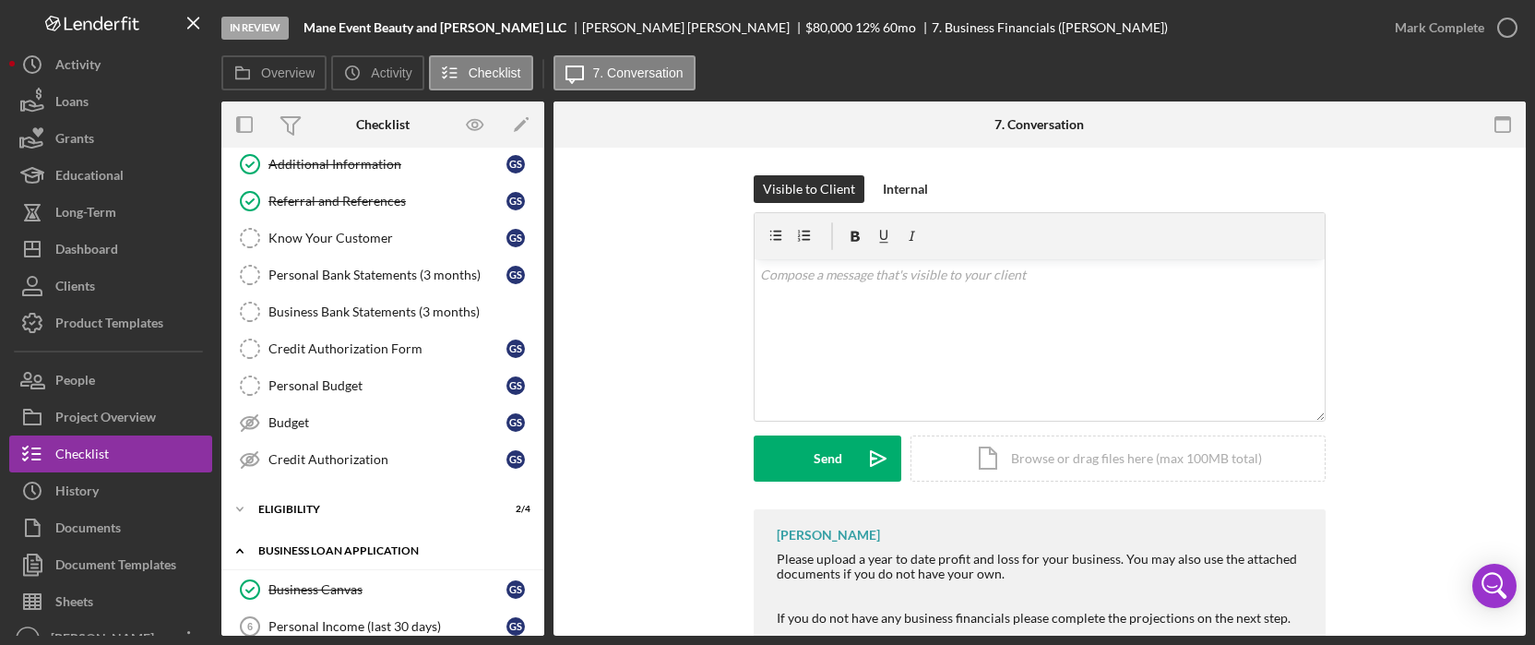
scroll to position [369, 0]
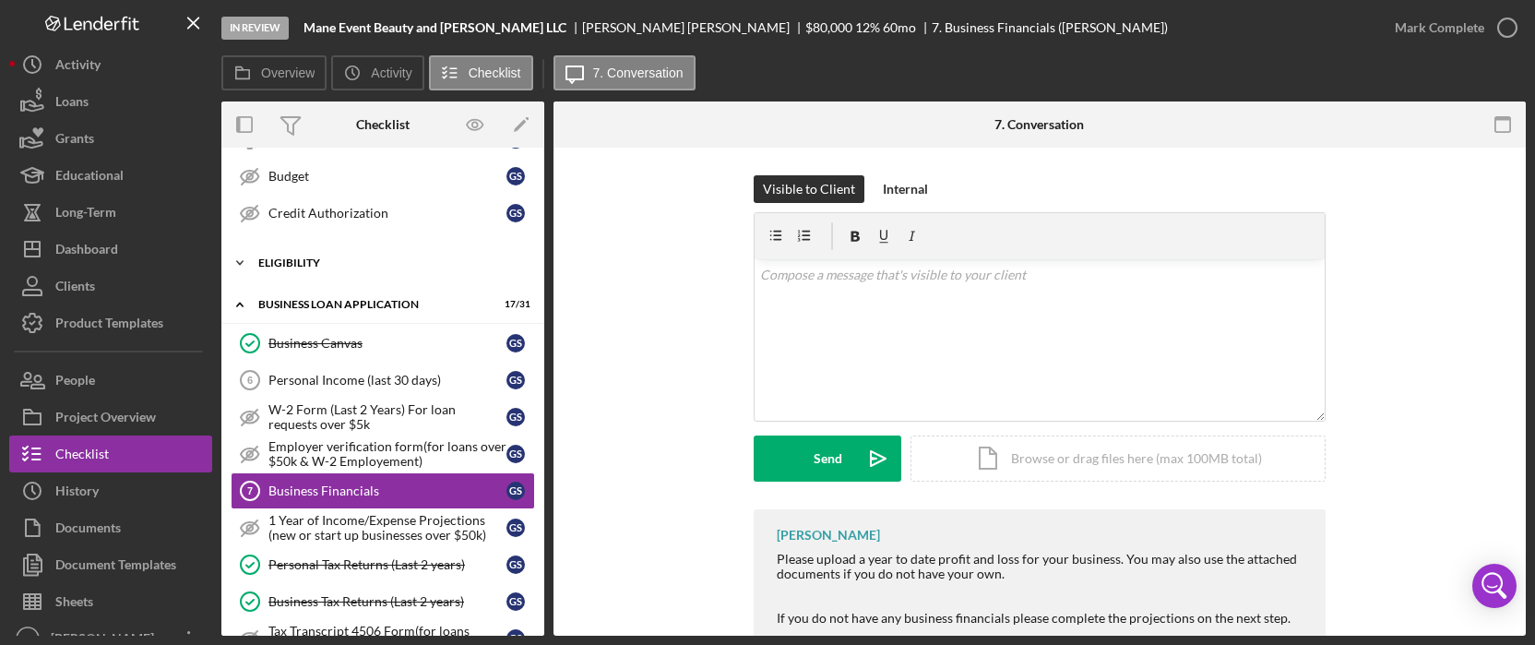
click at [330, 253] on div "Icon/Expander ELIGIBILITY 2 / 4" at bounding box center [382, 263] width 323 height 37
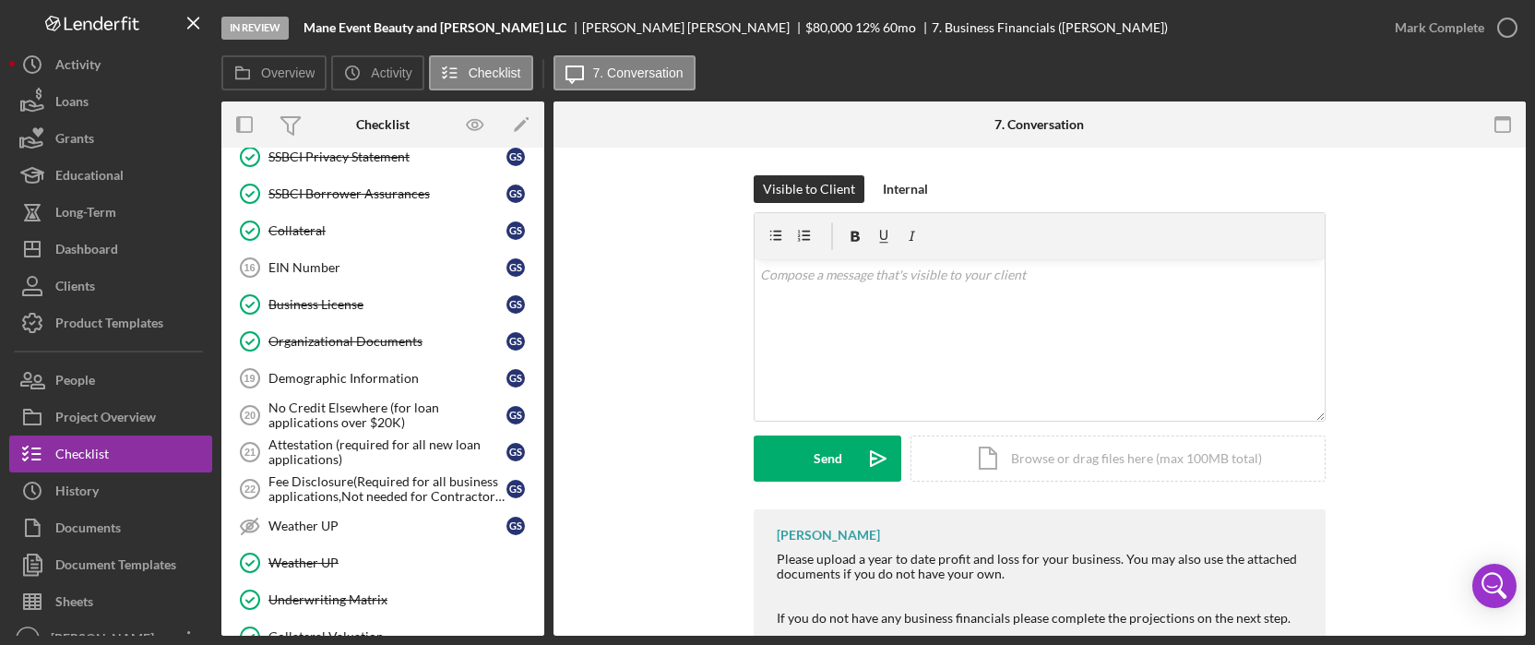
scroll to position [1353, 0]
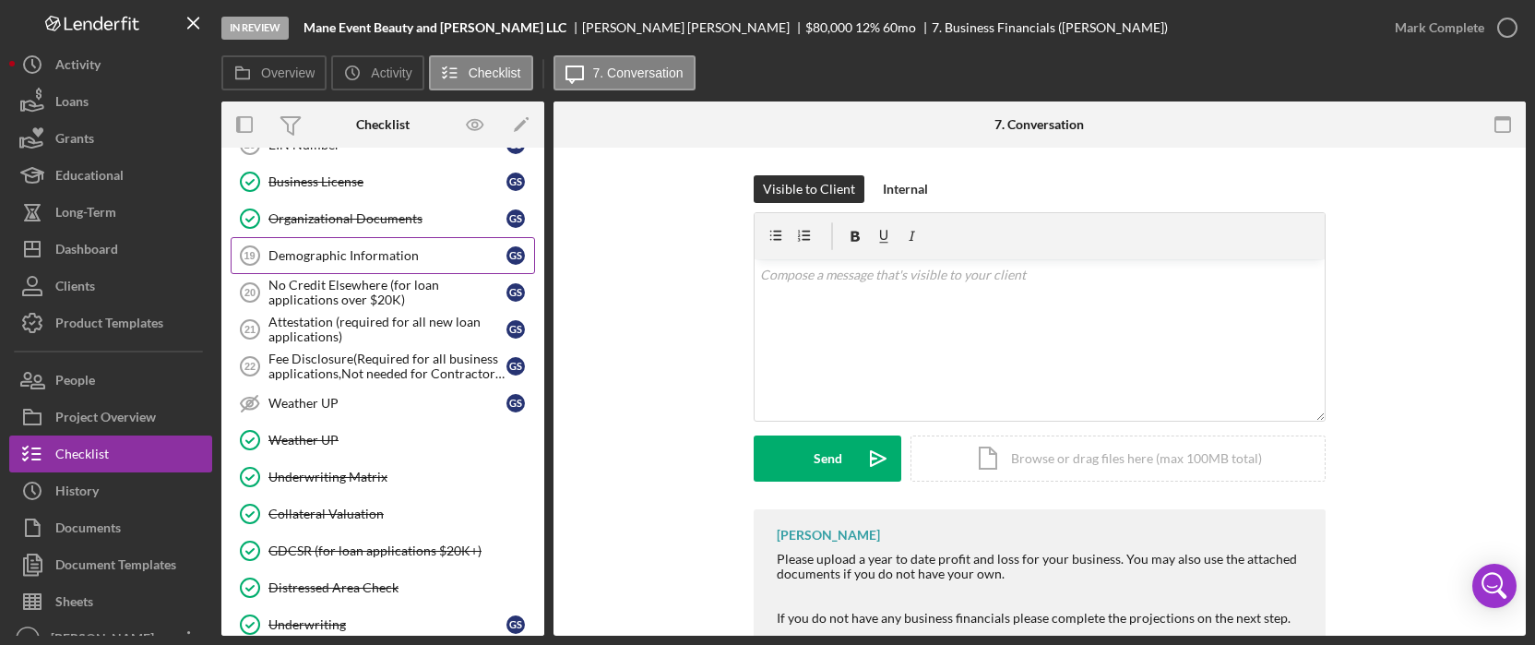
click at [383, 248] on div "Demographic Information" at bounding box center [387, 255] width 238 height 15
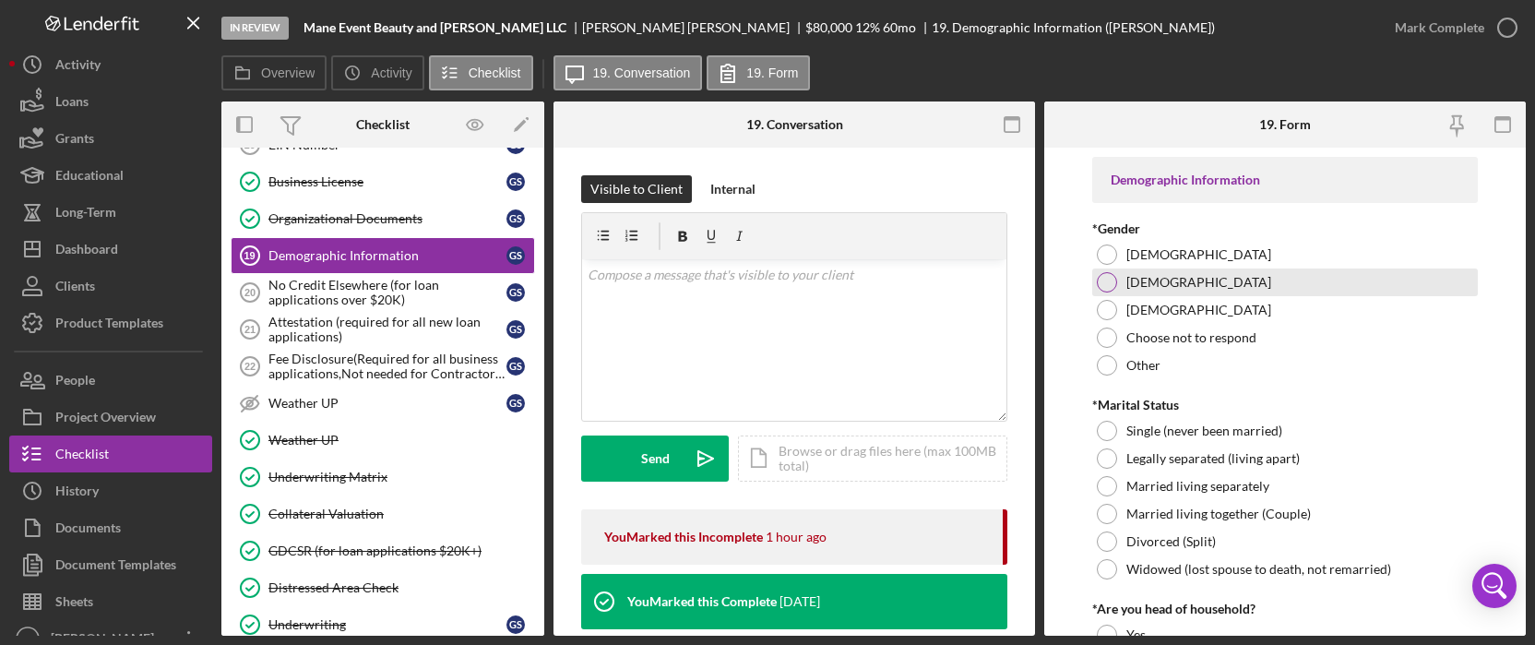
scroll to position [123, 0]
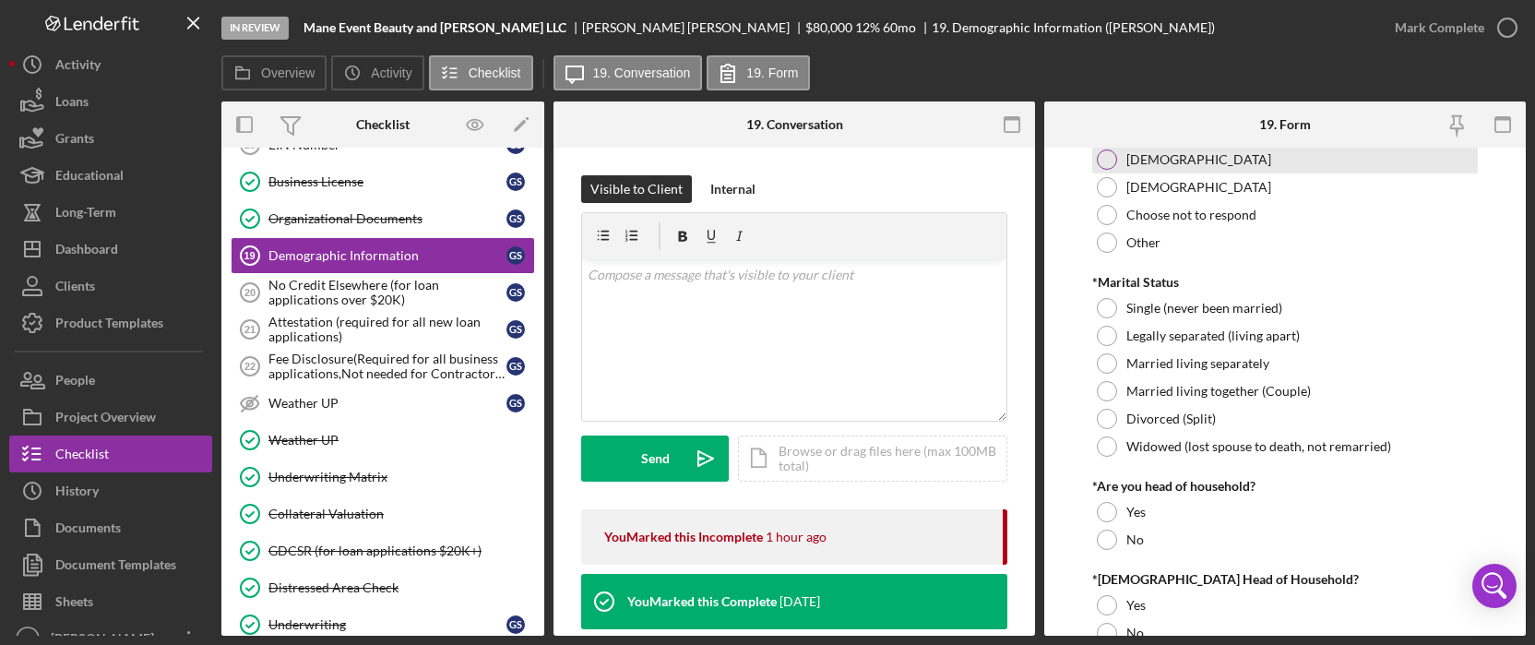
click at [1146, 159] on label "Male" at bounding box center [1199, 159] width 145 height 15
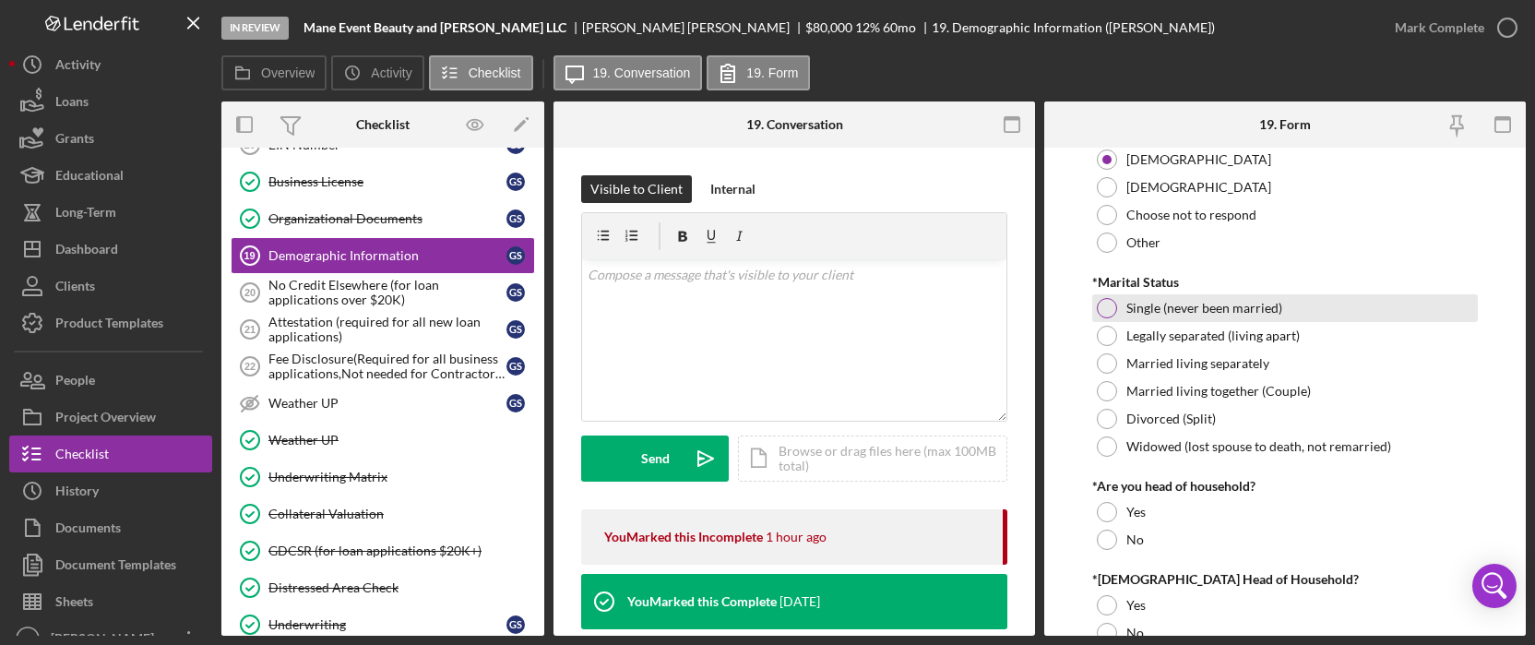
click at [1231, 298] on div "Single (never been married)" at bounding box center [1285, 308] width 386 height 28
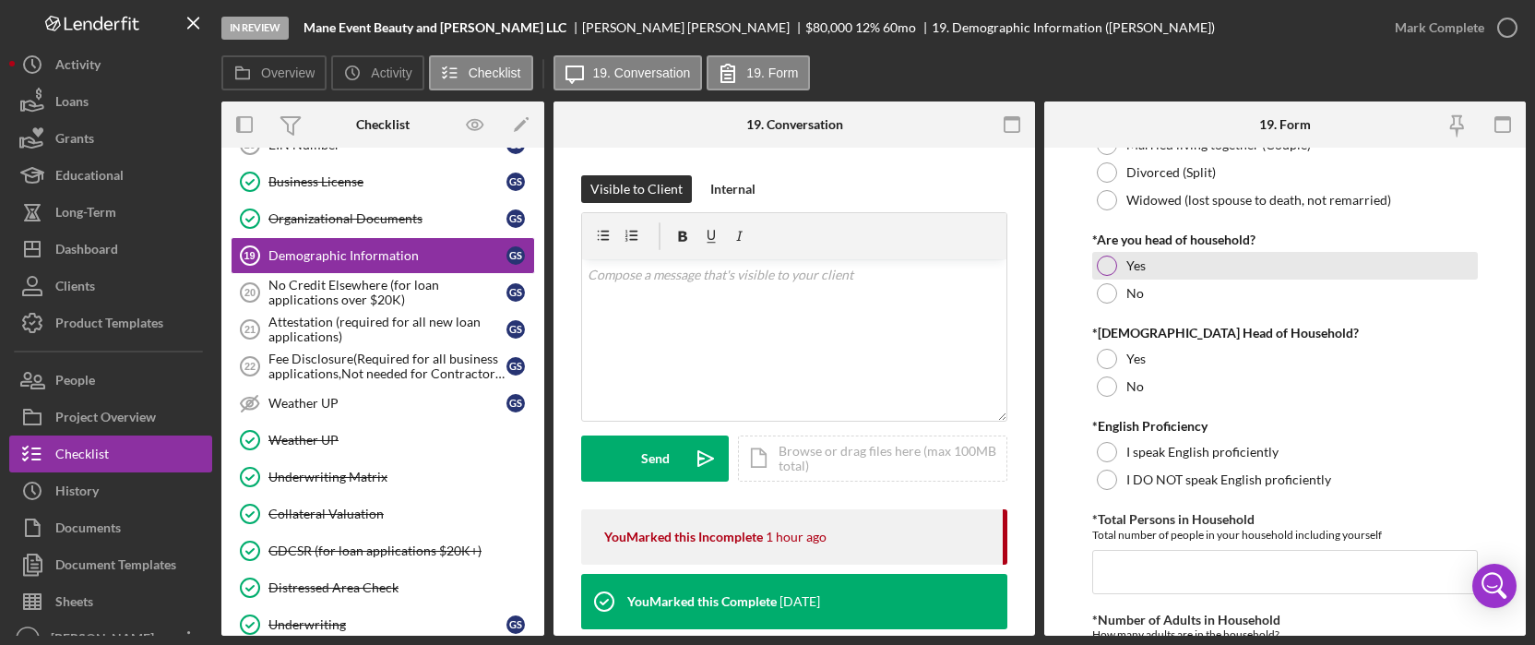
click at [1173, 272] on div "Yes" at bounding box center [1285, 266] width 386 height 28
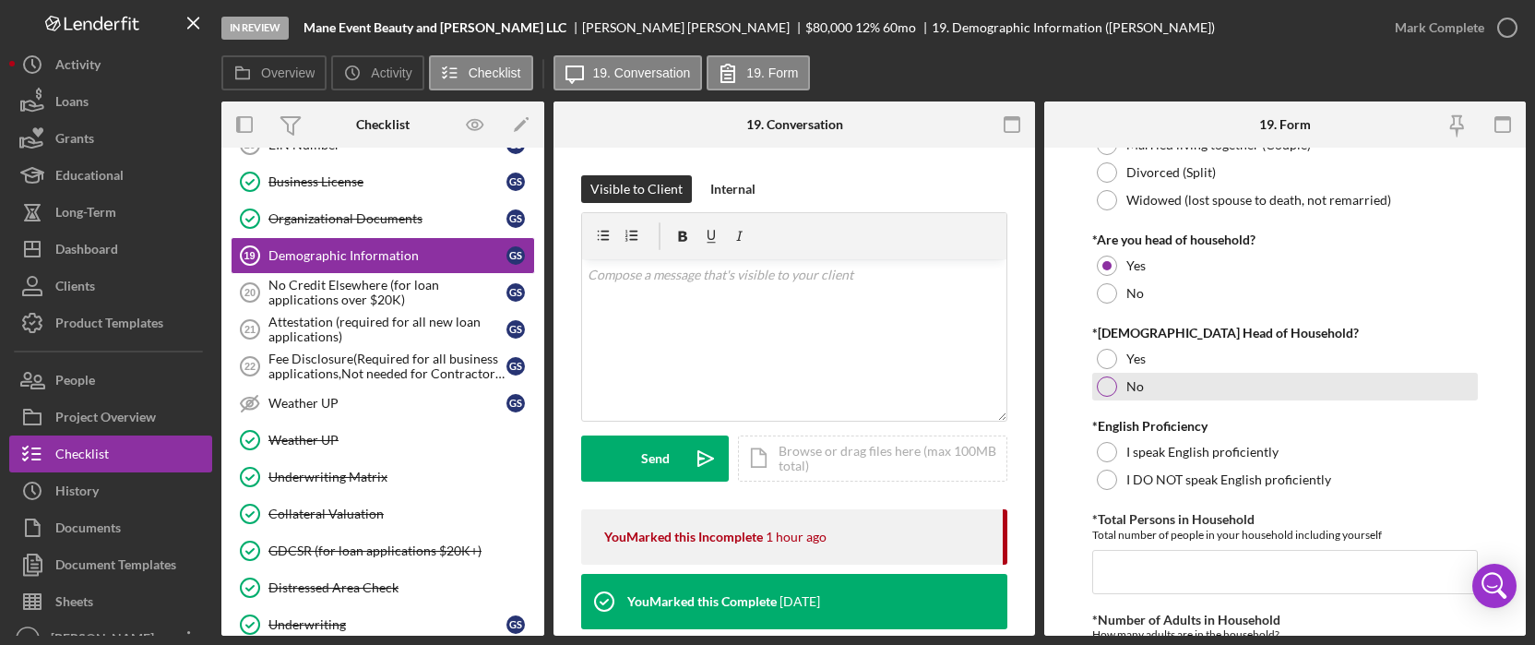
click at [1149, 389] on div "No" at bounding box center [1285, 387] width 386 height 28
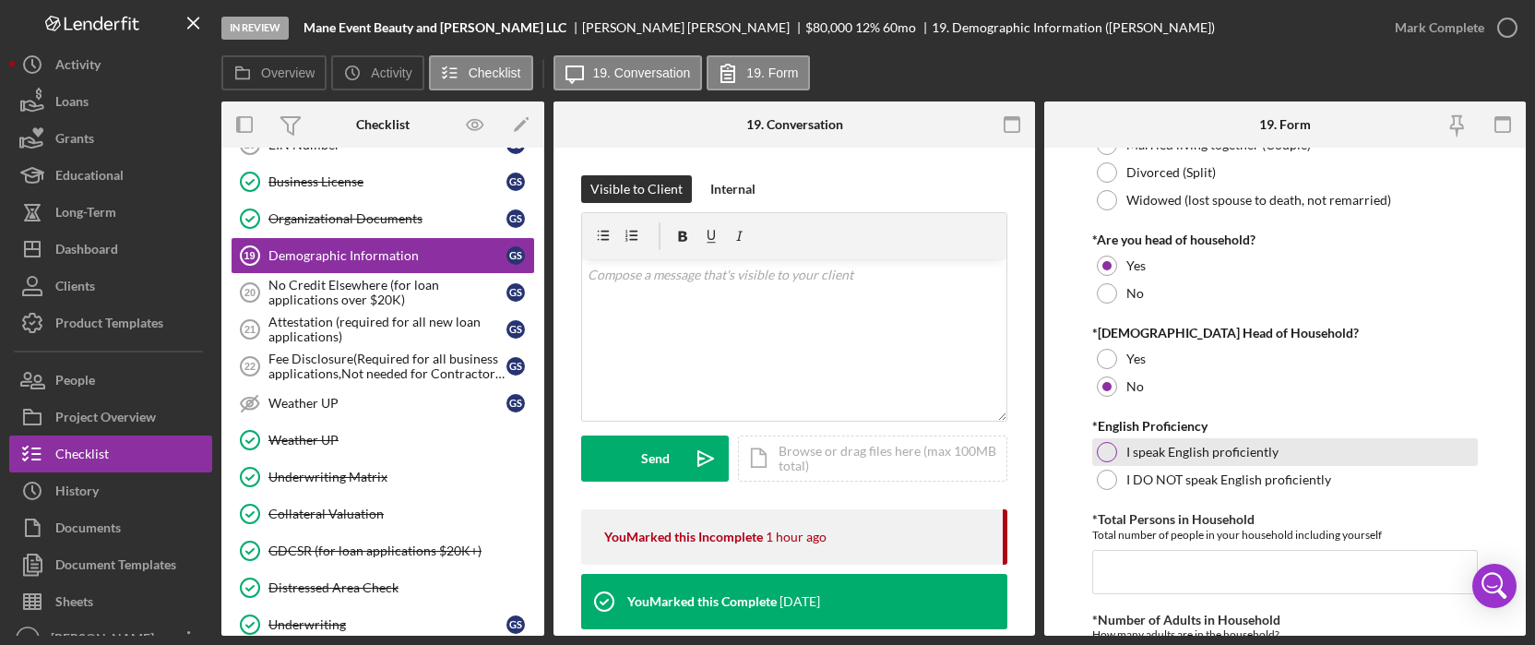
click at [1180, 453] on label "I speak English proficiently" at bounding box center [1203, 452] width 152 height 15
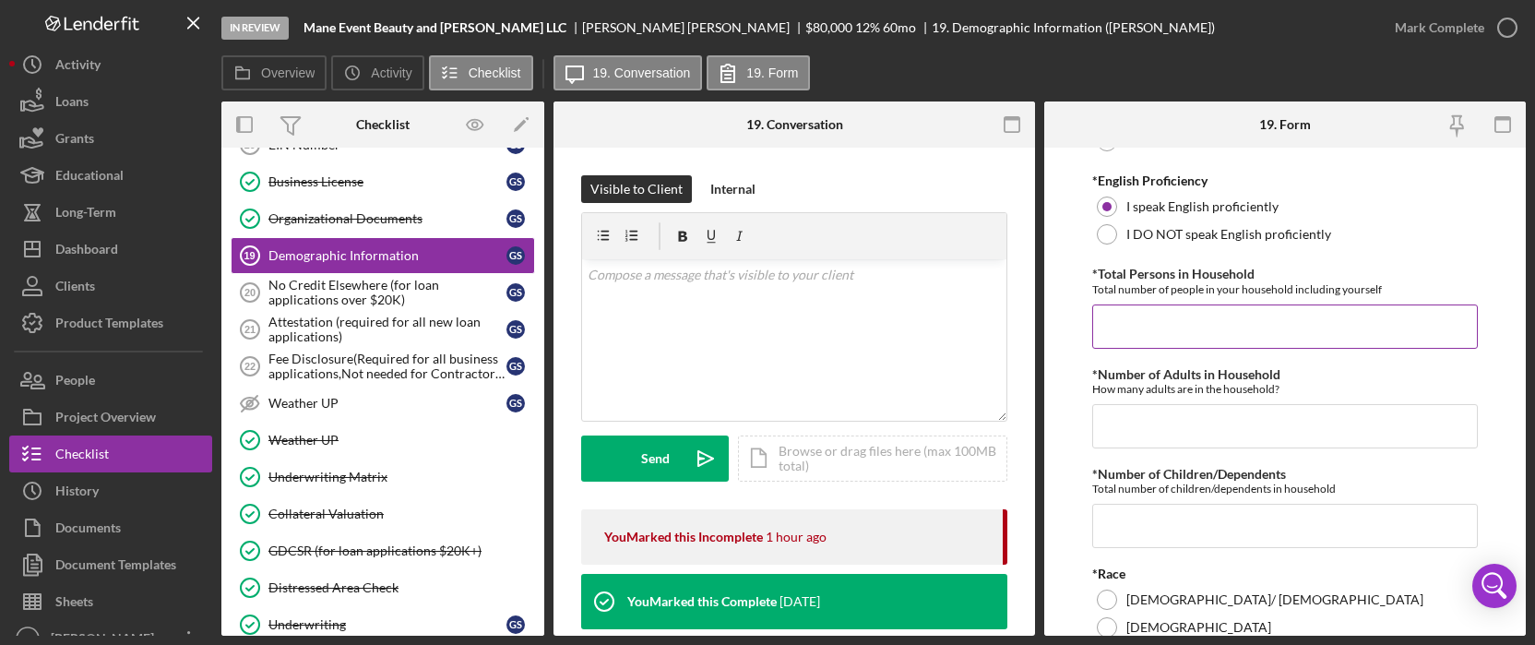
click at [1175, 327] on input "*Total Persons in Household" at bounding box center [1285, 326] width 386 height 44
type input "1"
type input "4"
click at [1200, 421] on input "*Number of Adults in Household" at bounding box center [1285, 426] width 386 height 44
type input "2"
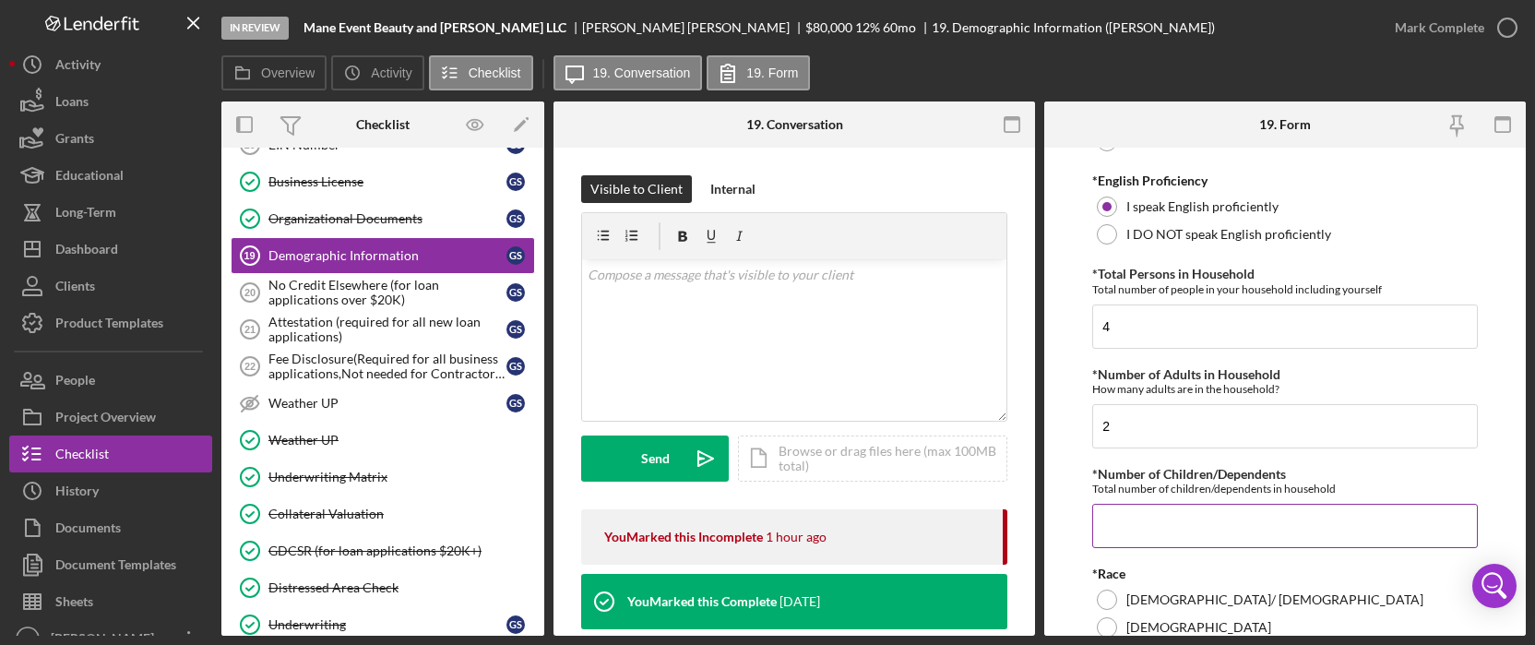
click at [1127, 517] on input "*Number of Children/Dependents" at bounding box center [1285, 526] width 386 height 44
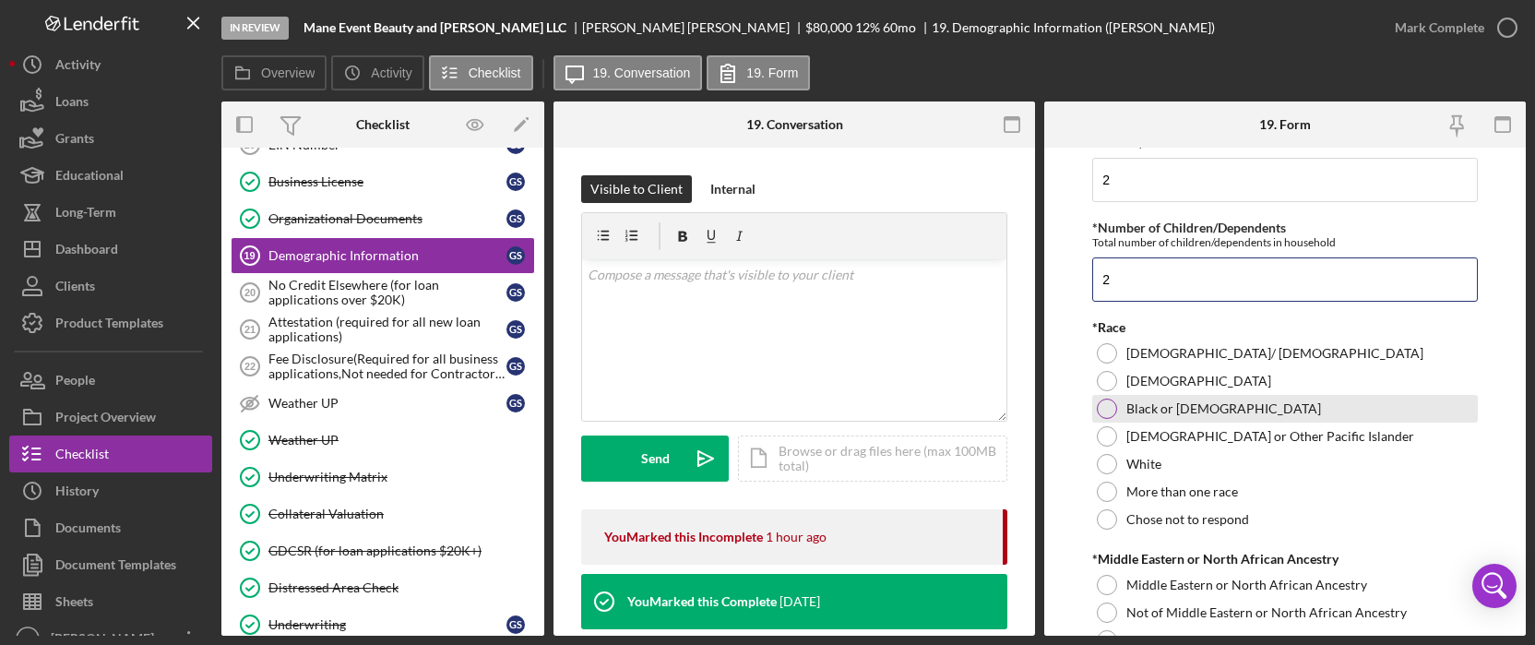
type input "2"
click at [1211, 405] on label "Black or African American" at bounding box center [1224, 408] width 195 height 15
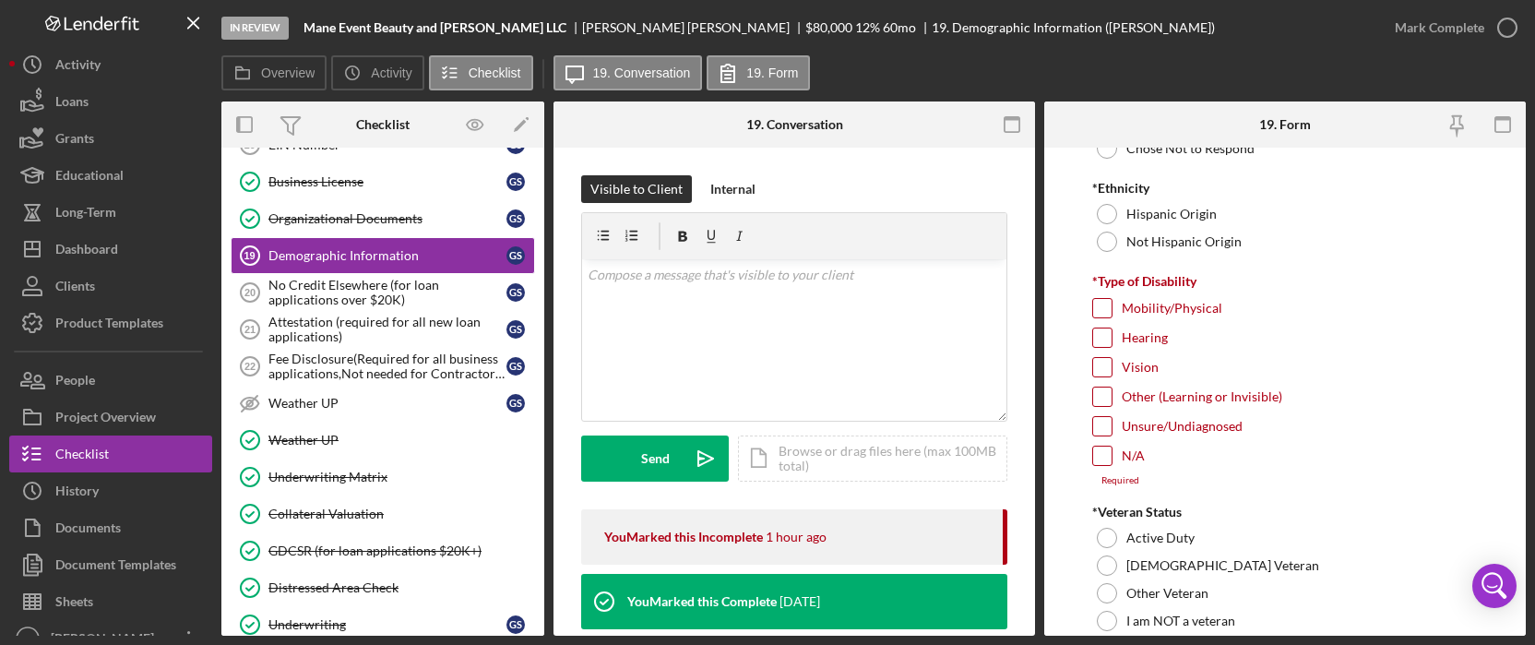
scroll to position [1107, 0]
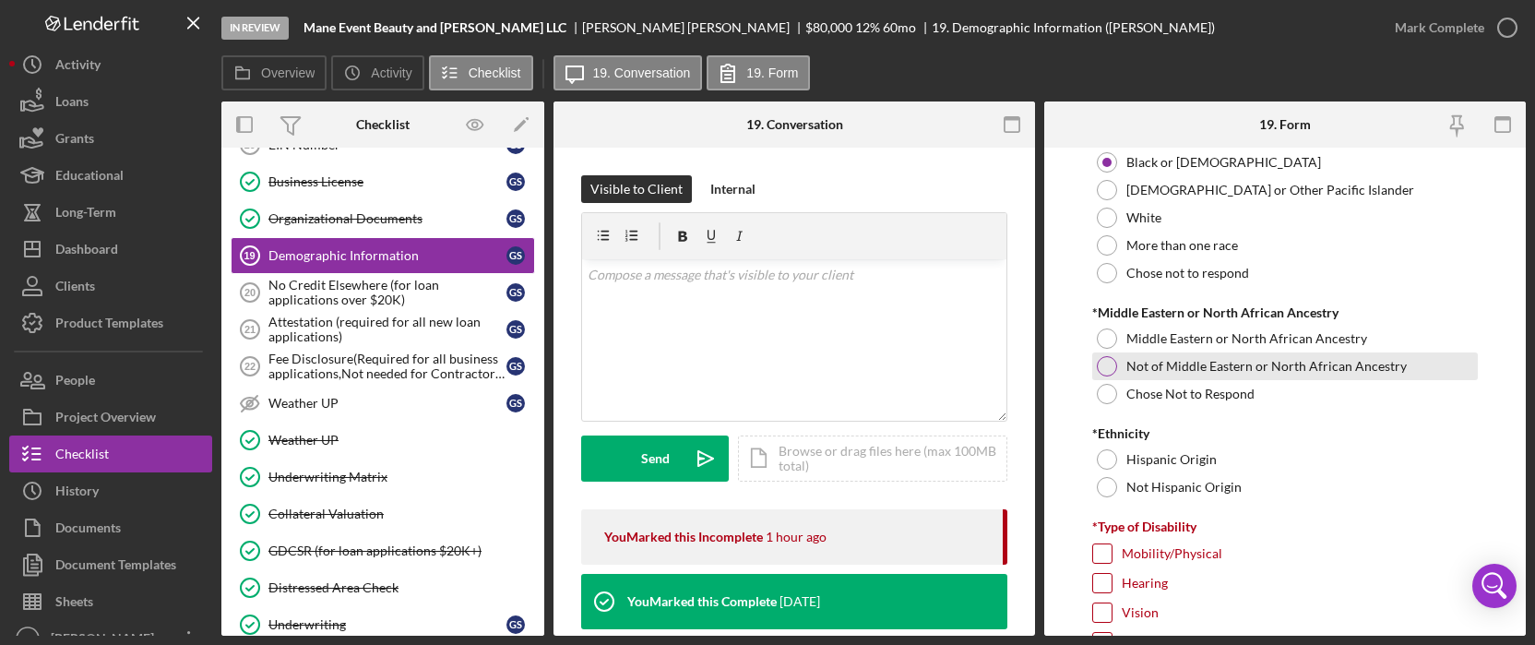
click at [1316, 368] on label "Not of Middle Eastern or North African Ancestry" at bounding box center [1267, 366] width 280 height 15
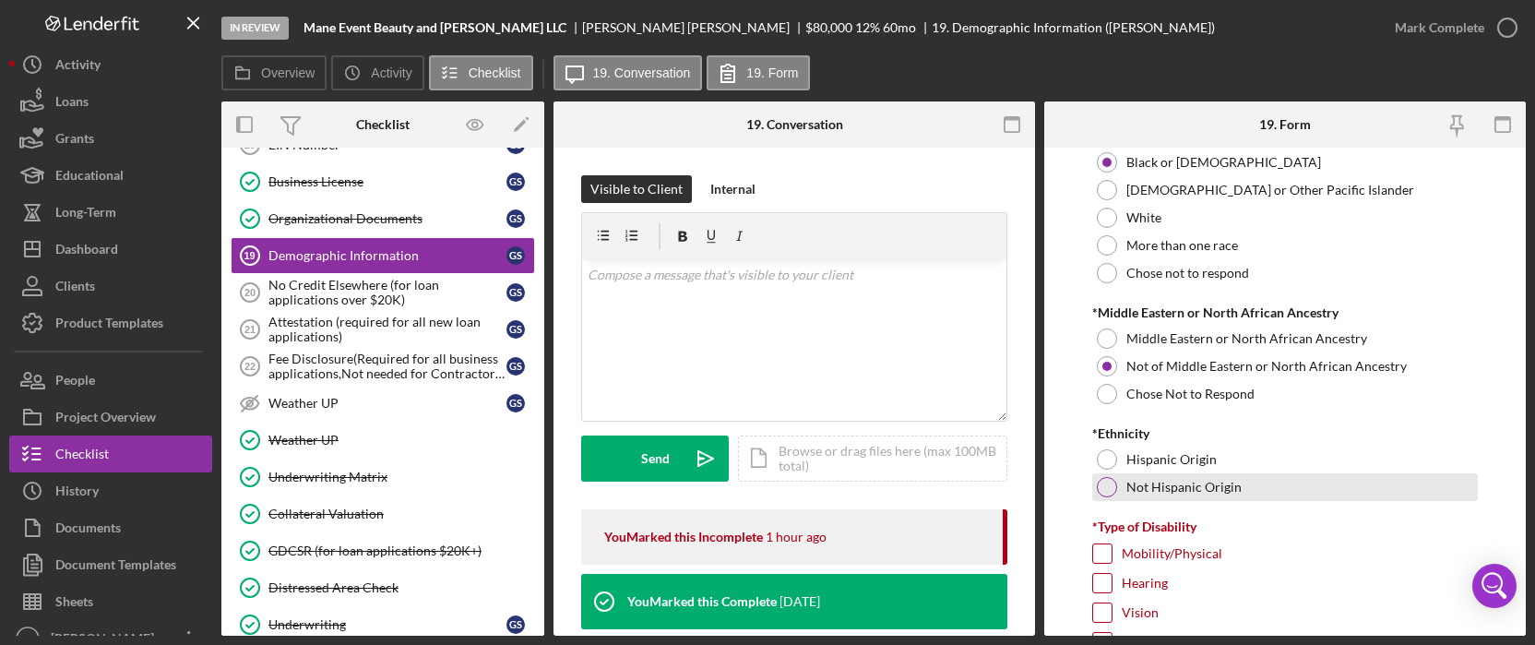
click at [1268, 476] on div "Not Hispanic Origin" at bounding box center [1285, 487] width 386 height 28
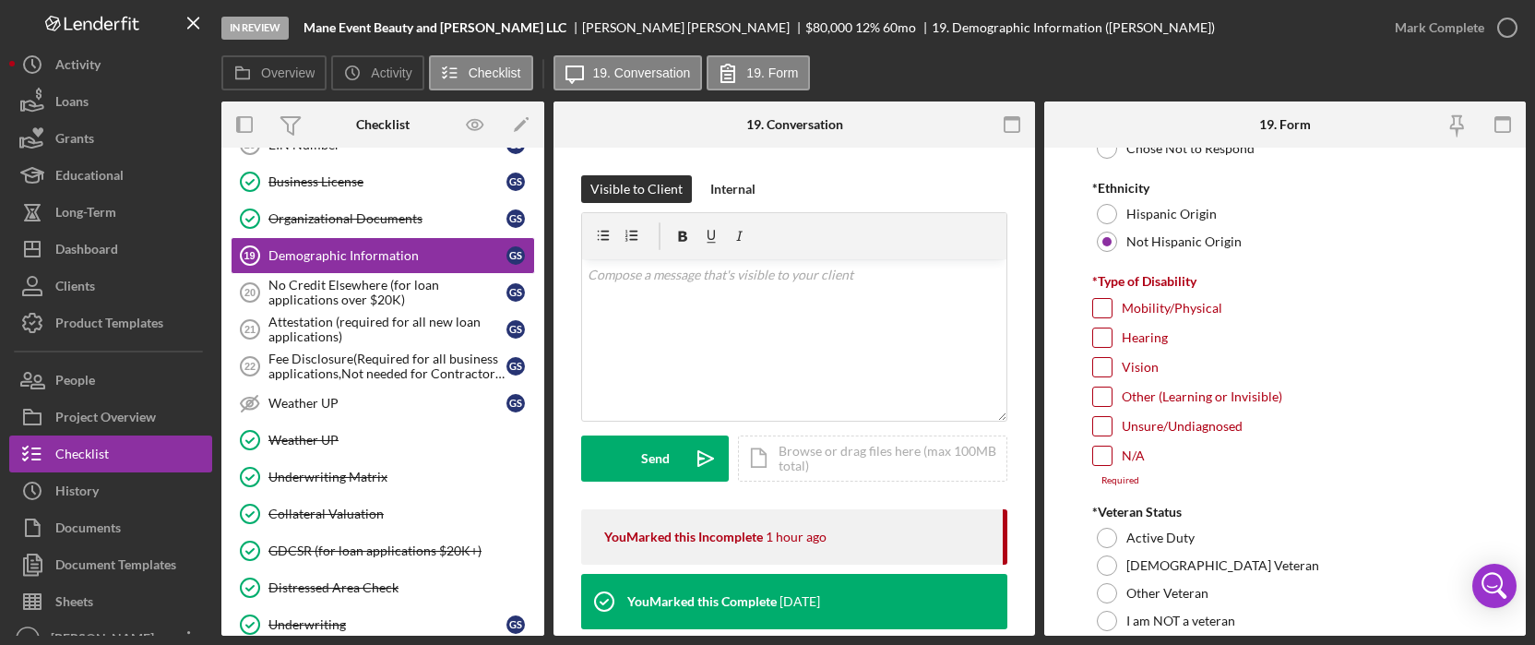
click at [1107, 452] on input "N/A" at bounding box center [1102, 456] width 18 height 18
checkbox input "true"
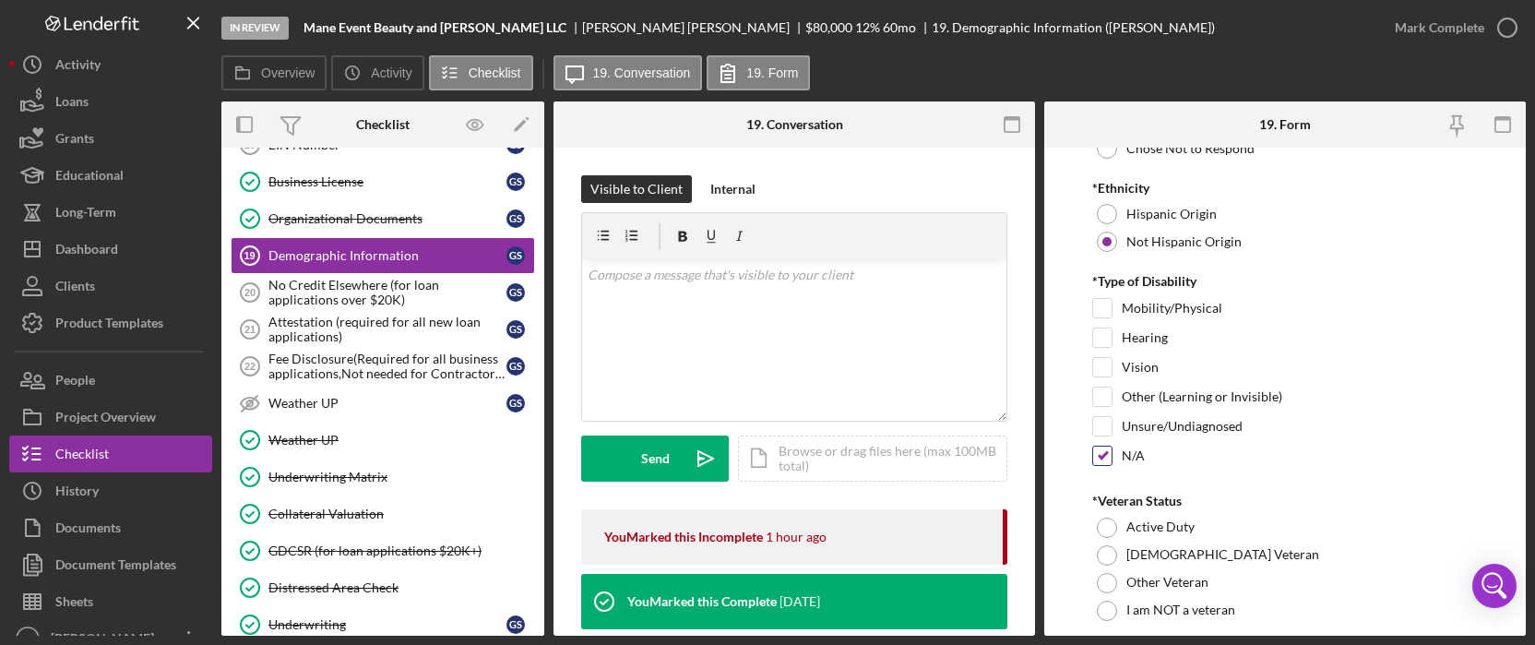
scroll to position [1476, 0]
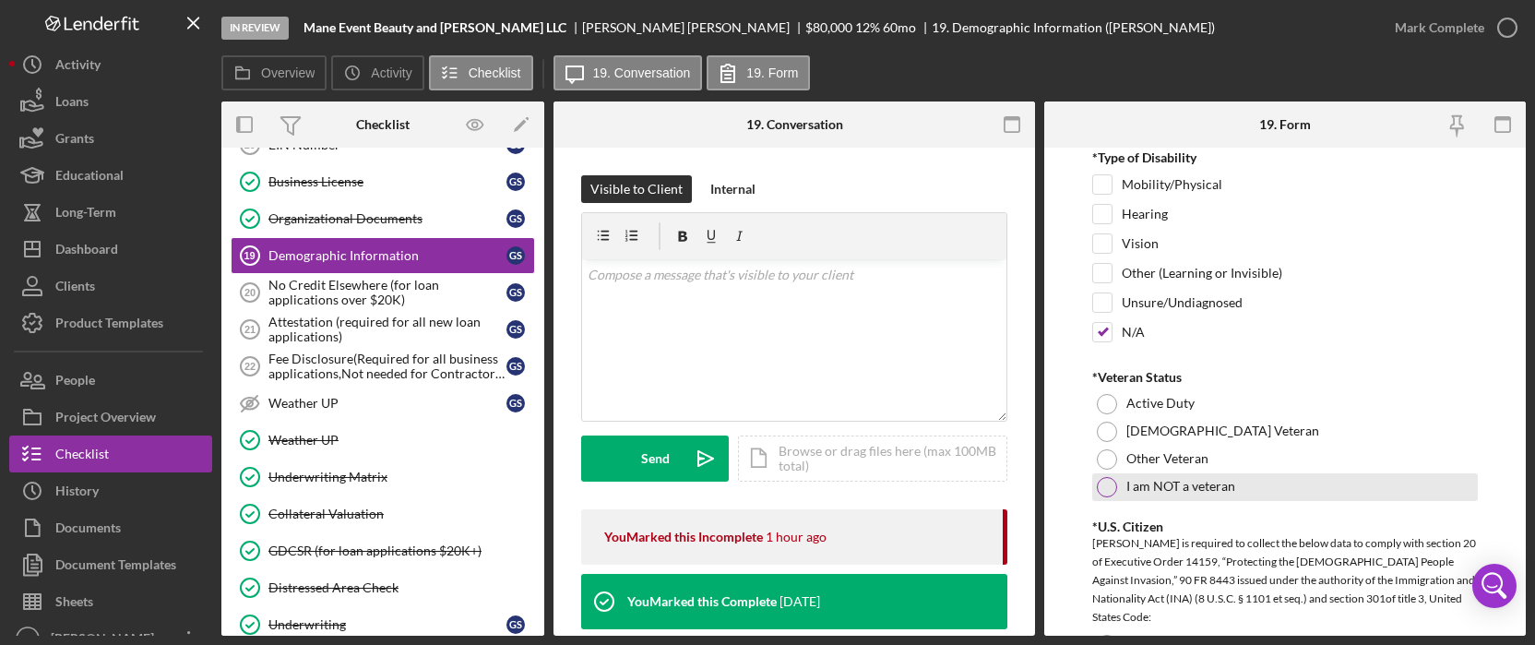
click at [1222, 487] on label "I am NOT a veteran" at bounding box center [1181, 486] width 109 height 15
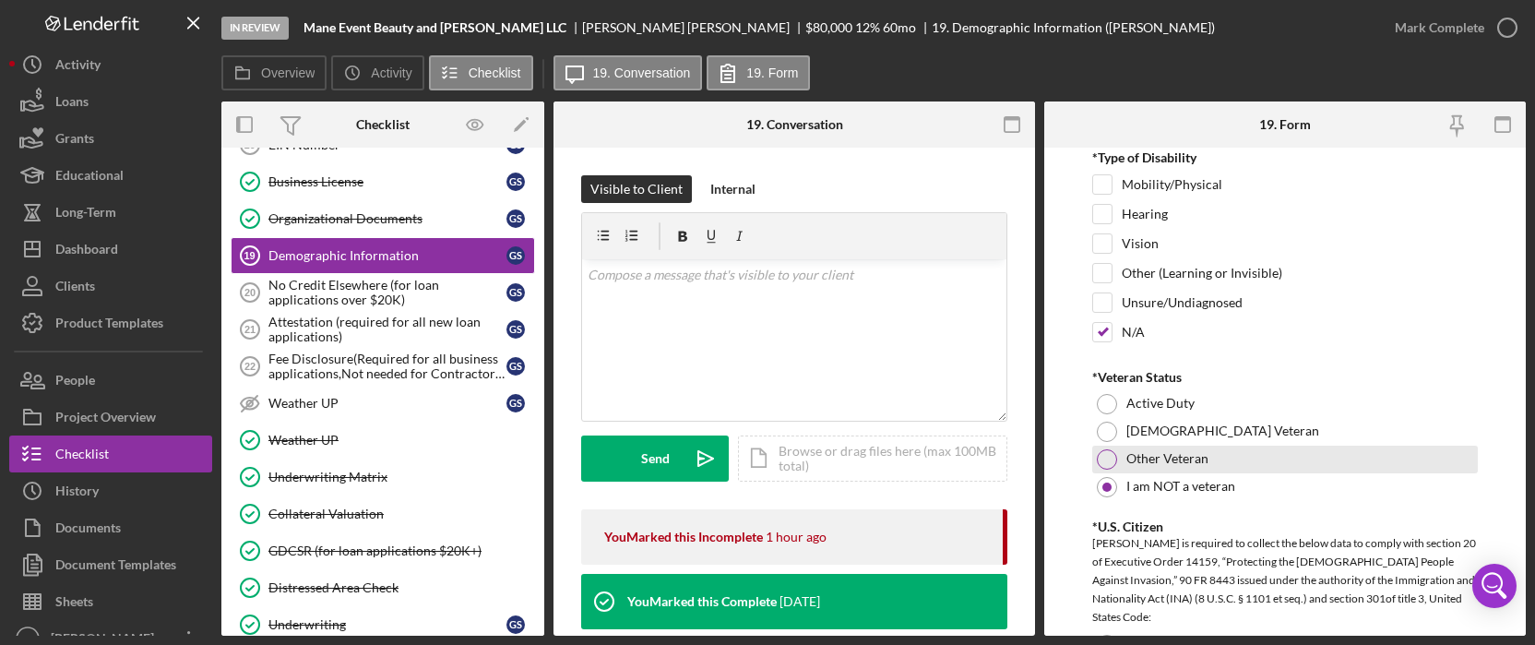
scroll to position [1722, 0]
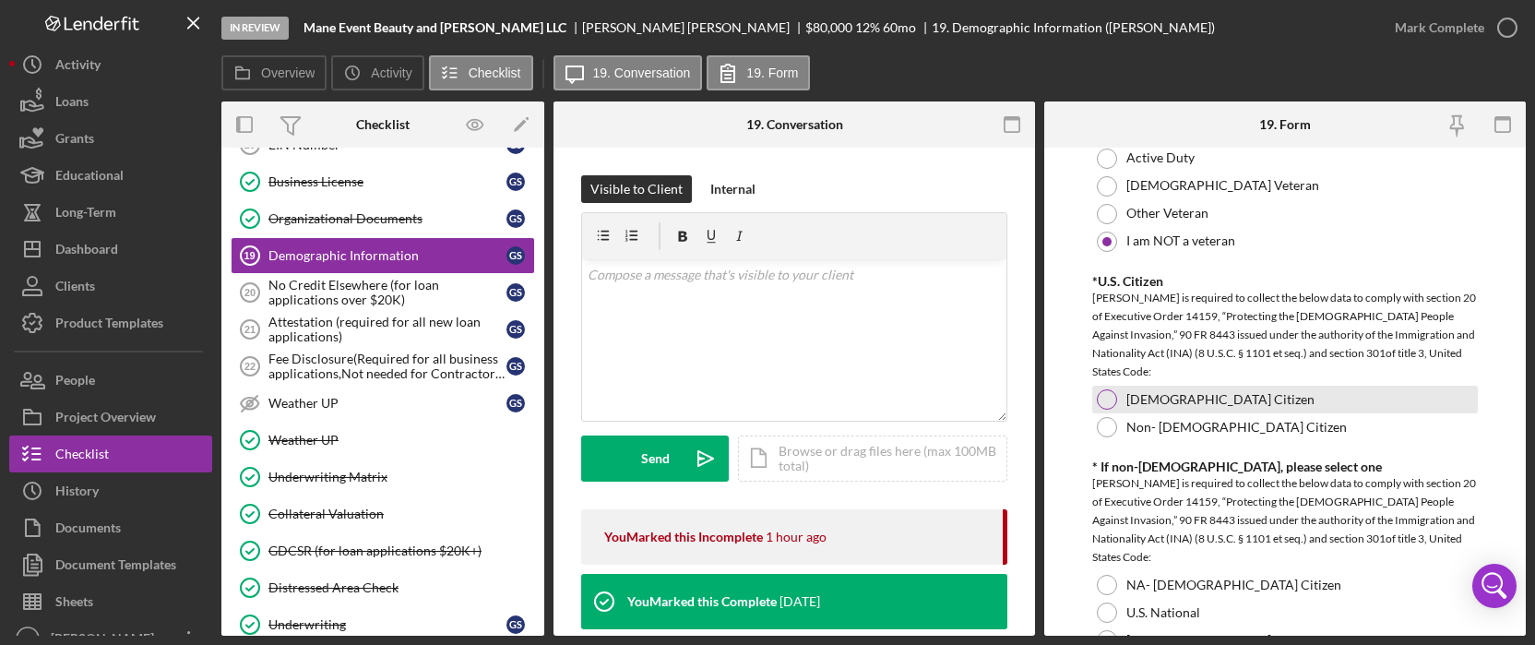
click at [1199, 401] on div "US Citizen" at bounding box center [1285, 400] width 386 height 28
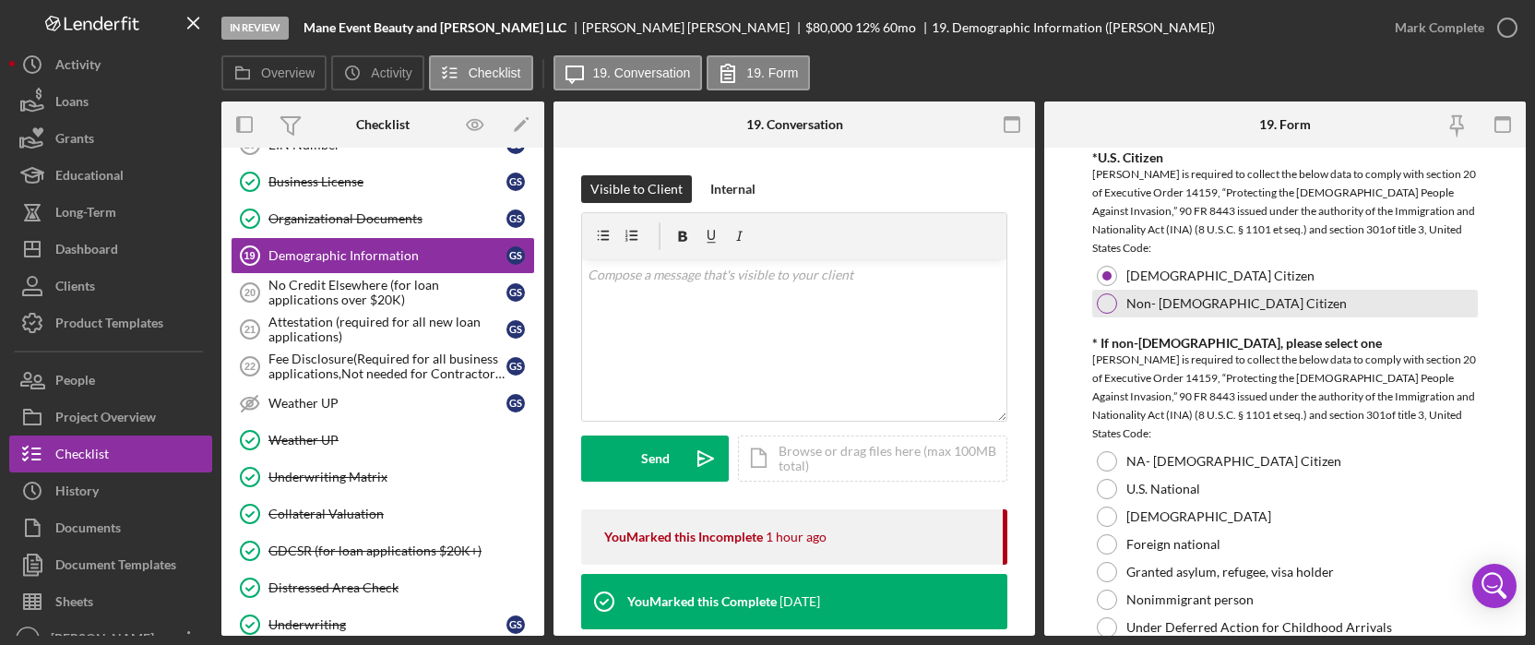
scroll to position [1968, 0]
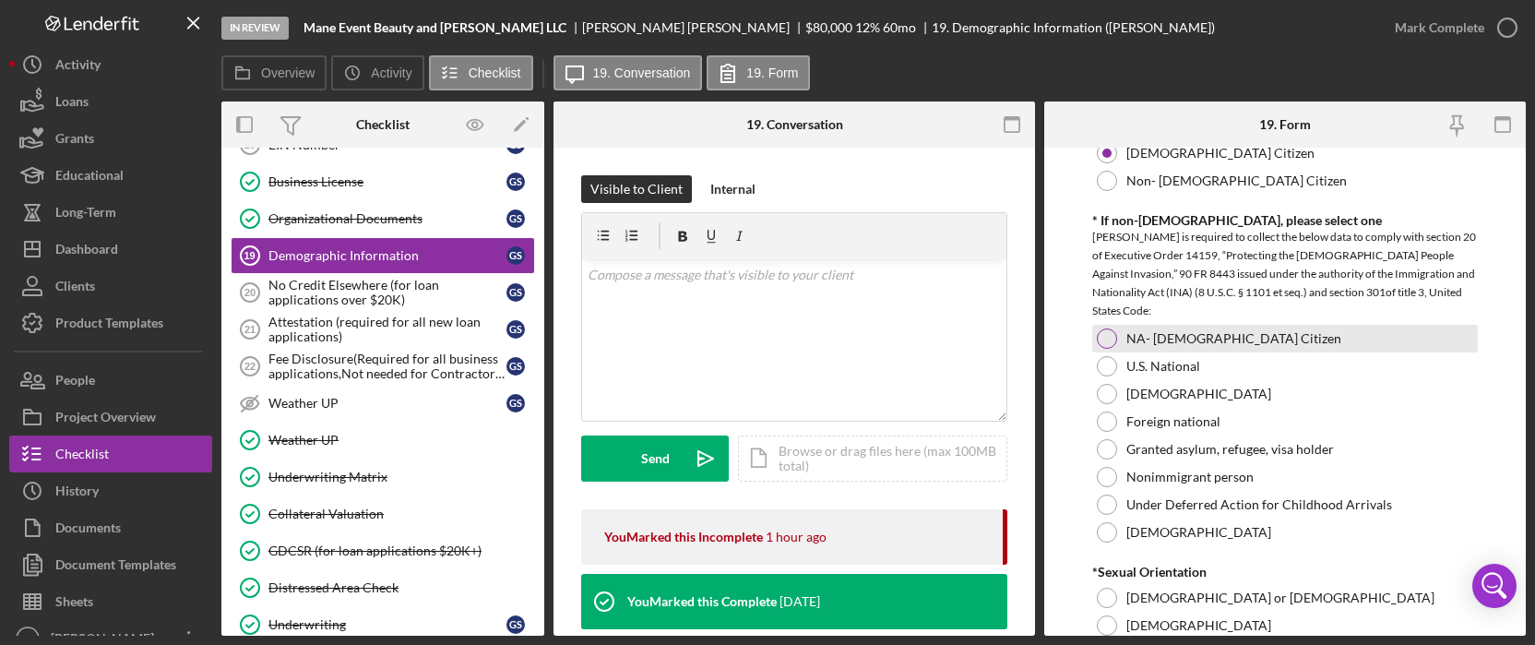
click at [1225, 344] on div "NA- US Citizen" at bounding box center [1285, 339] width 386 height 28
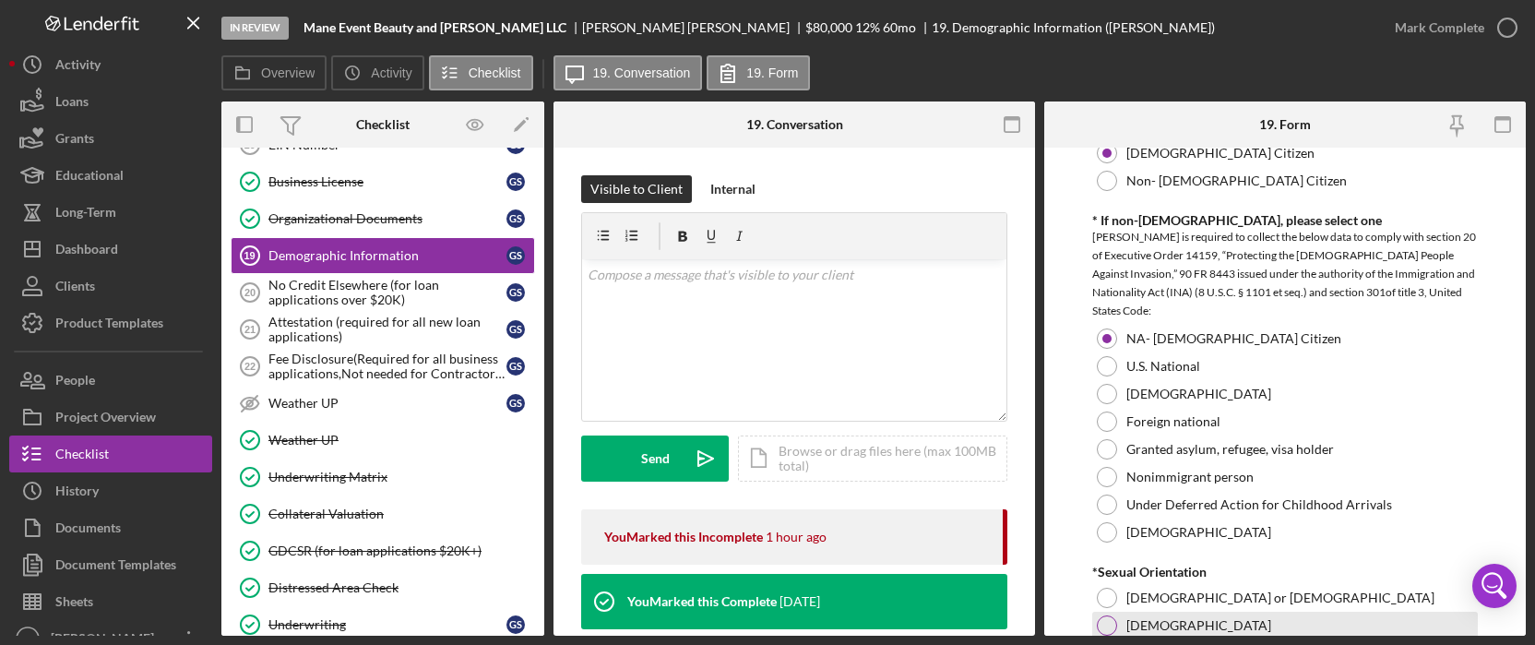
scroll to position [2214, 0]
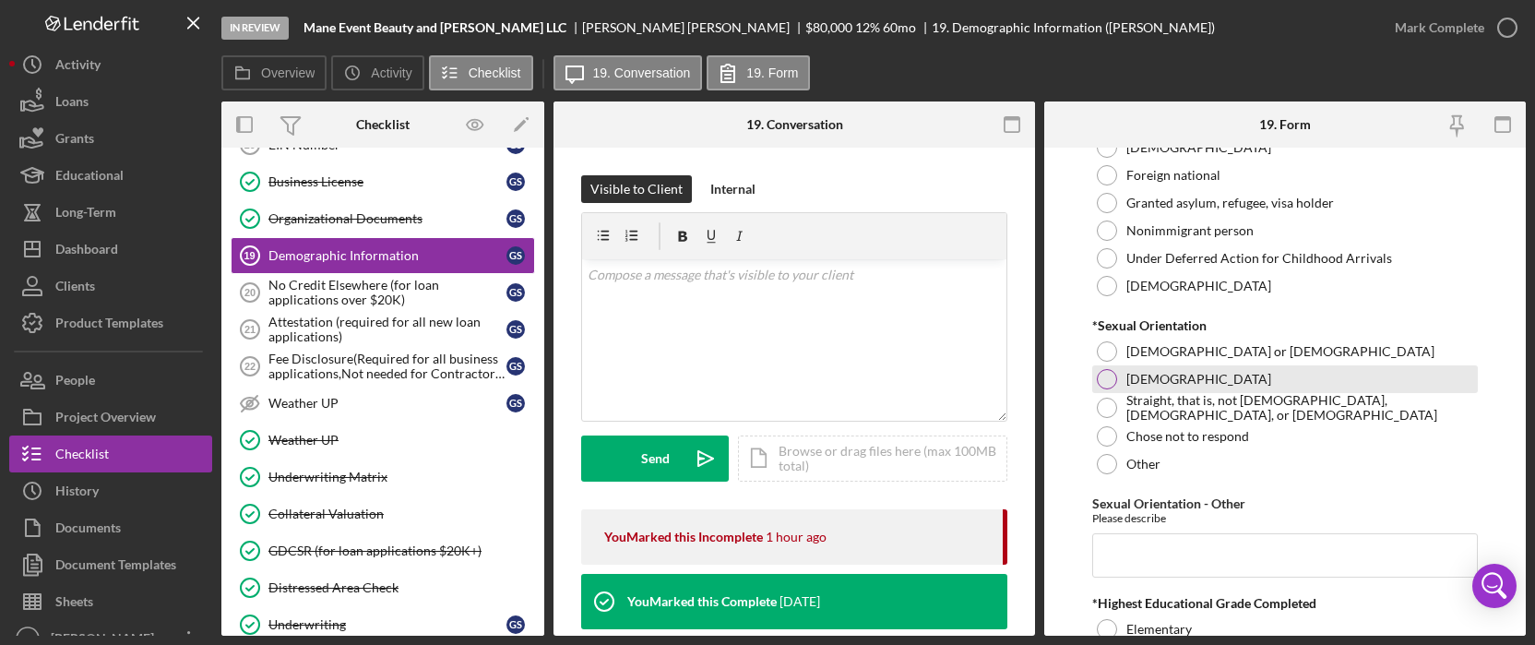
click at [1206, 379] on div "Bisexual" at bounding box center [1285, 379] width 386 height 28
click at [1184, 409] on label "Straight, that is, not gay, lesbian, or bisexual" at bounding box center [1300, 408] width 347 height 30
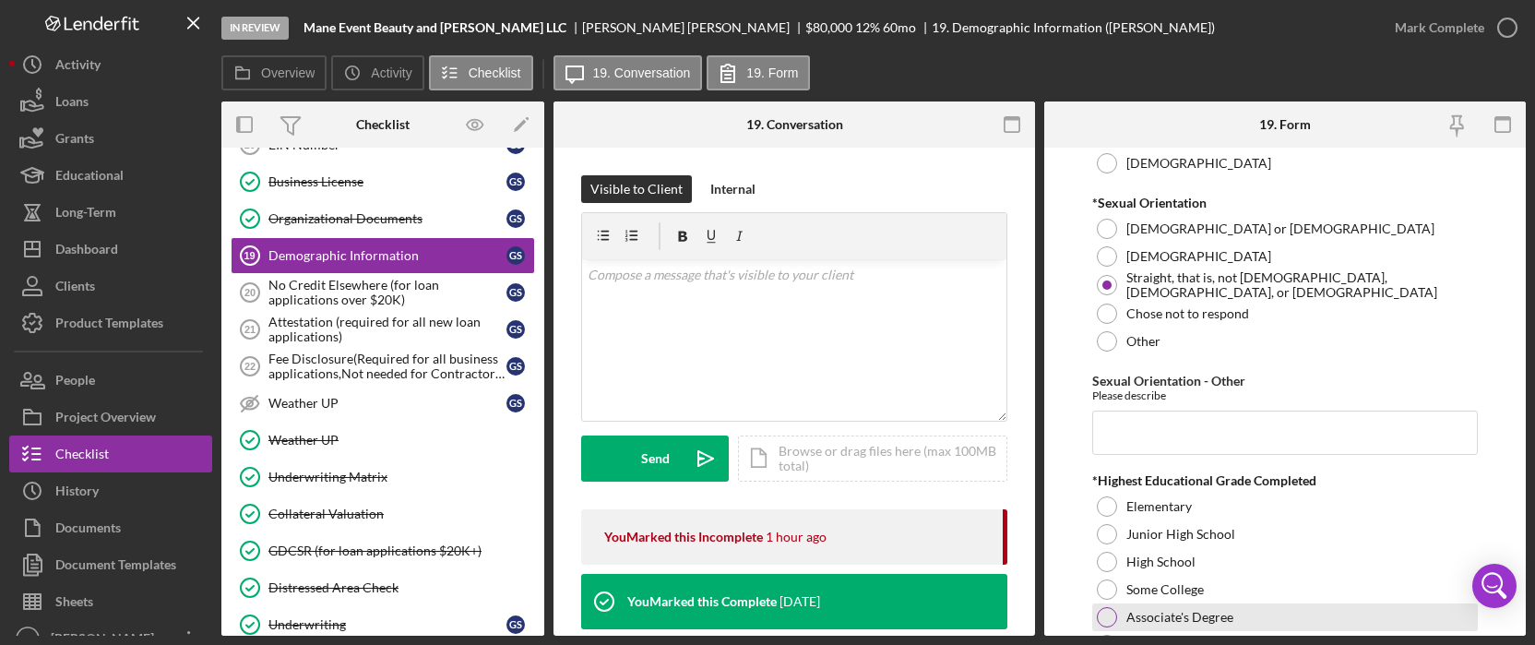
scroll to position [2460, 0]
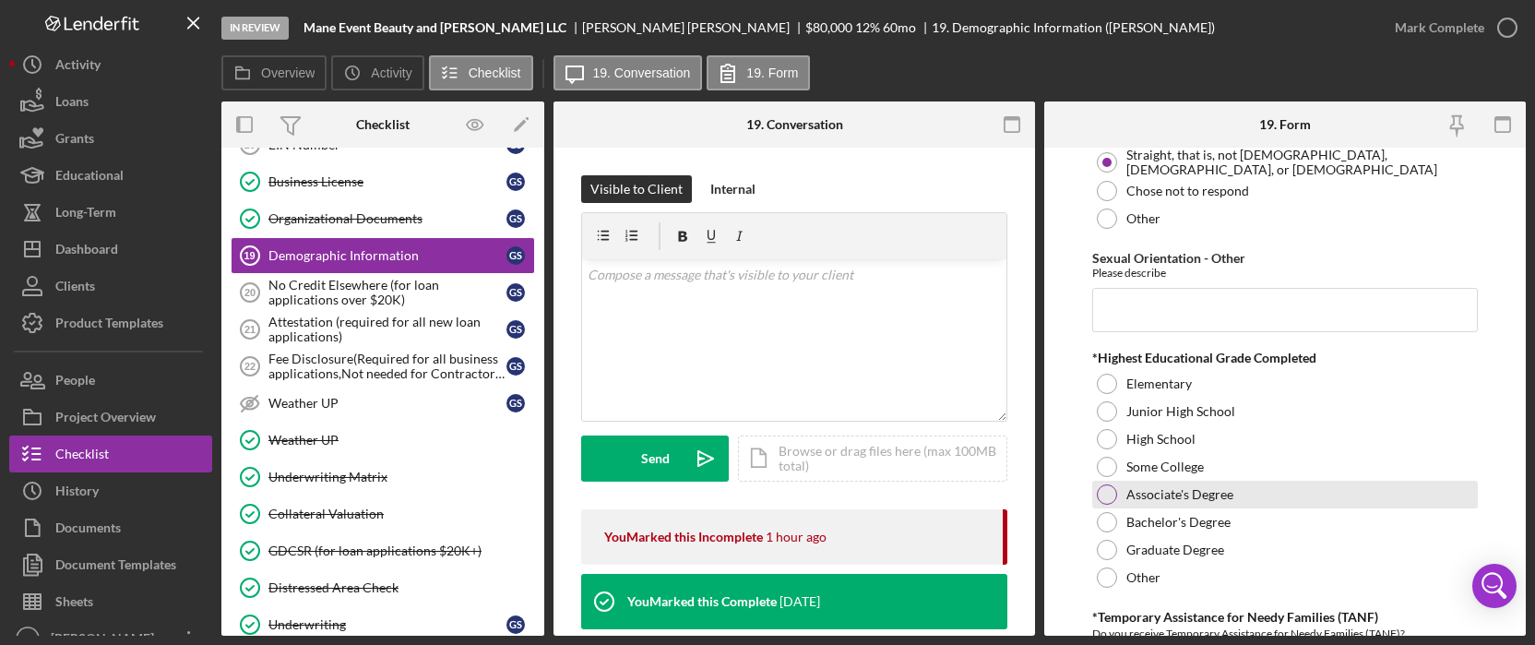
click at [1218, 489] on label "Associate's Degree" at bounding box center [1180, 494] width 107 height 15
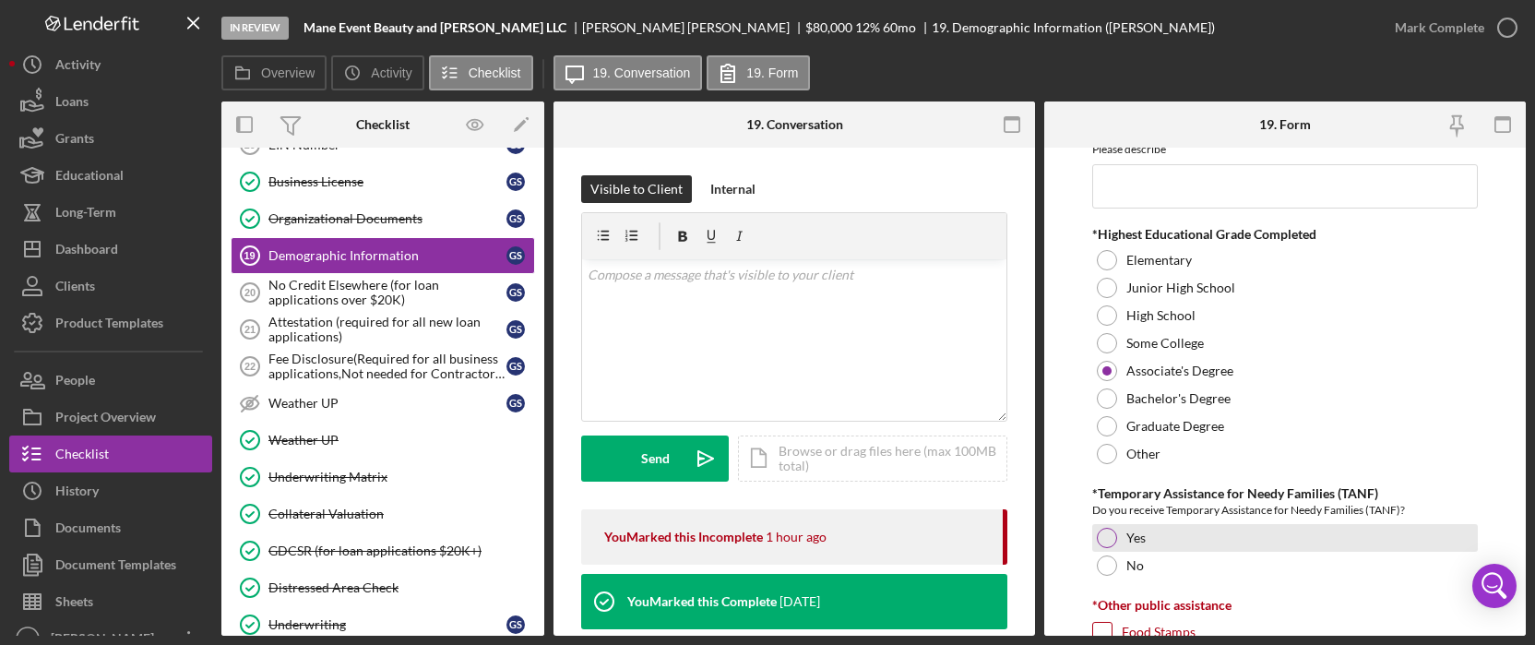
scroll to position [2706, 0]
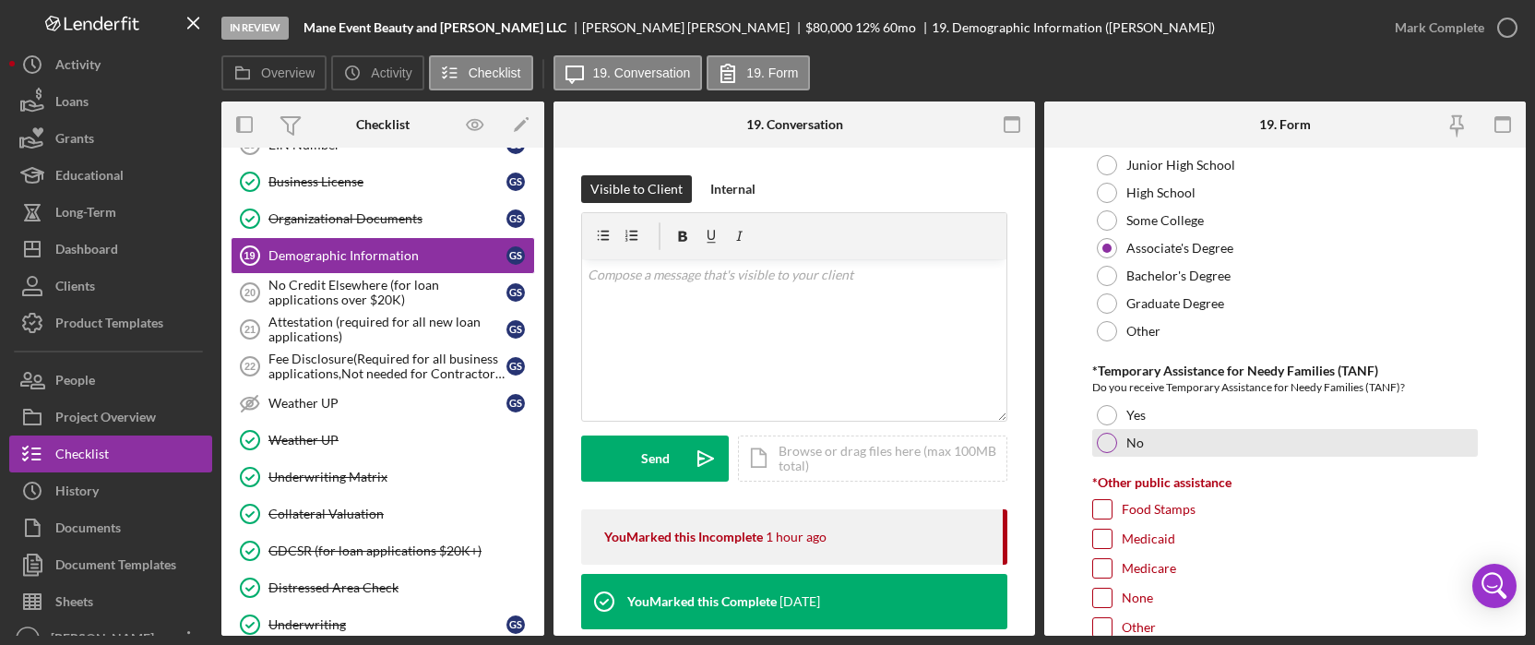
click at [1182, 434] on div "No" at bounding box center [1285, 443] width 386 height 28
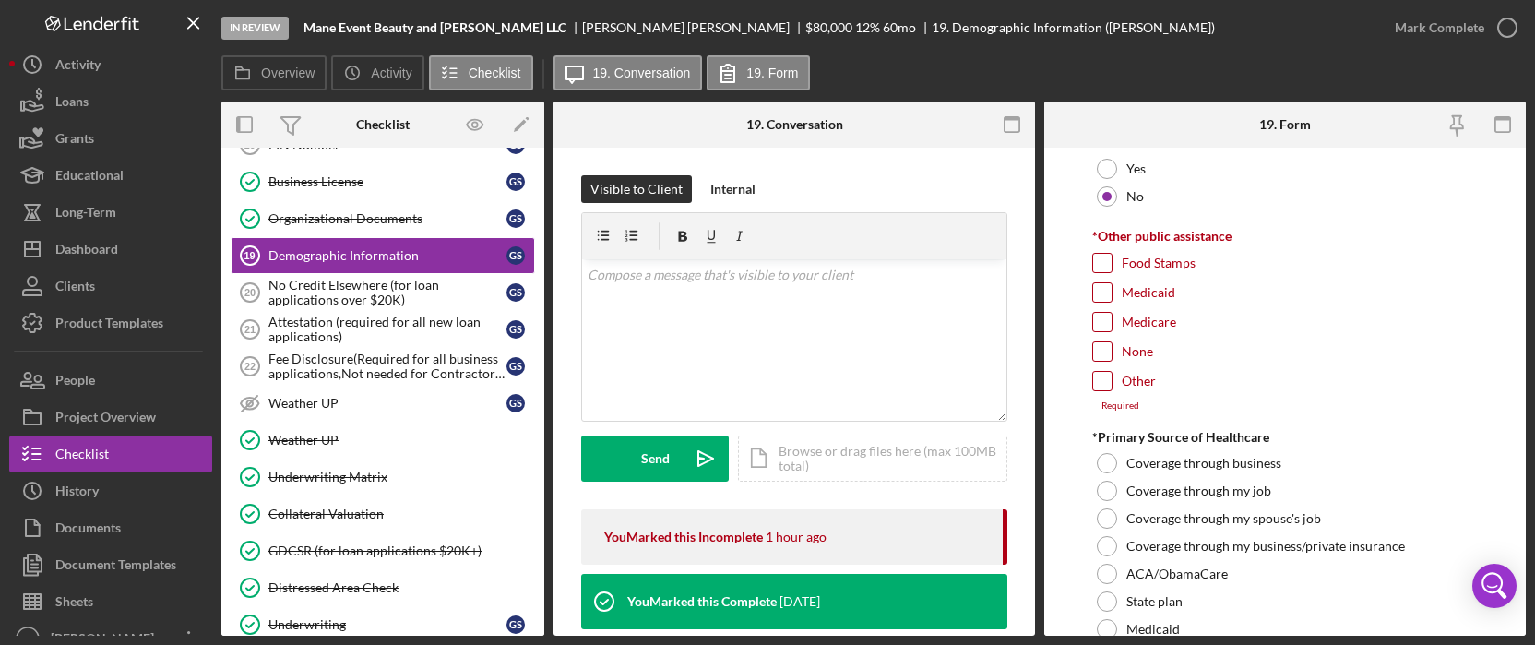
click at [1098, 342] on input "None" at bounding box center [1102, 351] width 18 height 18
checkbox input "true"
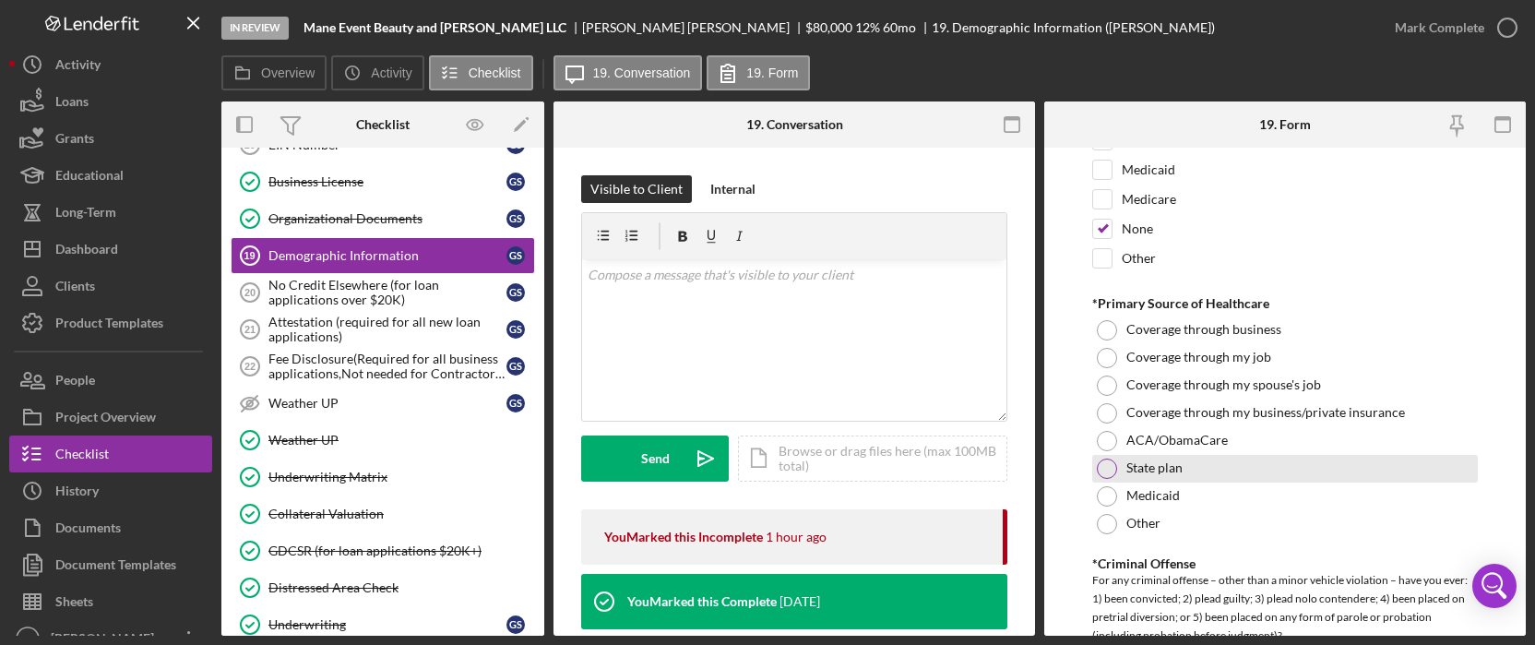
scroll to position [3198, 0]
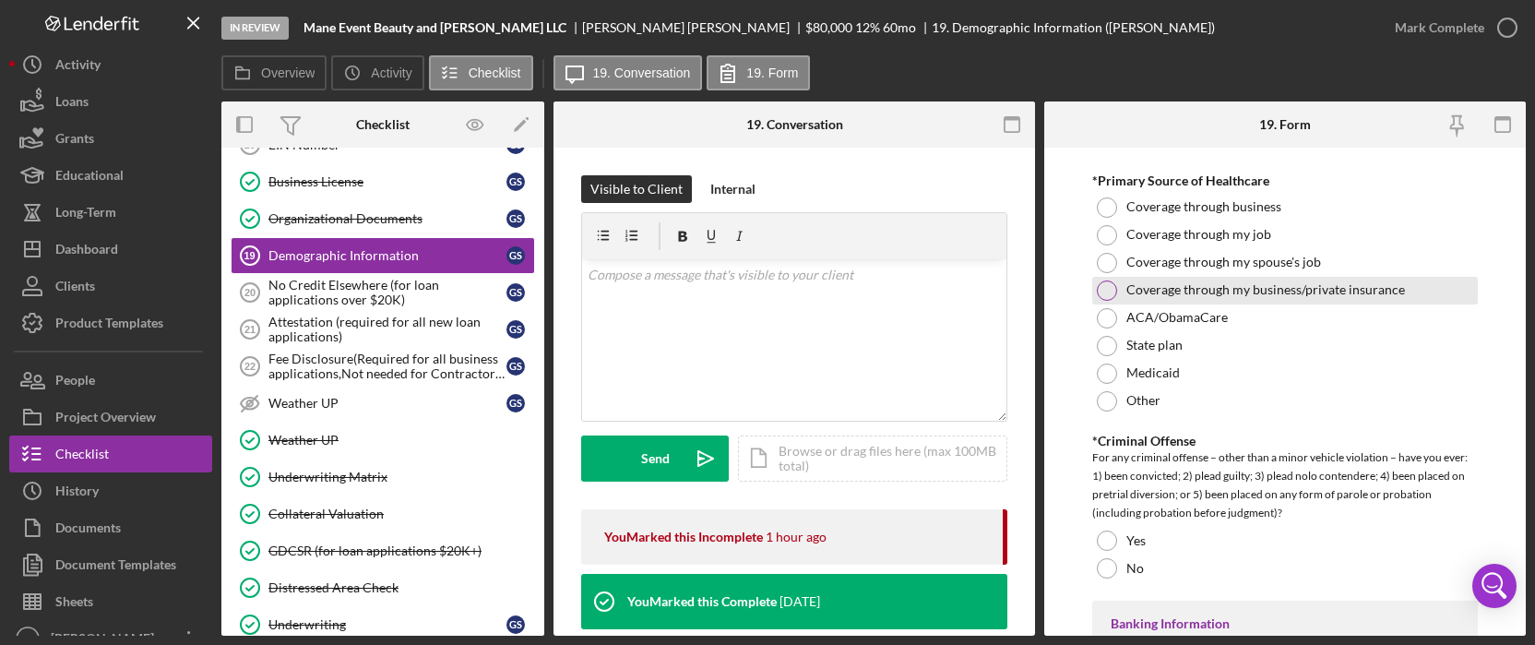
click at [1304, 289] on label "Coverage through my business/private insurance" at bounding box center [1266, 289] width 279 height 15
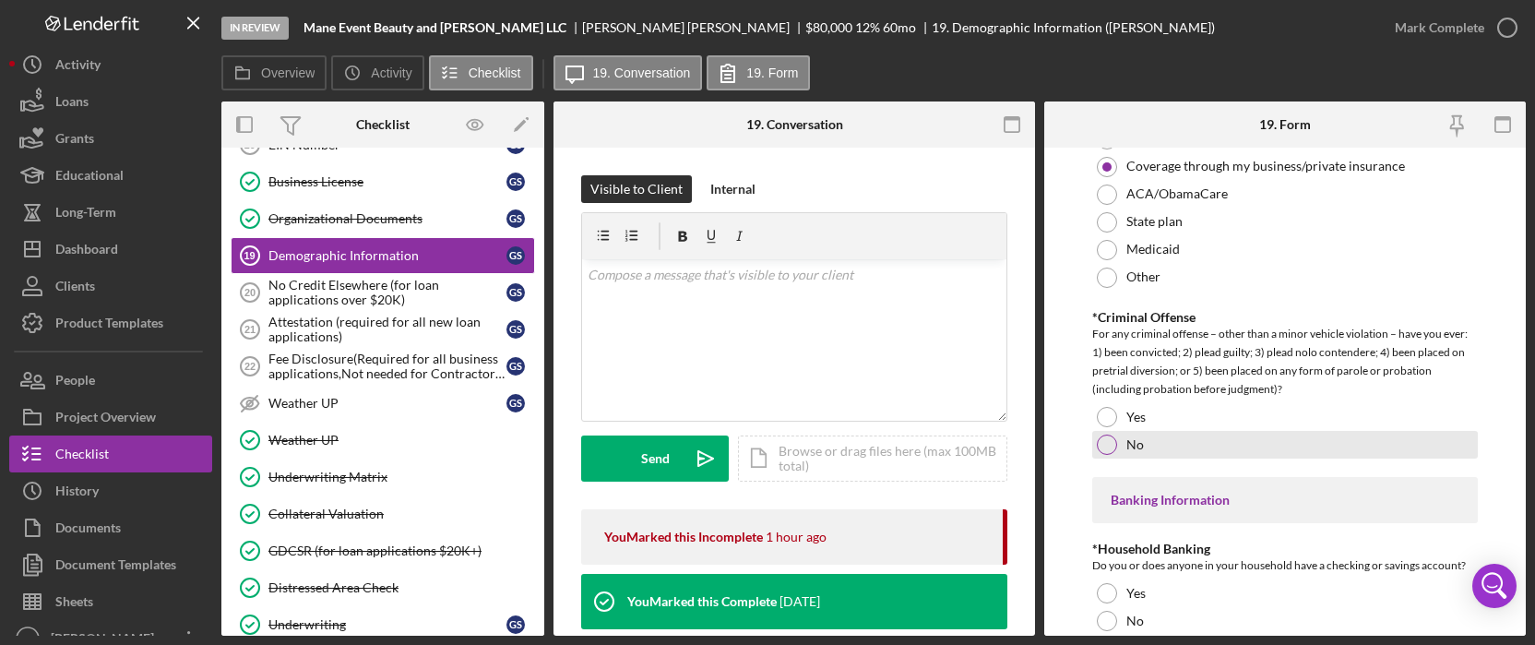
click at [1218, 439] on div "No" at bounding box center [1285, 445] width 386 height 28
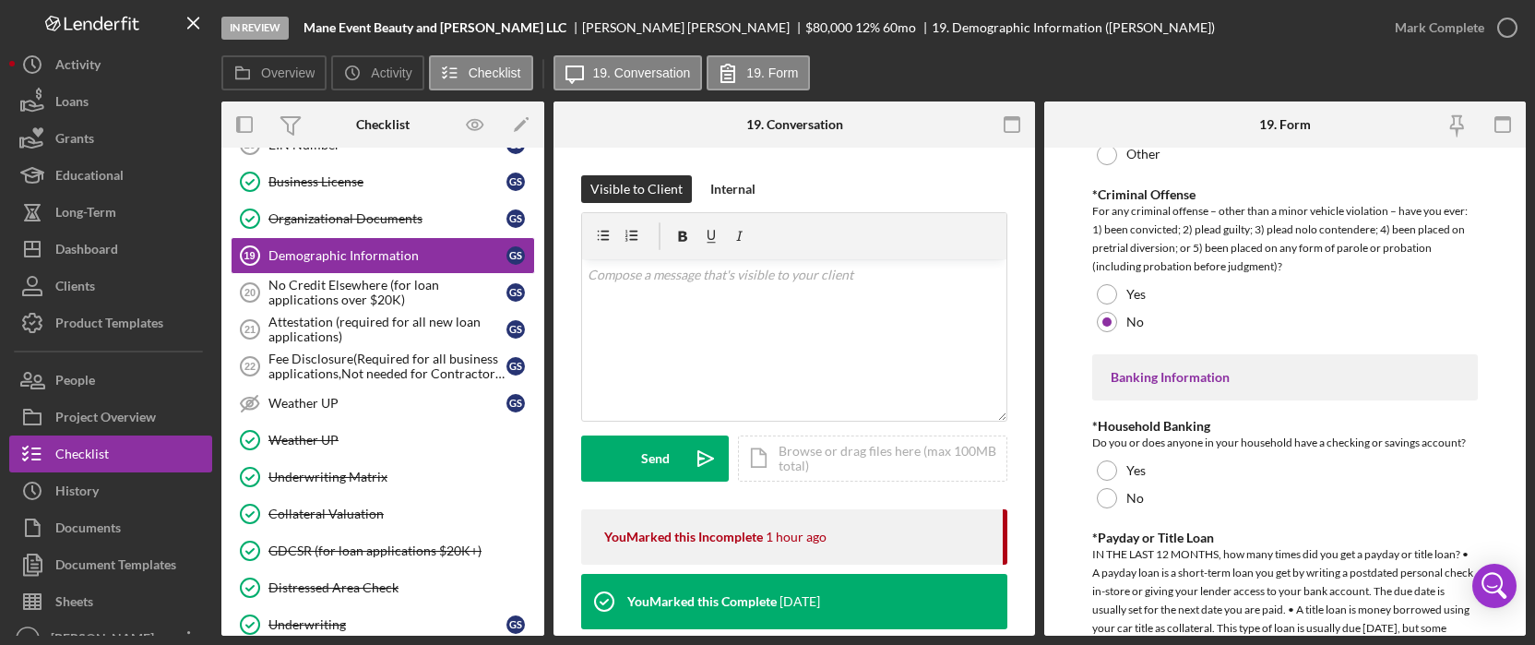
scroll to position [3567, 0]
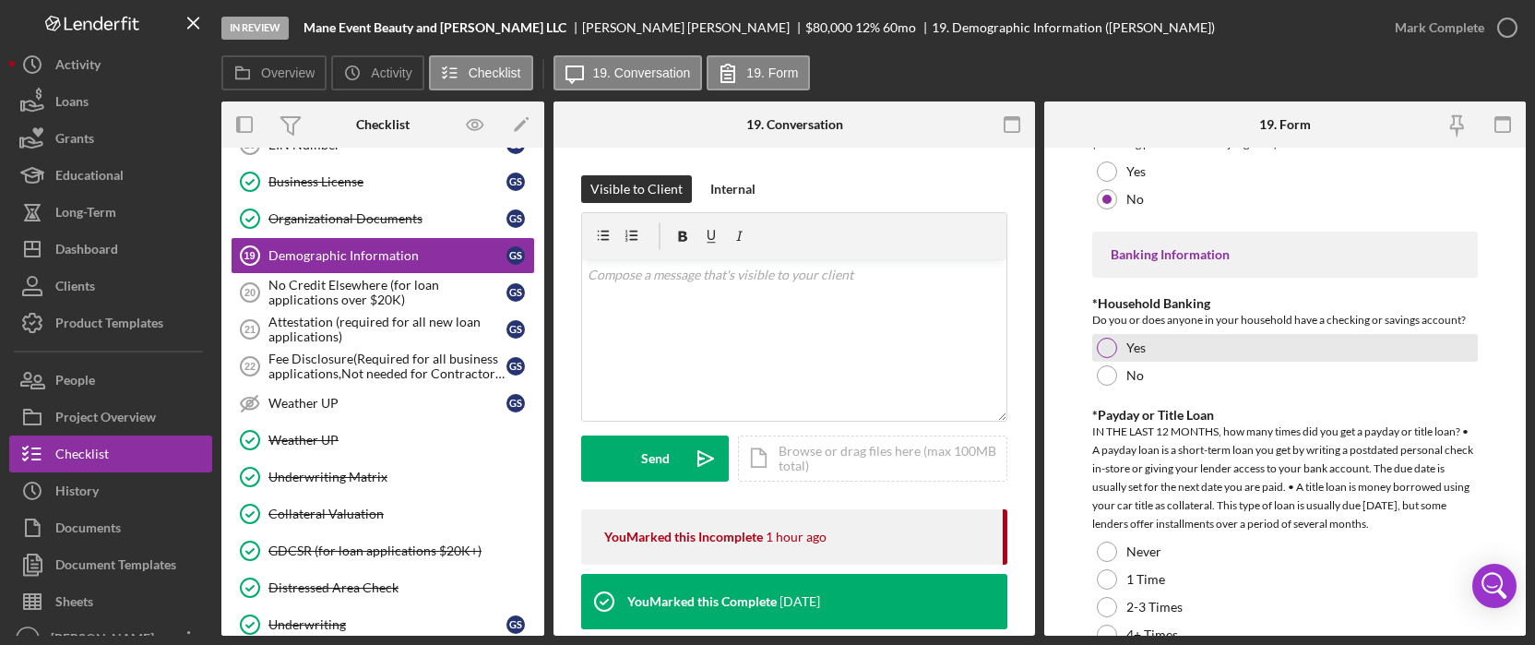
click at [1238, 343] on div "Yes" at bounding box center [1285, 348] width 386 height 28
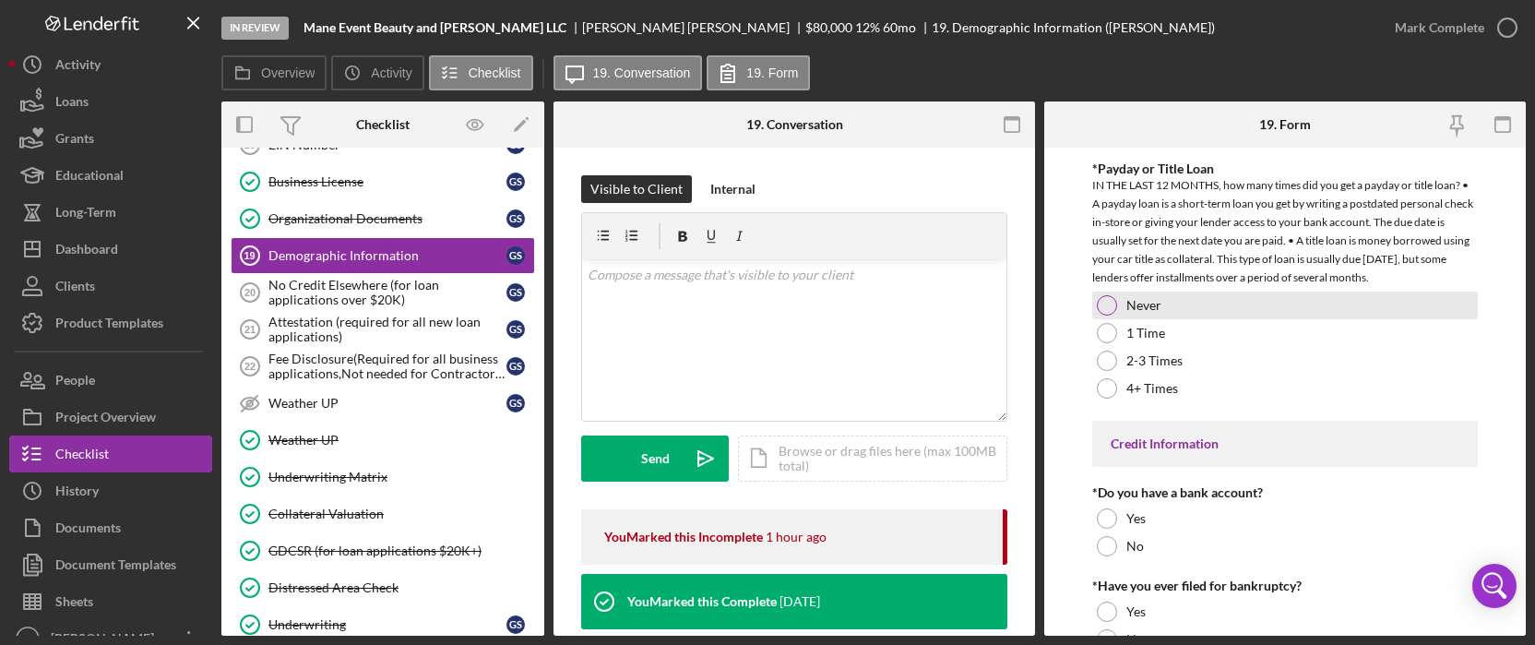
click at [1181, 309] on div "Never" at bounding box center [1285, 306] width 386 height 28
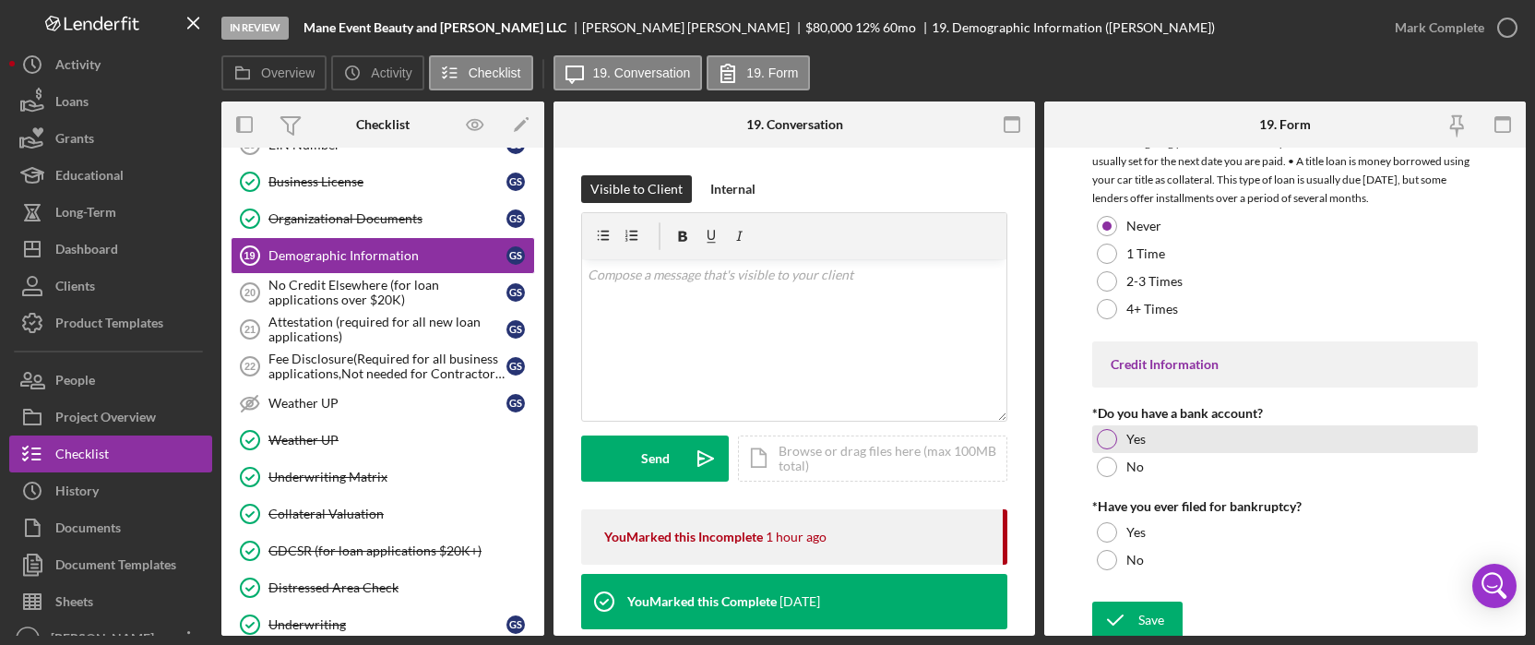
click at [1175, 440] on div "Yes" at bounding box center [1285, 439] width 386 height 28
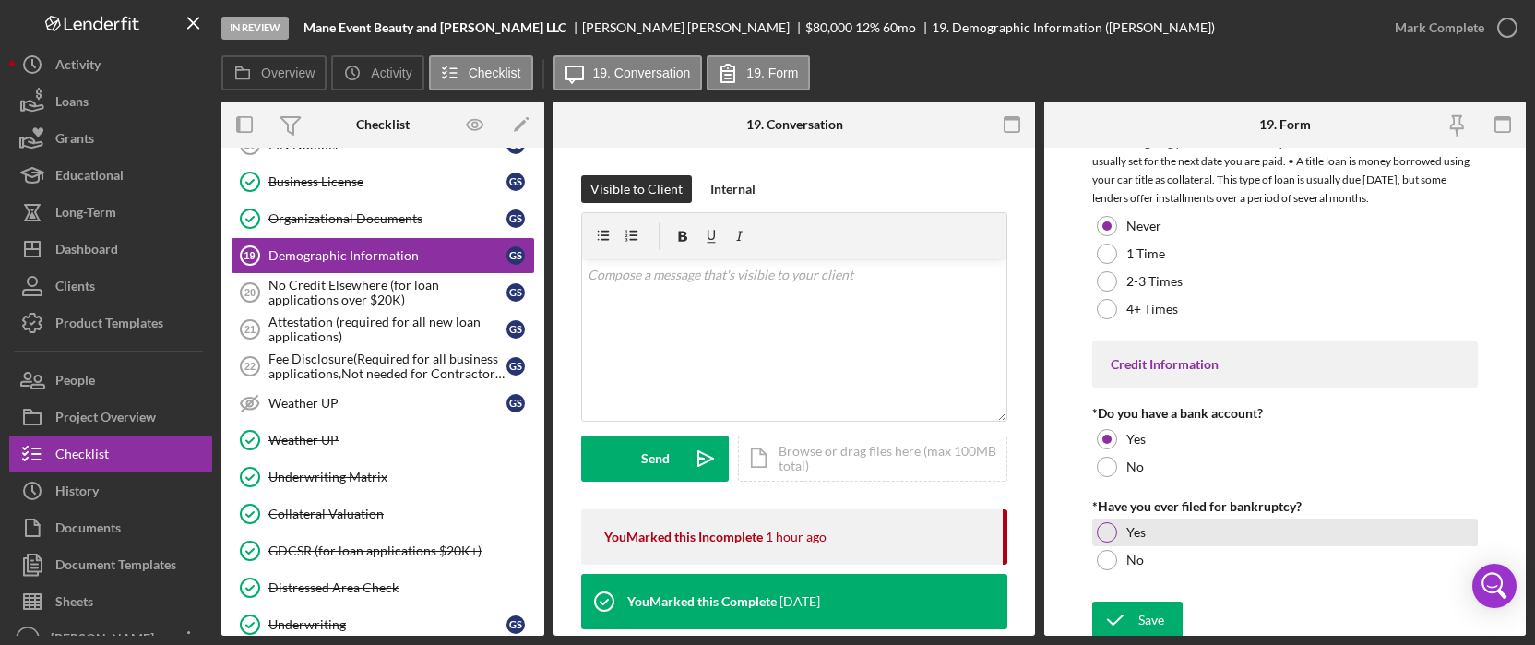
click at [1198, 534] on div "Yes" at bounding box center [1285, 533] width 386 height 28
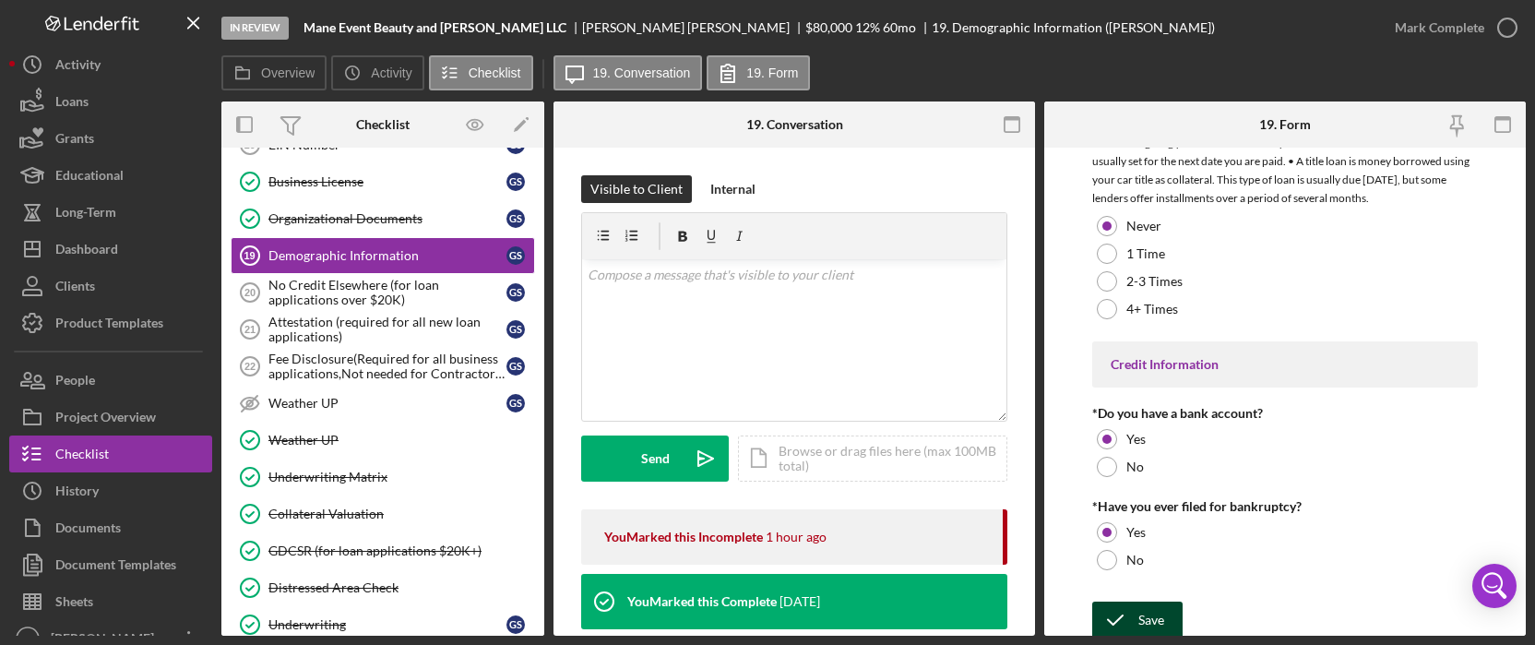
click at [1160, 612] on div "Save" at bounding box center [1152, 620] width 26 height 37
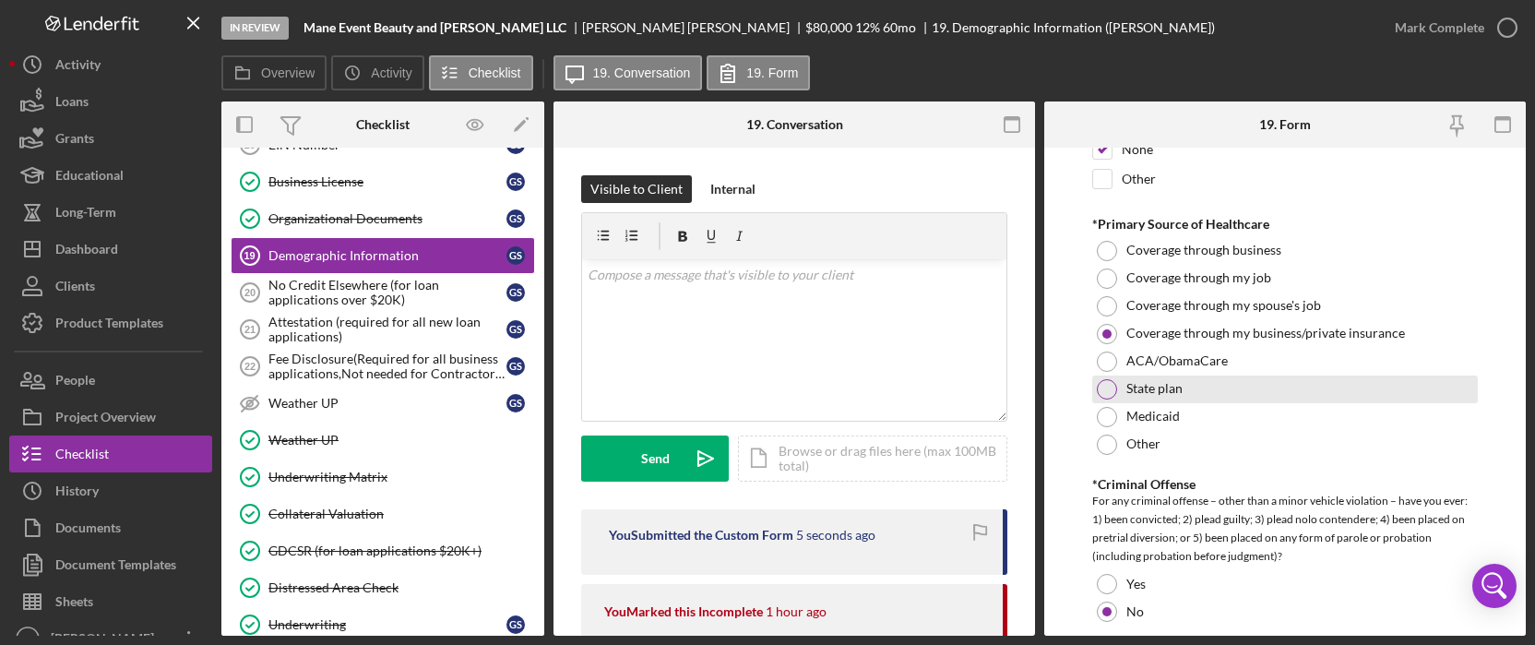
scroll to position [2294, 0]
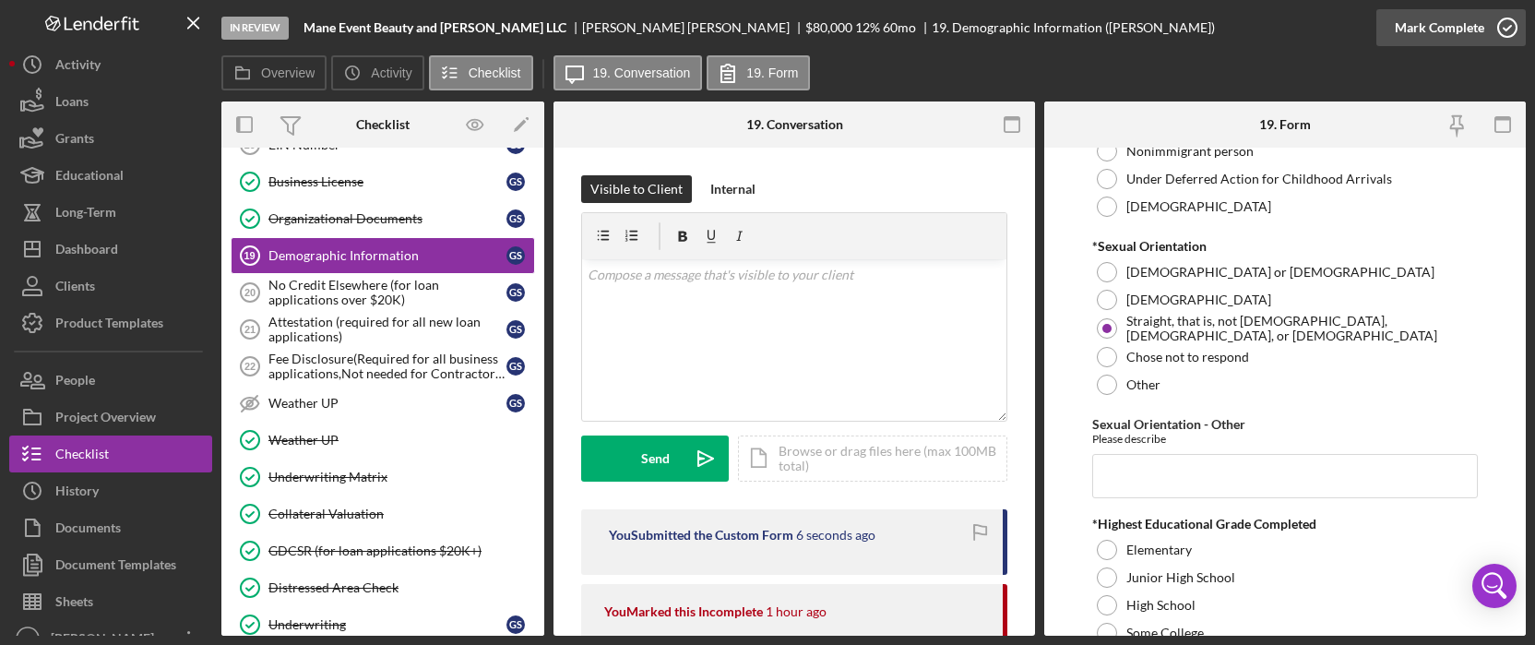
click at [1460, 17] on div "Mark Complete" at bounding box center [1439, 27] width 89 height 37
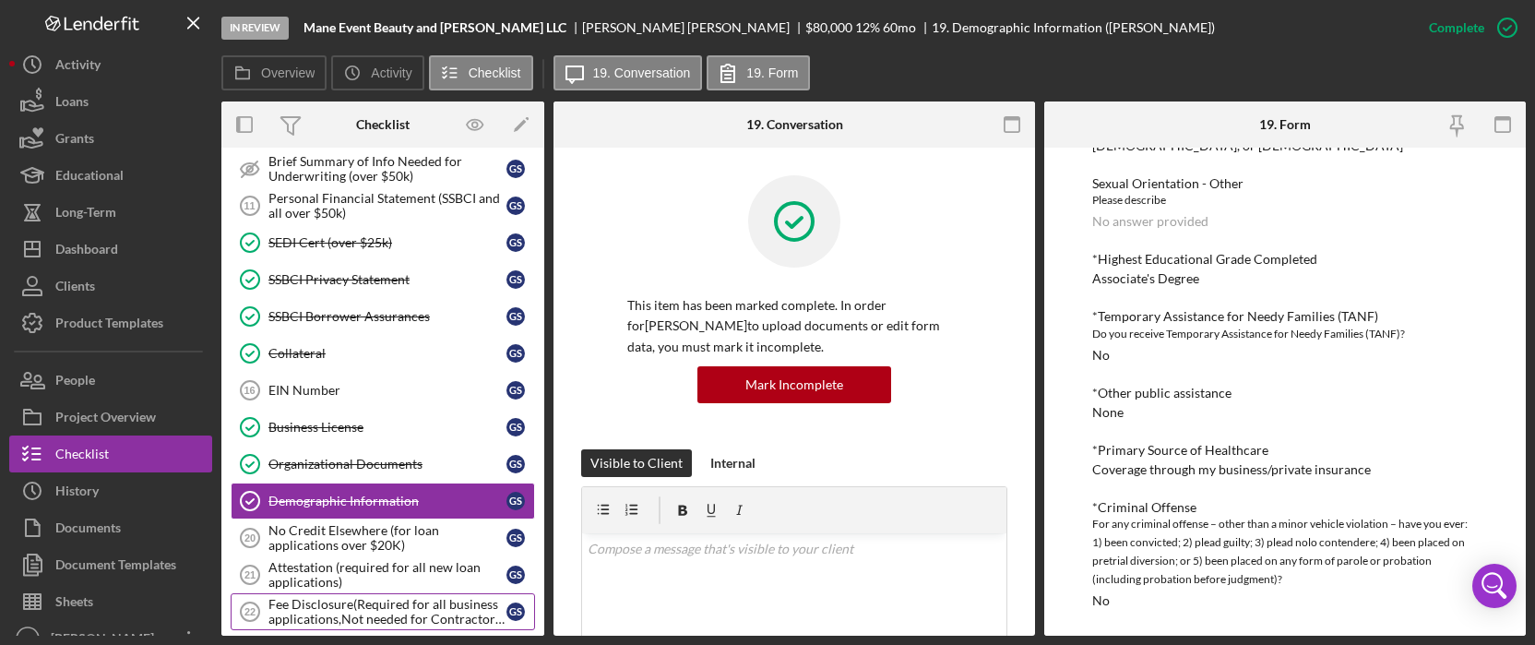
scroll to position [1230, 0]
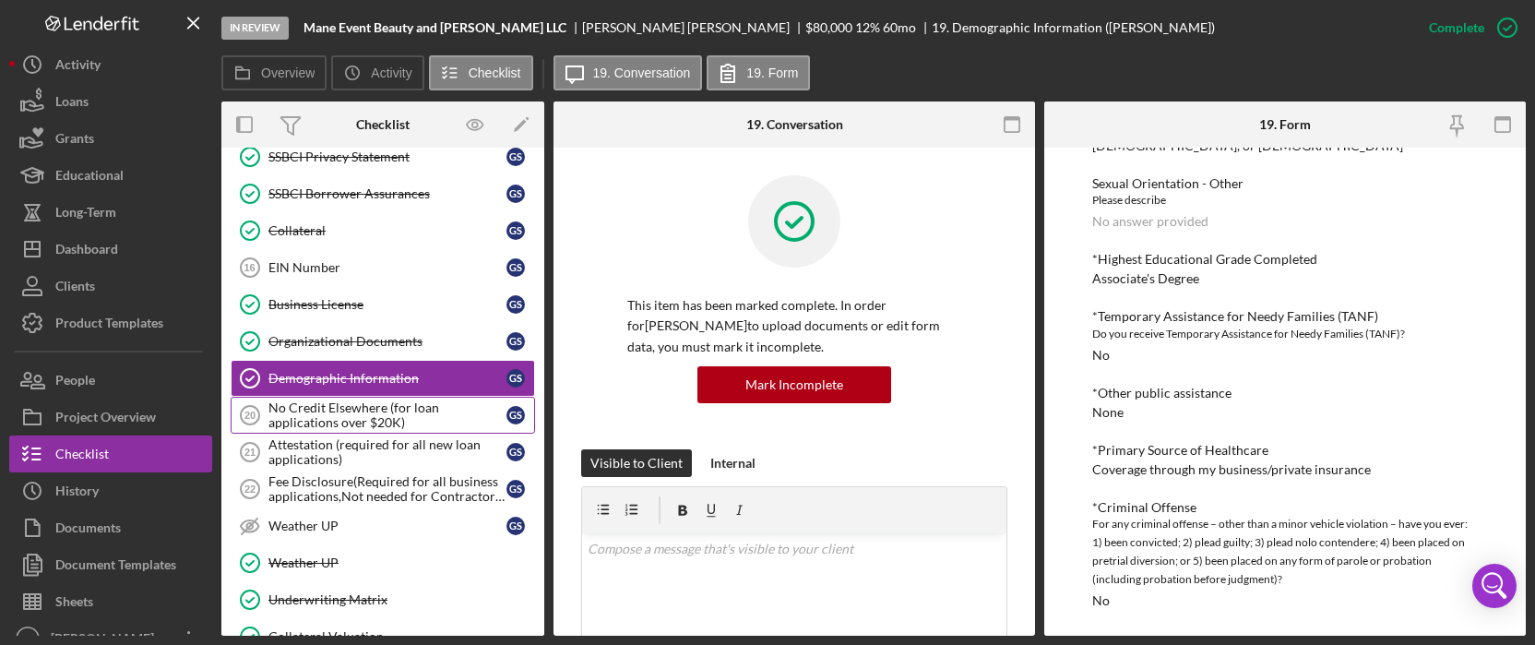
click at [378, 410] on div "No Credit Elsewhere (for loan applications over $20K)" at bounding box center [387, 415] width 238 height 30
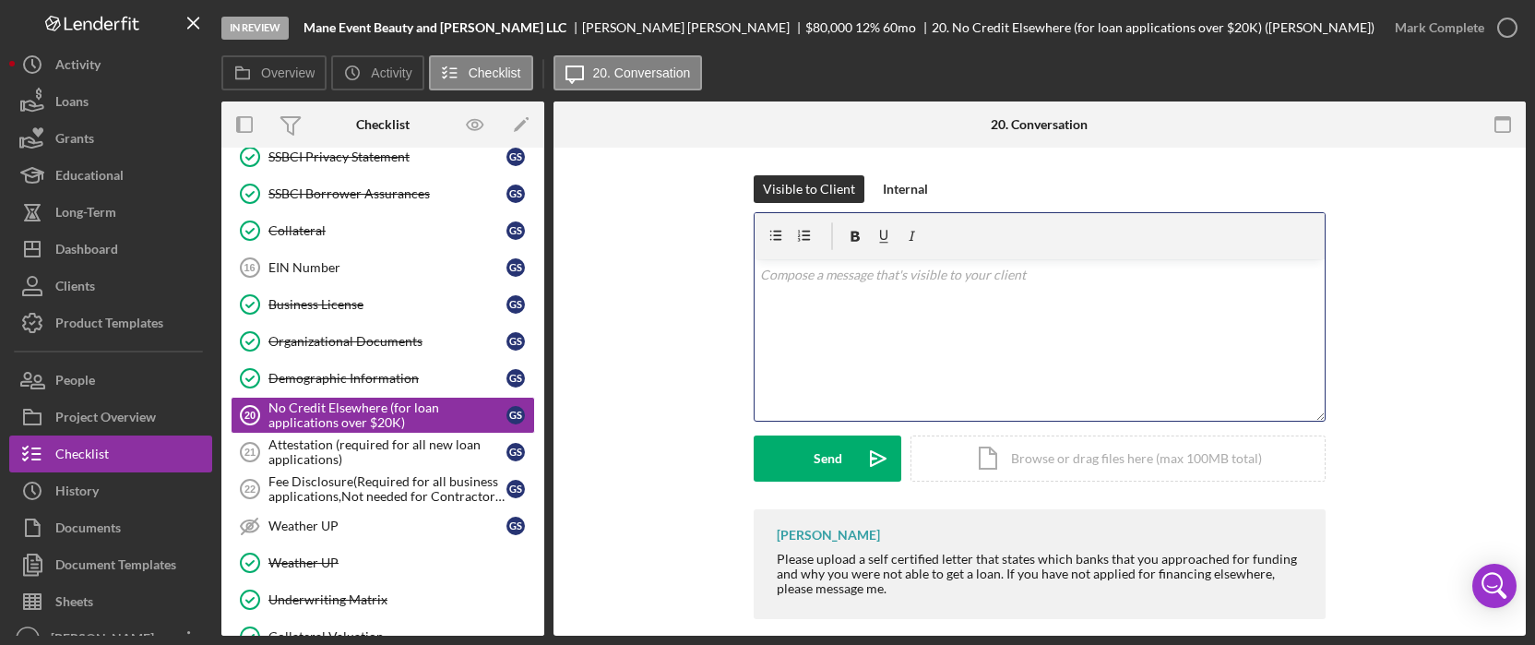
click at [879, 358] on div "v Color teal Color pink Remove color Add row above Add row below Add column bef…" at bounding box center [1040, 339] width 570 height 161
click at [834, 471] on div "Send" at bounding box center [828, 458] width 29 height 46
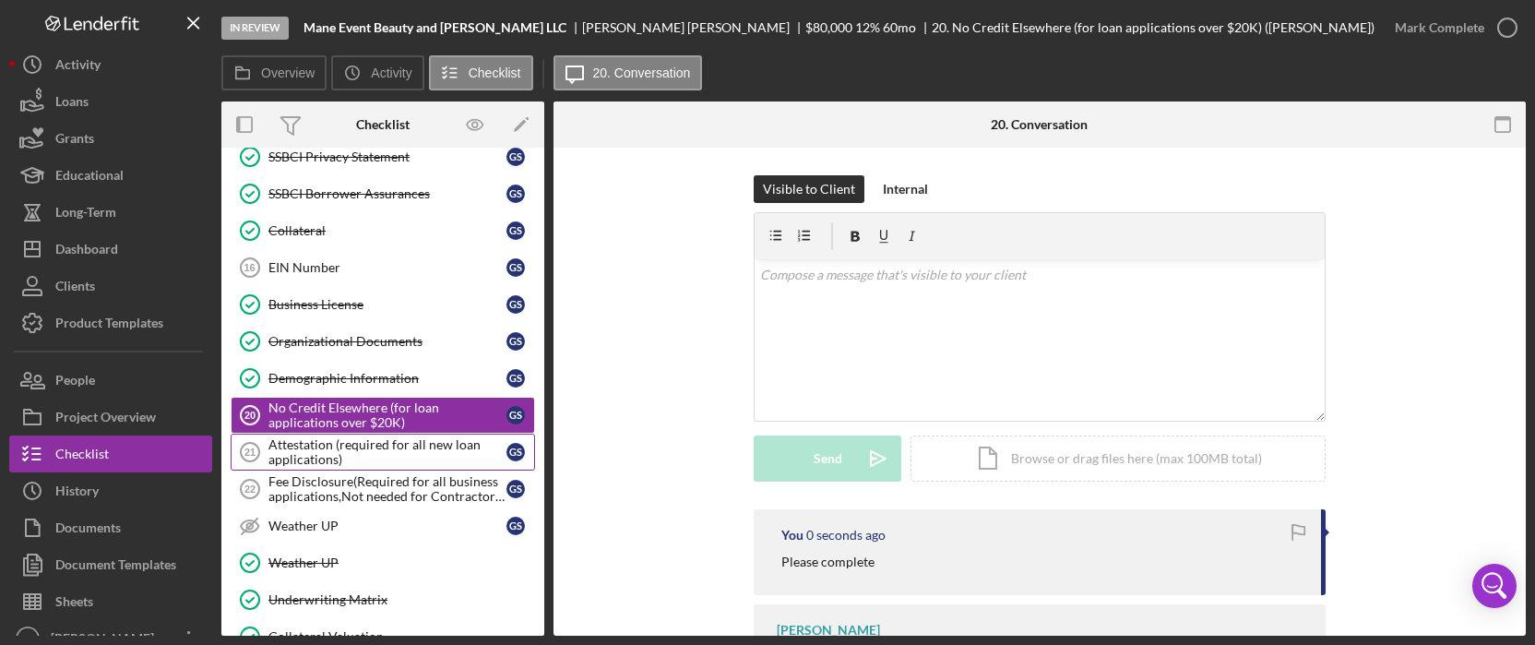
click at [369, 437] on div "Attestation (required for all new loan applications)" at bounding box center [387, 452] width 238 height 30
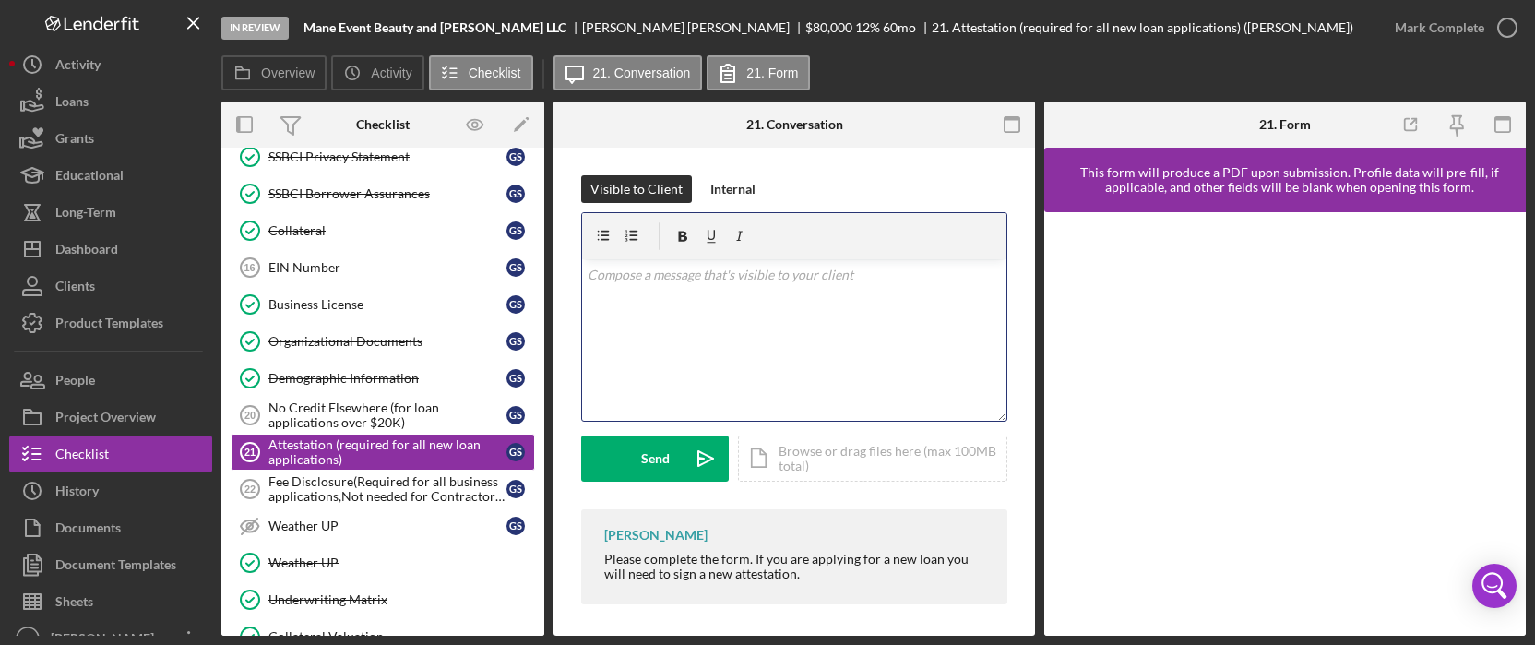
click at [748, 292] on div "v Color teal Color pink Remove color Add row above Add row below Add column bef…" at bounding box center [794, 339] width 424 height 161
click at [671, 474] on button "Send Icon/icon-invite-send" at bounding box center [655, 458] width 148 height 46
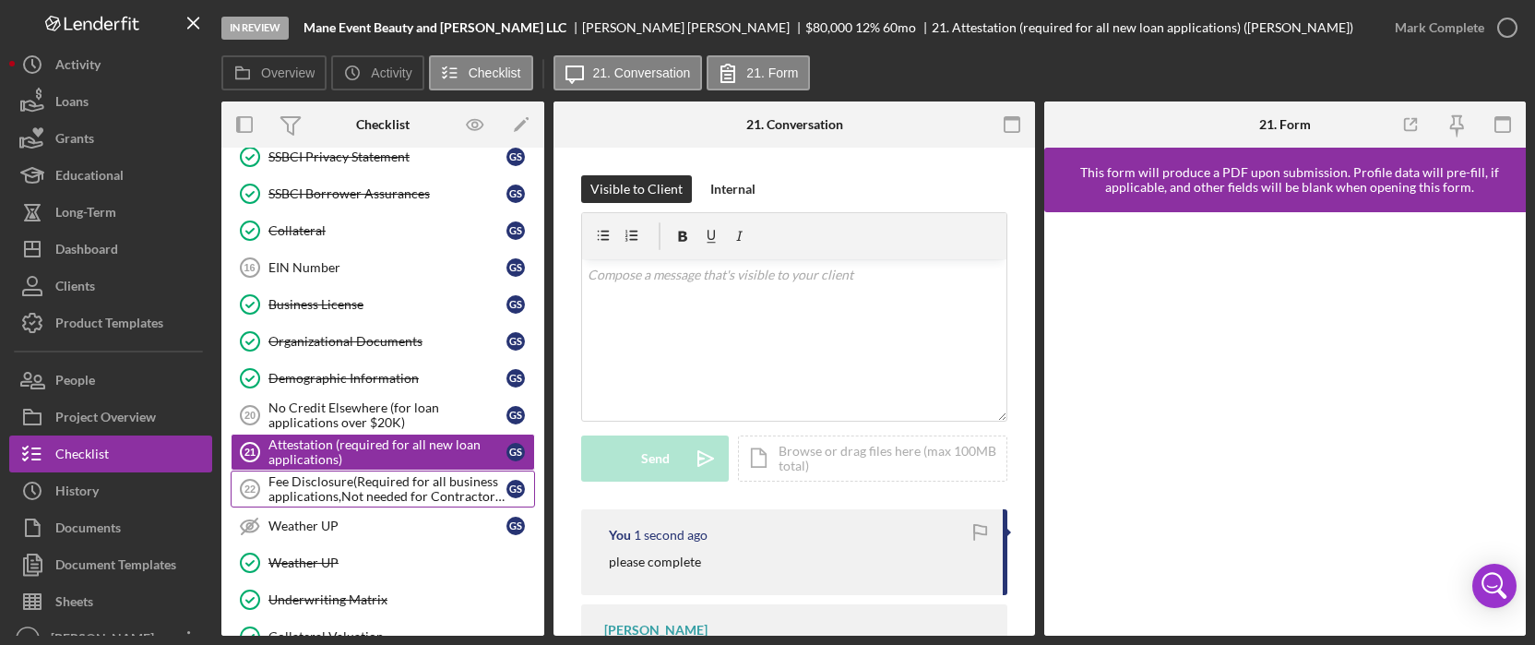
click at [364, 484] on div "Fee Disclosure(Required for all business applications,Not needed for Contractor…" at bounding box center [387, 489] width 238 height 30
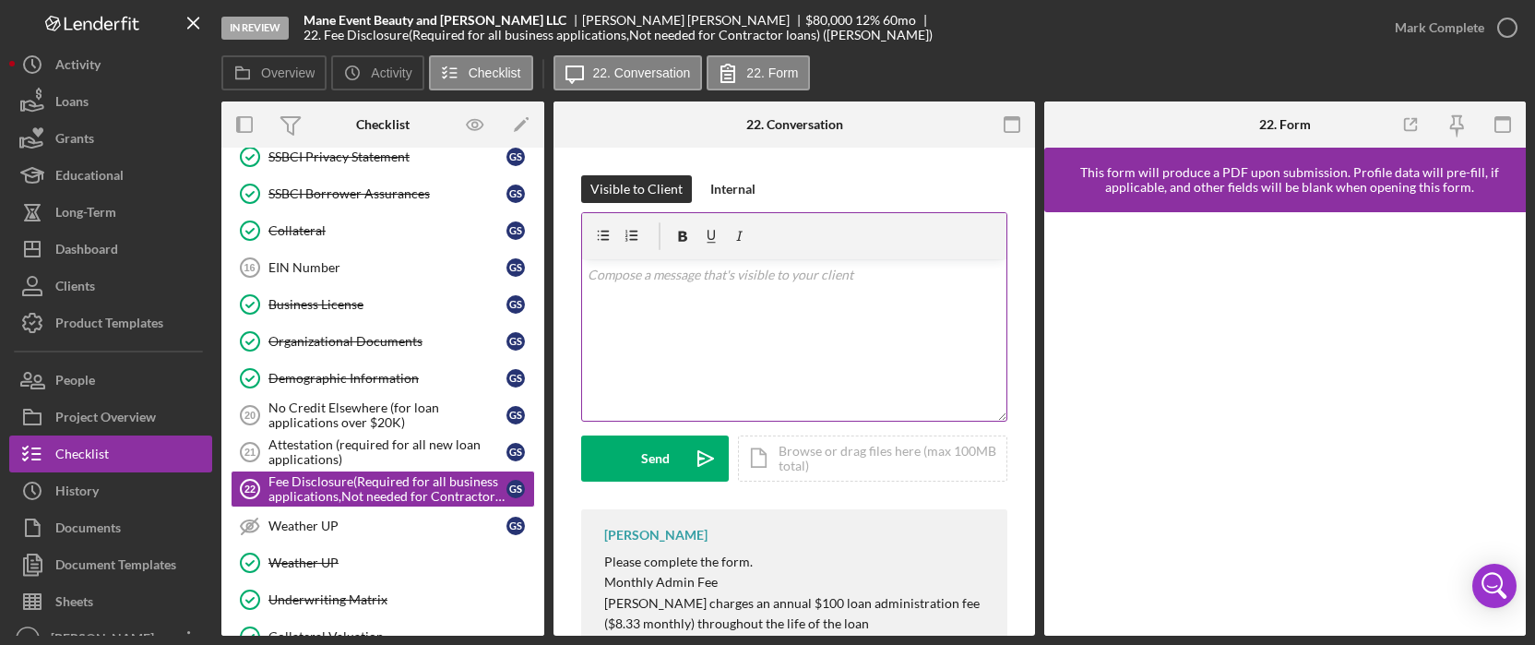
click at [722, 280] on p at bounding box center [795, 275] width 414 height 20
click at [687, 454] on icon "Icon/icon-invite-send" at bounding box center [706, 458] width 46 height 46
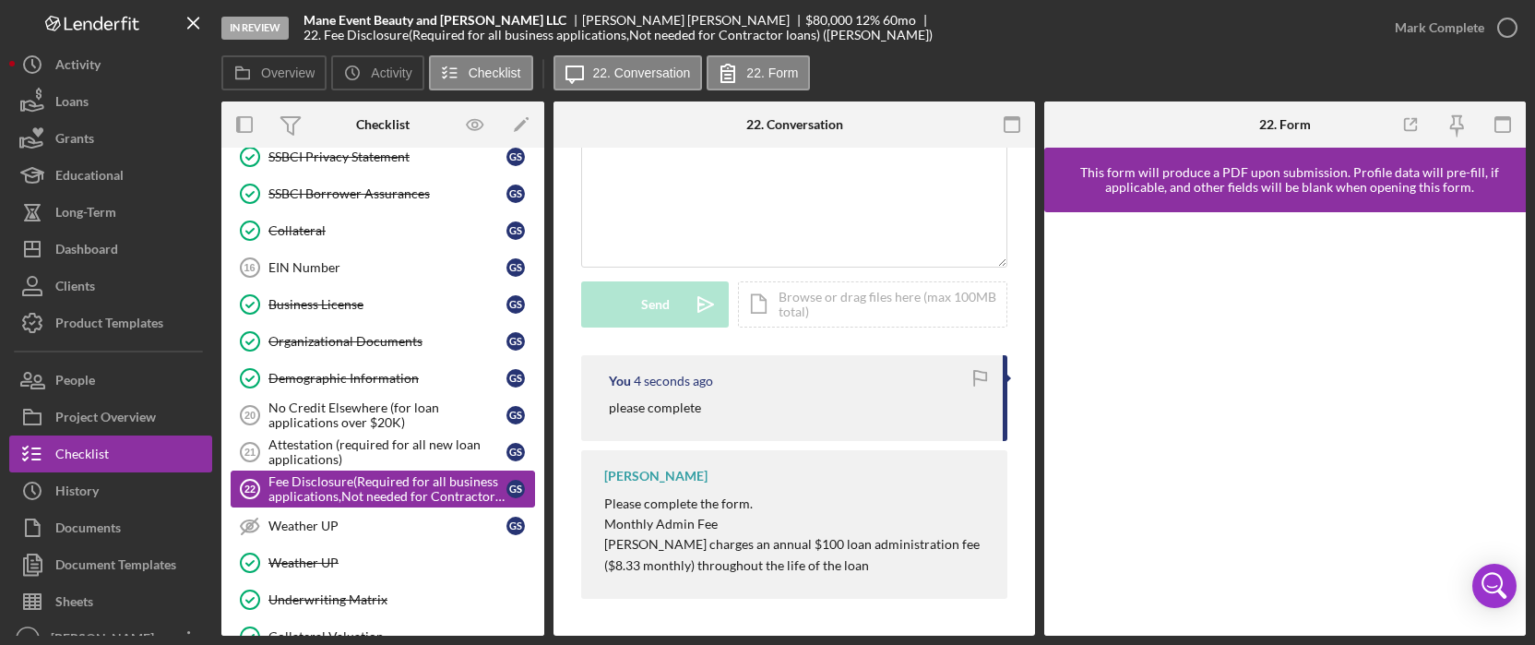
scroll to position [1107, 0]
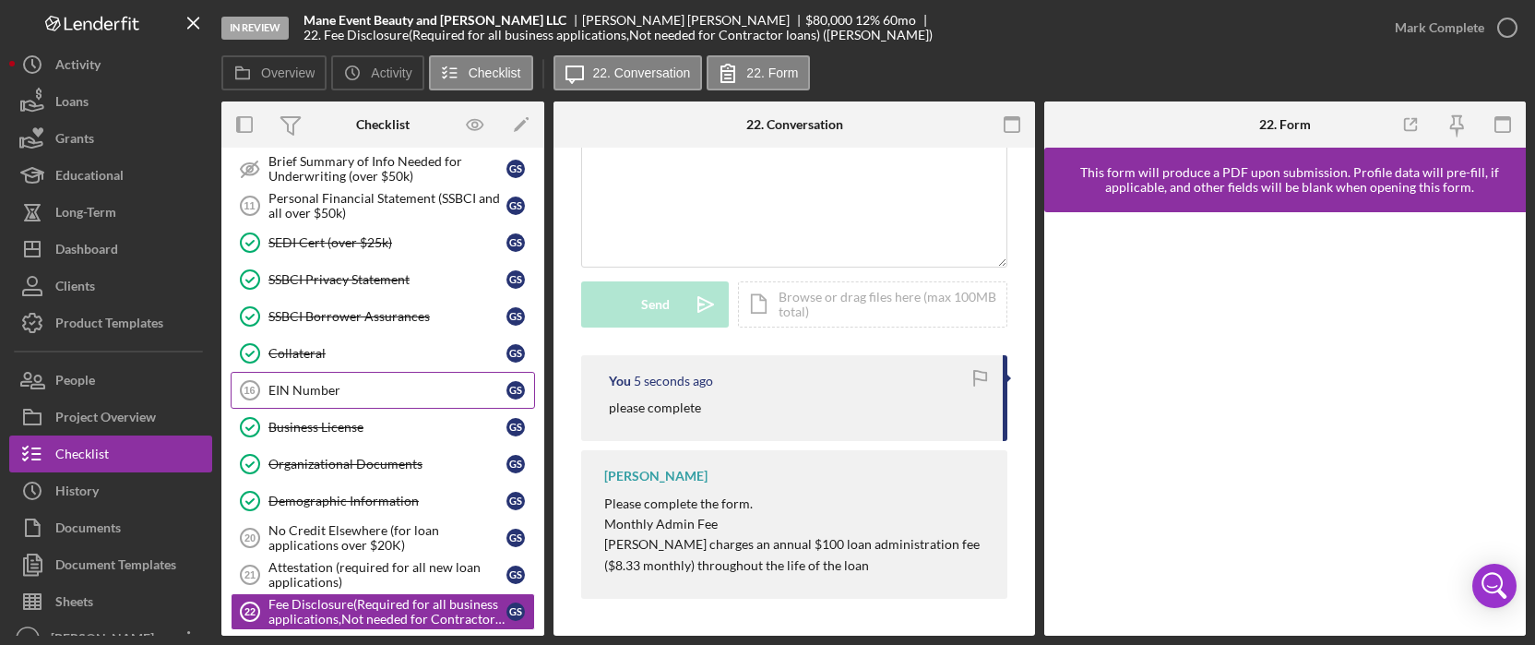
click at [326, 383] on div "EIN Number" at bounding box center [387, 390] width 238 height 15
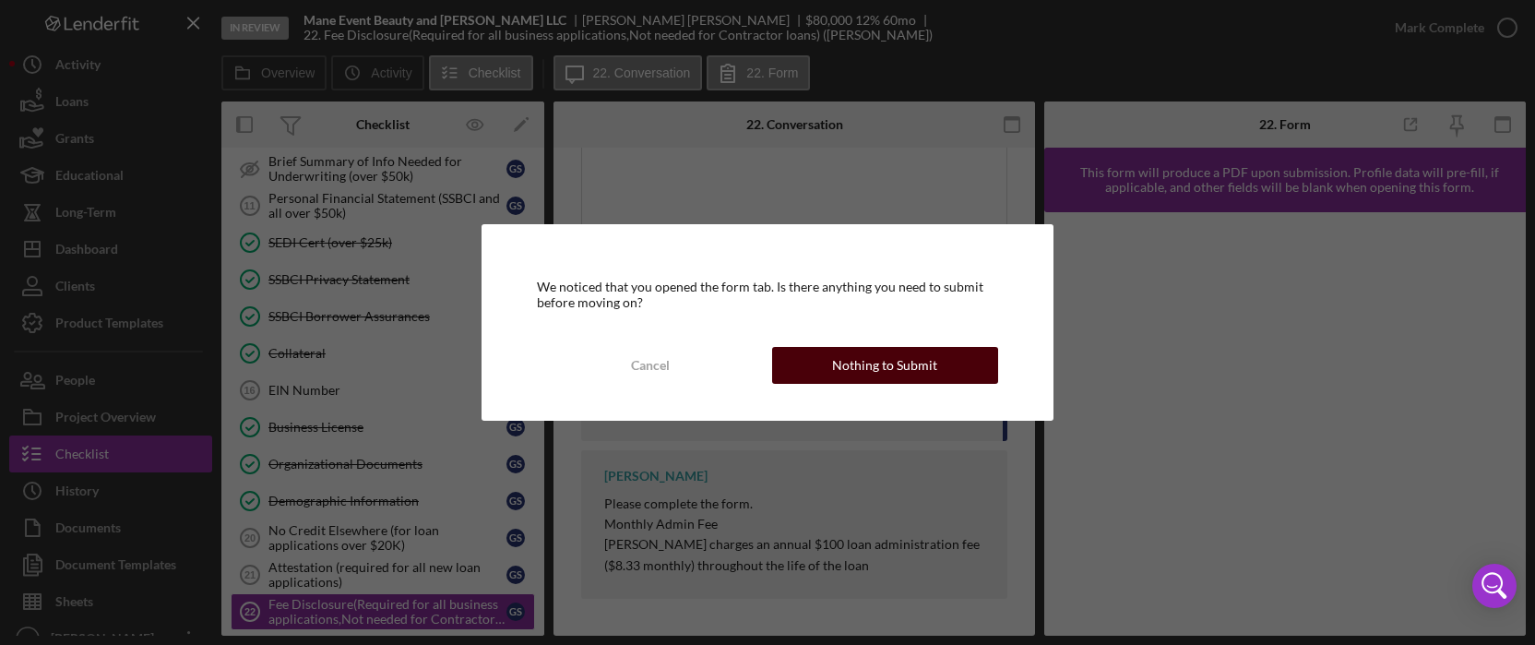
click at [911, 351] on div "Nothing to Submit" at bounding box center [884, 365] width 105 height 37
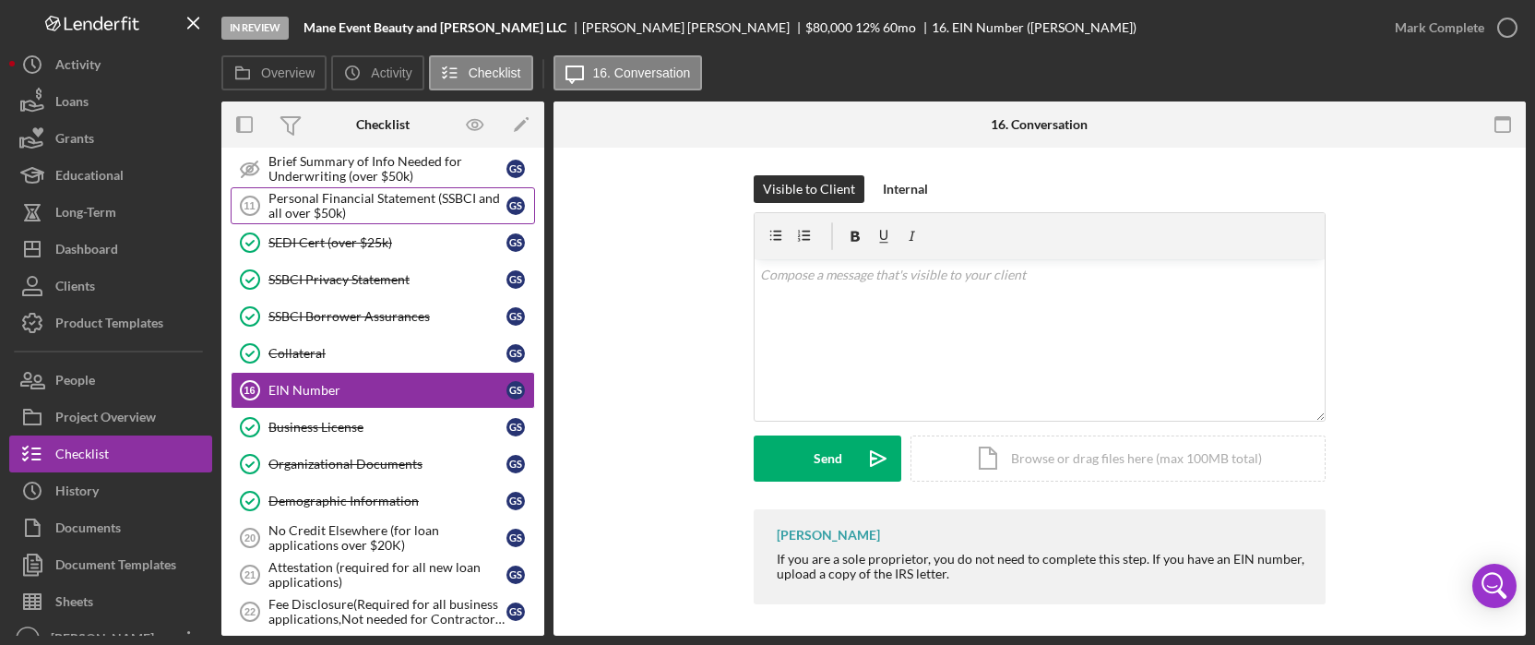
click at [413, 191] on div "Personal Financial Statement (SSBCI and all over $50k)" at bounding box center [387, 206] width 238 height 30
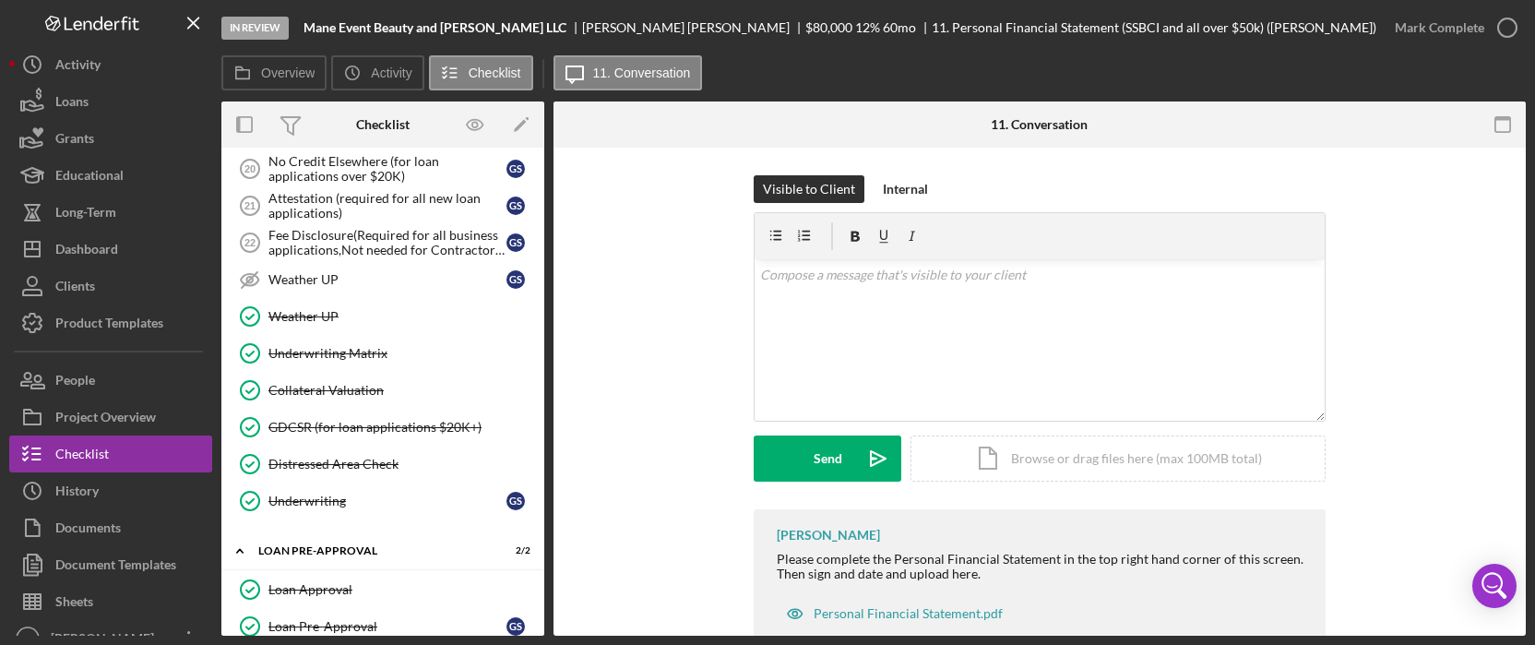
scroll to position [1353, 0]
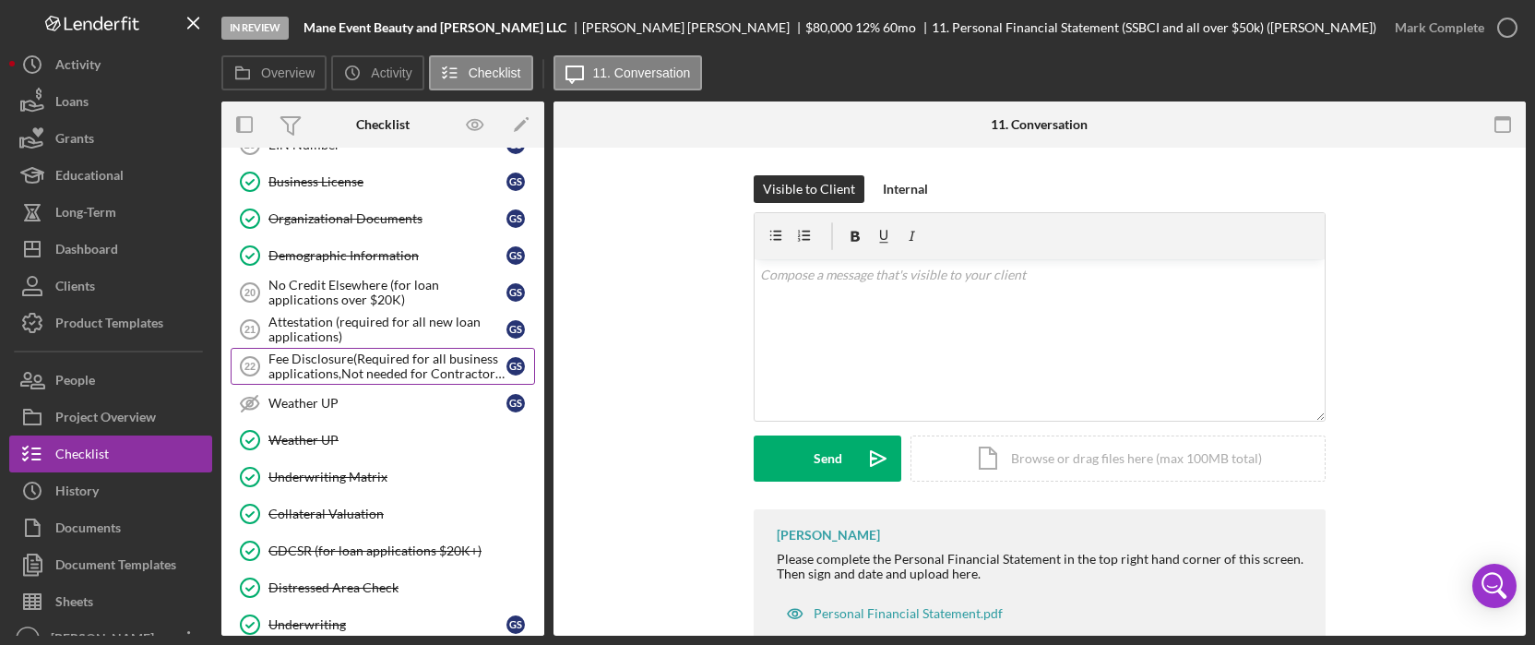
click at [354, 360] on div "Fee Disclosure(Required for all business applications,Not needed for Contractor…" at bounding box center [387, 367] width 238 height 30
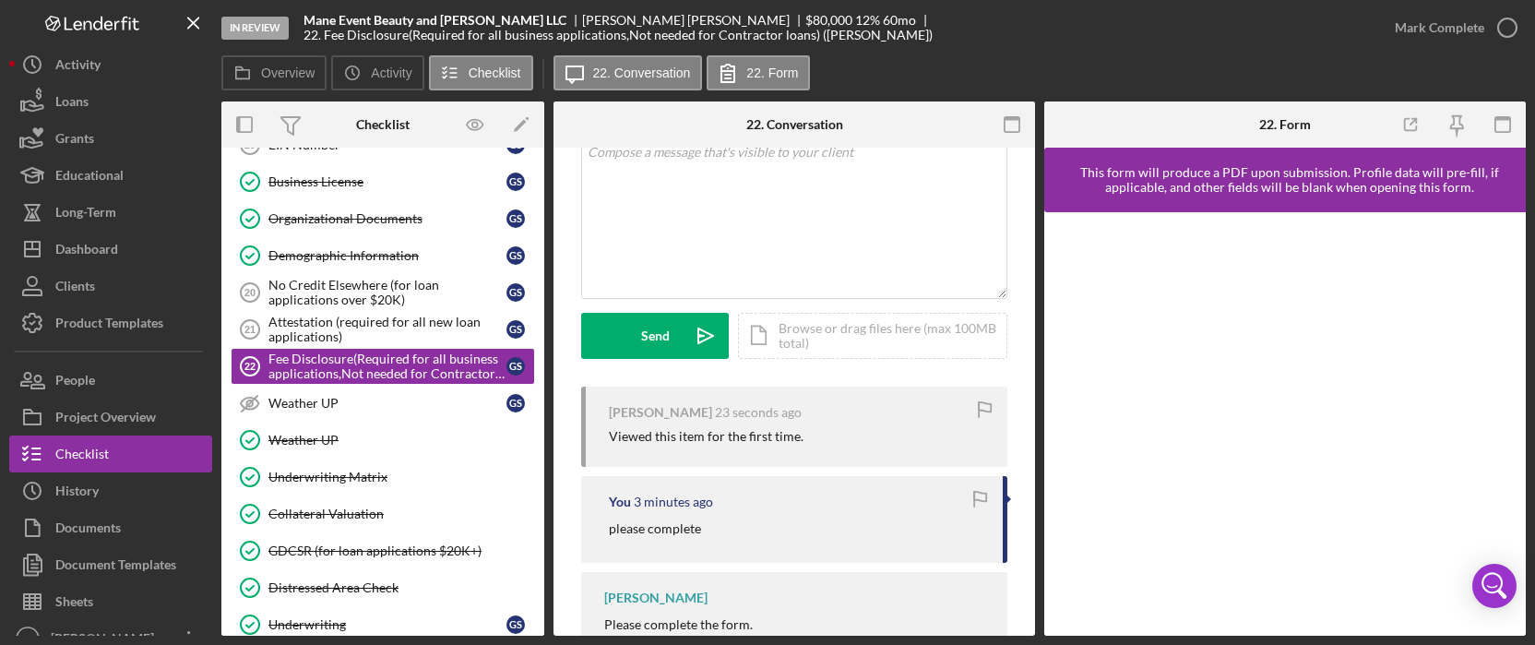
scroll to position [244, 0]
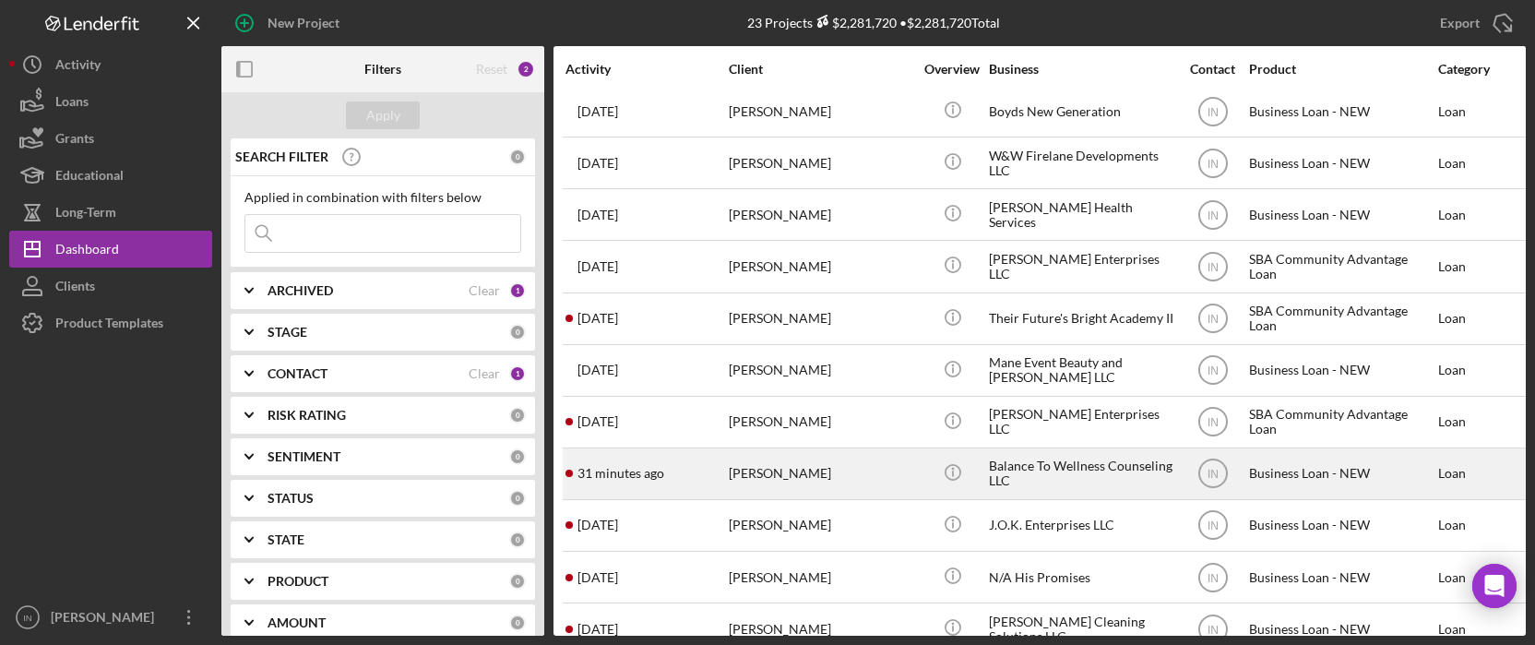
scroll to position [492, 0]
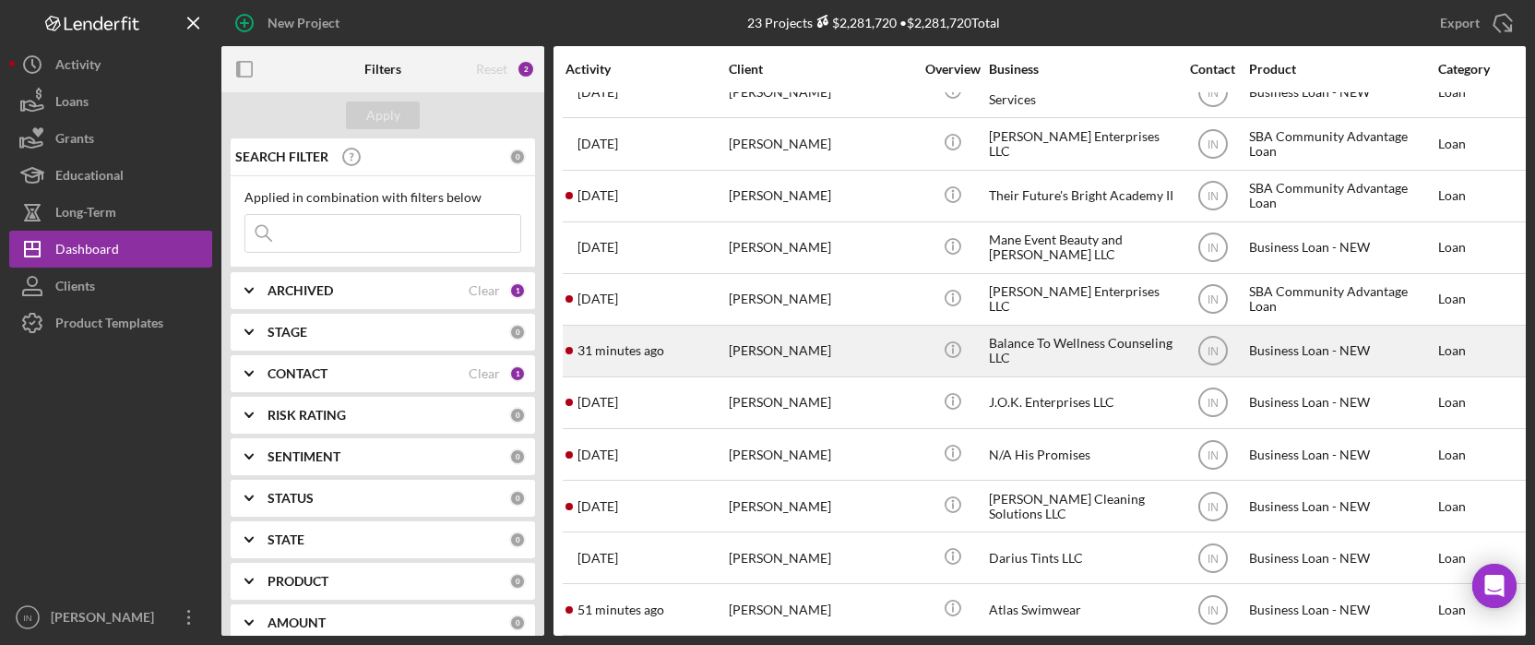
click at [801, 347] on div "Mya Keasler" at bounding box center [821, 351] width 185 height 49
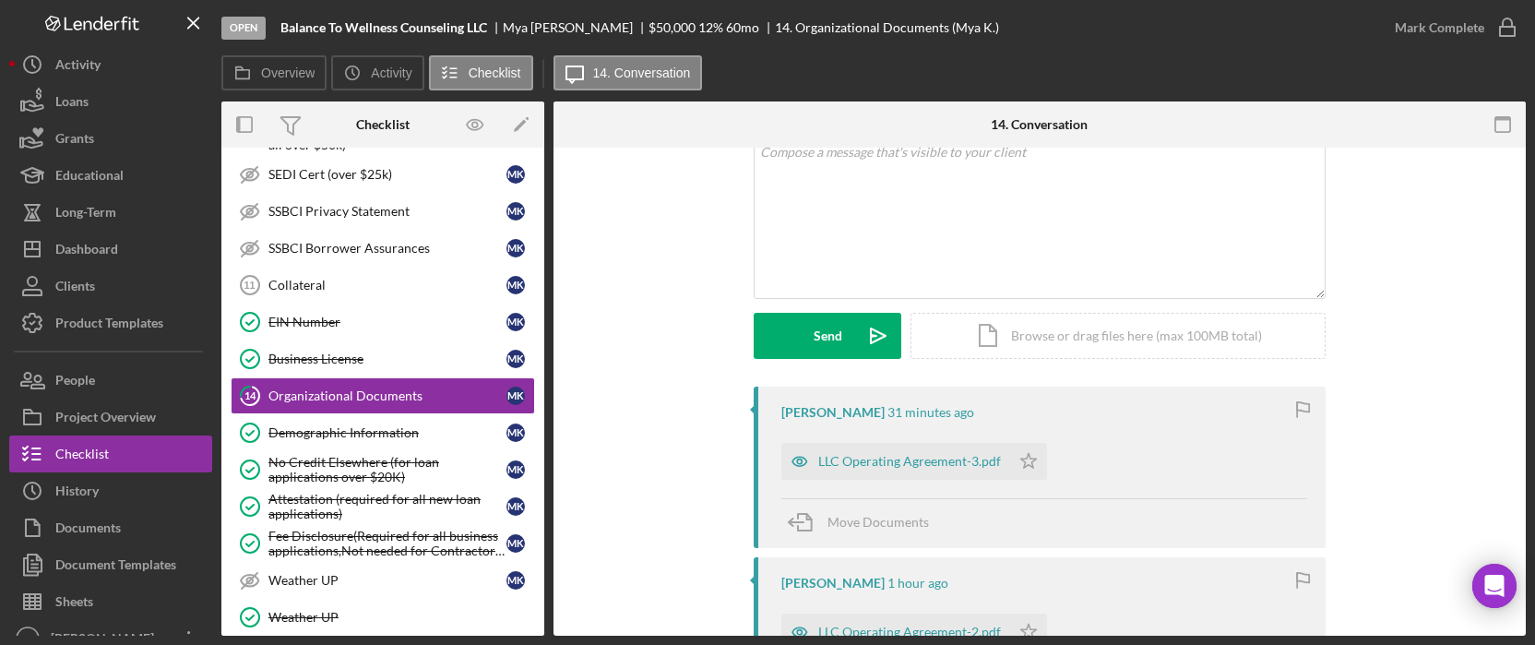
scroll to position [245, 0]
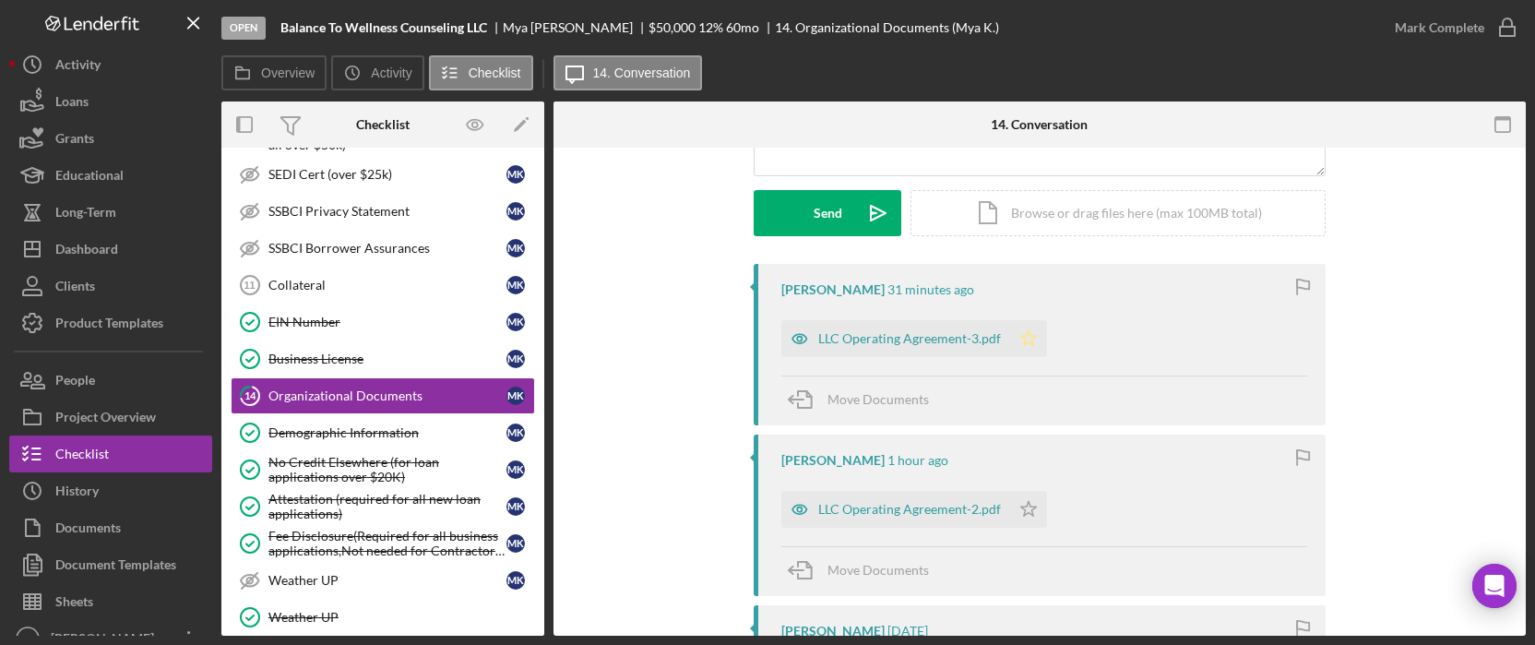
click at [1028, 337] on polygon "button" at bounding box center [1029, 337] width 16 height 15
click at [1464, 26] on div "Mark Complete" at bounding box center [1439, 27] width 89 height 37
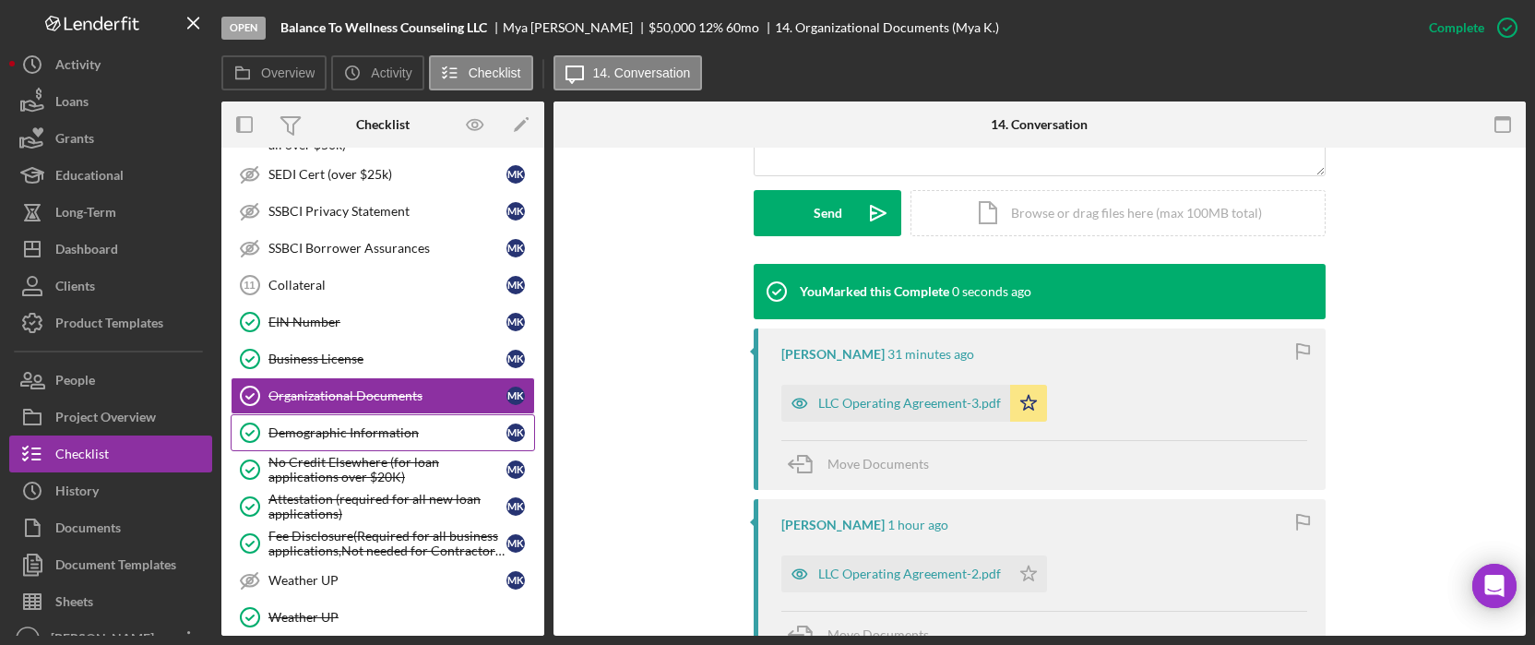
scroll to position [724, 0]
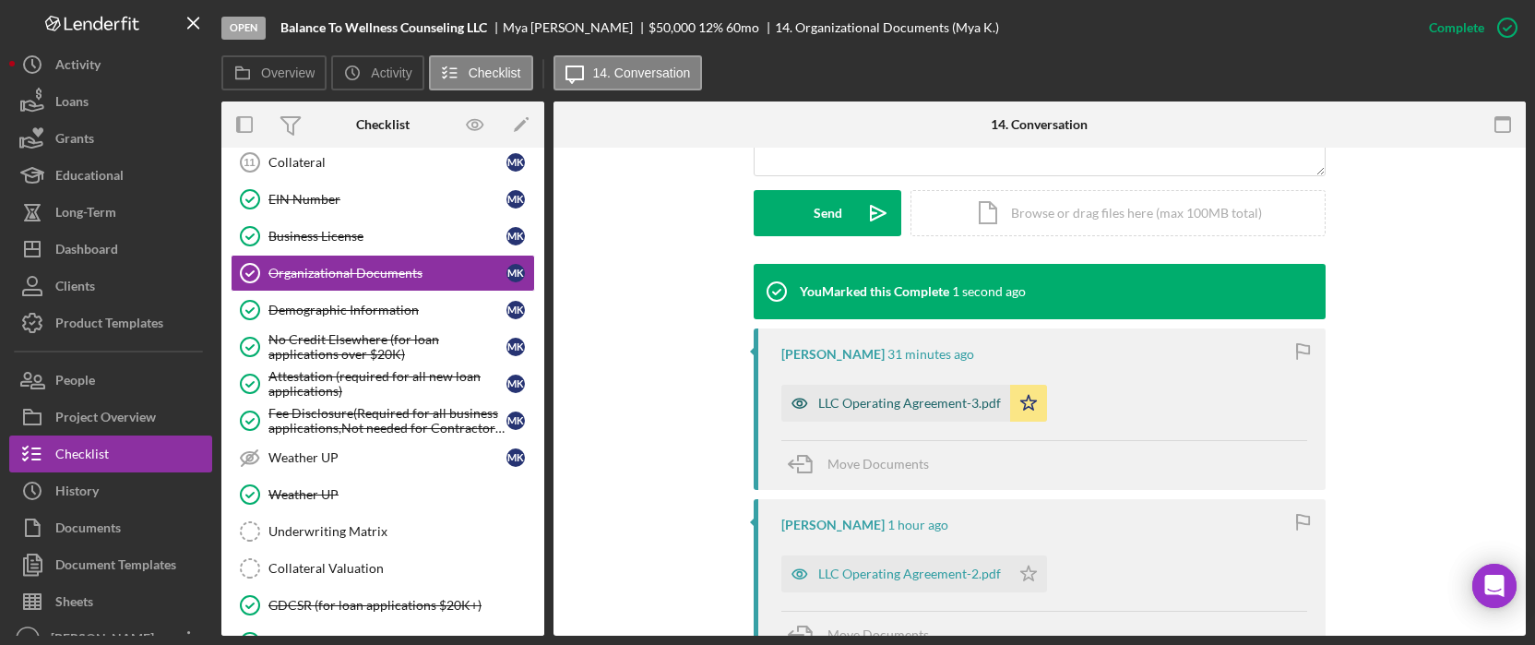
click at [861, 401] on div "LLC Operating Agreement-3.pdf" at bounding box center [909, 403] width 183 height 15
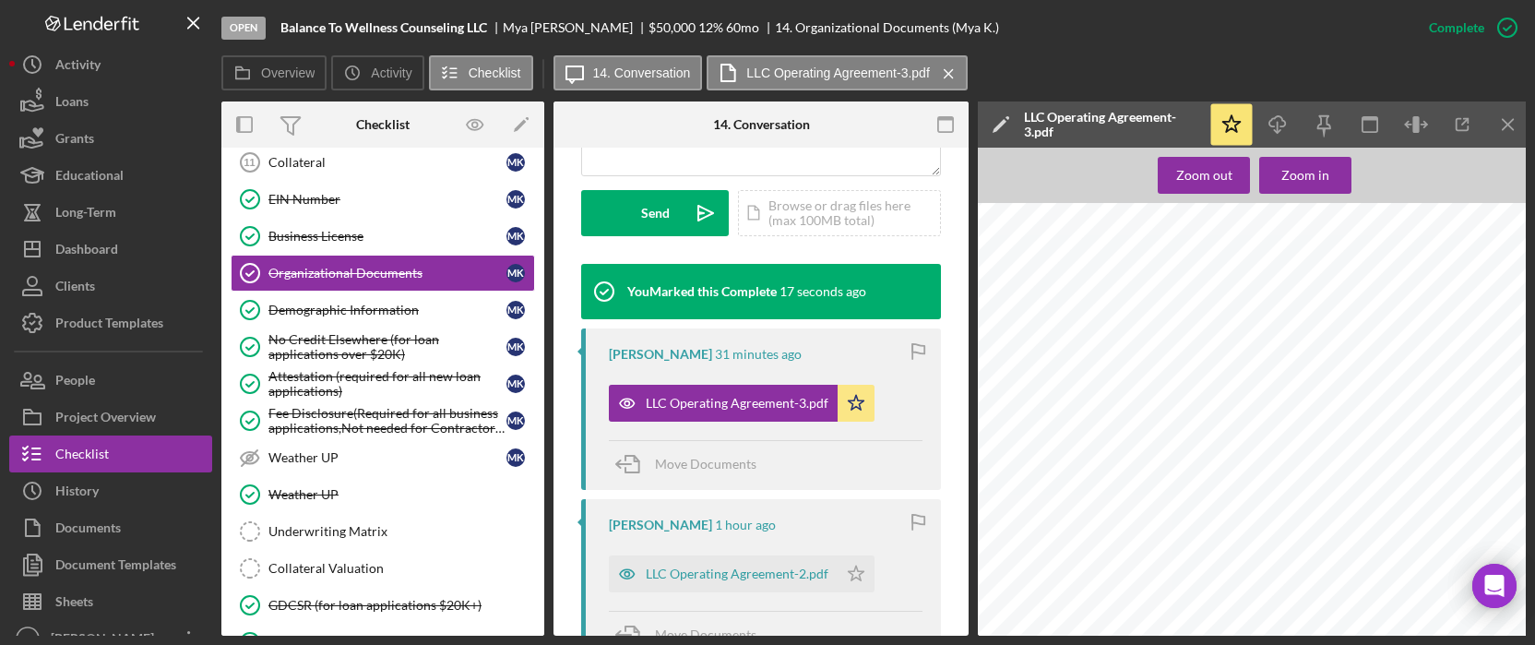
scroll to position [8793, 0]
click at [125, 247] on button "Icon/Dashboard Dashboard" at bounding box center [110, 249] width 203 height 37
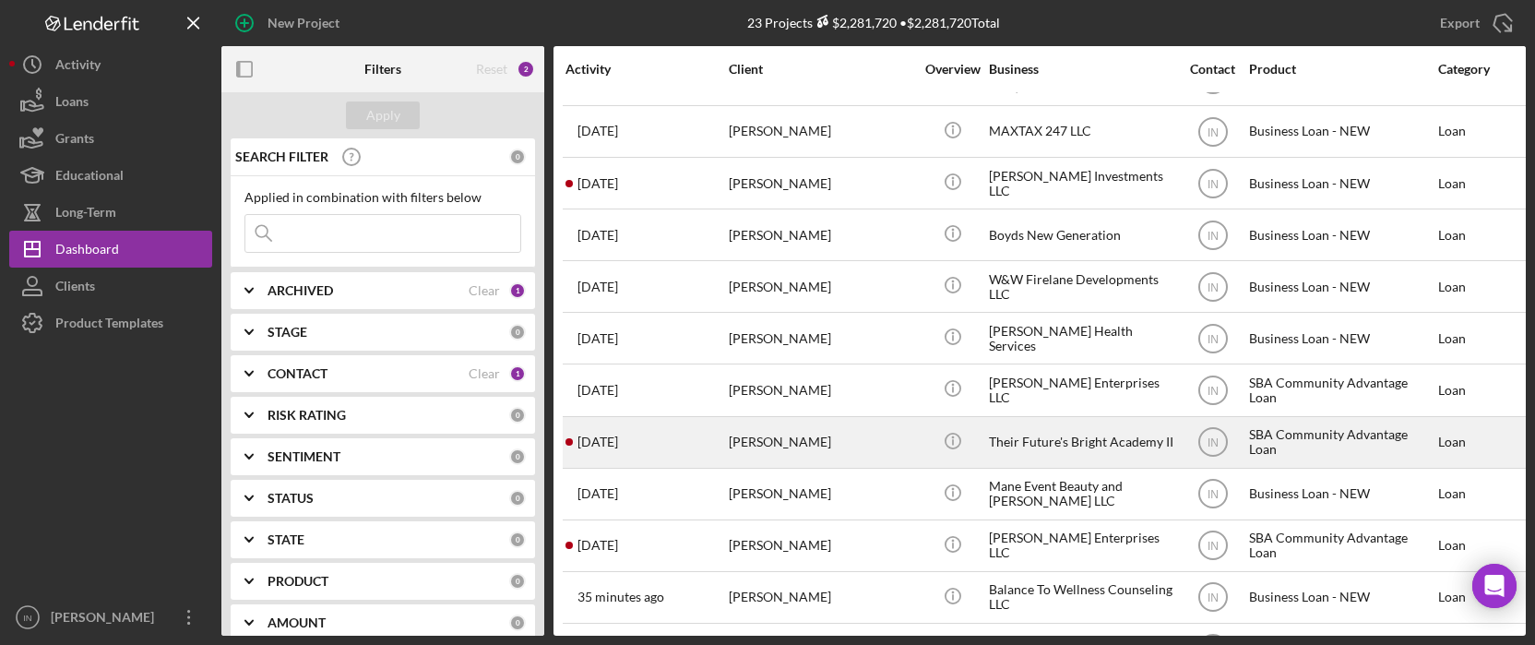
scroll to position [369, 0]
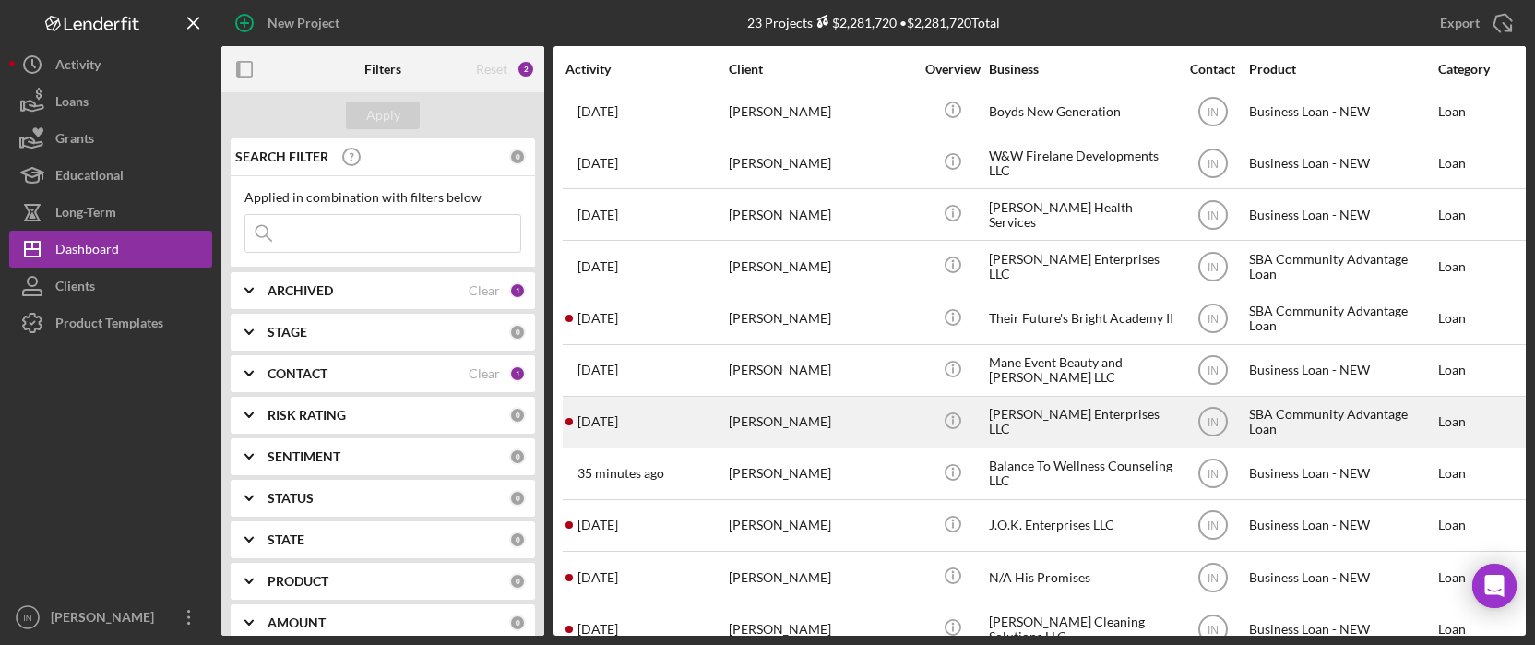
click at [822, 411] on div "Jerine Murphy" at bounding box center [821, 422] width 185 height 49
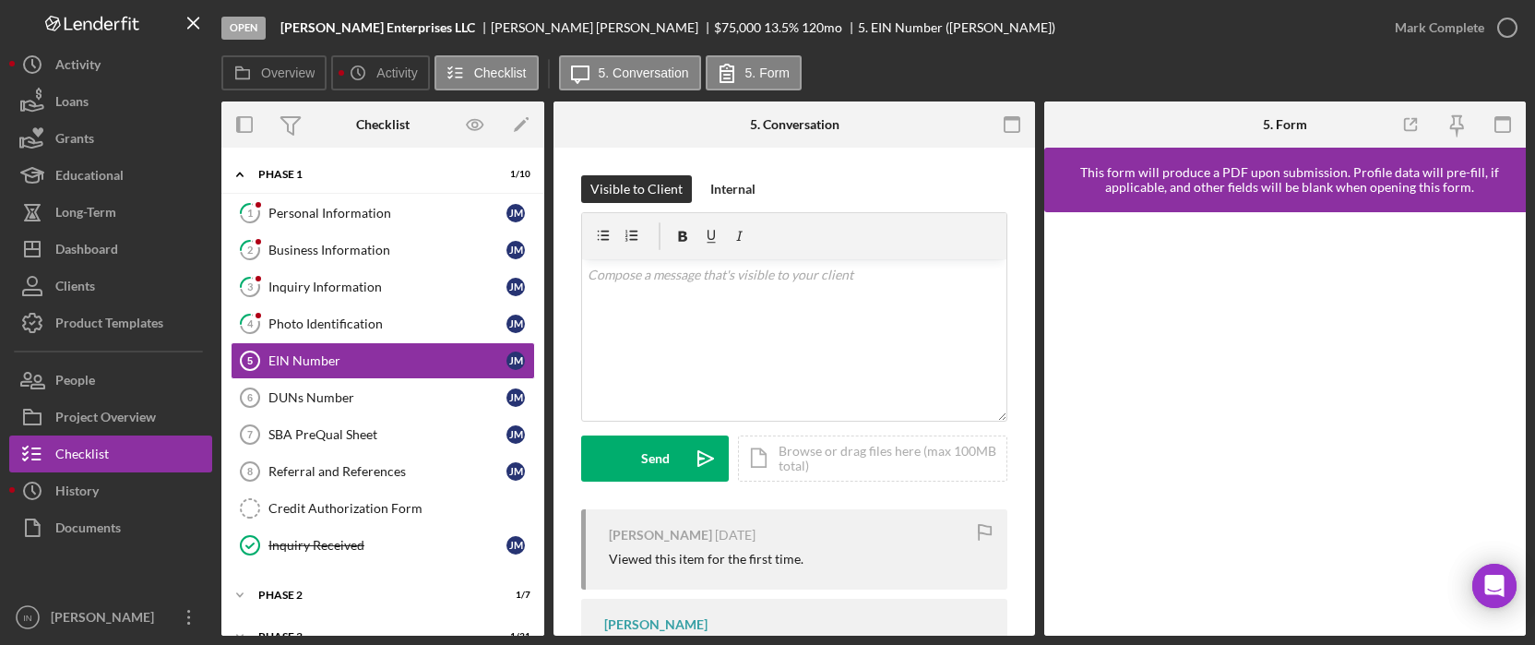
scroll to position [193, 0]
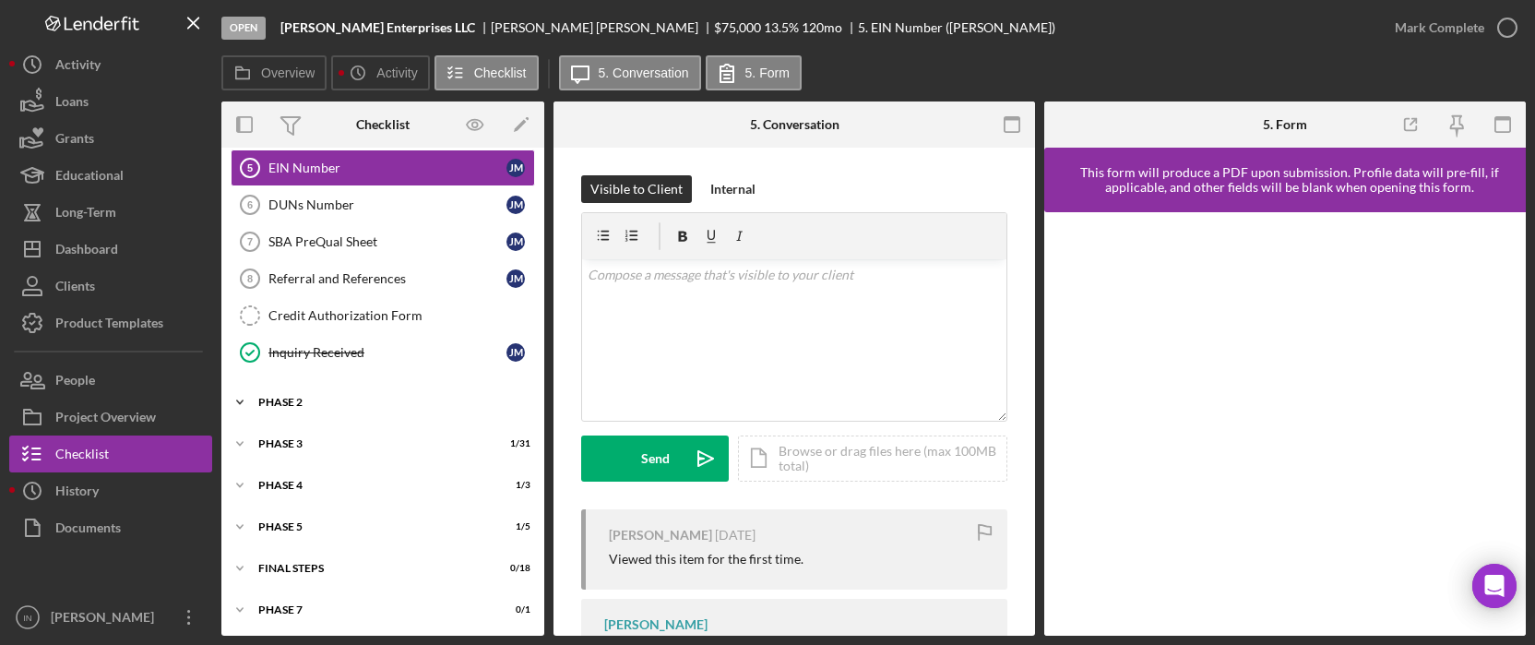
click at [329, 409] on div "Icon/Expander Phase 2 1 / 7" at bounding box center [382, 402] width 323 height 37
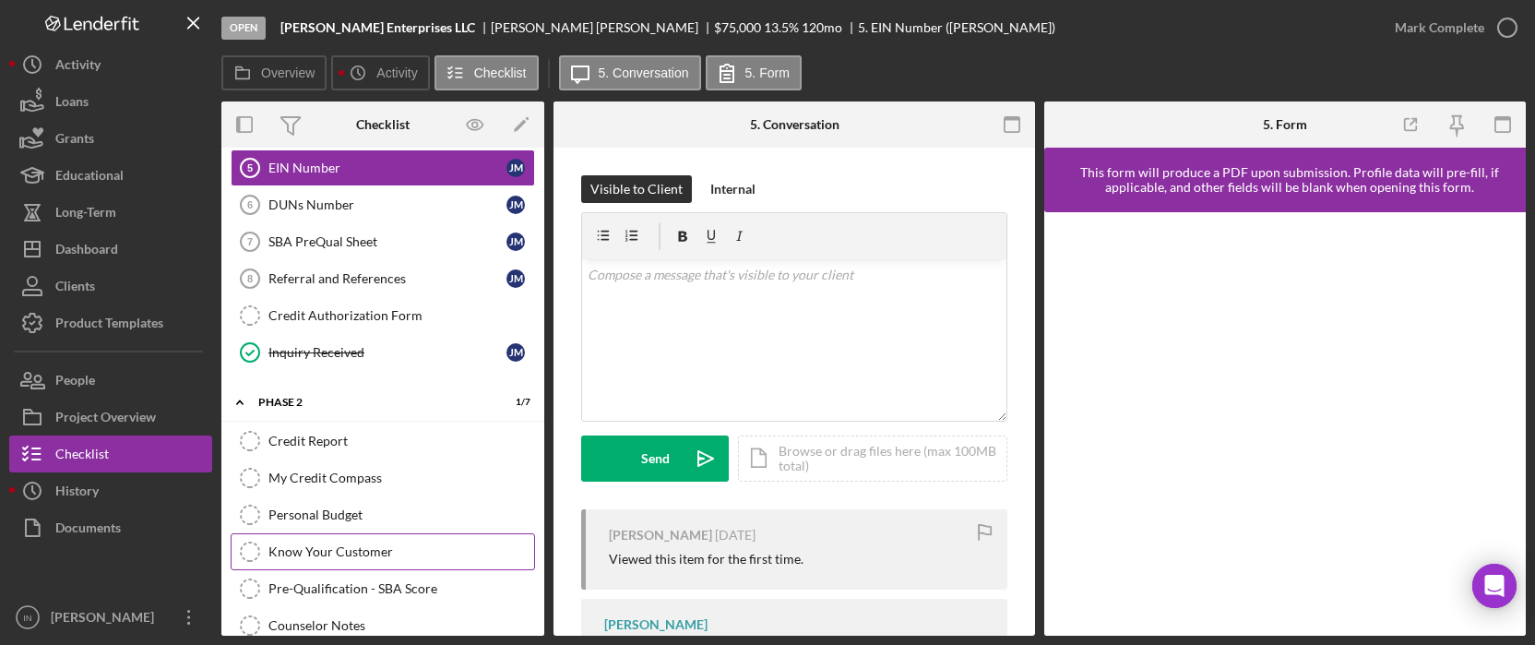
scroll to position [439, 0]
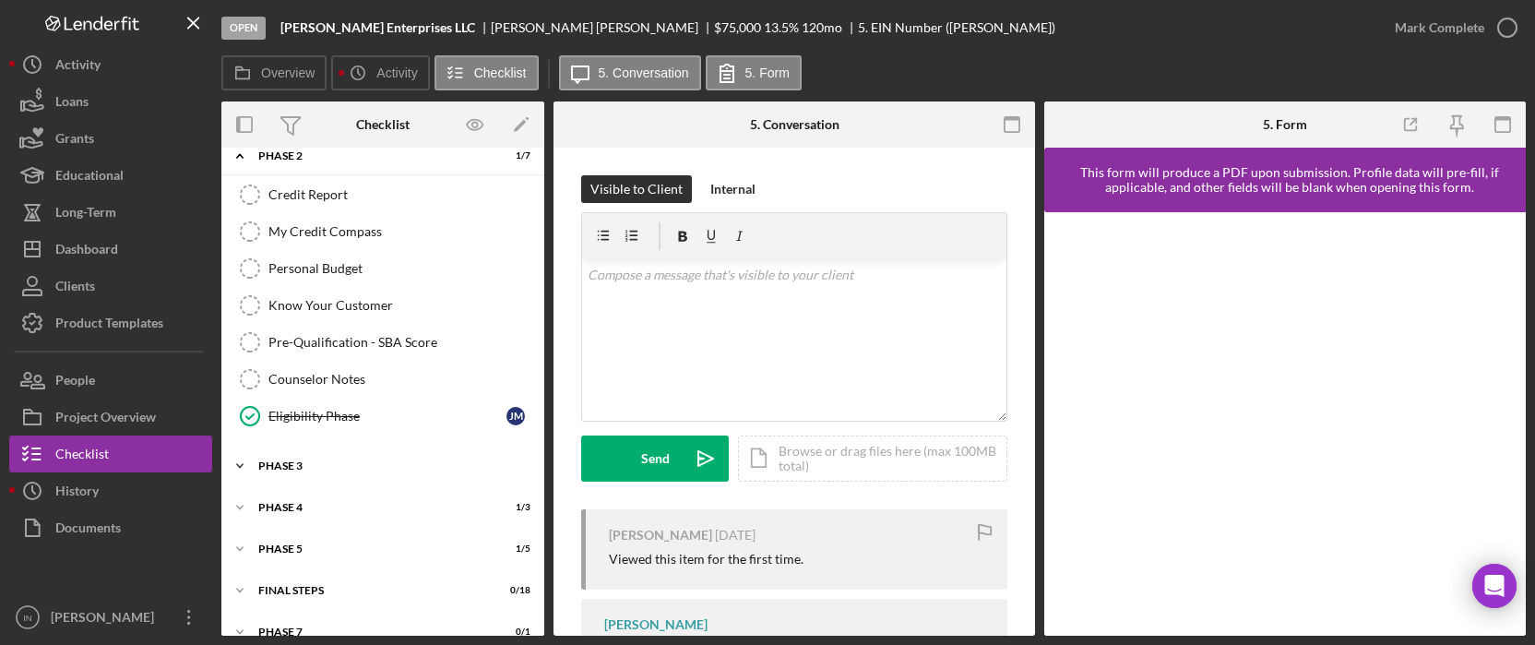
click at [320, 460] on div "Phase 3" at bounding box center [389, 465] width 263 height 11
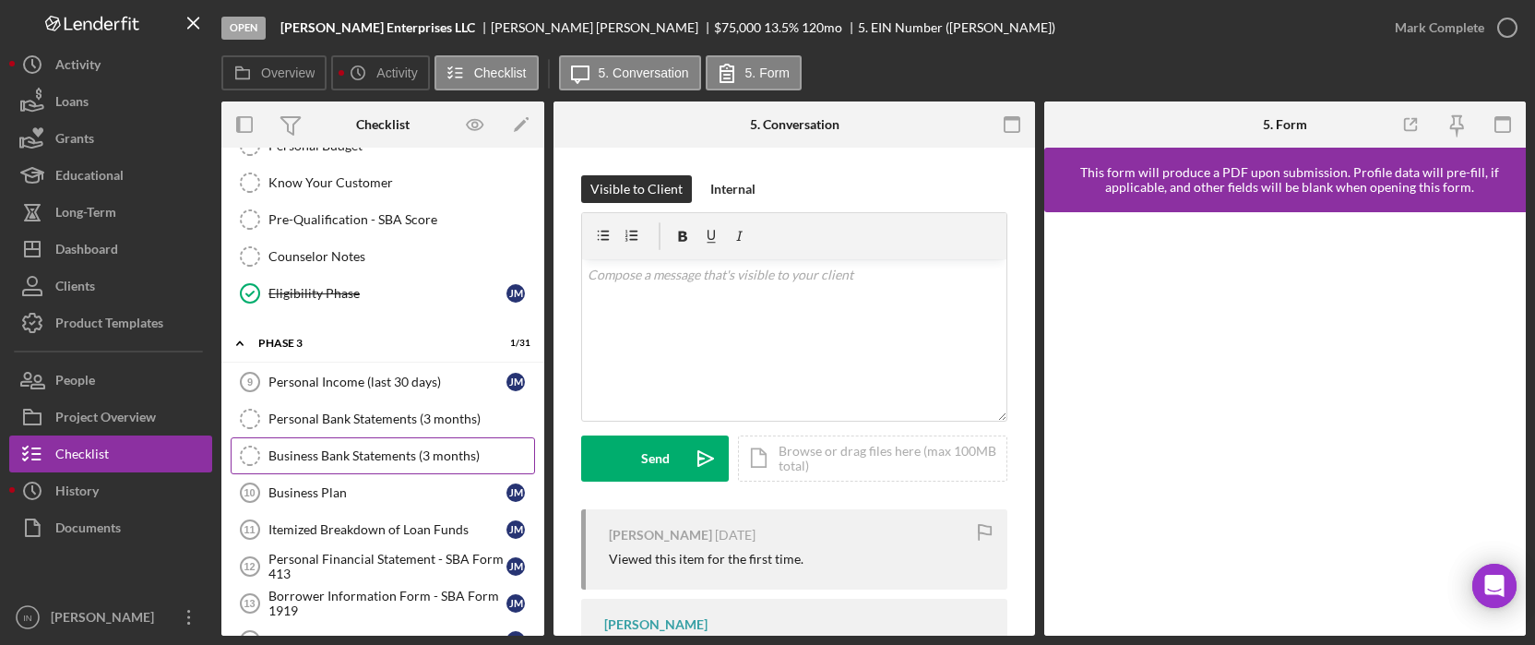
scroll to position [0, 0]
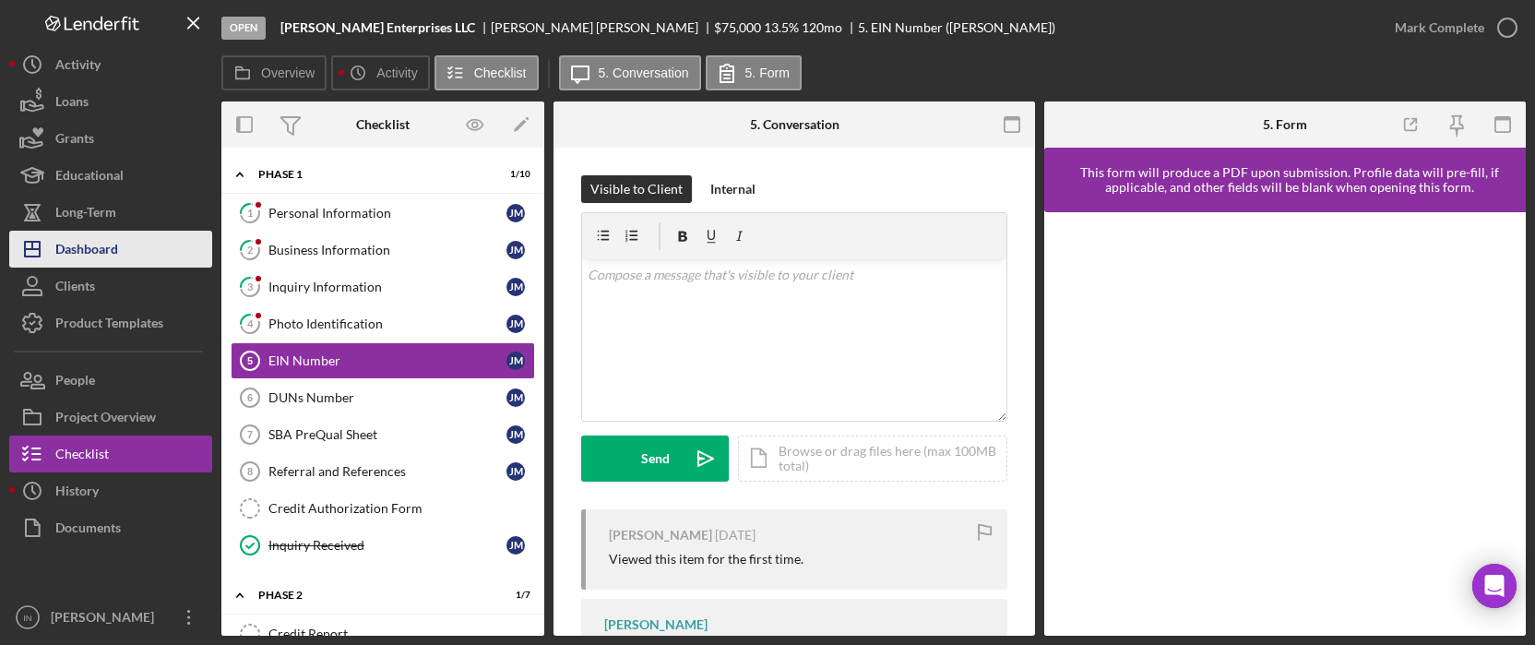
click at [104, 253] on div "Dashboard" at bounding box center [86, 252] width 63 height 42
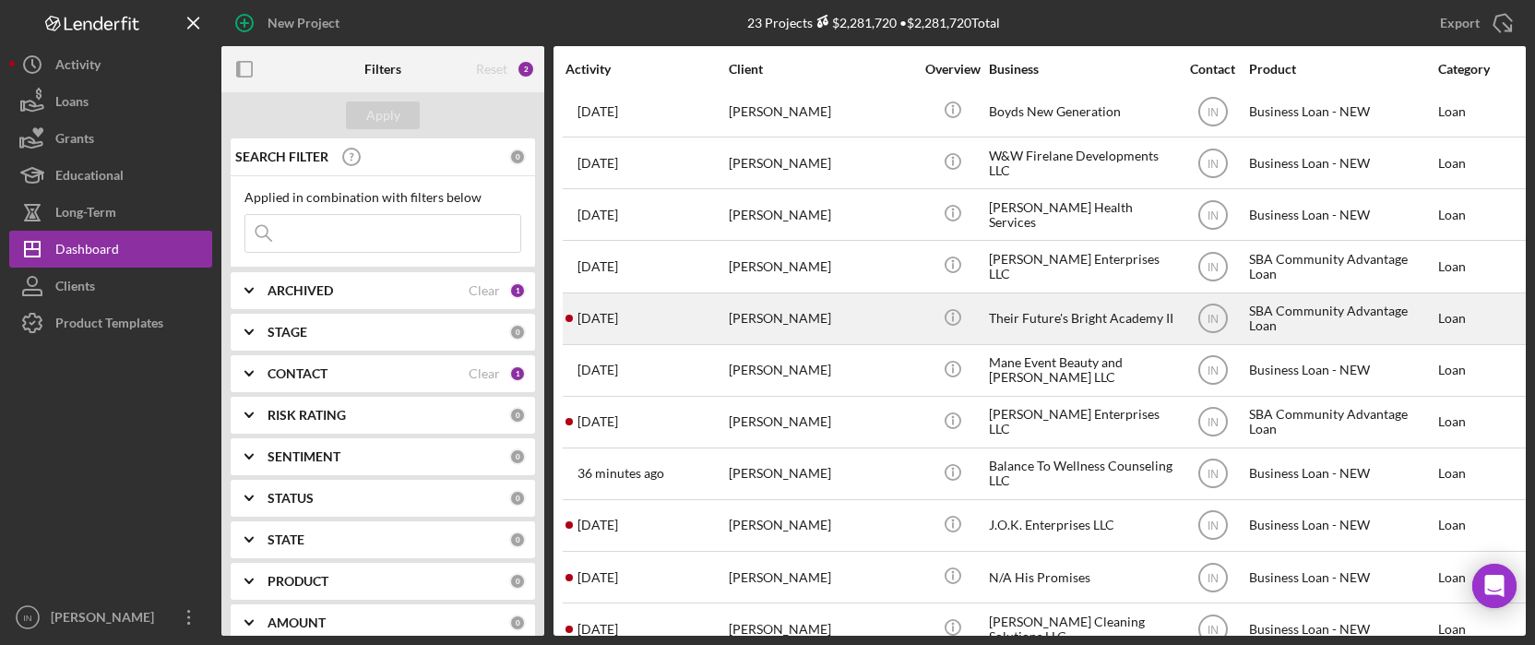
scroll to position [492, 0]
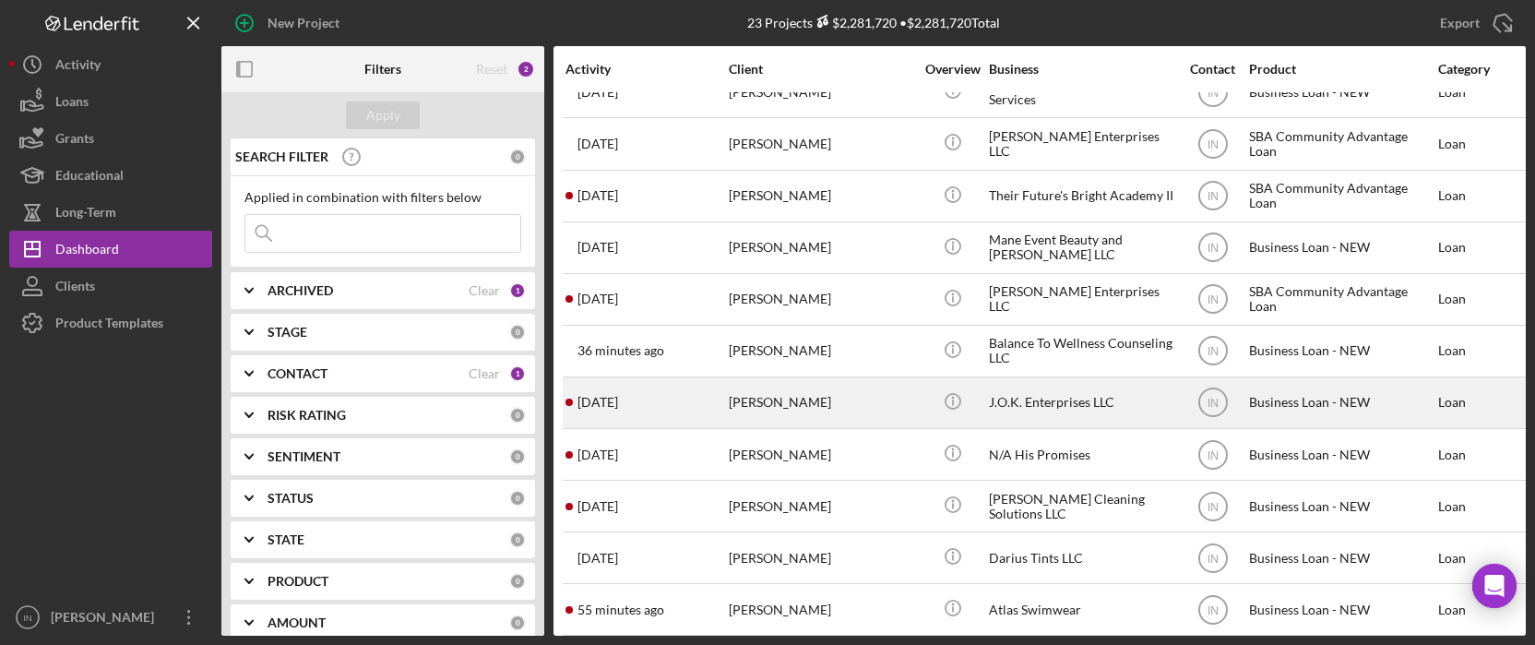
click at [848, 392] on div "Mason Shelton" at bounding box center [821, 402] width 185 height 49
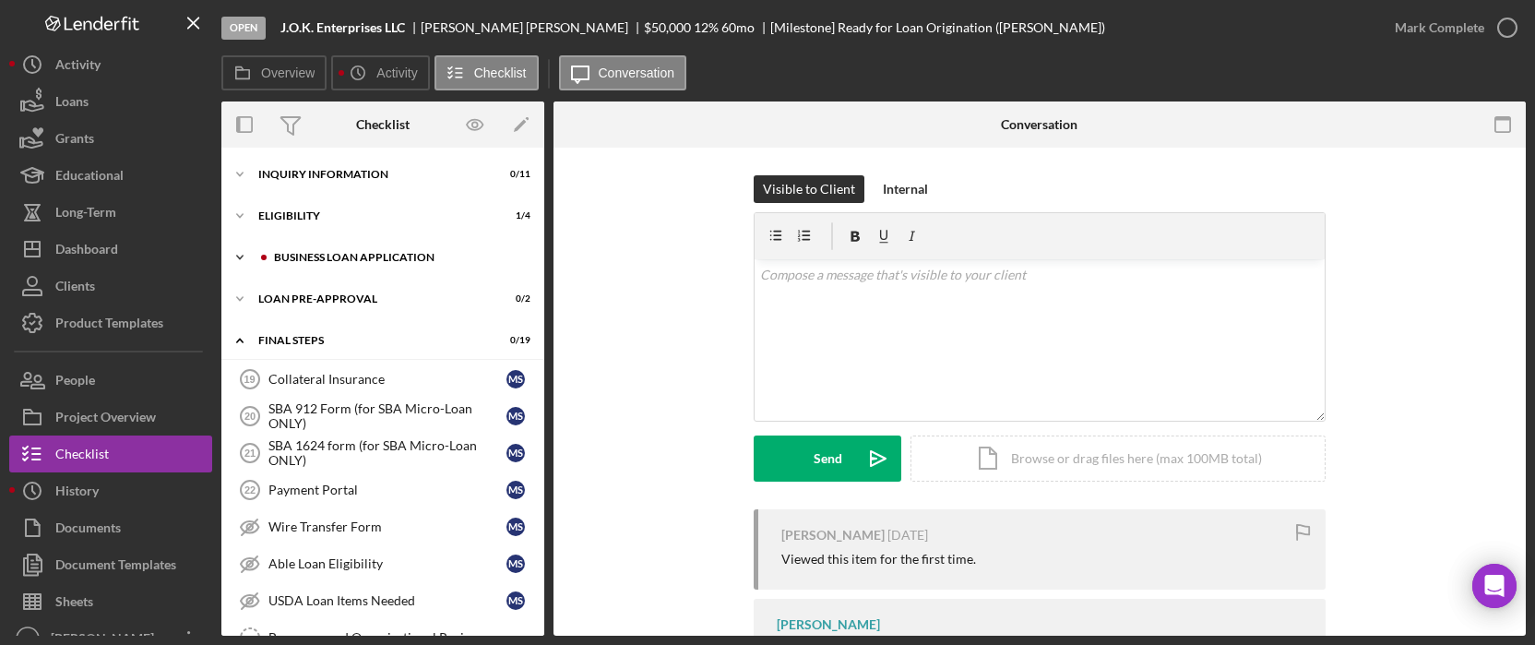
click at [400, 240] on div "Icon/Expander BUSINESS LOAN APPLICATION 0 / 31" at bounding box center [382, 257] width 323 height 37
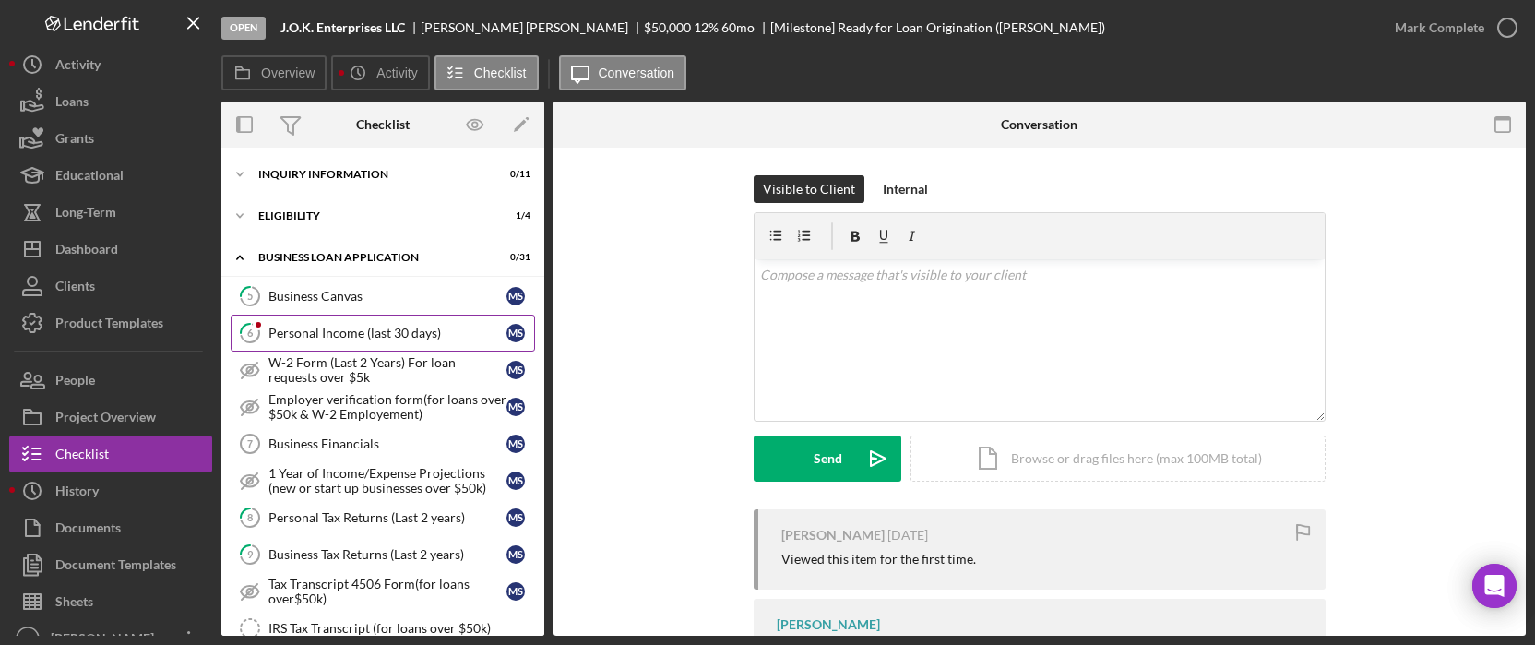
click at [374, 324] on link "6 Personal Income (last 30 days) M S" at bounding box center [383, 333] width 304 height 37
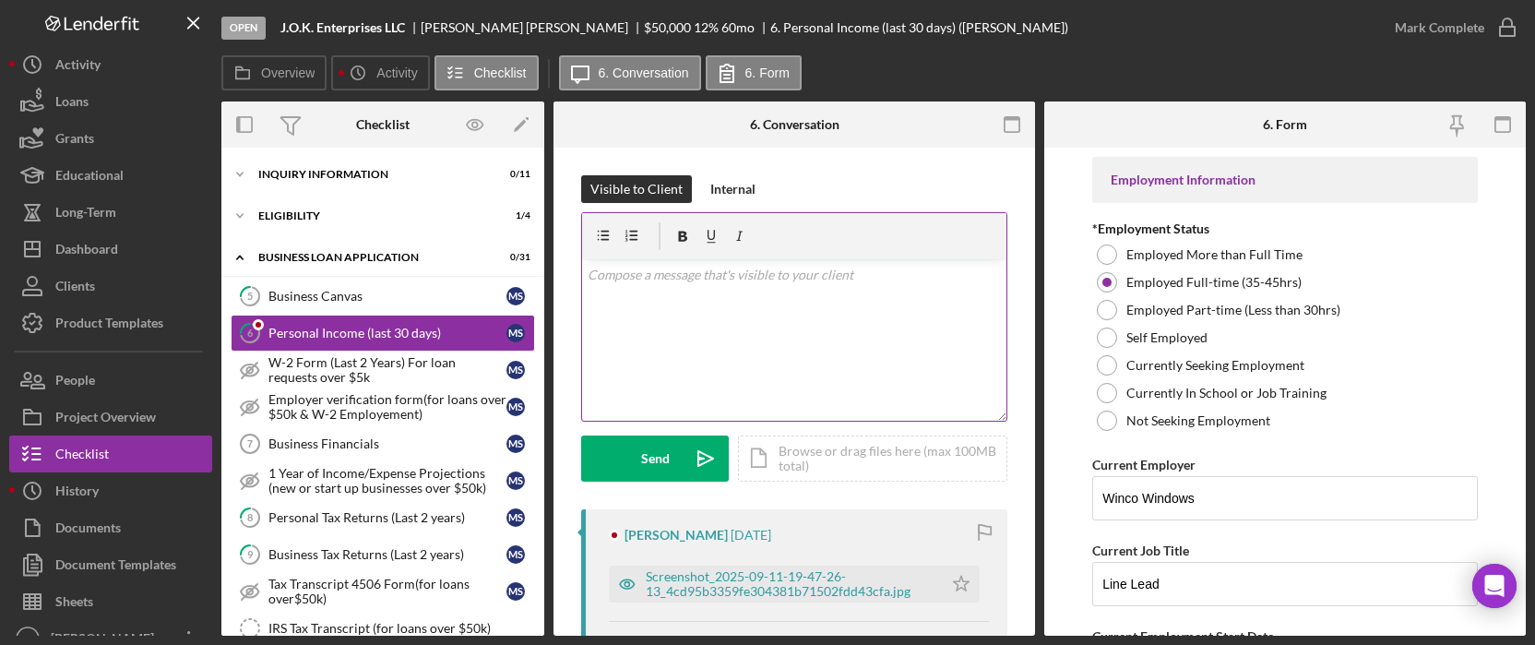
scroll to position [123, 0]
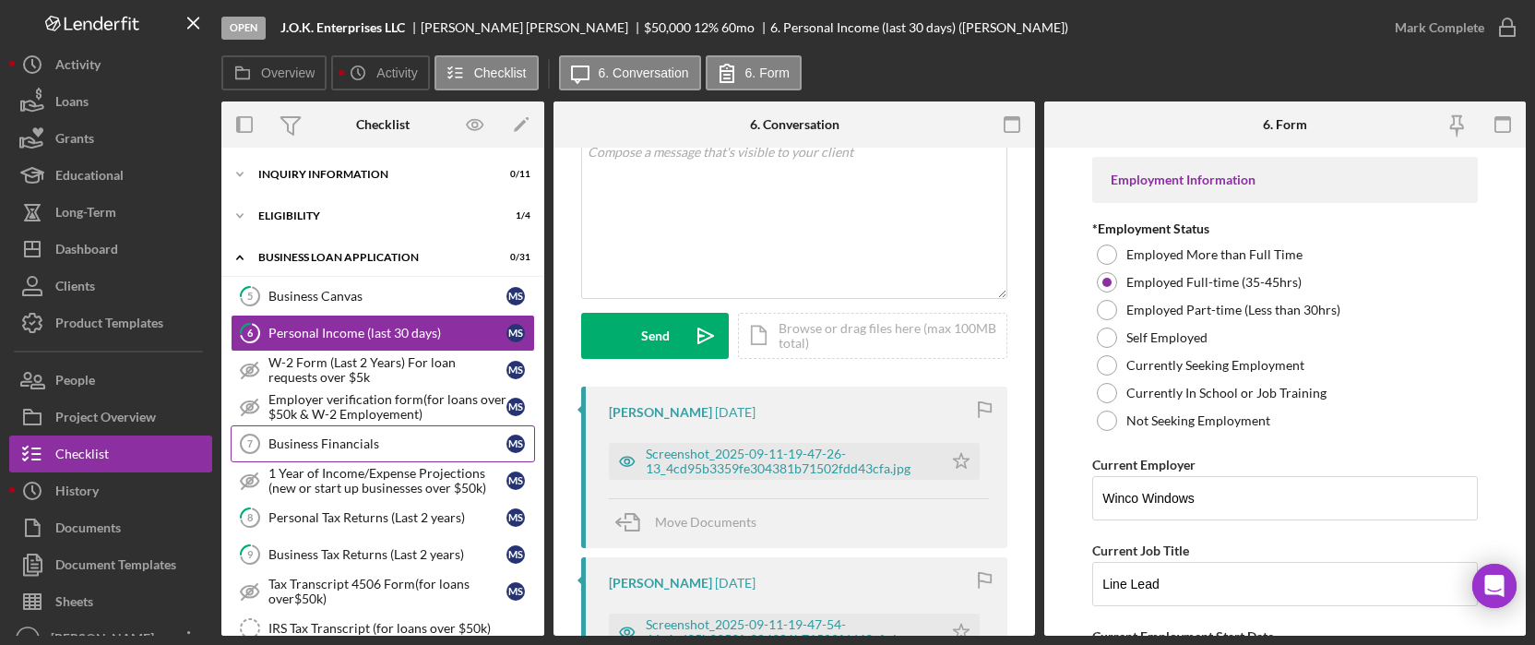
click at [355, 433] on link "Business Financials 7 Business Financials M S" at bounding box center [383, 443] width 304 height 37
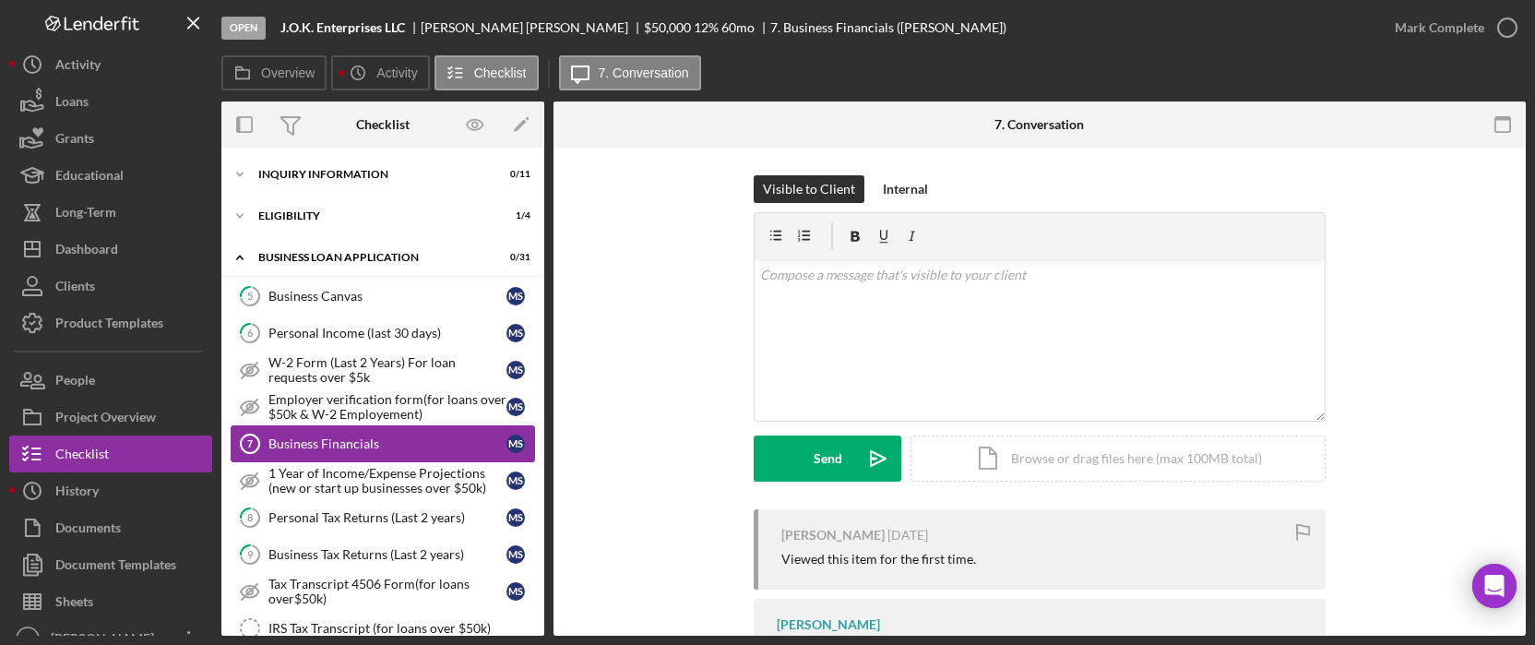
scroll to position [245, 0]
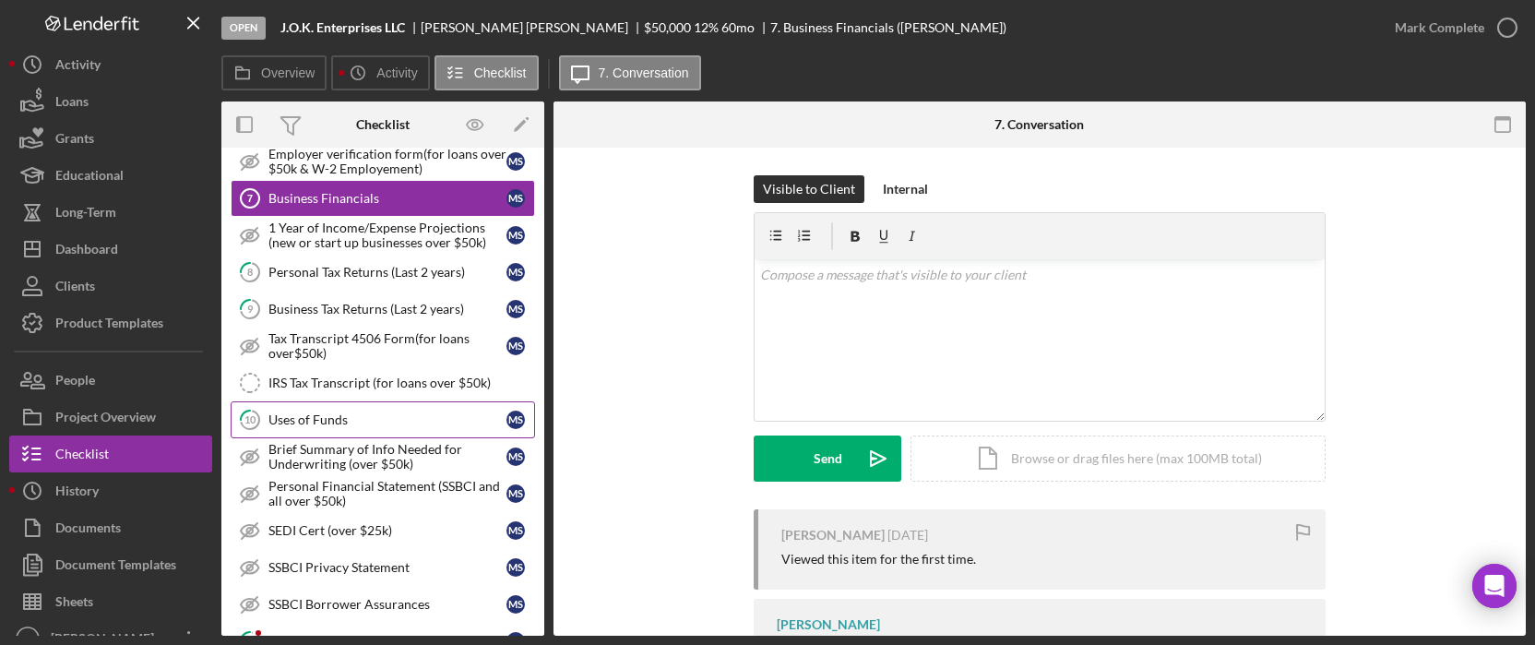
click at [367, 412] on div "Uses of Funds" at bounding box center [387, 419] width 238 height 15
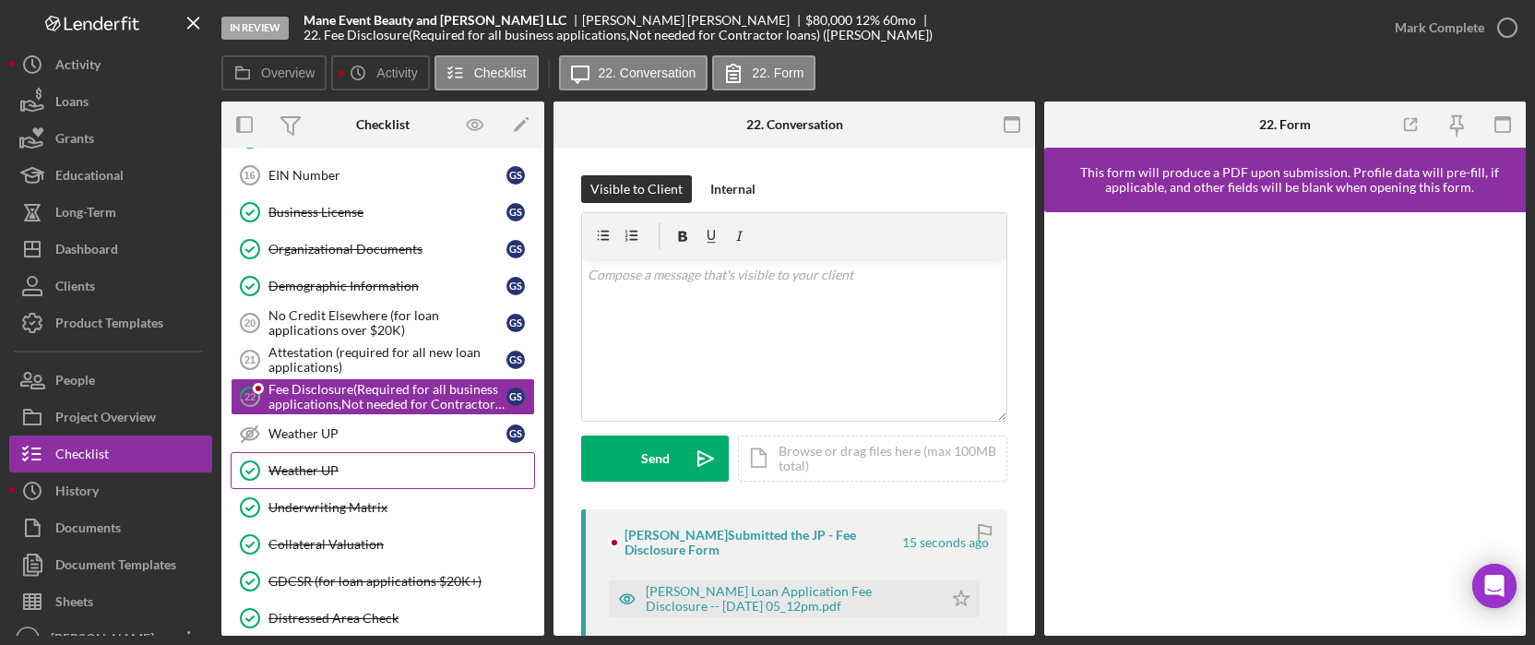
scroll to position [871, 0]
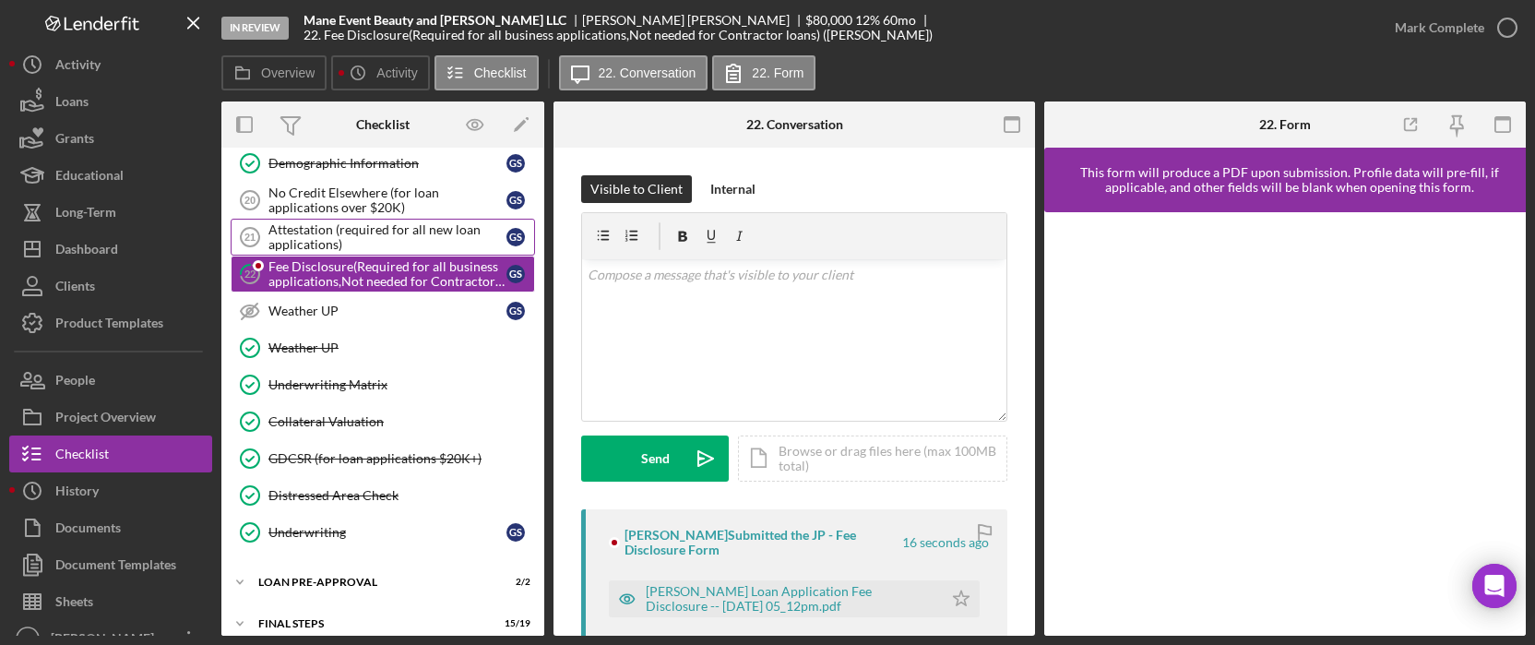
click at [376, 225] on div "Attestation (required for all new loan applications)" at bounding box center [387, 237] width 238 height 30
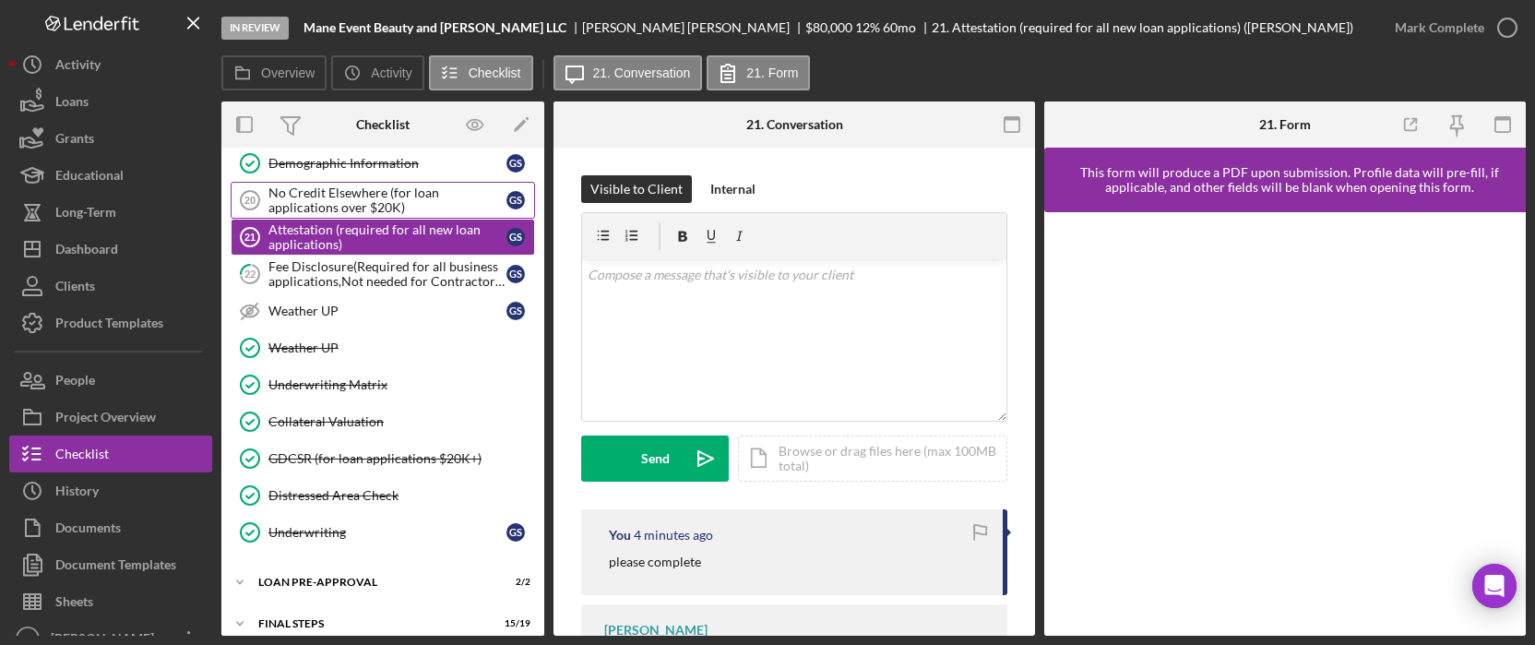
click at [351, 190] on div "No Credit Elsewhere (for loan applications over $20K)" at bounding box center [387, 200] width 238 height 30
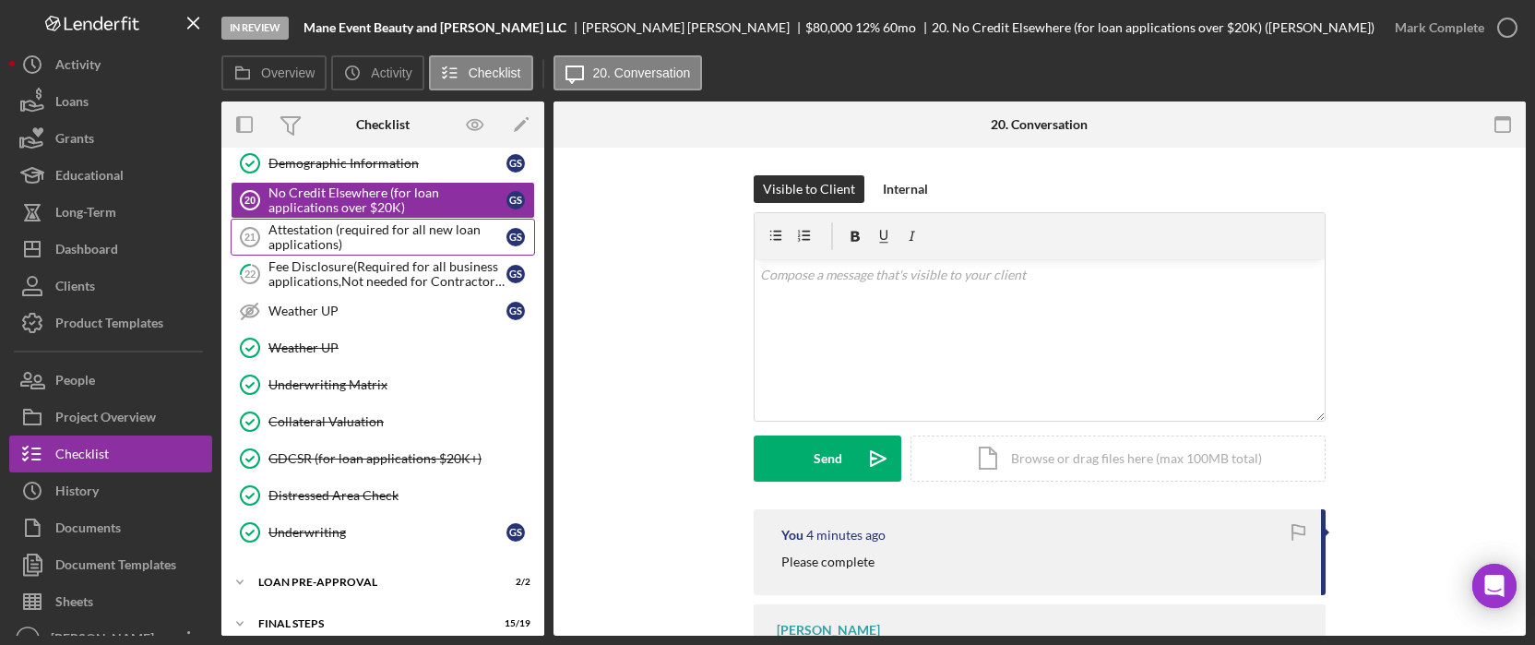
click at [355, 231] on div "Attestation (required for all new loan applications)" at bounding box center [387, 237] width 238 height 30
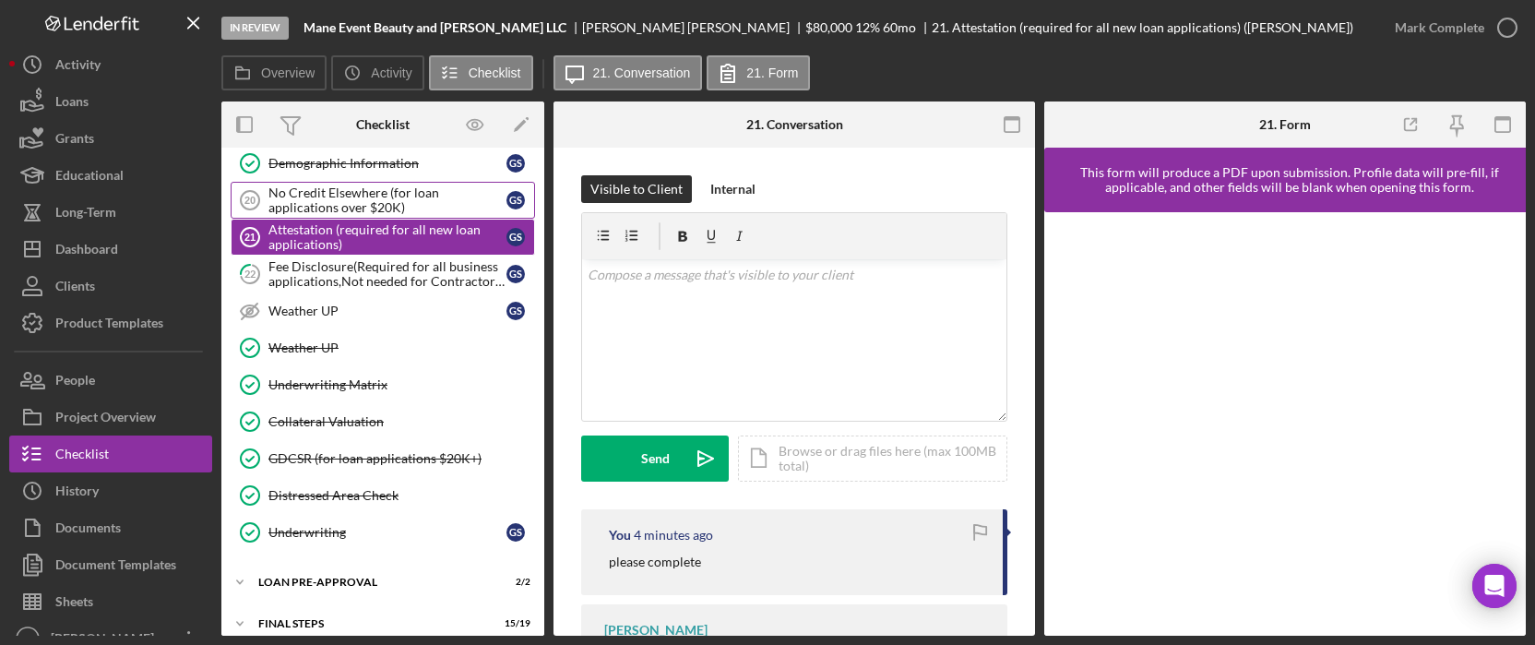
click at [332, 196] on div "No Credit Elsewhere (for loan applications over $20K)" at bounding box center [387, 200] width 238 height 30
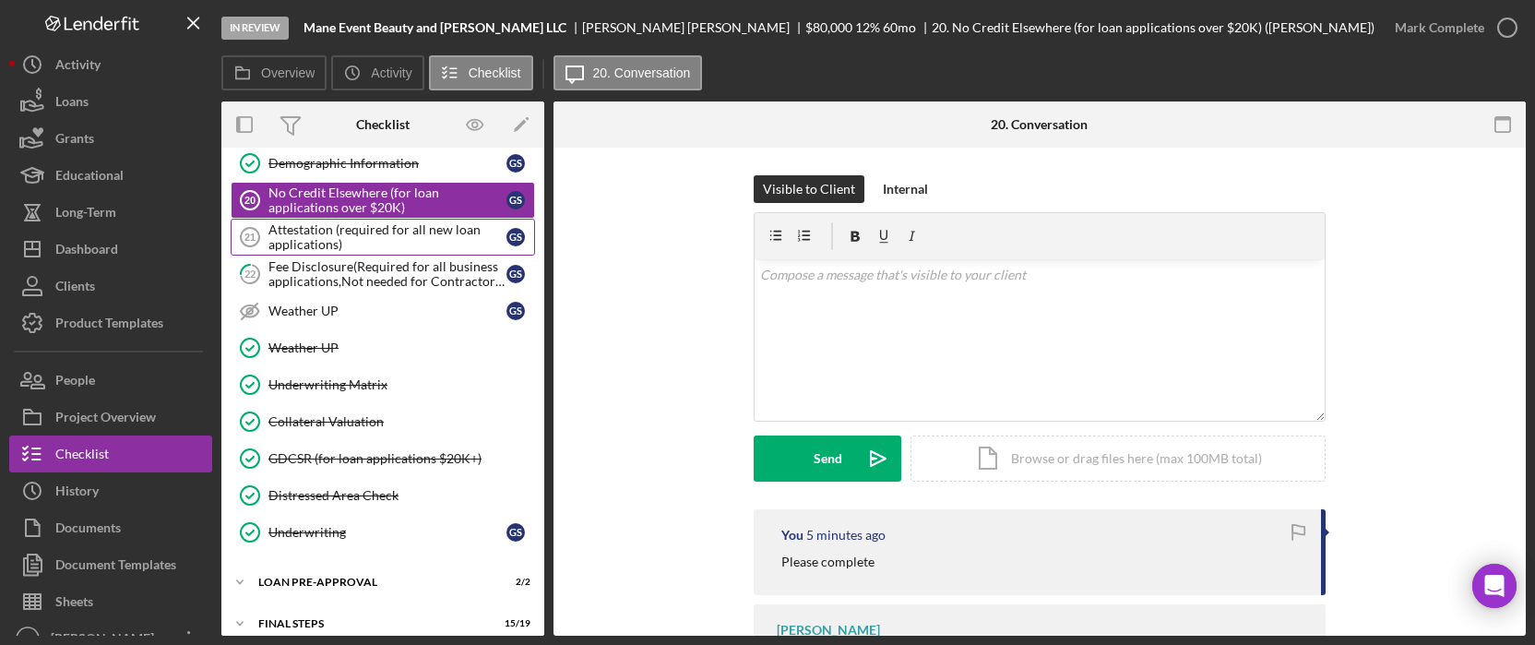
click at [368, 233] on div "Attestation (required for all new loan applications)" at bounding box center [387, 237] width 238 height 30
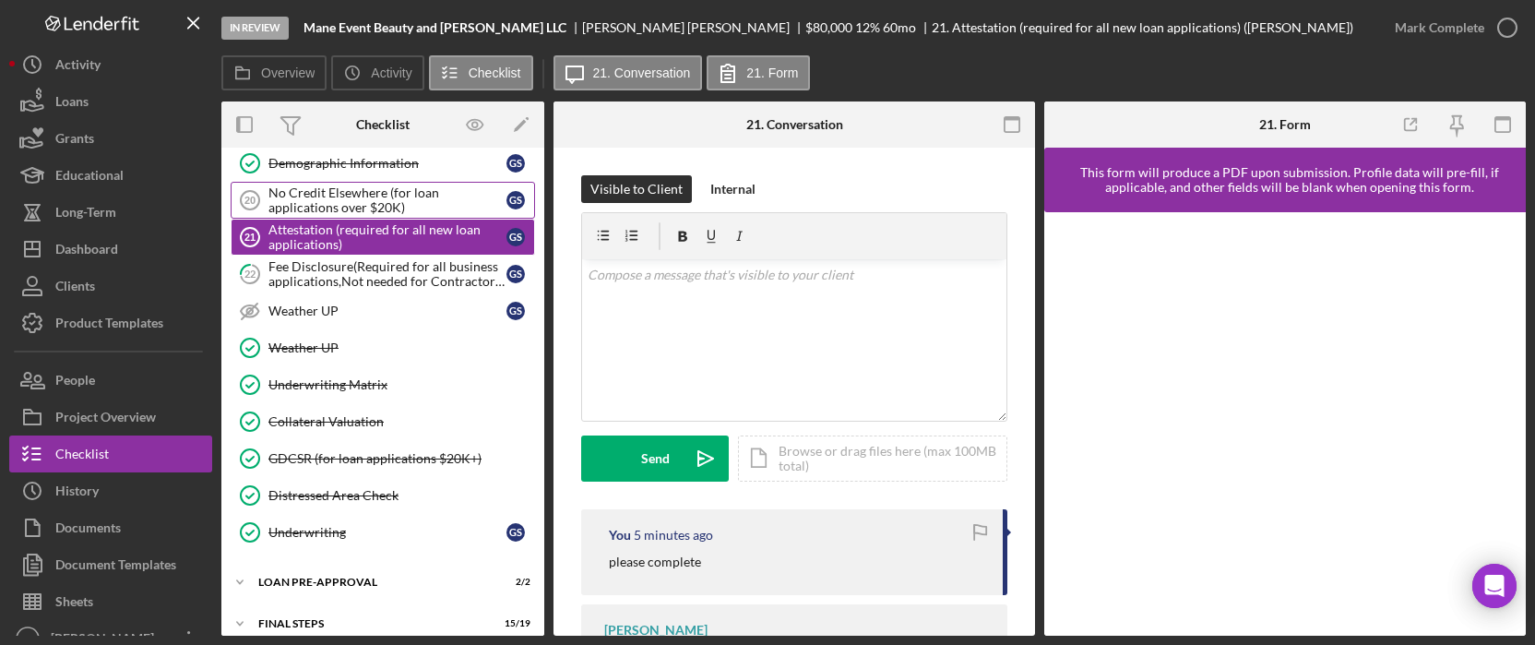
click at [362, 189] on div "No Credit Elsewhere (for loan applications over $20K)" at bounding box center [387, 200] width 238 height 30
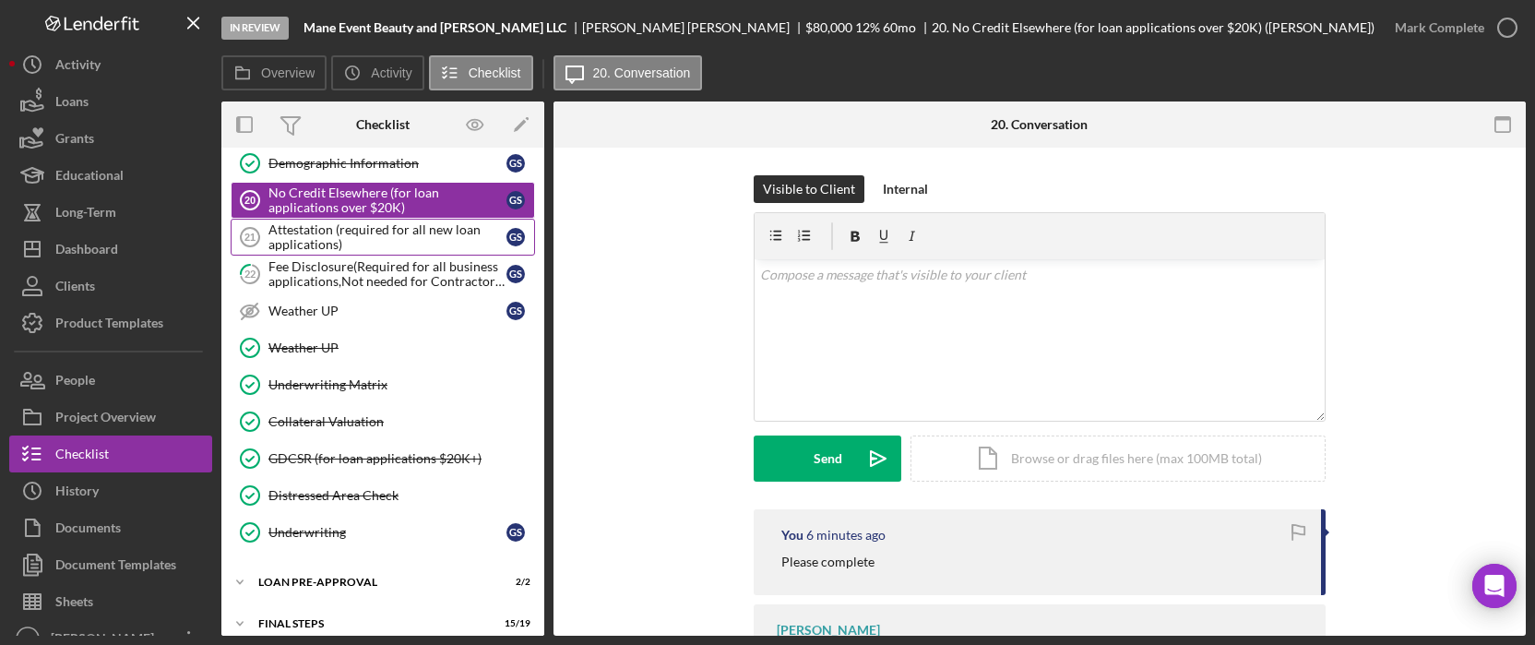
click at [326, 232] on div "Attestation (required for all new loan applications)" at bounding box center [387, 237] width 238 height 30
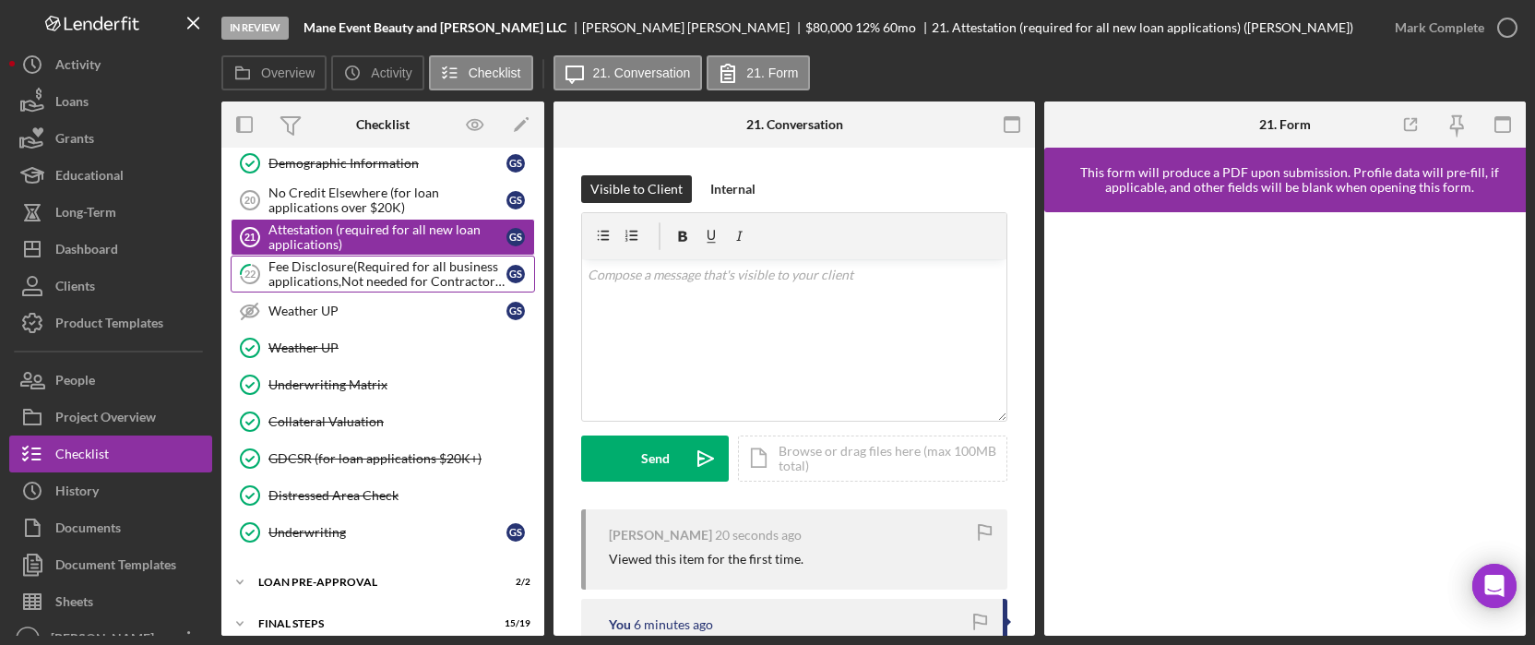
click at [353, 259] on div "Fee Disclosure(Required for all business applications,Not needed for Contractor…" at bounding box center [387, 274] width 238 height 30
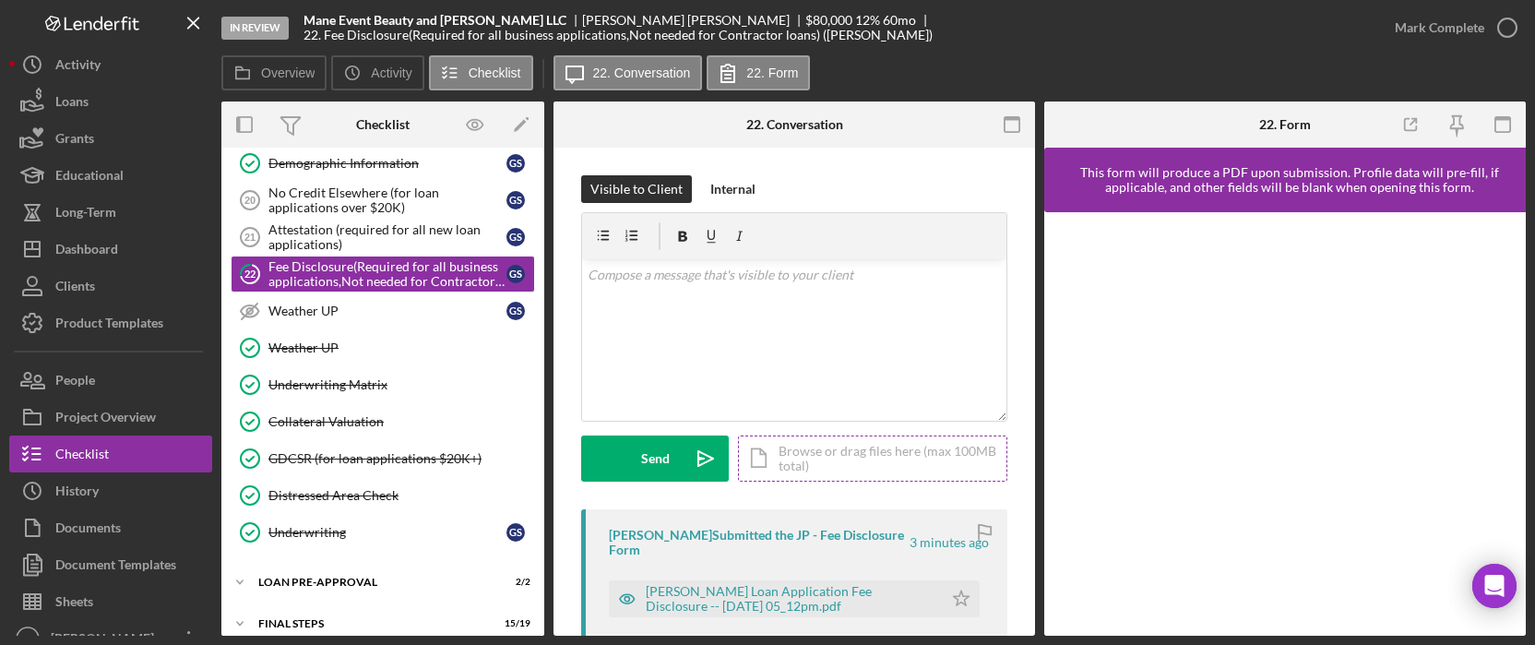
scroll to position [245, 0]
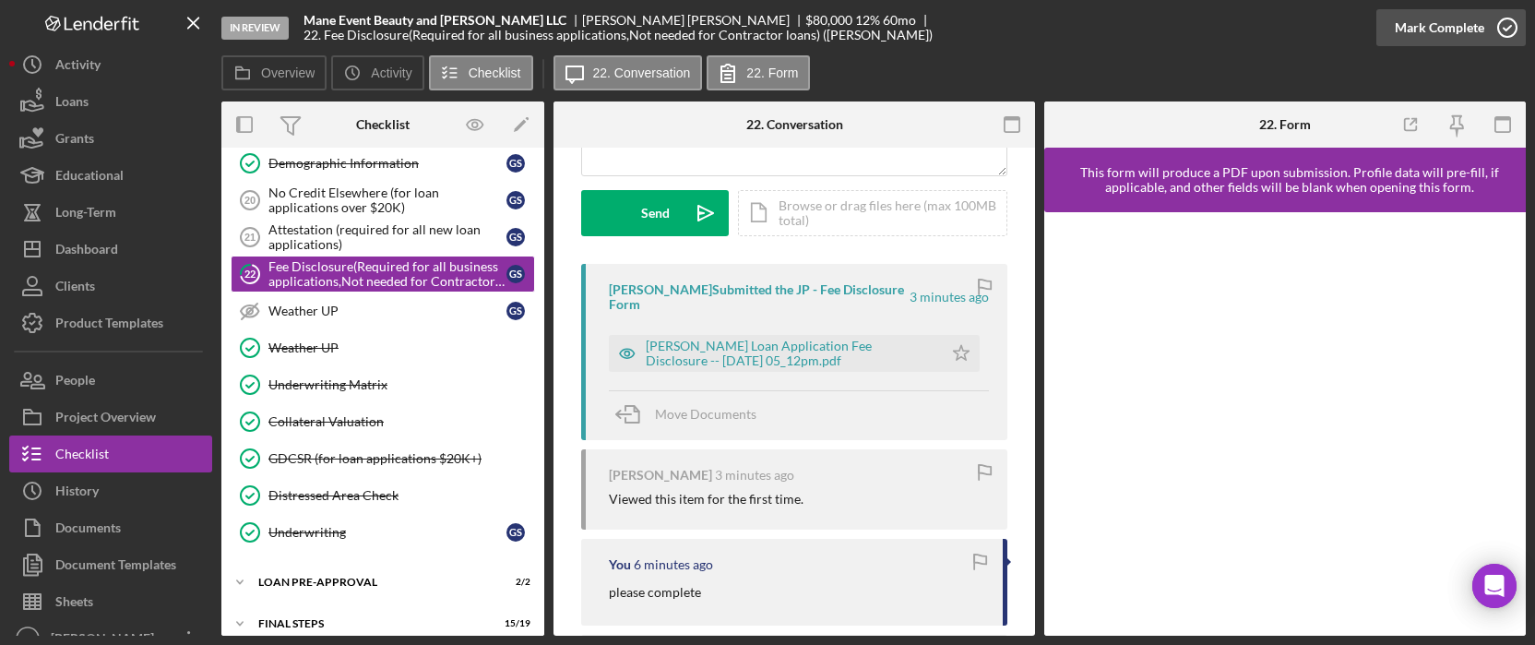
click at [1432, 21] on div "Mark Complete" at bounding box center [1439, 27] width 89 height 37
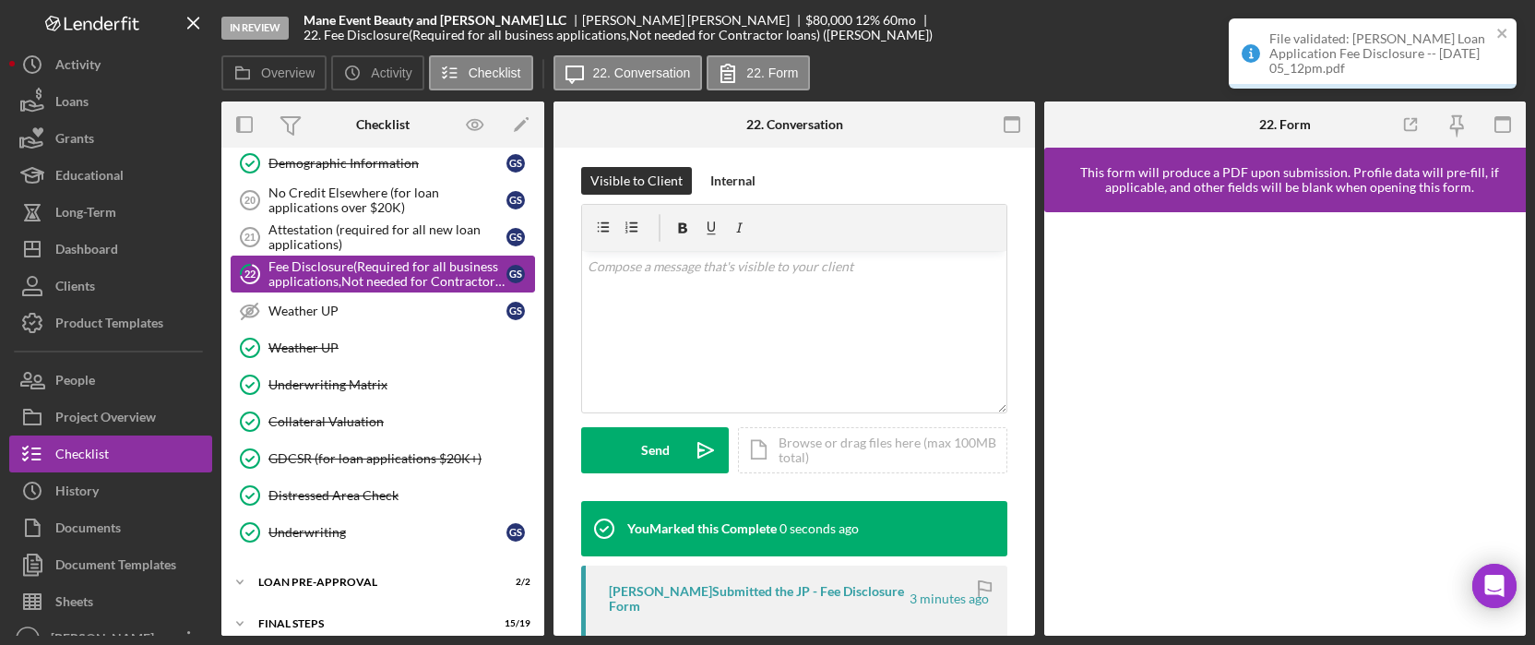
scroll to position [519, 0]
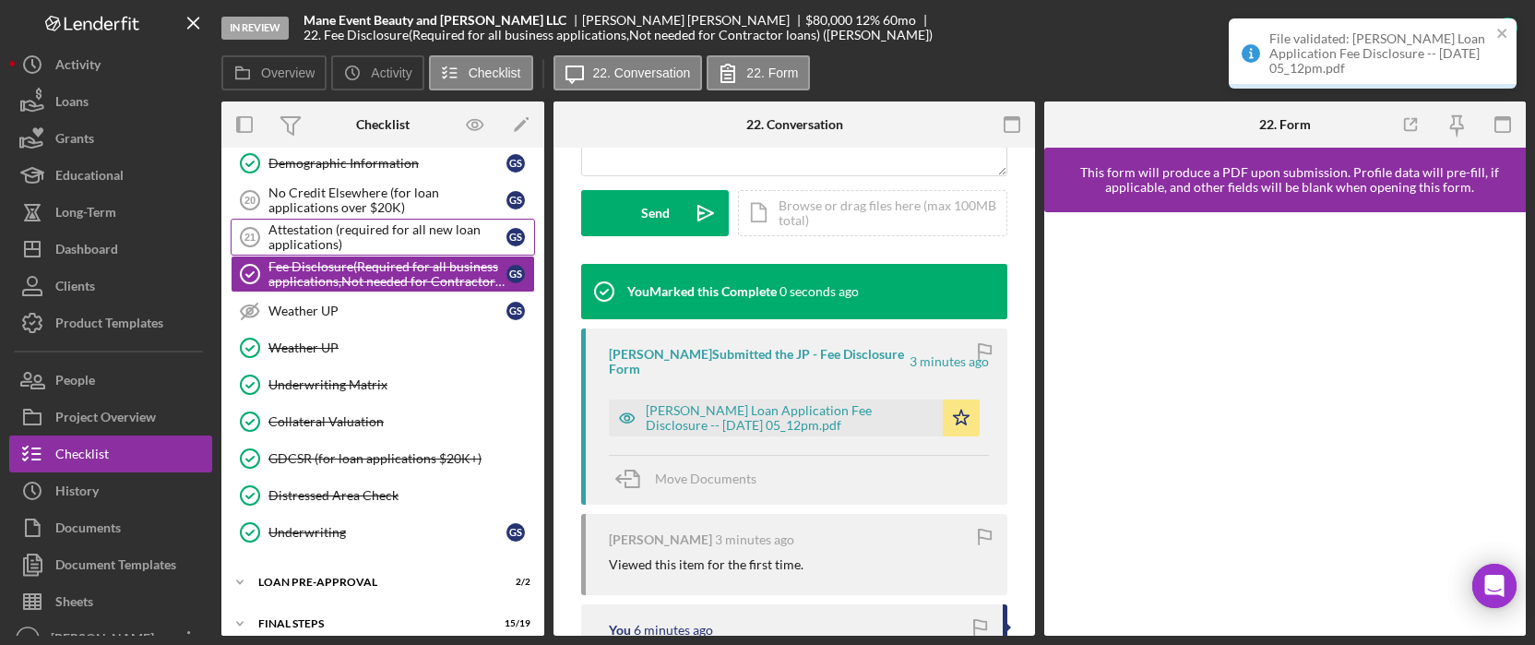
click at [344, 222] on div "Attestation (required for all new loan applications)" at bounding box center [387, 237] width 238 height 30
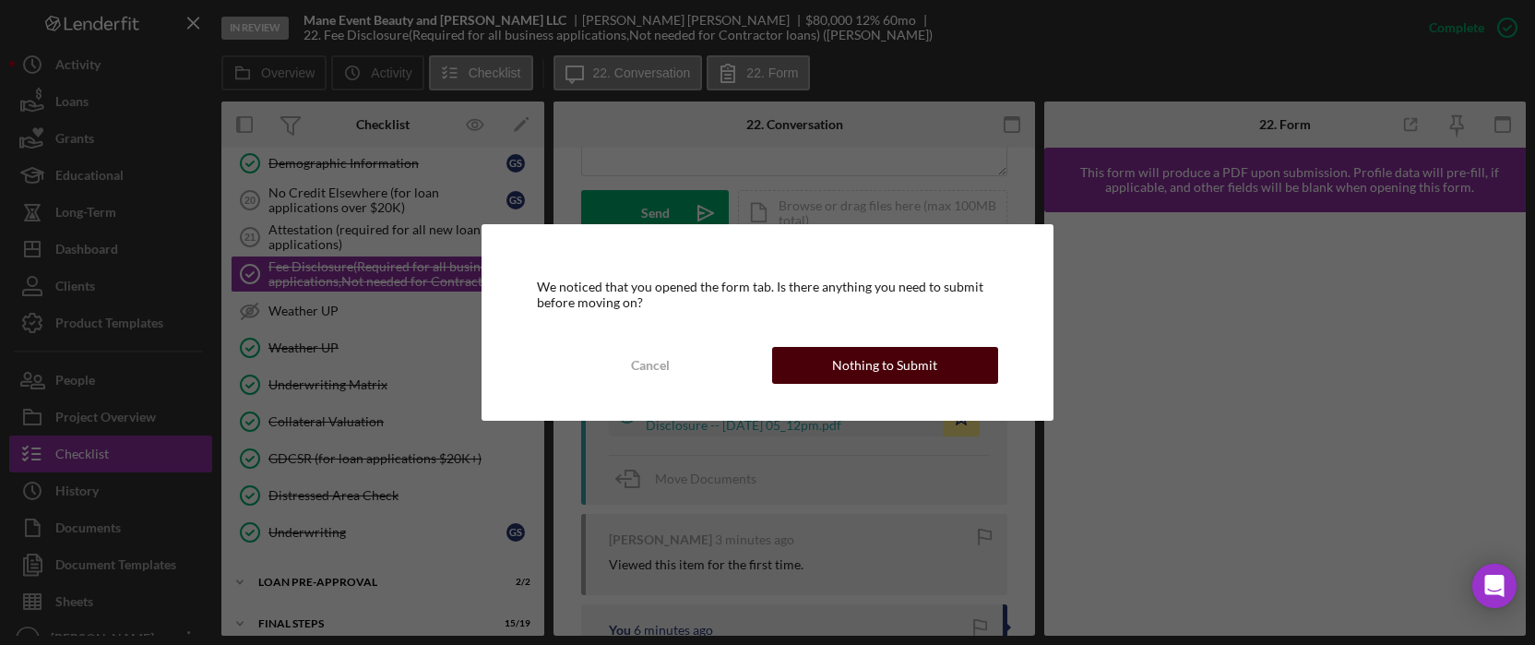
click at [841, 364] on div "Nothing to Submit" at bounding box center [884, 365] width 105 height 37
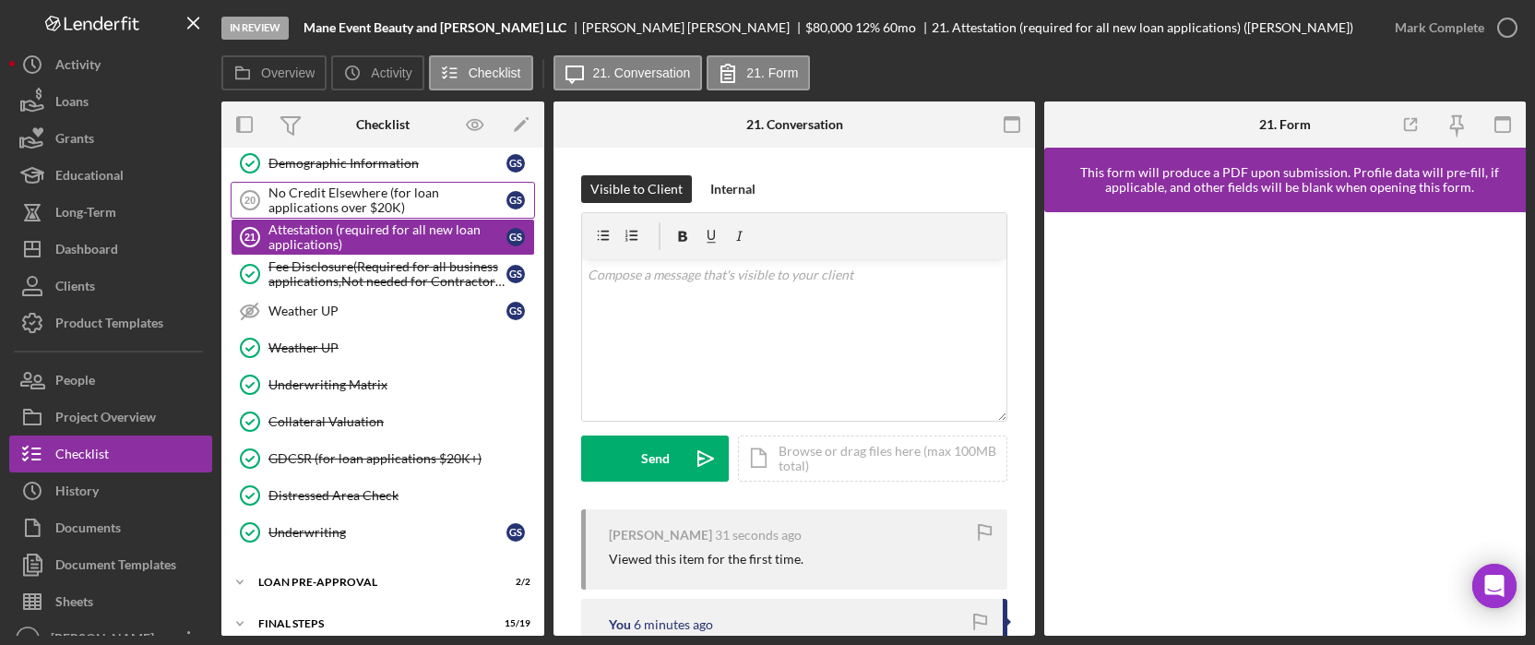
click at [391, 190] on div "No Credit Elsewhere (for loan applications over $20K)" at bounding box center [387, 200] width 238 height 30
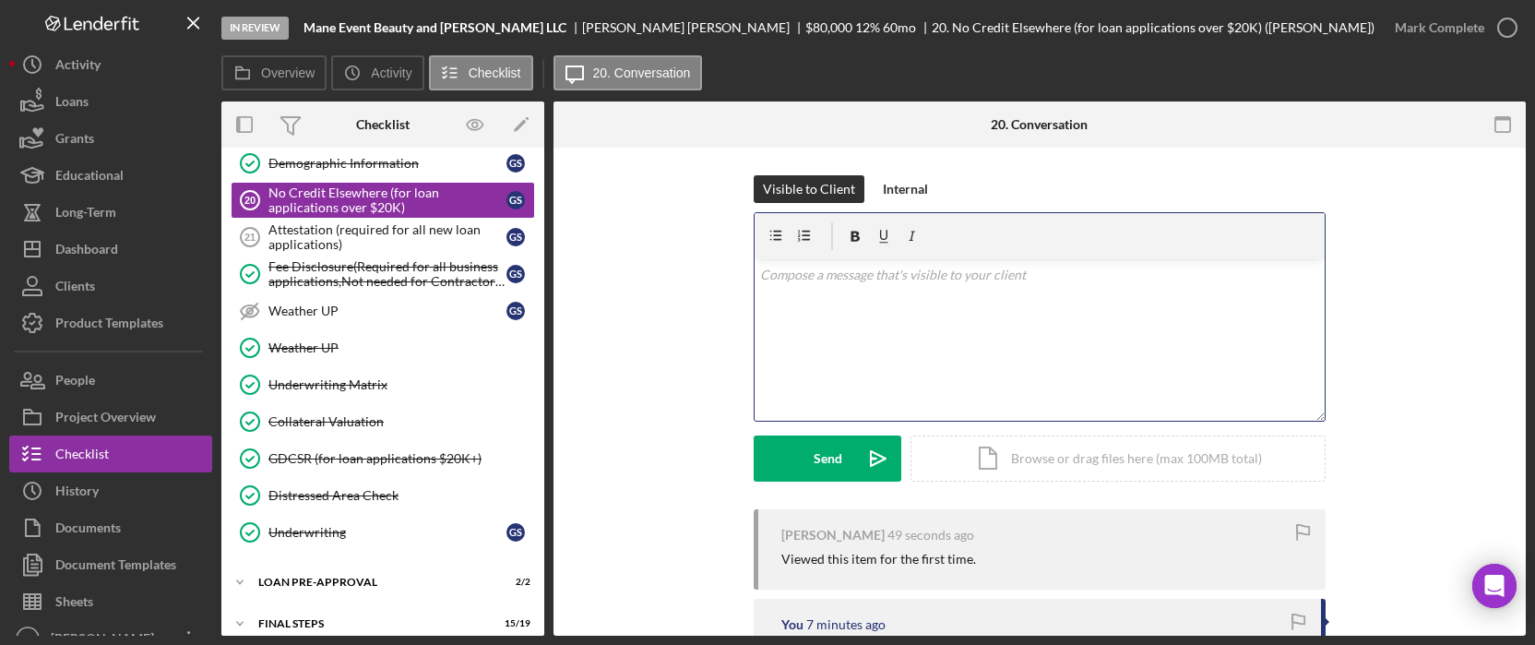
click at [995, 292] on div "v Color teal Color pink Remove color Add row above Add row below Add column bef…" at bounding box center [1040, 339] width 570 height 161
click at [335, 233] on div "Attestation (required for all new loan applications)" at bounding box center [387, 237] width 238 height 30
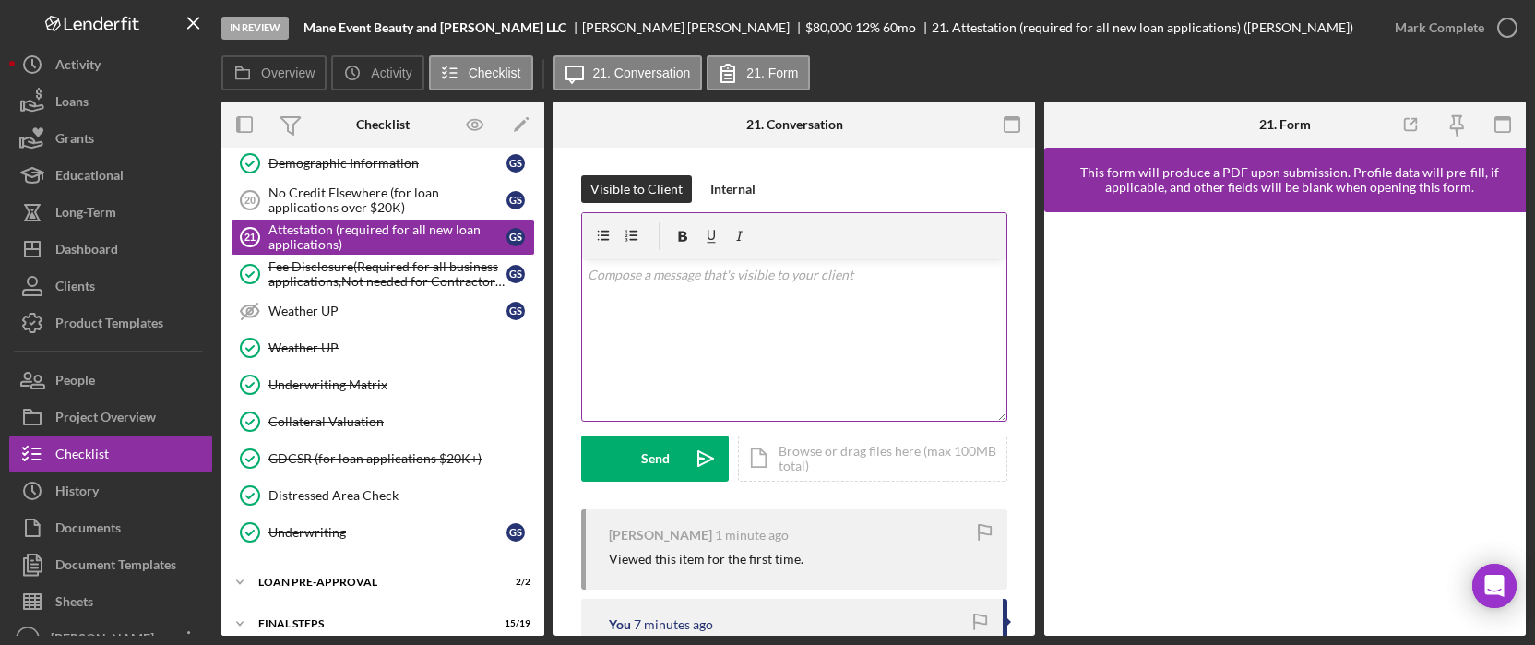
scroll to position [191, 0]
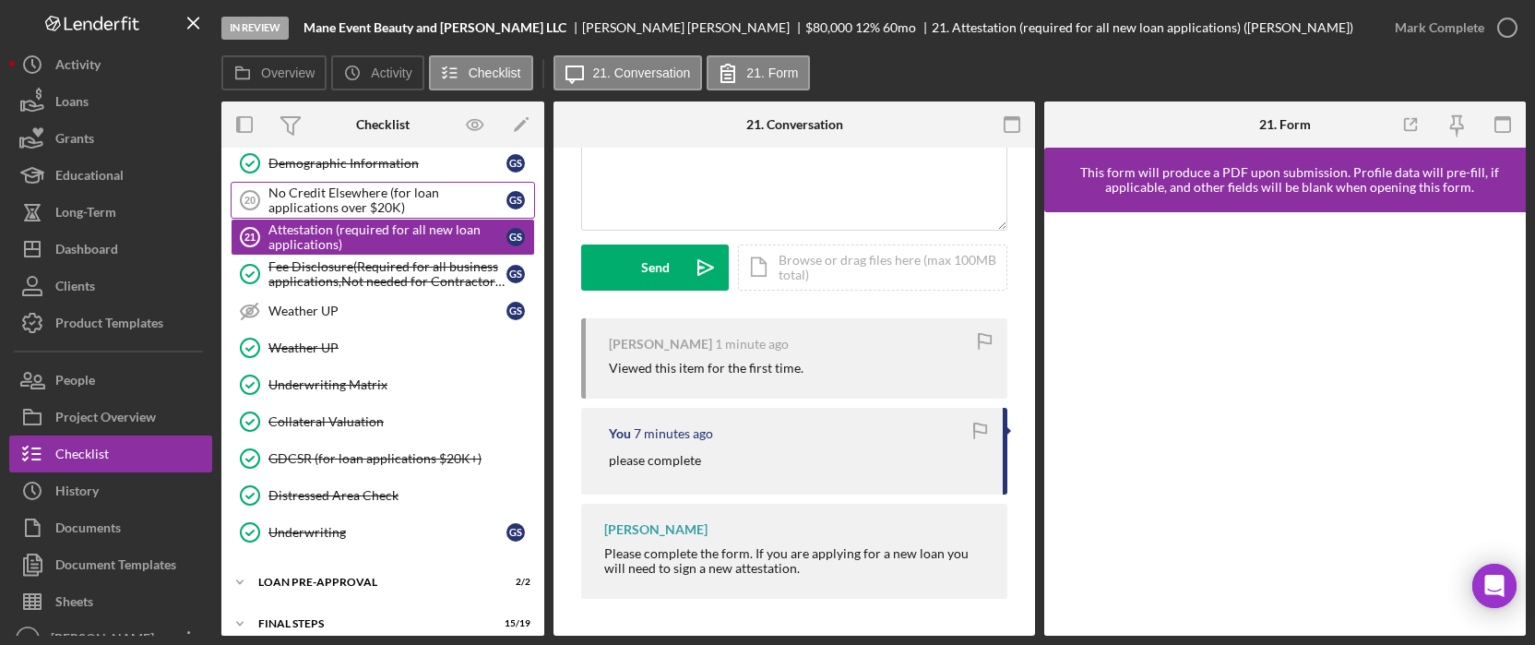
click at [344, 185] on div "No Credit Elsewhere (for loan applications over $20K)" at bounding box center [387, 200] width 238 height 30
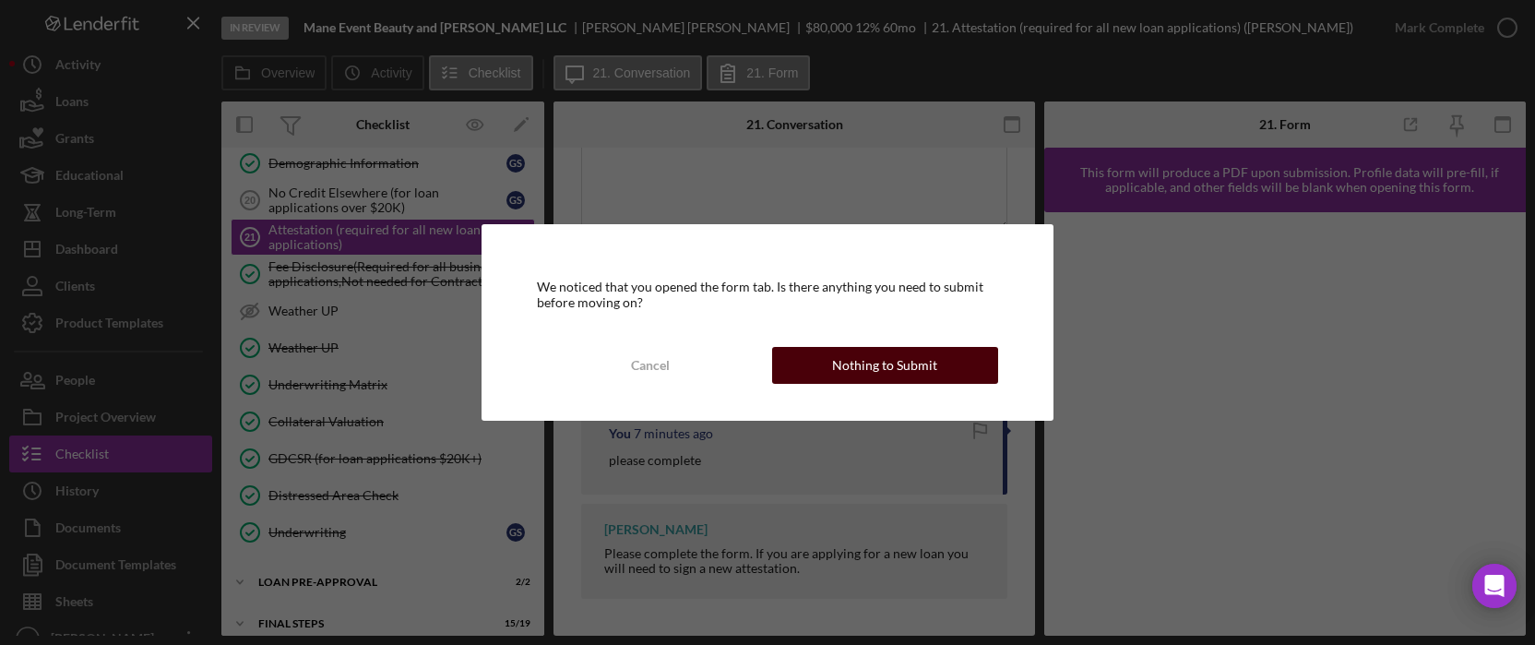
click at [921, 364] on div "Nothing to Submit" at bounding box center [884, 365] width 105 height 37
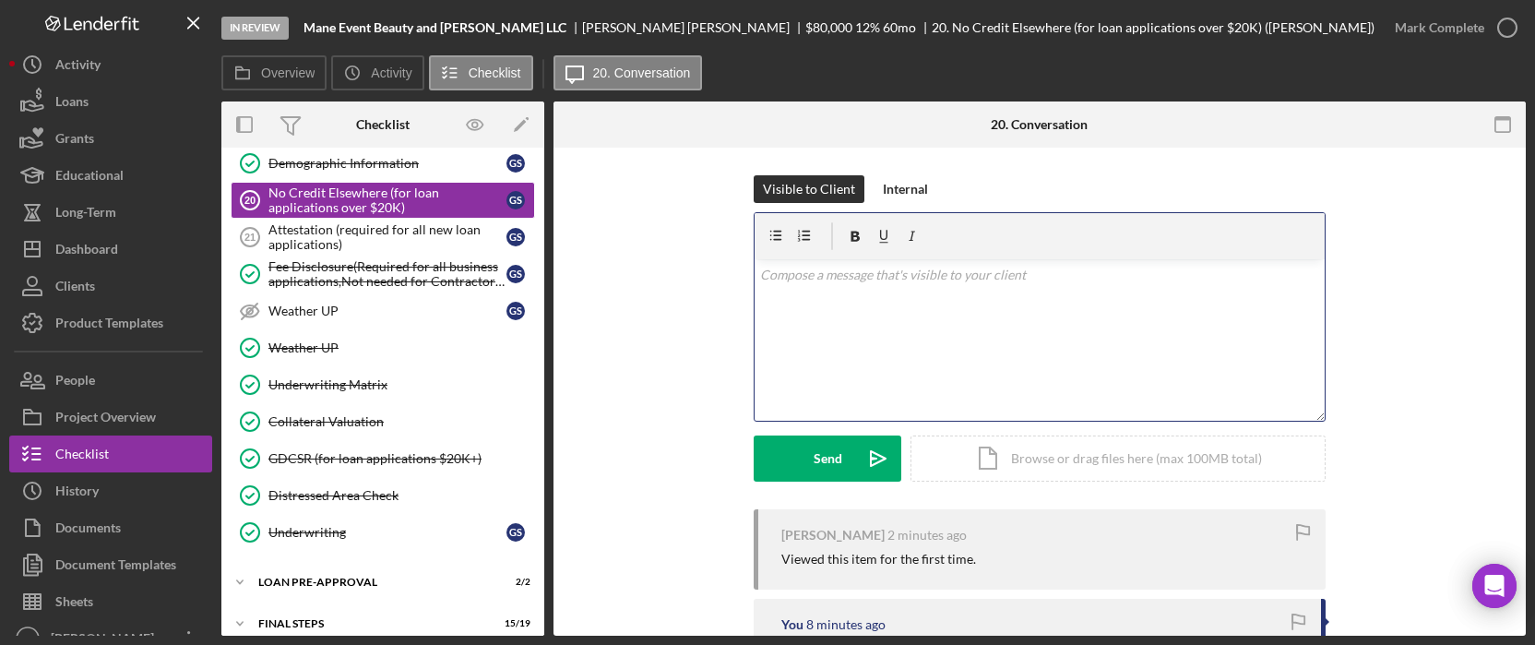
click at [915, 328] on div "v Color teal Color pink Remove color Add row above Add row below Add column bef…" at bounding box center [1040, 339] width 570 height 161
click at [1195, 292] on div "v Color teal Color pink Remove color Add row above Add row below Add column bef…" at bounding box center [1040, 339] width 570 height 161
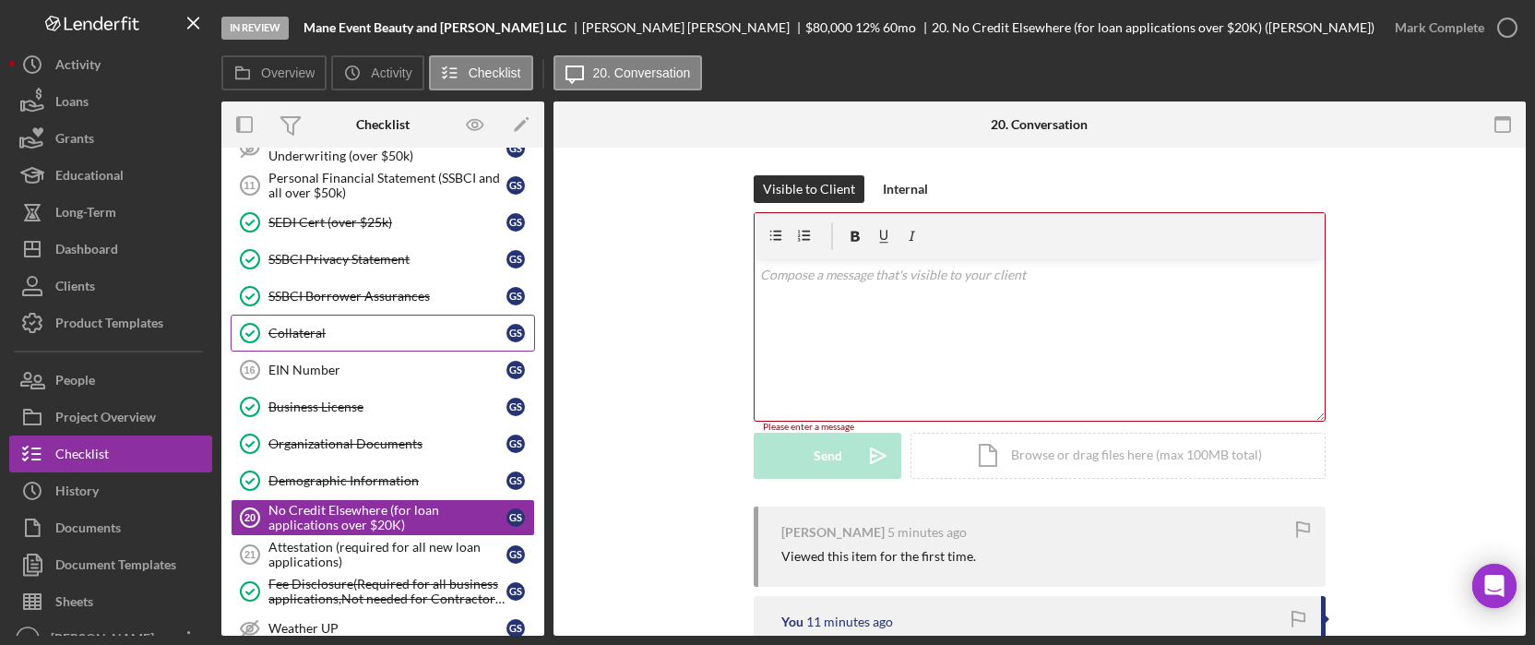
scroll to position [676, 0]
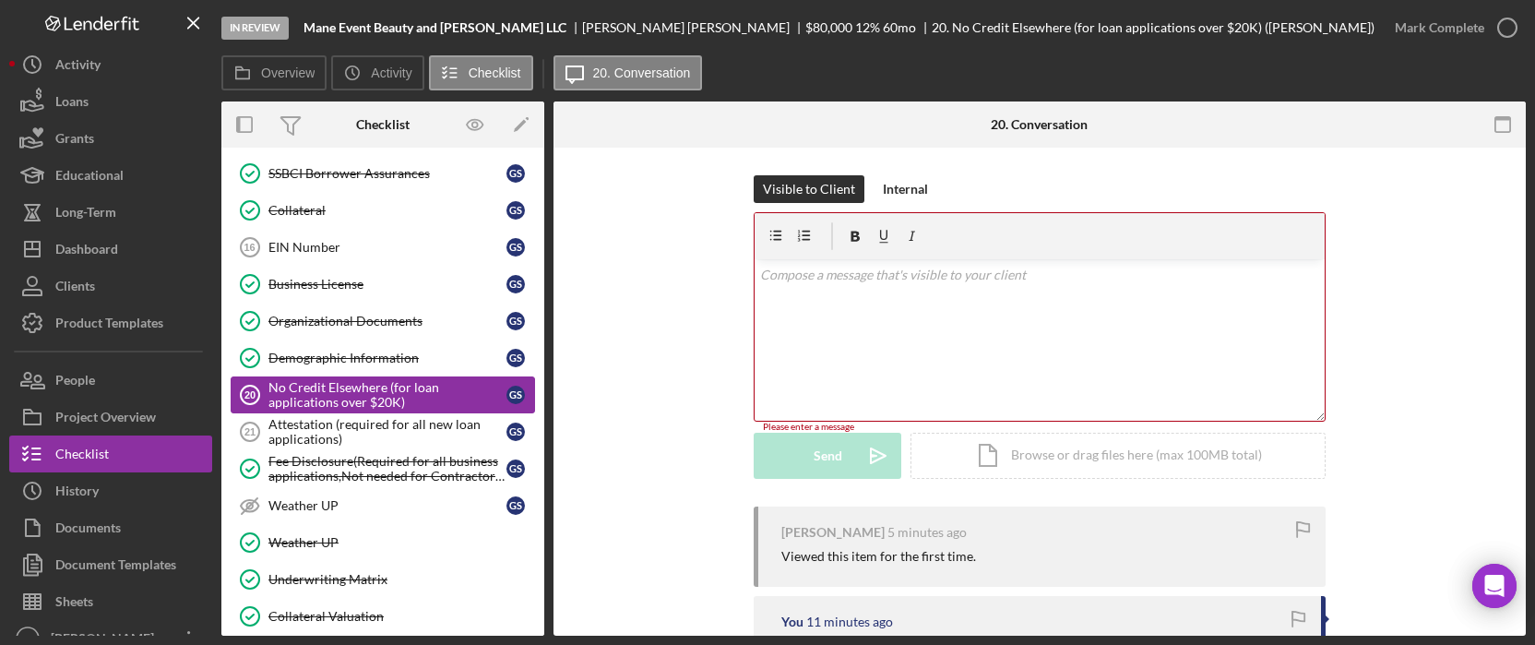
click at [357, 403] on div "No Credit Elsewhere (for loan applications over $20K)" at bounding box center [387, 395] width 238 height 30
click at [358, 425] on div "Attestation (required for all new loan applications)" at bounding box center [387, 432] width 238 height 30
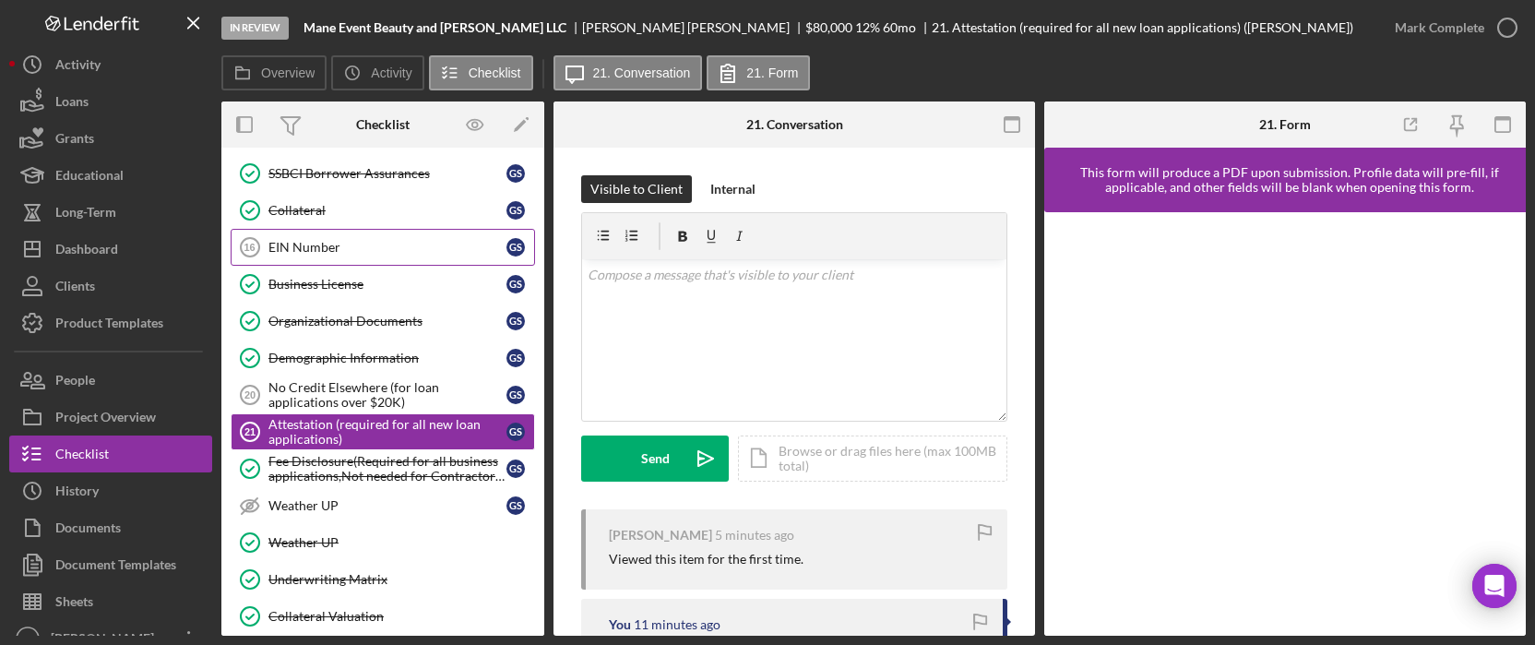
click at [371, 245] on div "EIN Number" at bounding box center [387, 247] width 238 height 15
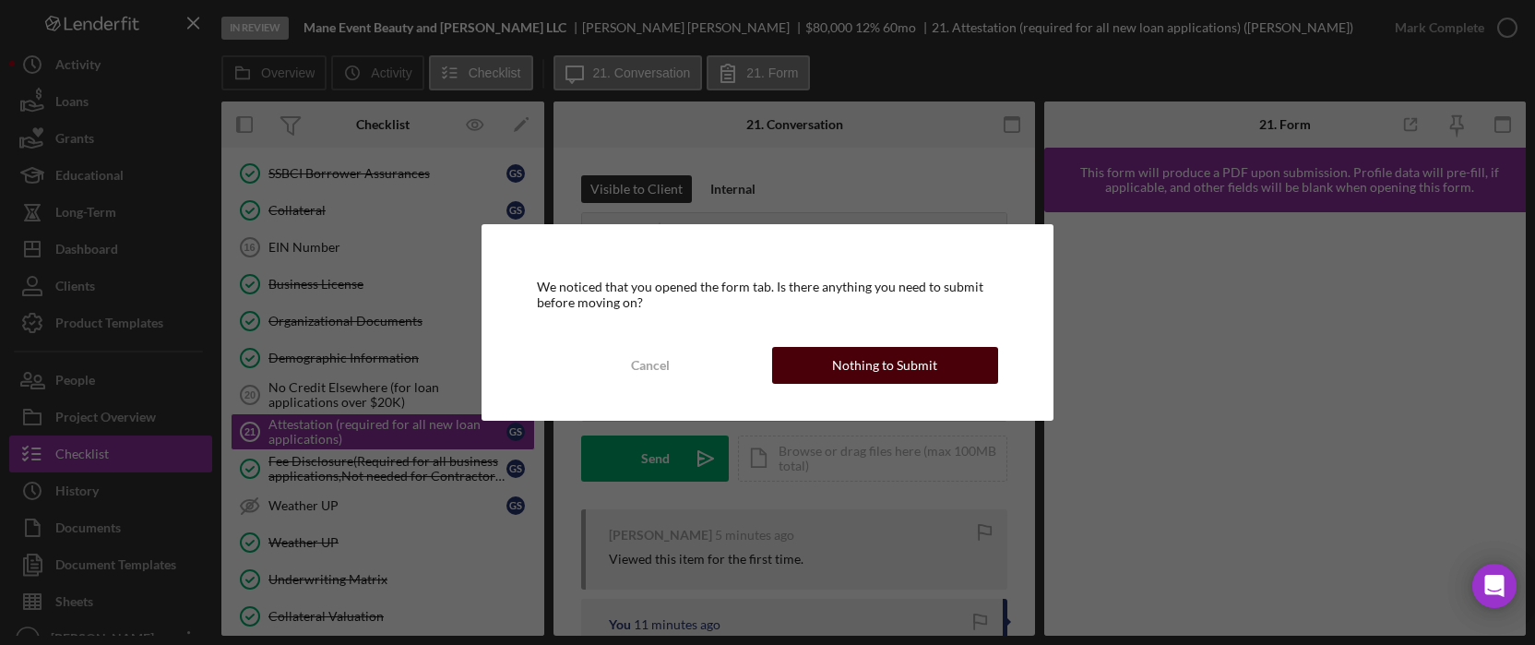
click at [931, 365] on div "Nothing to Submit" at bounding box center [884, 365] width 105 height 37
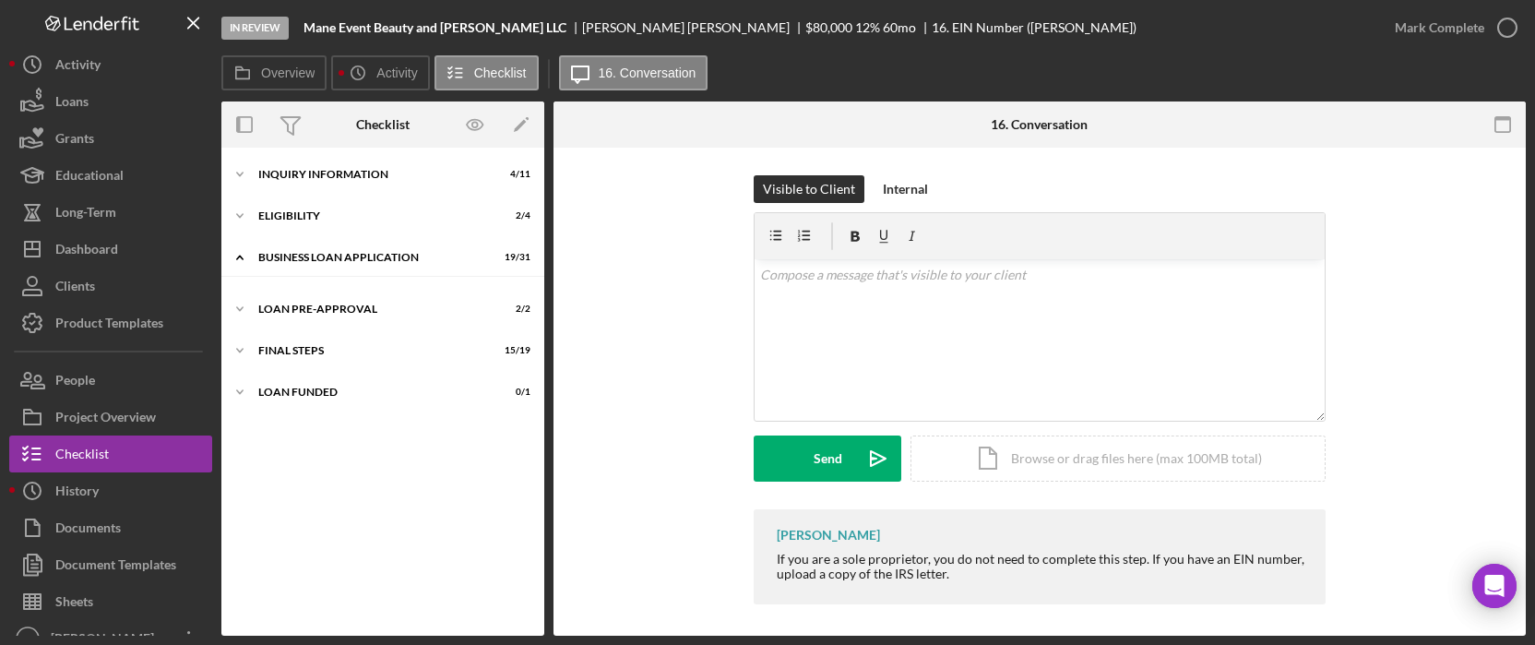
scroll to position [528, 0]
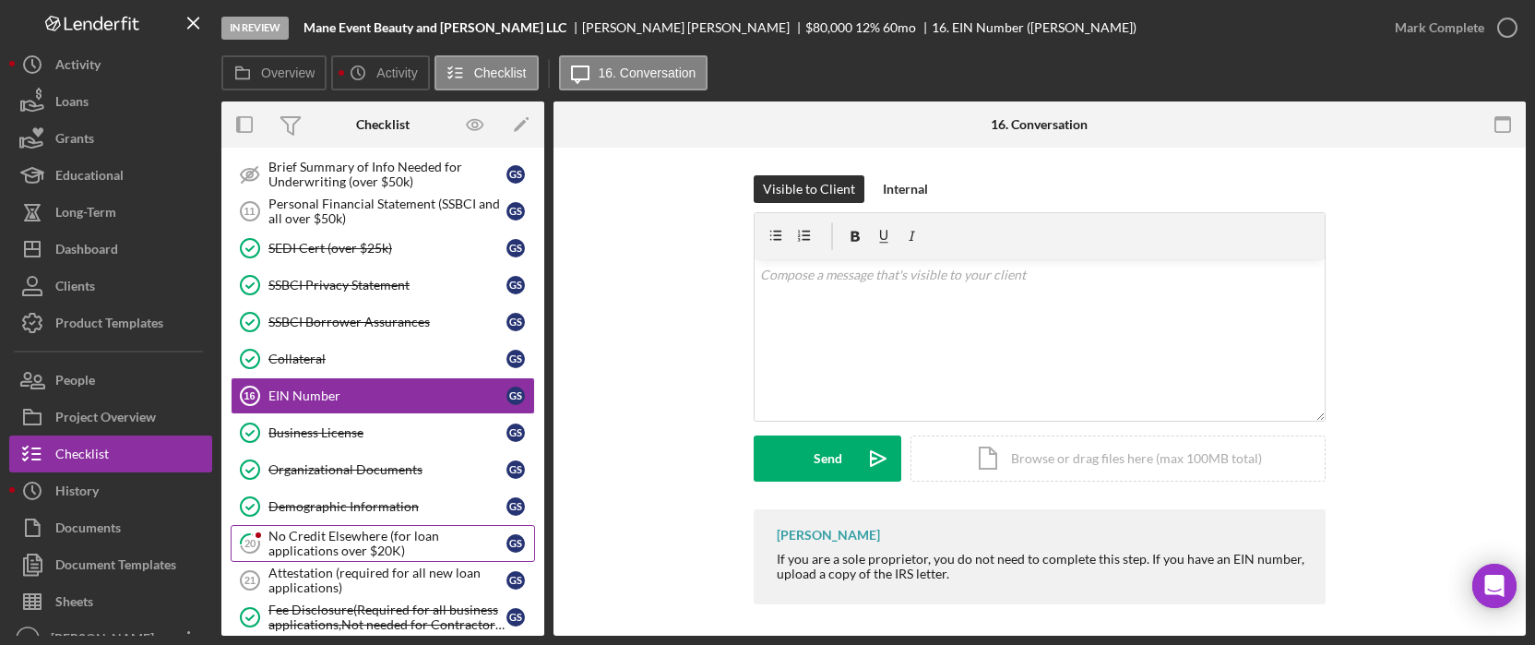
click at [376, 538] on div "No Credit Elsewhere (for loan applications over $20K)" at bounding box center [387, 544] width 238 height 30
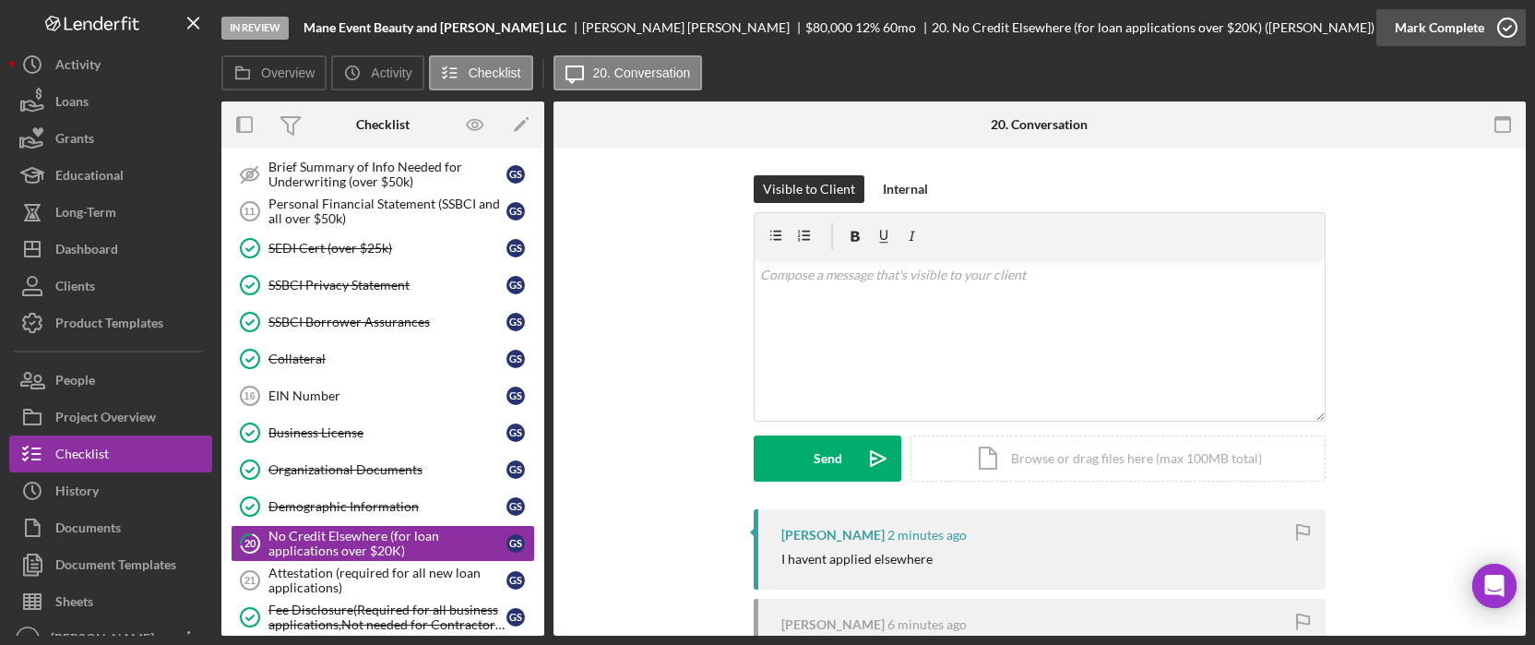
click at [1482, 22] on div "Mark Complete" at bounding box center [1439, 27] width 89 height 37
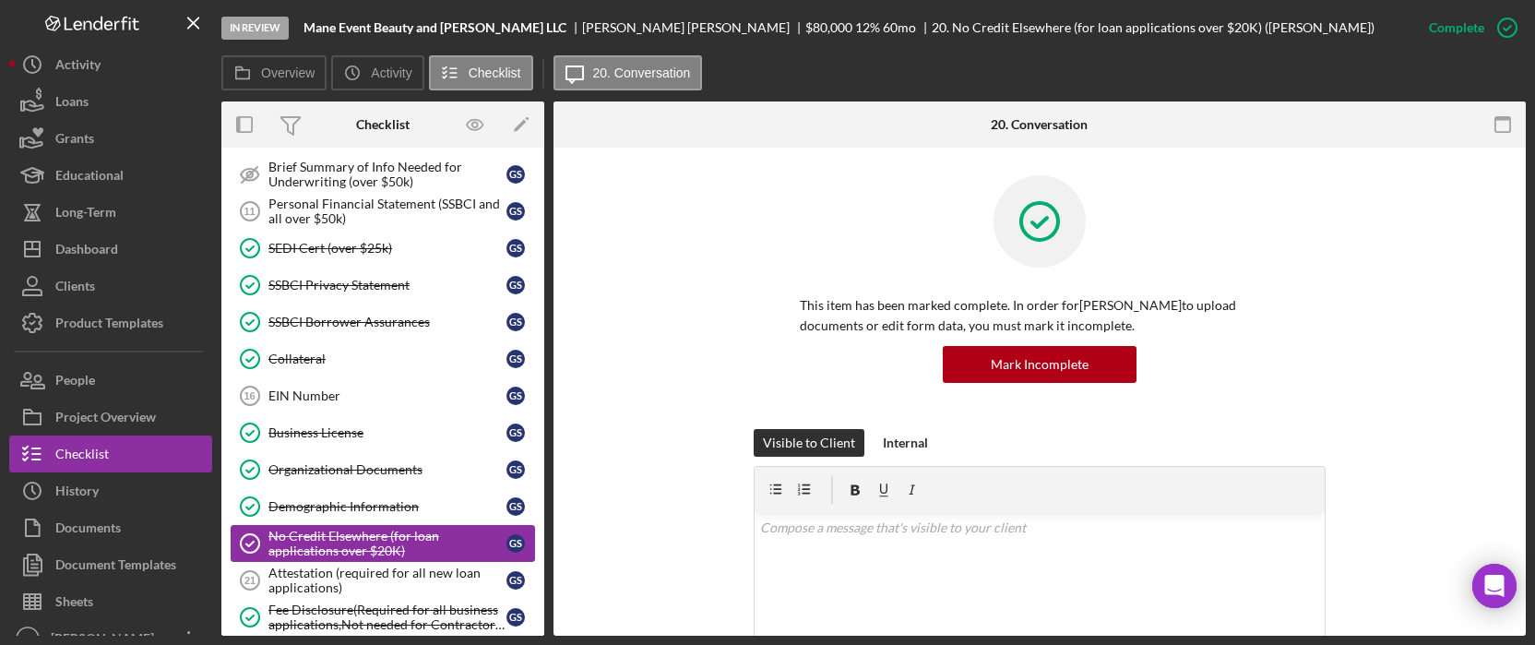
scroll to position [650, 0]
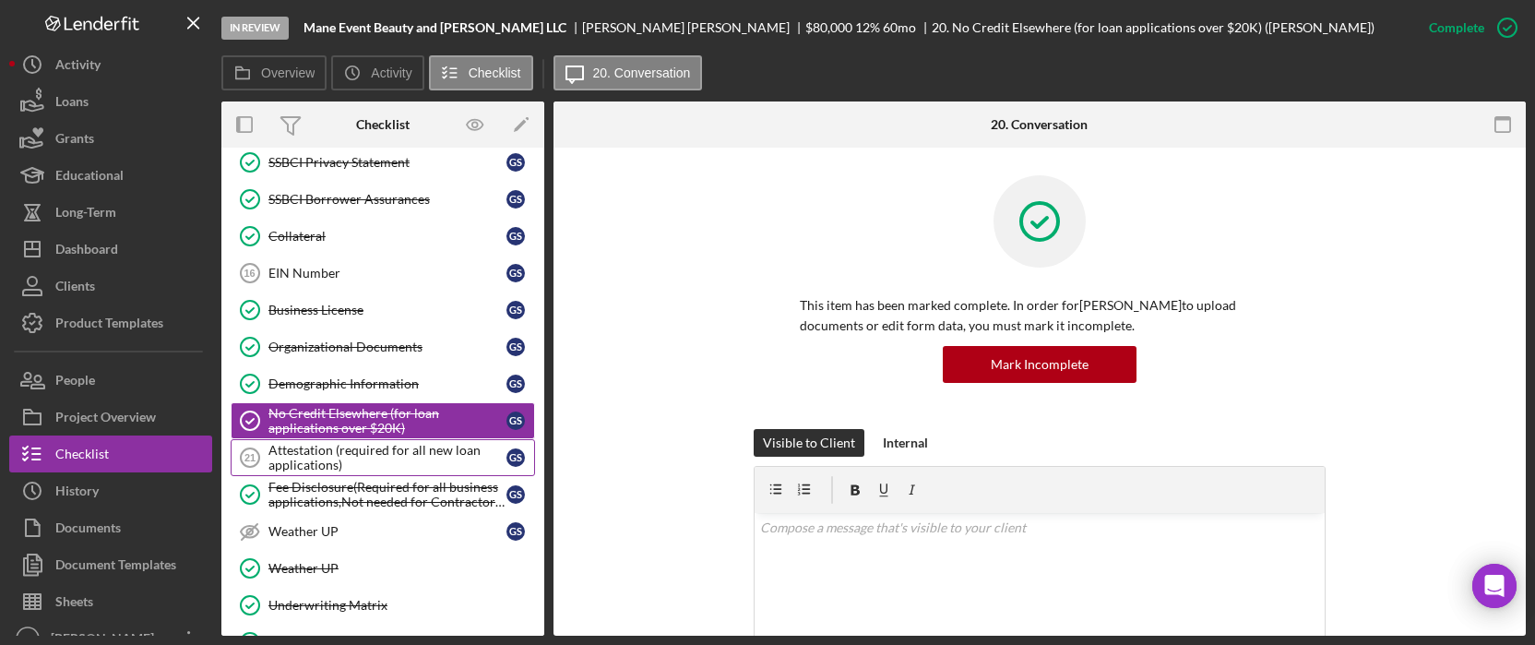
click at [340, 459] on div "Attestation (required for all new loan applications)" at bounding box center [387, 458] width 238 height 30
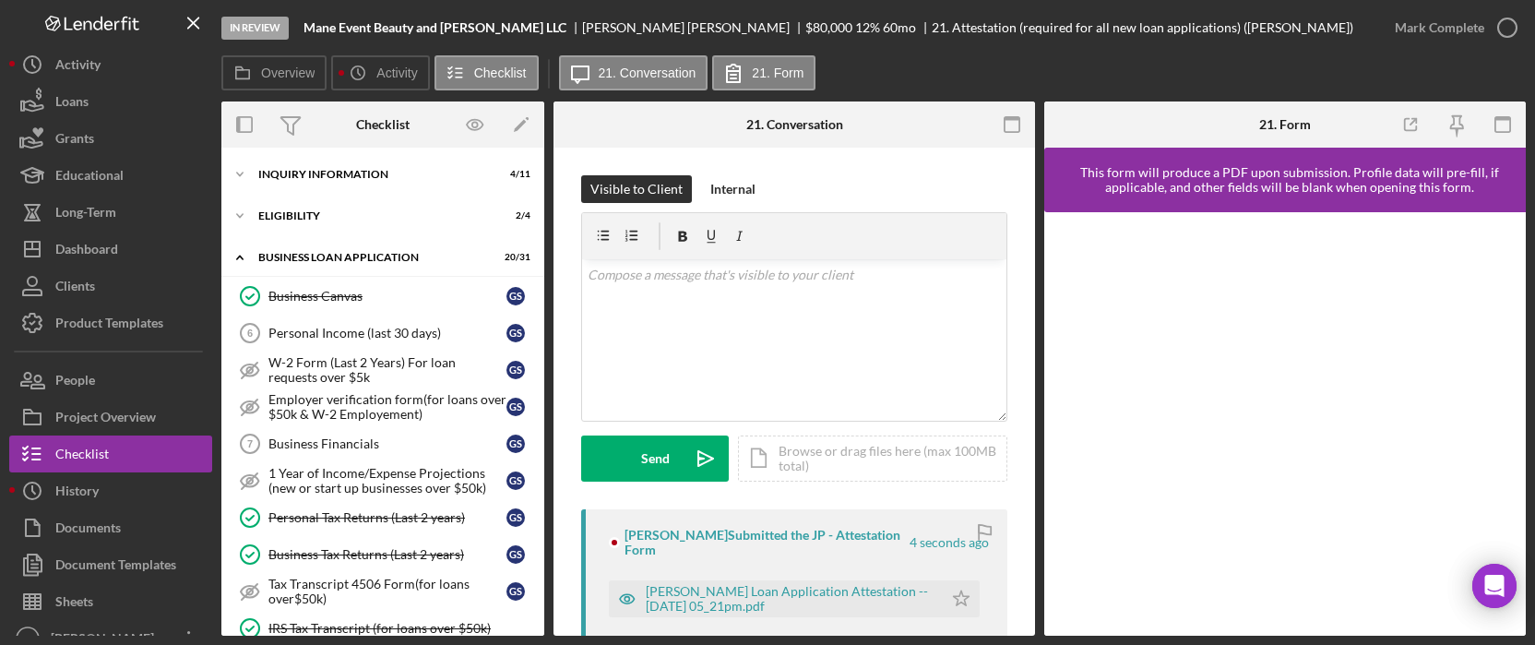
scroll to position [711, 0]
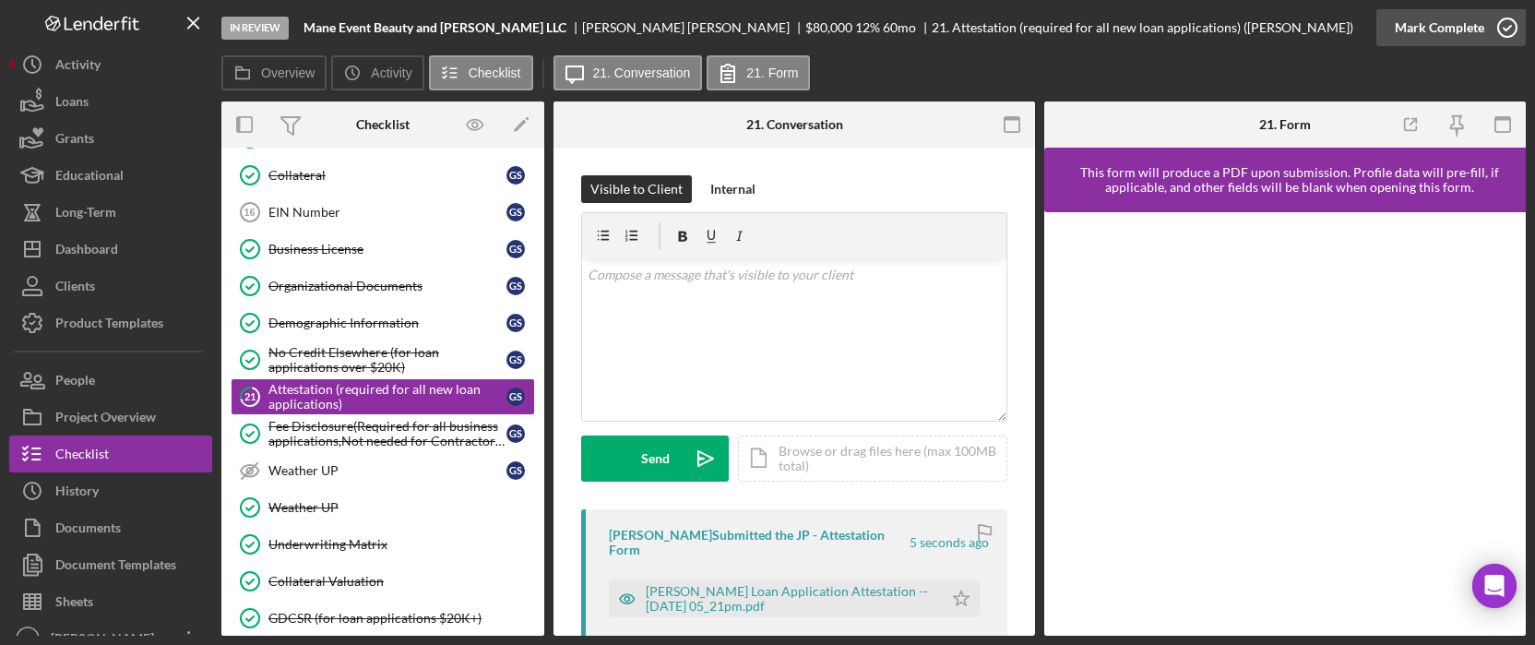
click at [1437, 22] on div "Mark Complete" at bounding box center [1439, 27] width 89 height 37
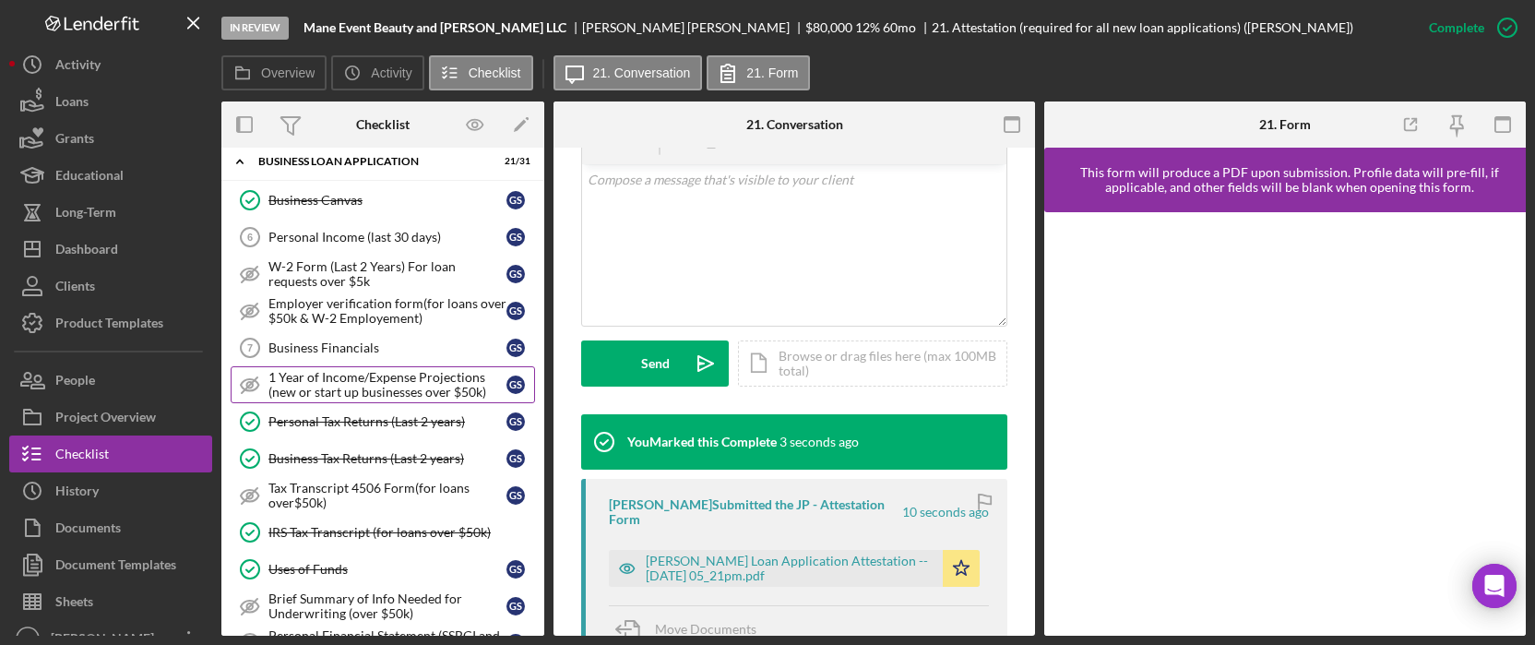
scroll to position [0, 0]
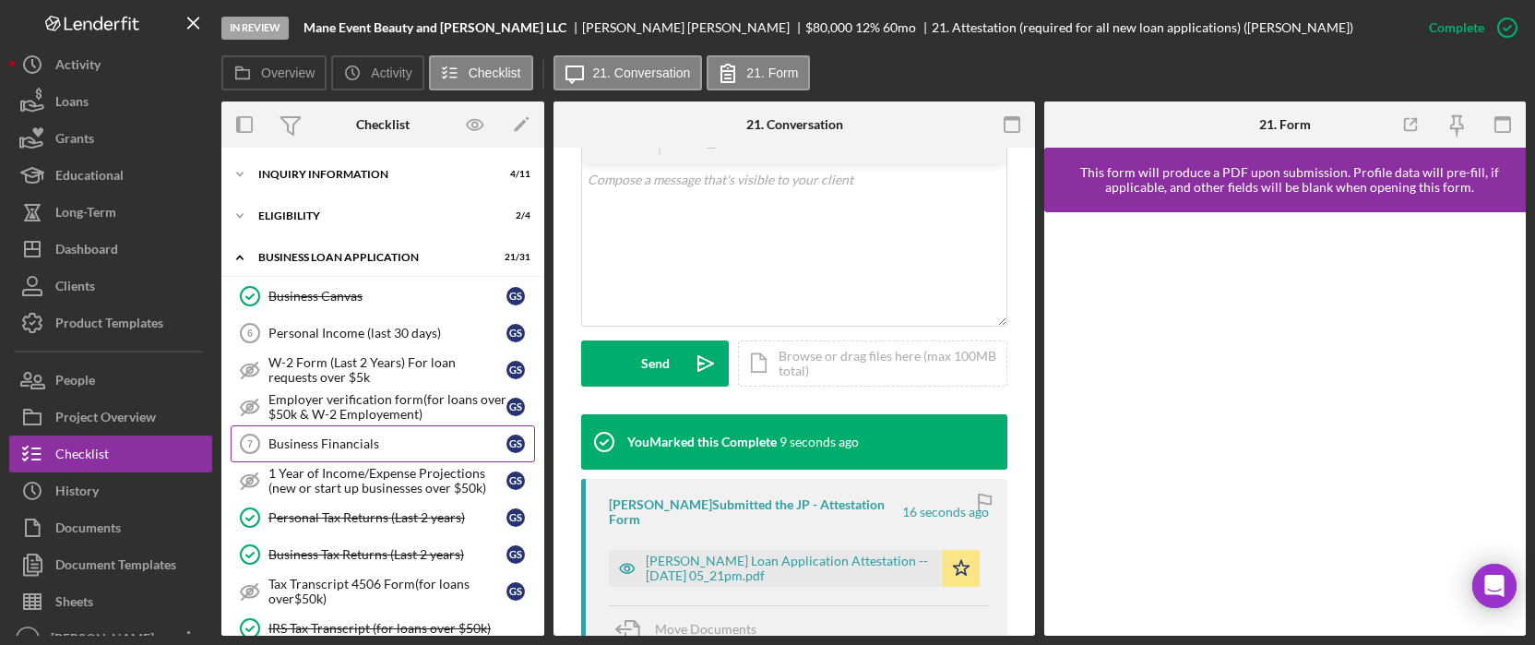
click at [336, 448] on div "Business Financials" at bounding box center [387, 443] width 238 height 15
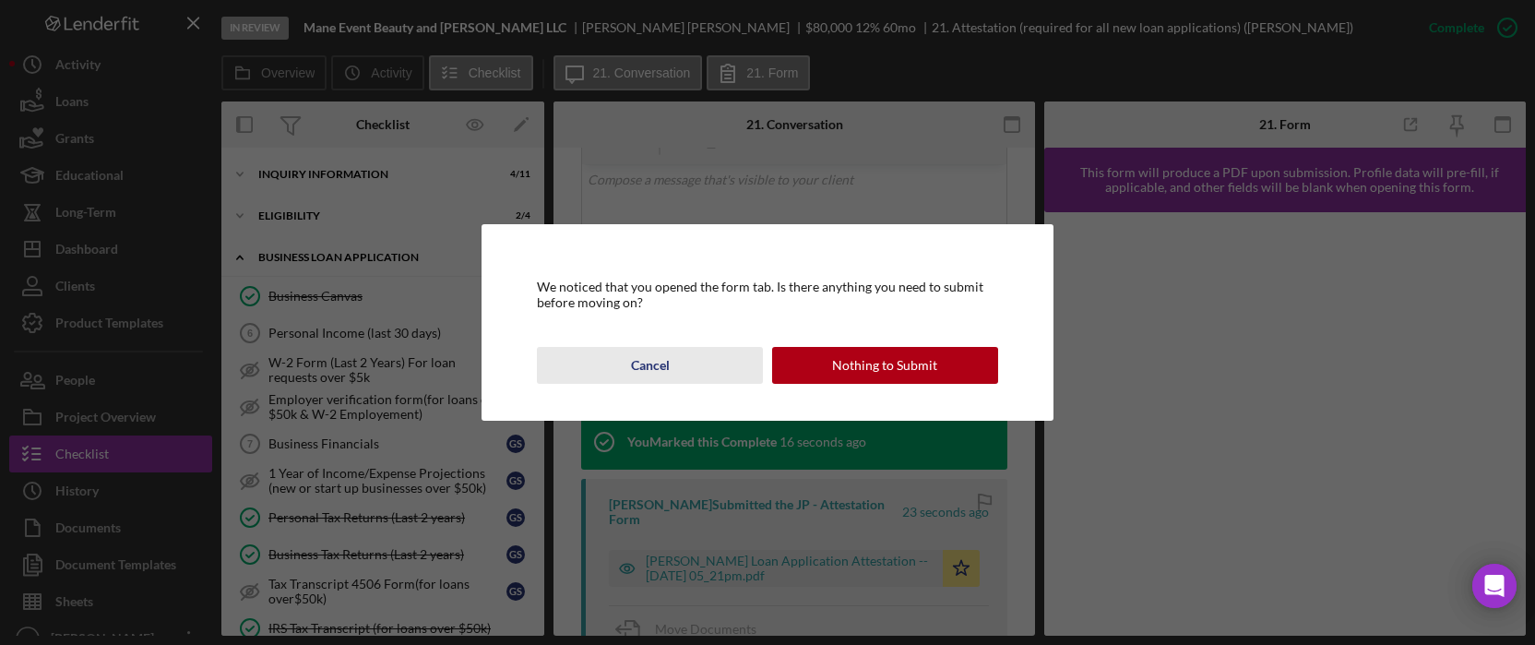
click at [672, 364] on button "Cancel" at bounding box center [650, 365] width 226 height 37
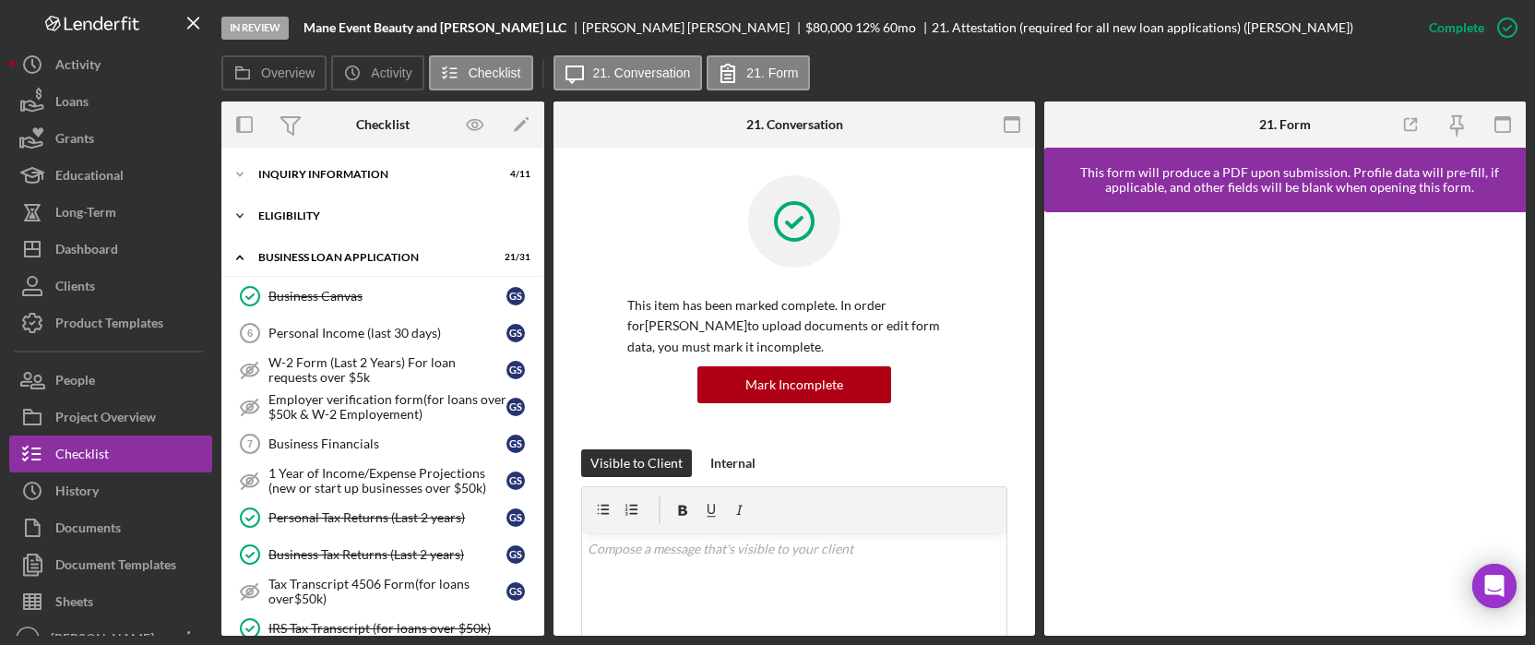
click at [358, 218] on div "ELIGIBILITY" at bounding box center [389, 215] width 263 height 11
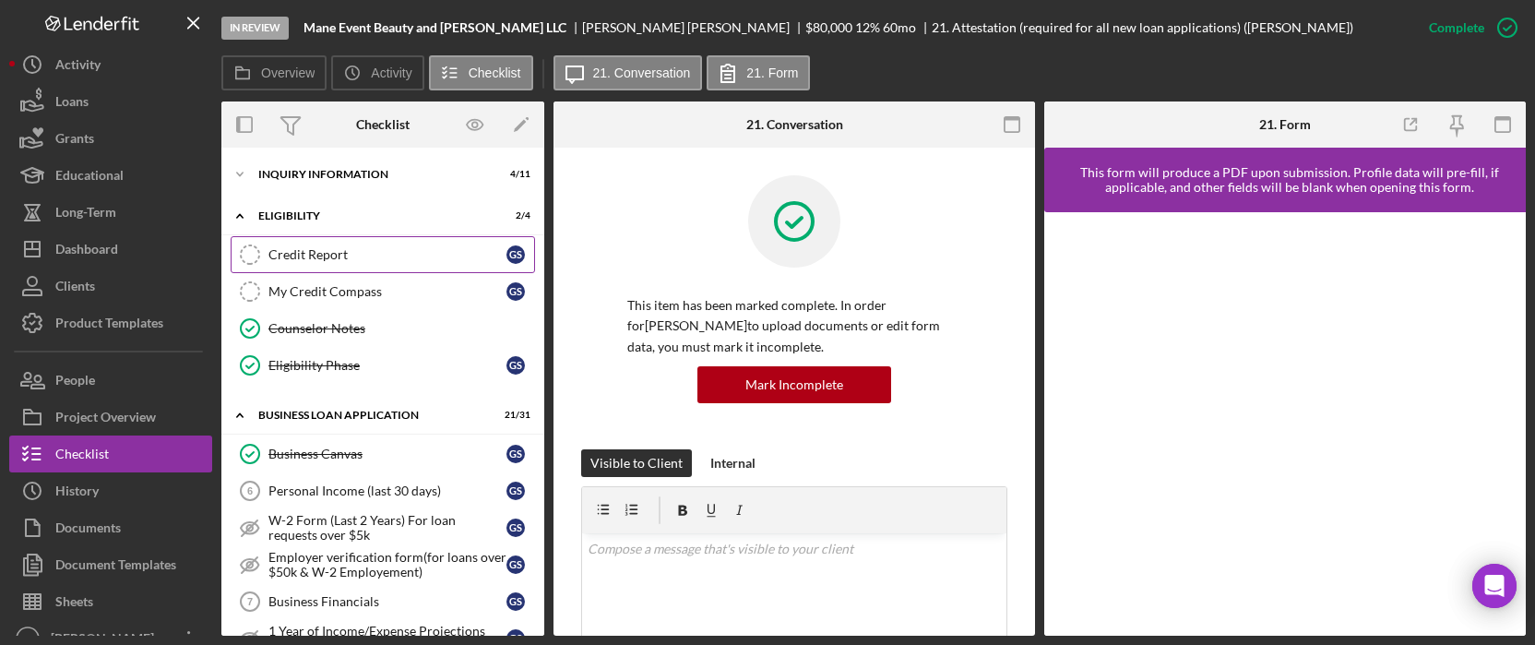
click at [337, 258] on div "Credit Report" at bounding box center [387, 254] width 238 height 15
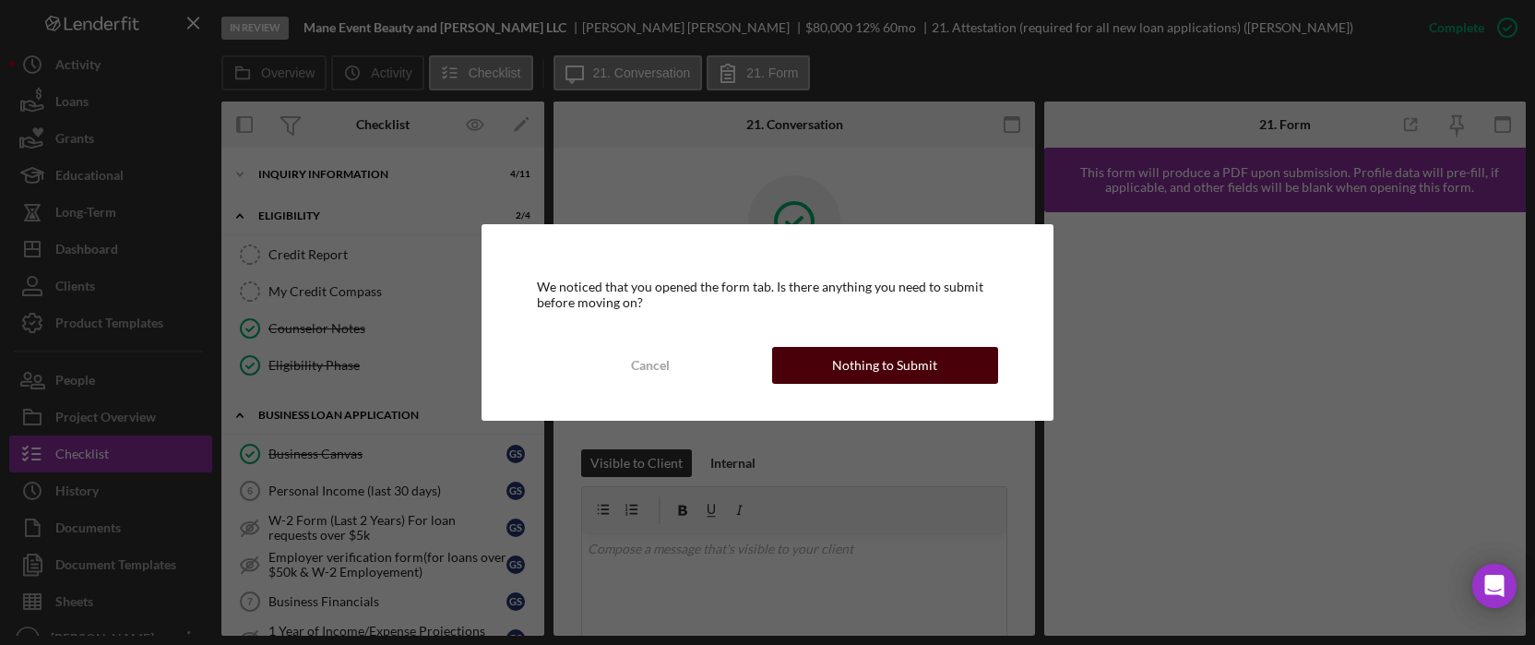
click at [888, 355] on div "Nothing to Submit" at bounding box center [884, 365] width 105 height 37
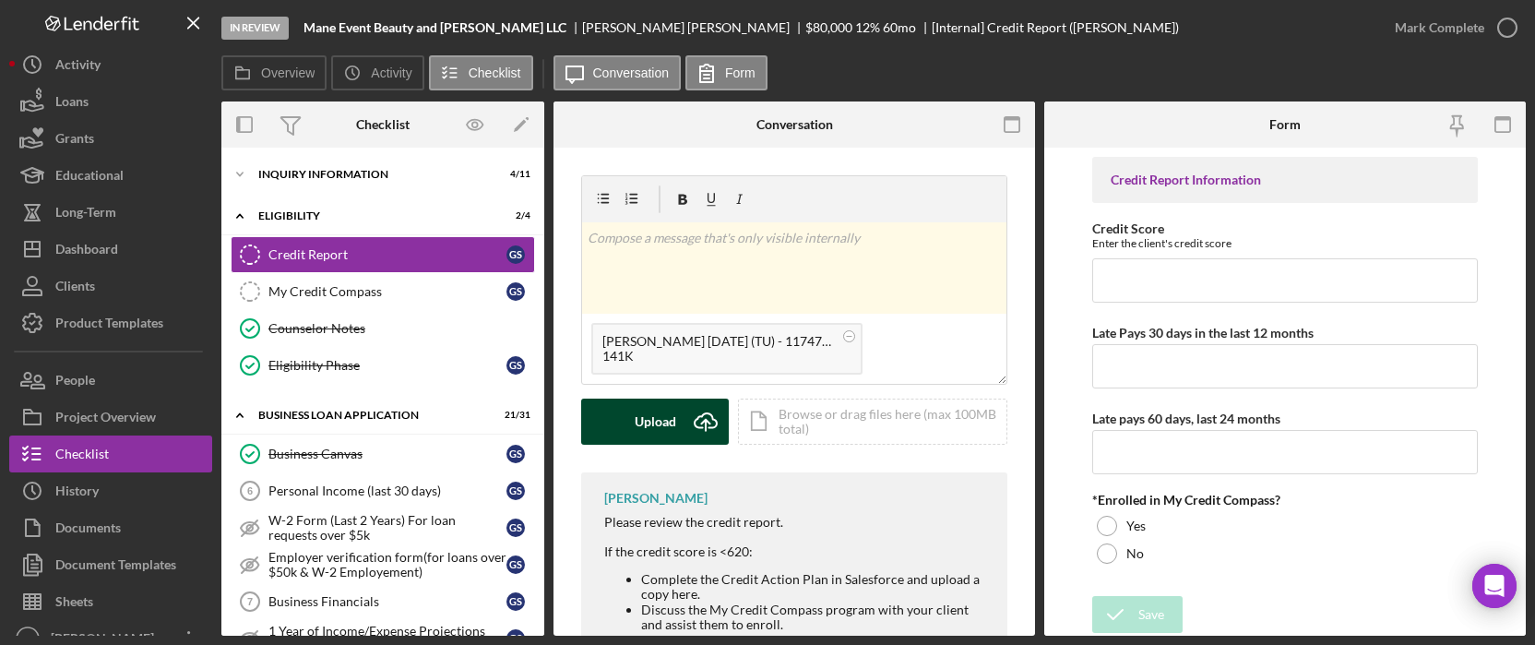
click at [662, 413] on div "Upload" at bounding box center [656, 422] width 42 height 46
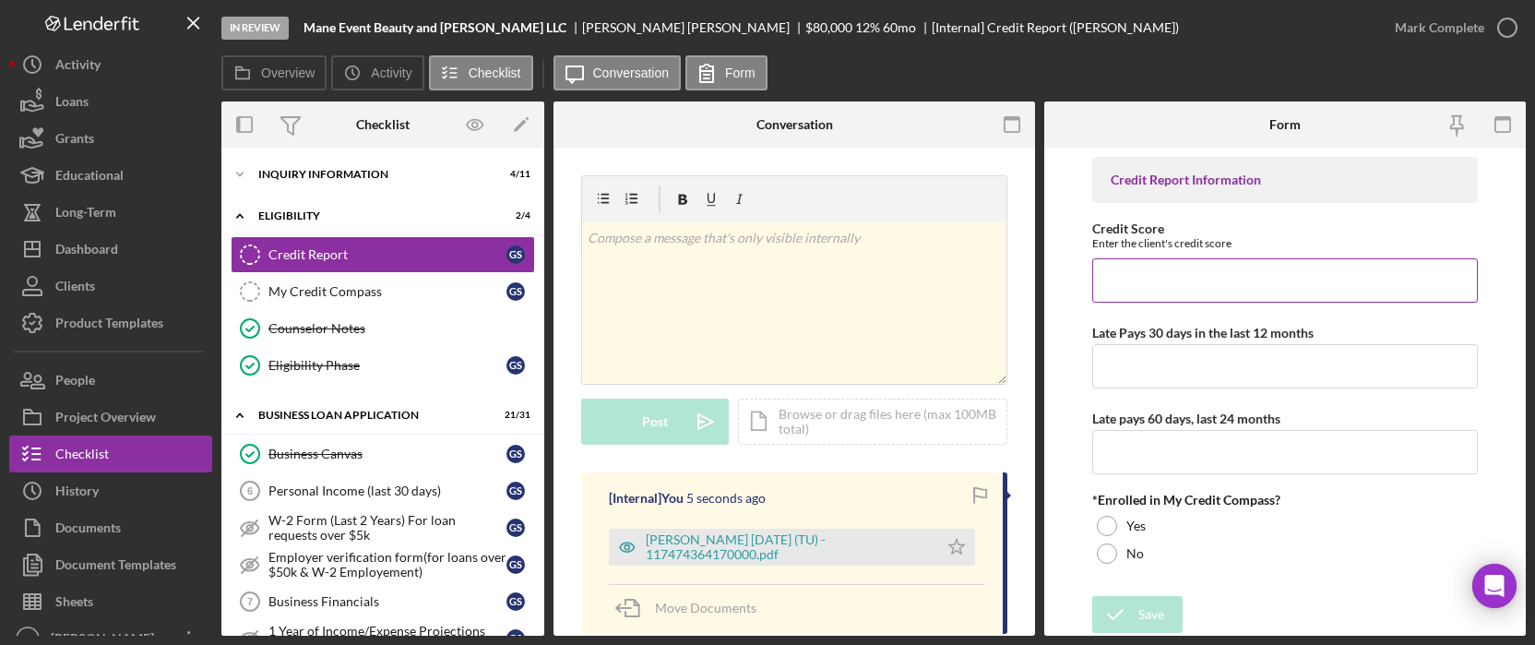
click at [1171, 277] on input "Credit Score" at bounding box center [1285, 280] width 386 height 44
type input "a"
type input "493"
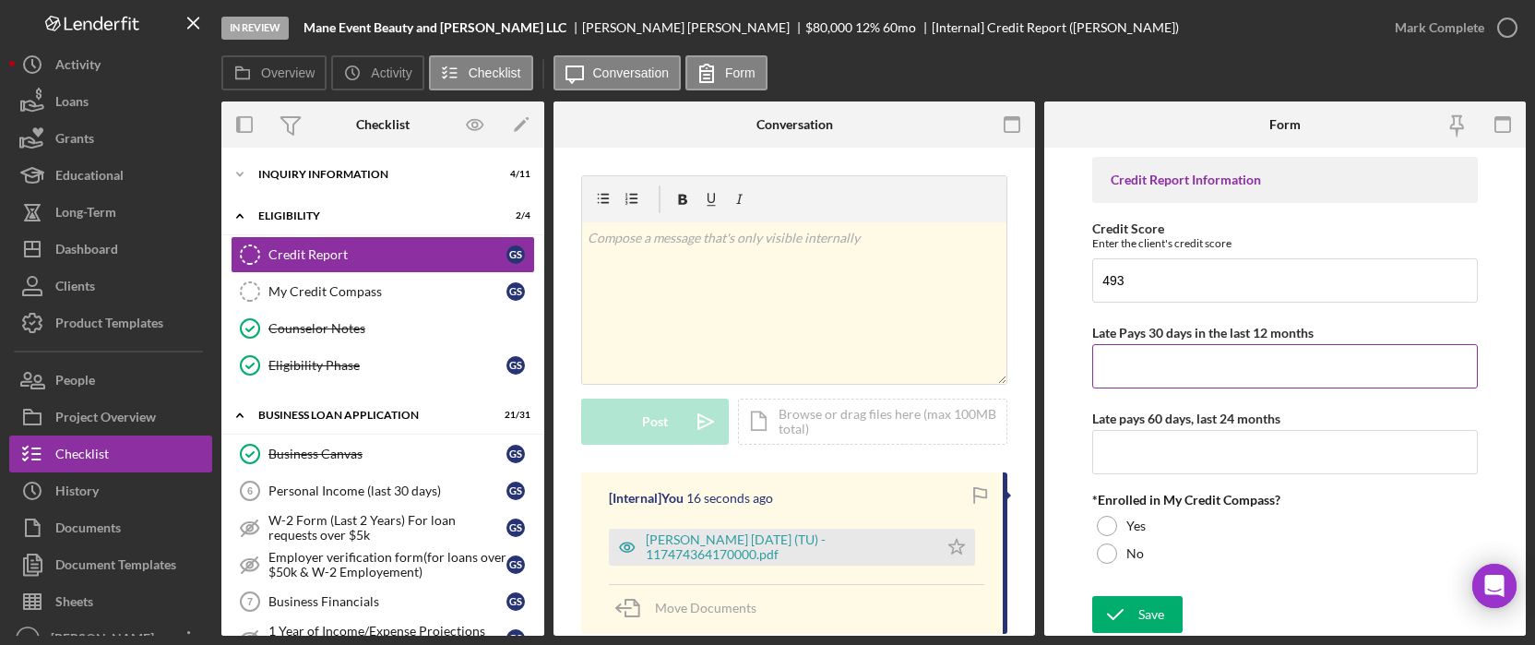
click at [1131, 364] on input "Late Pays 30 days in the last 12 months" at bounding box center [1285, 366] width 386 height 44
type input "24"
click at [1167, 471] on input "Late pays 60 days, last 24 months" at bounding box center [1285, 452] width 386 height 44
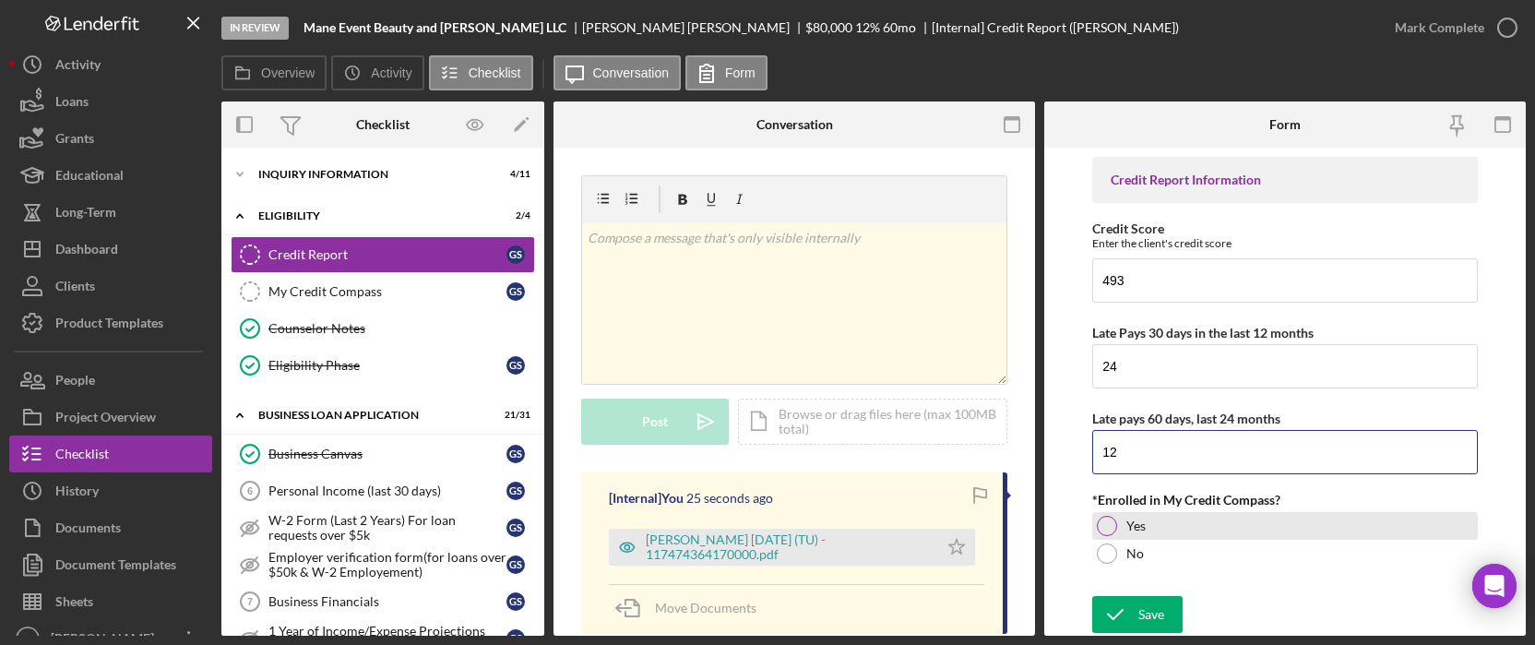
type input "12"
click at [1118, 528] on div "Yes" at bounding box center [1285, 526] width 386 height 28
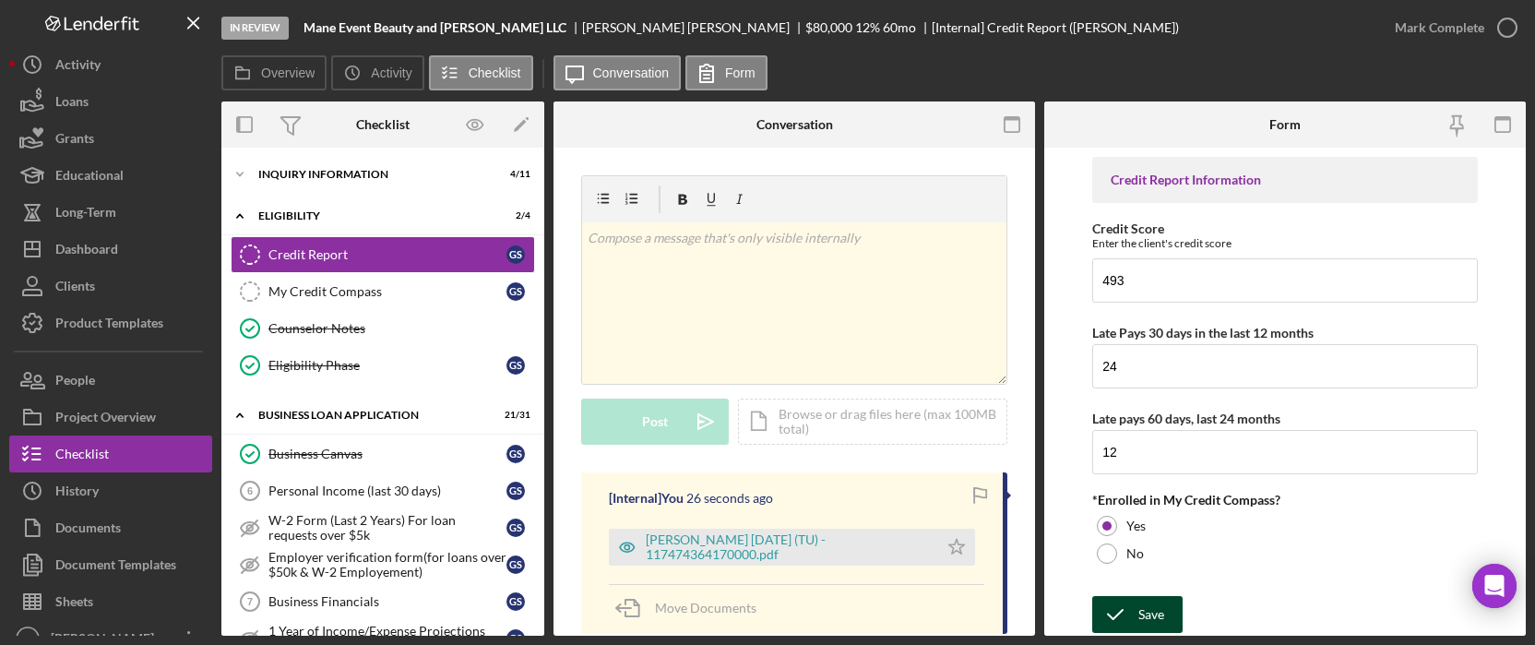
click at [1147, 609] on div "Save" at bounding box center [1152, 614] width 26 height 37
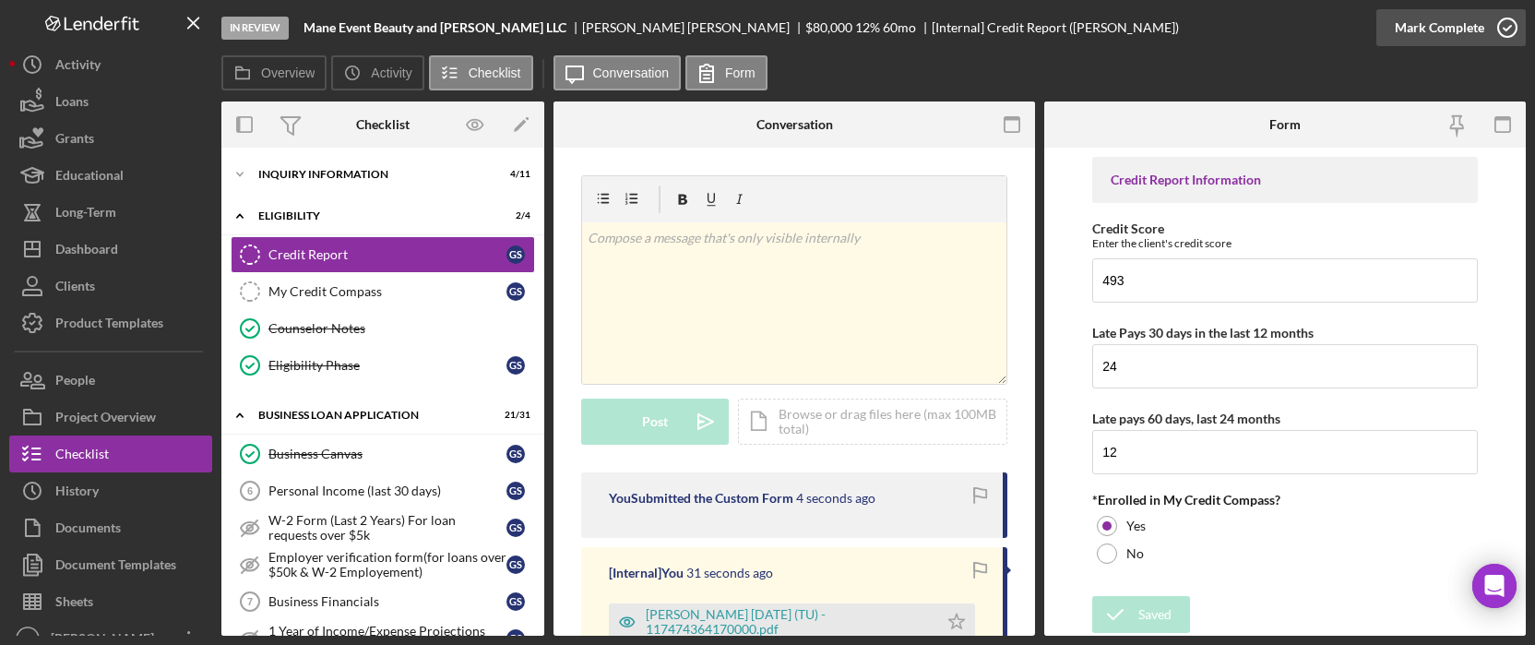
click at [1425, 30] on div "Mark Complete" at bounding box center [1439, 27] width 89 height 37
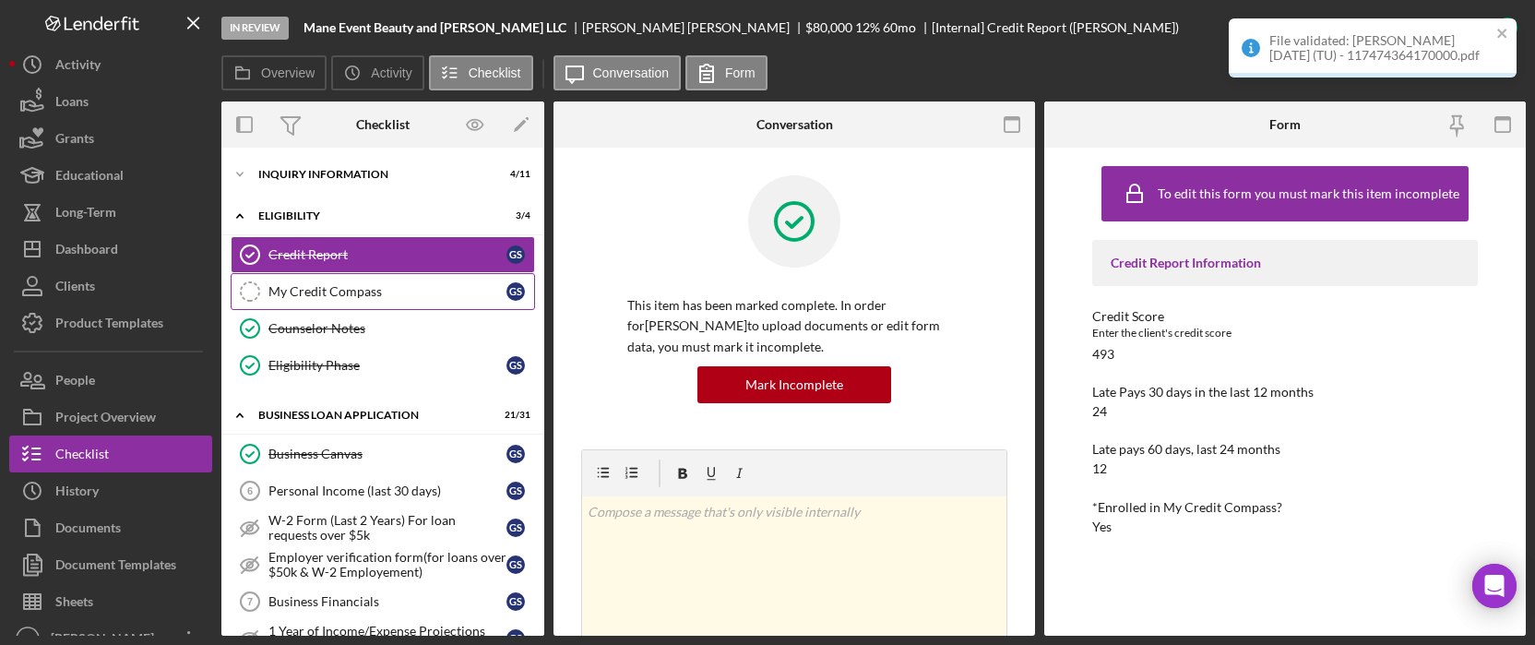
click at [312, 291] on div "My Credit Compass" at bounding box center [387, 291] width 238 height 15
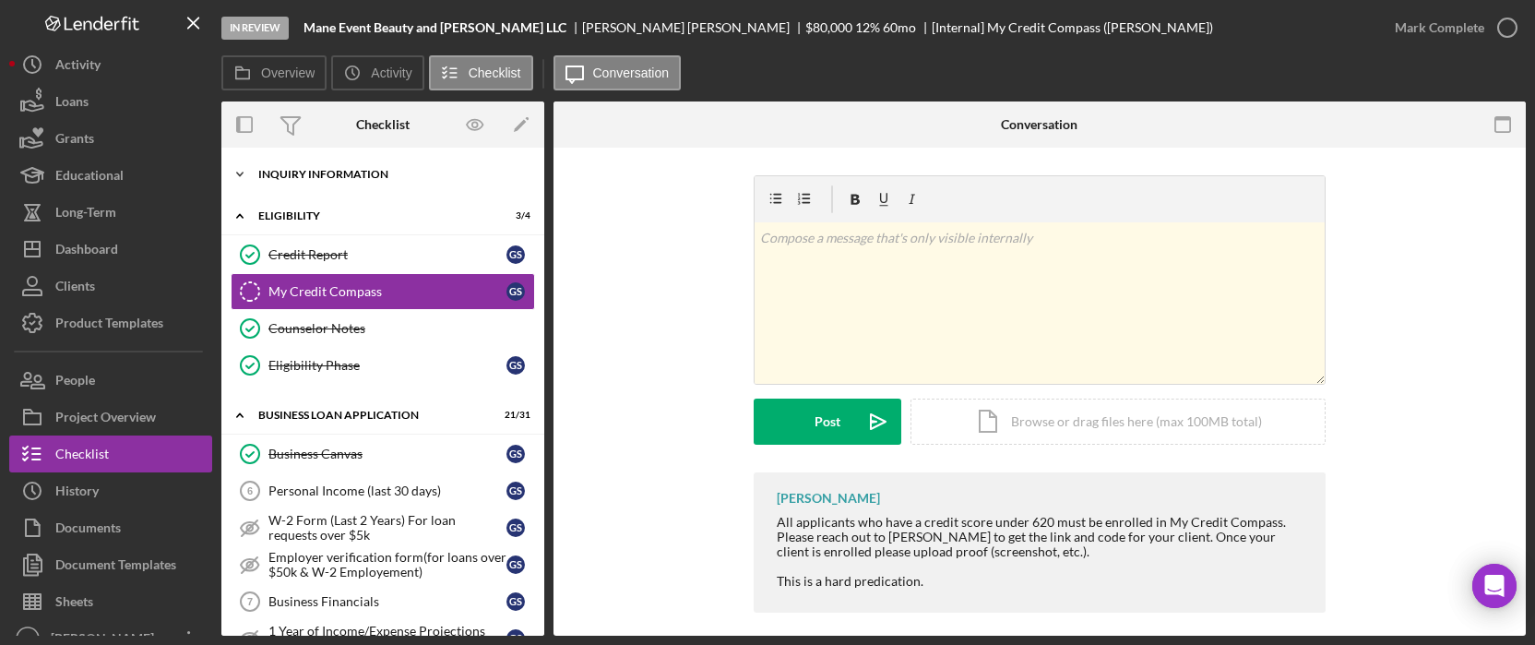
click at [369, 161] on div "Icon/Expander INQUIRY INFORMATION 4 / 11" at bounding box center [382, 174] width 323 height 37
